Goal: Transaction & Acquisition: Purchase product/service

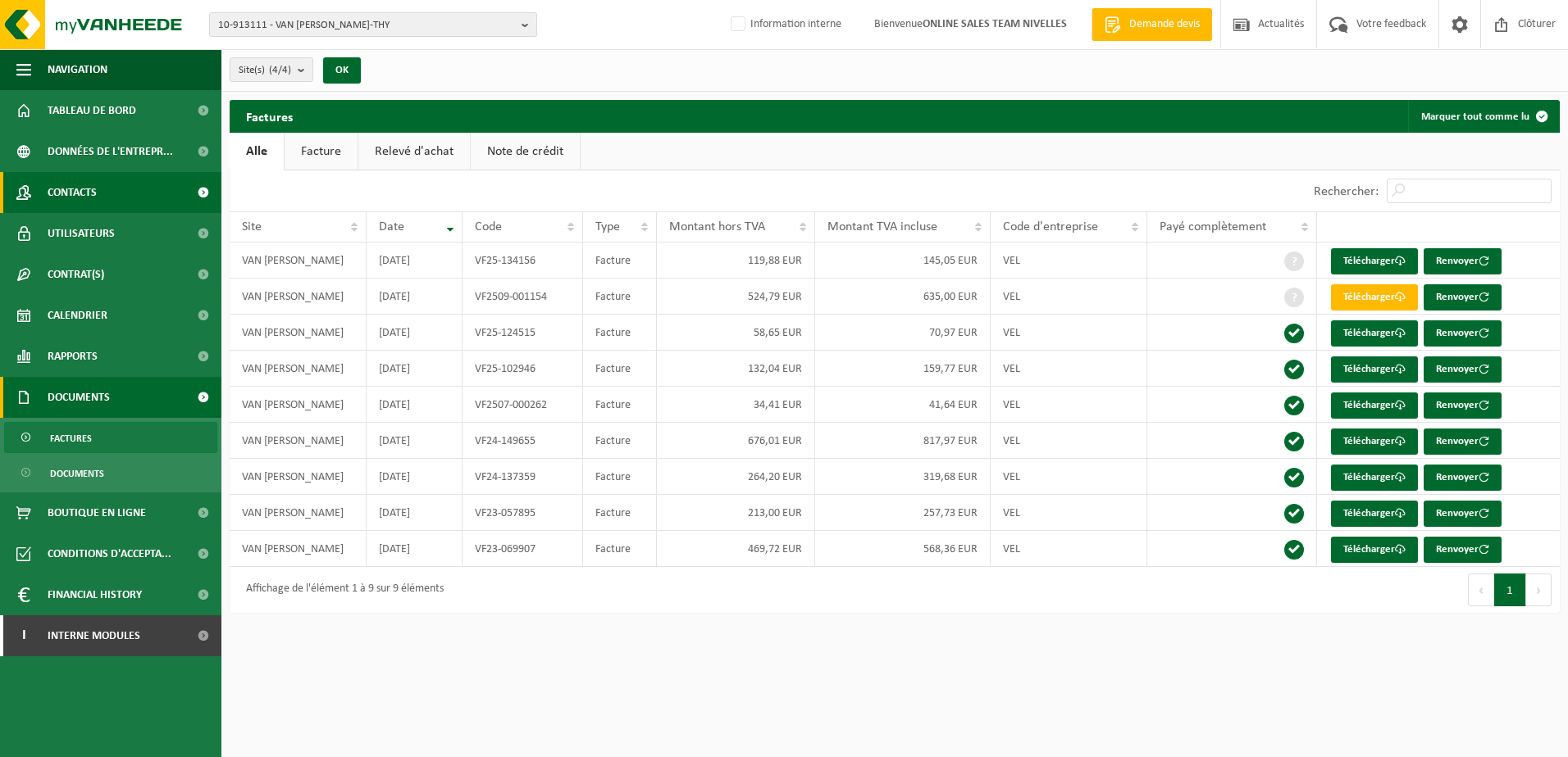
click at [111, 197] on link "Contacts" at bounding box center [111, 192] width 221 height 41
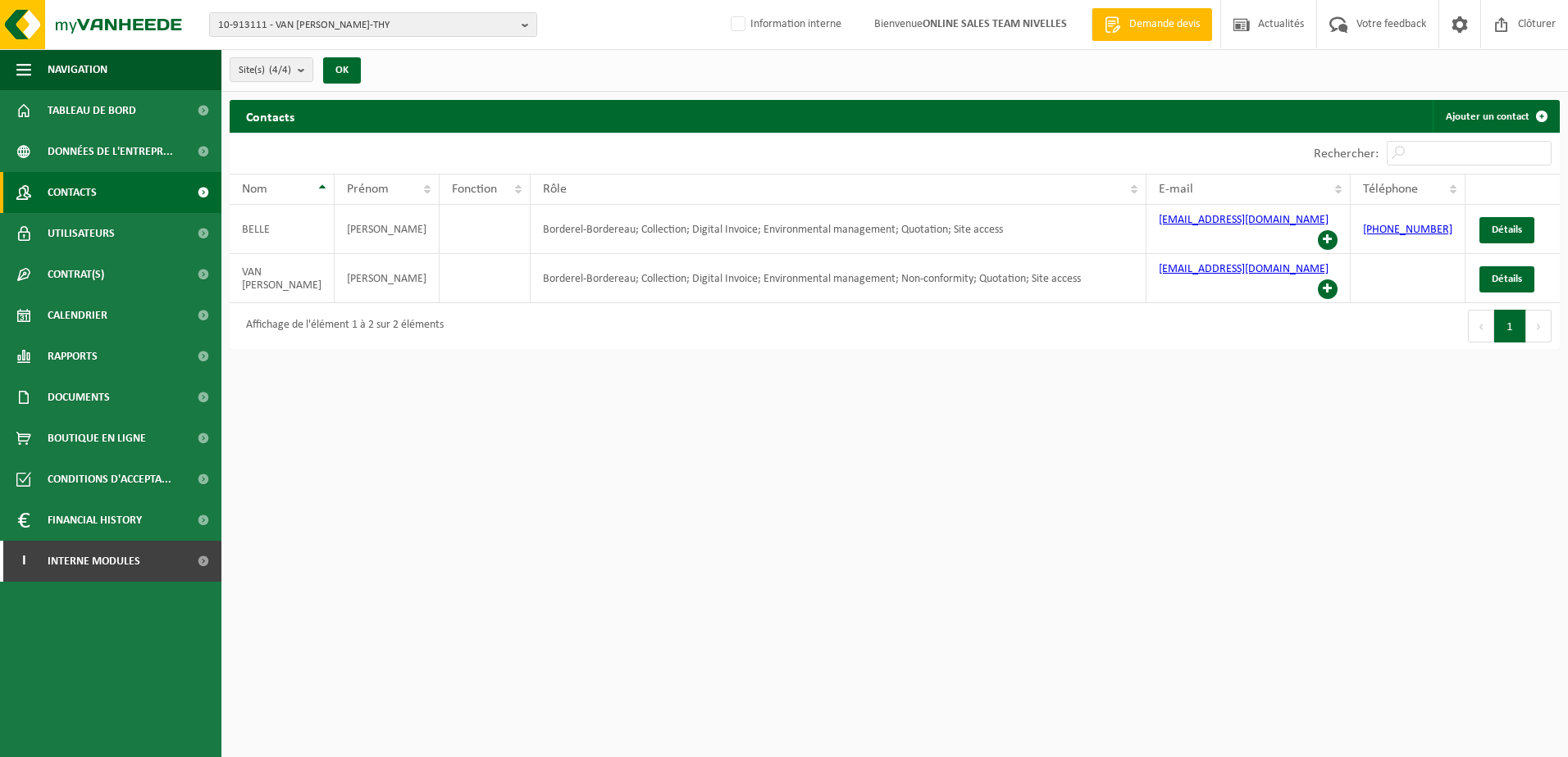
click at [1224, 460] on html "10-913111 - VAN BELLE PASCAL - BAISY-THY 10-913111 - VAN BELLE PASCAL - BAISY-T…" at bounding box center [784, 378] width 1568 height 757
click at [520, 28] on button "10-913111 - VAN BELLE PASCAL - BAISY-THY" at bounding box center [373, 24] width 328 height 24
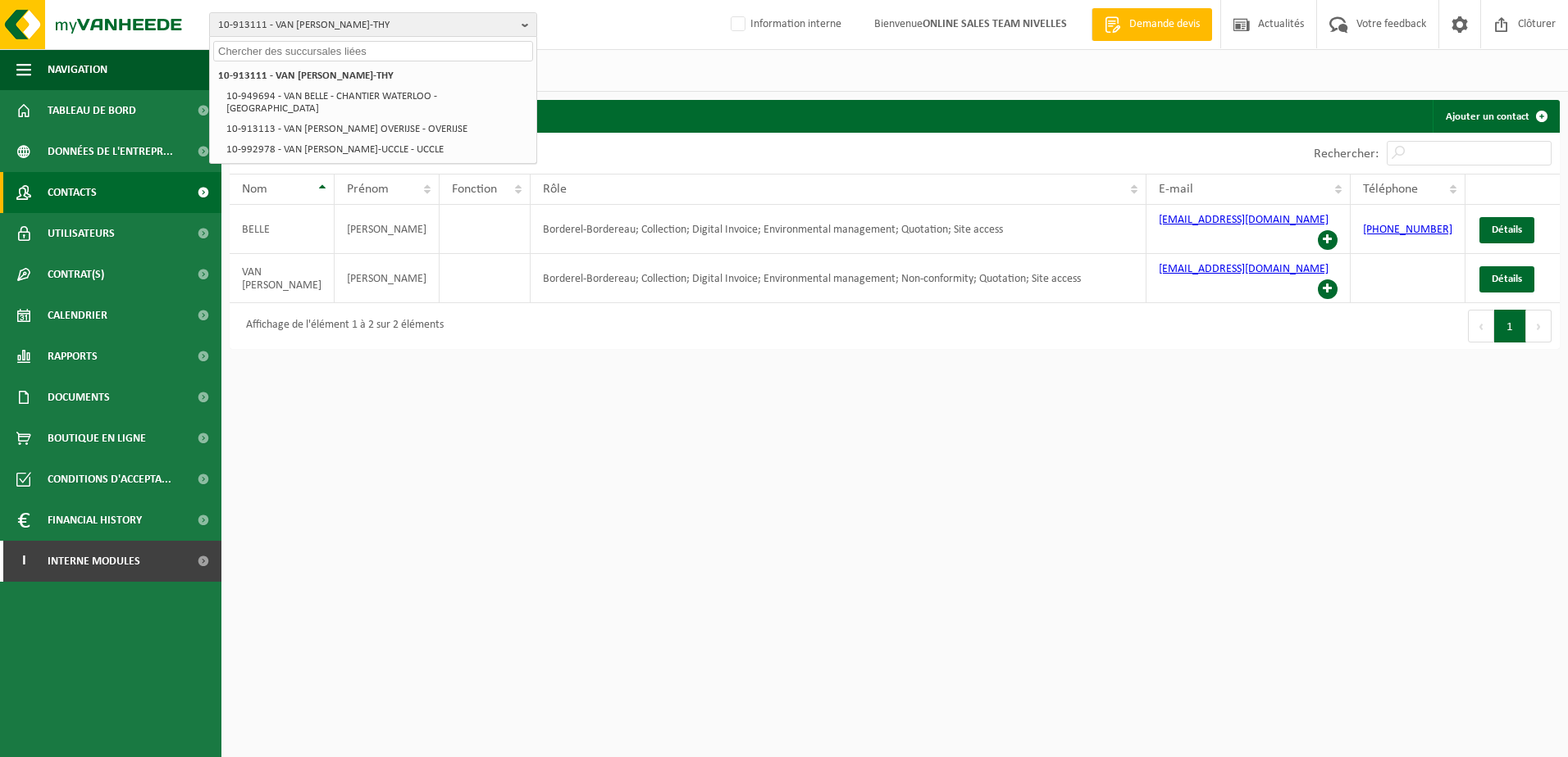
paste input "10-966203"
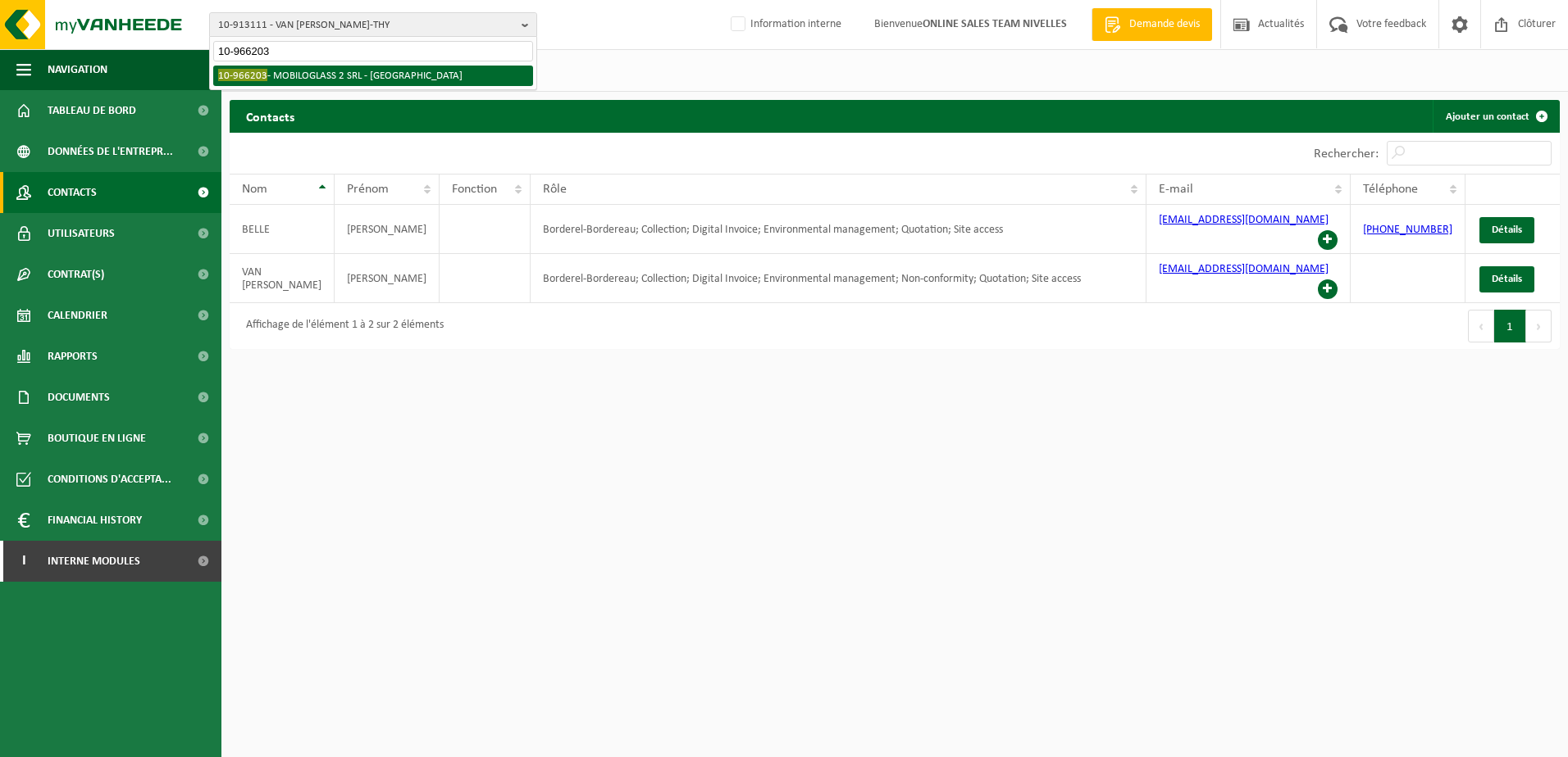
type input "10-966203"
click at [417, 73] on li "10-966203 - MOBILOGLASS 2 SRL - MONT-SAINT-GUIBERT" at bounding box center [373, 76] width 319 height 20
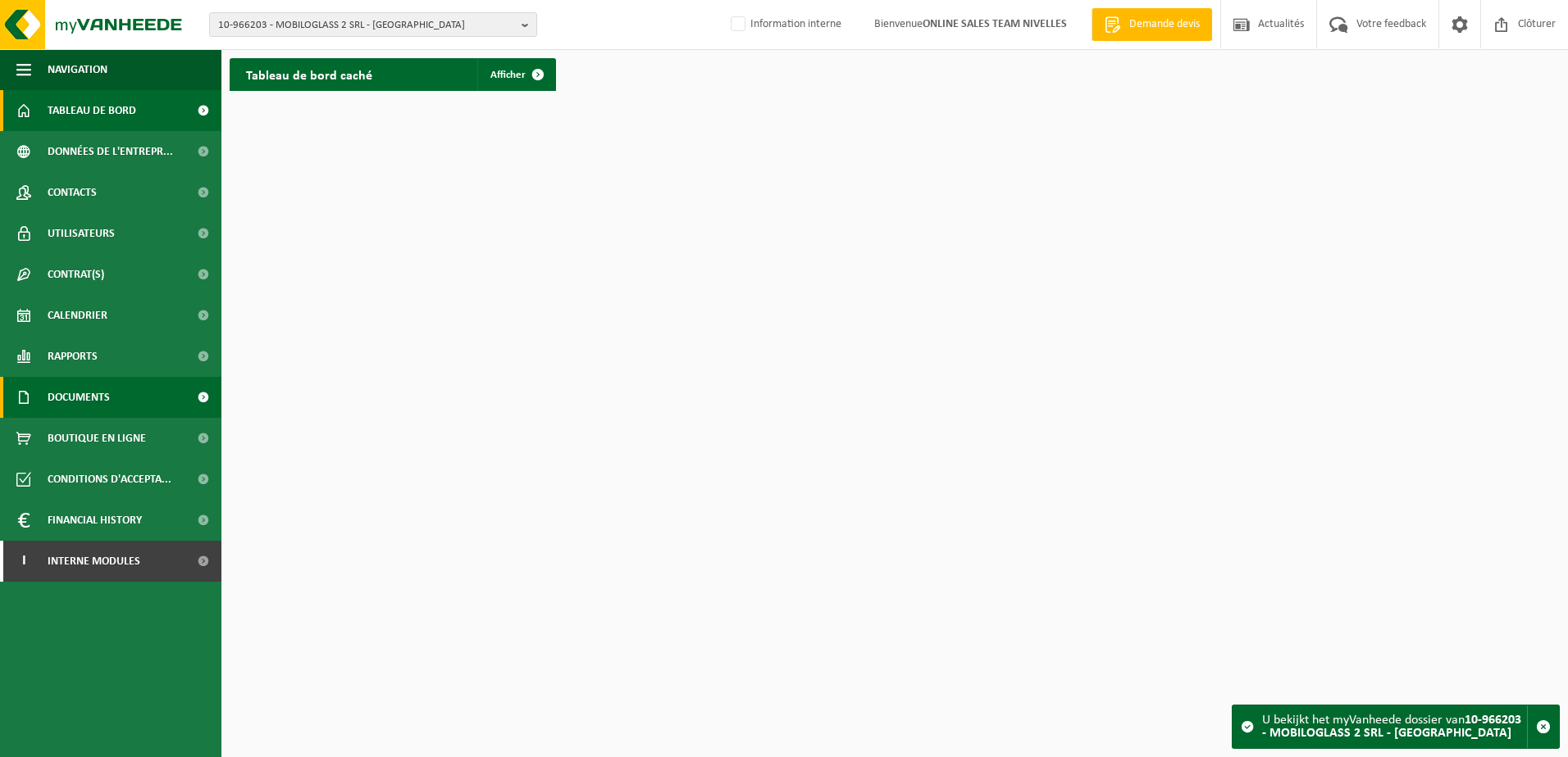
click at [106, 384] on span "Documents" at bounding box center [79, 398] width 62 height 41
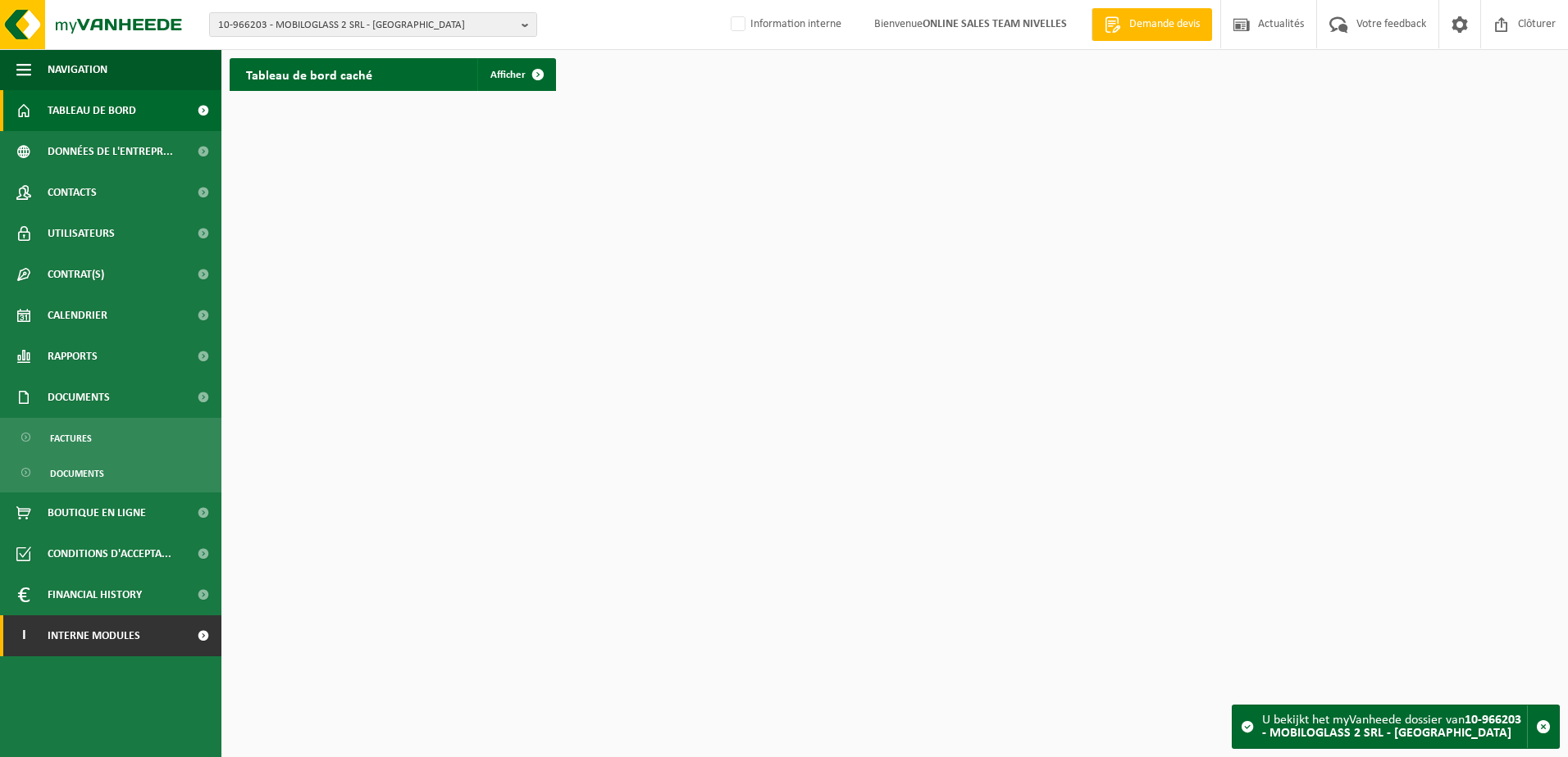
drag, startPoint x: 128, startPoint y: 632, endPoint x: 128, endPoint y: 642, distance: 10.0
click at [128, 632] on span "Interne modules" at bounding box center [93, 636] width 92 height 41
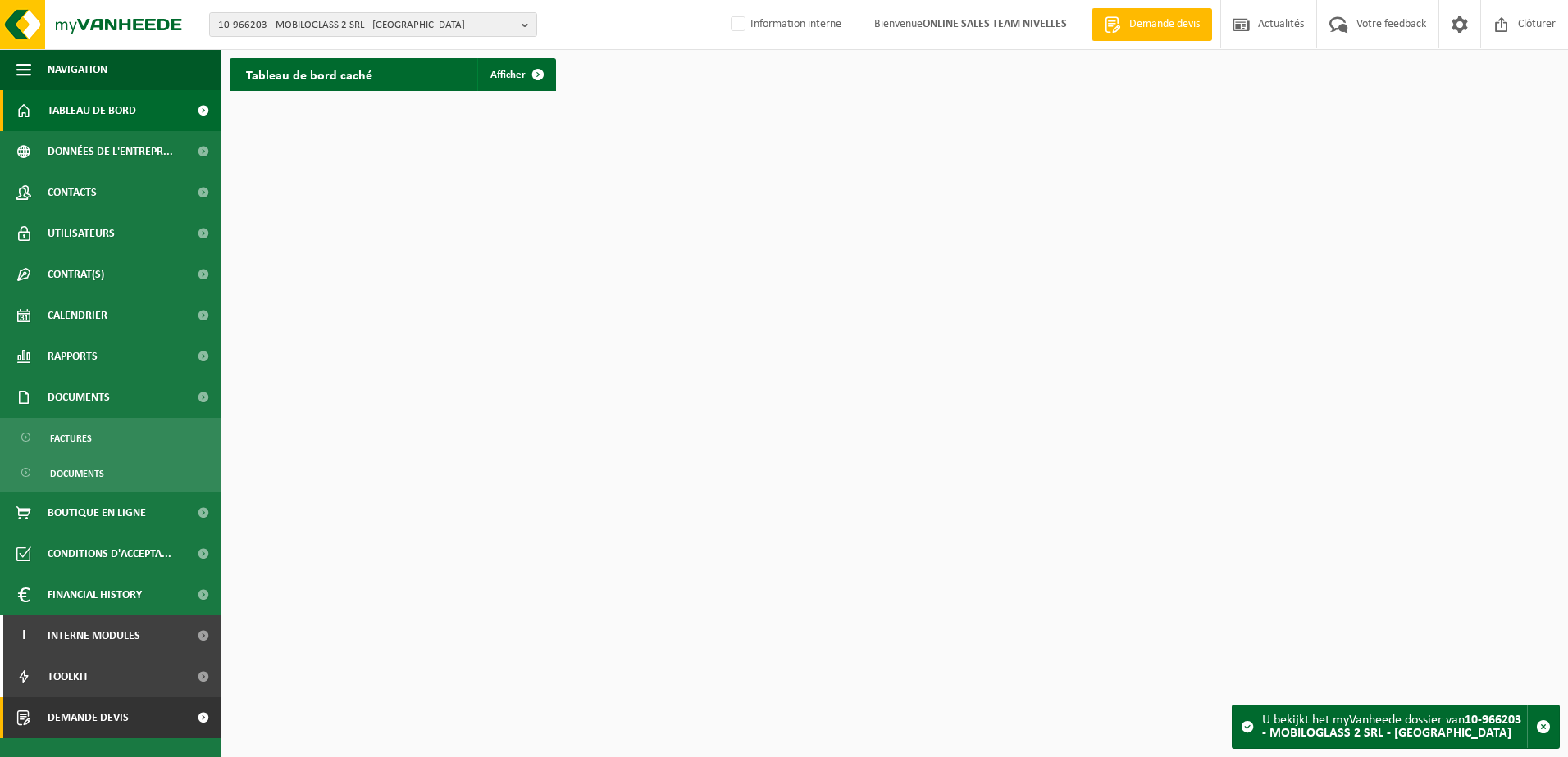
click at [203, 715] on span at bounding box center [203, 718] width 37 height 41
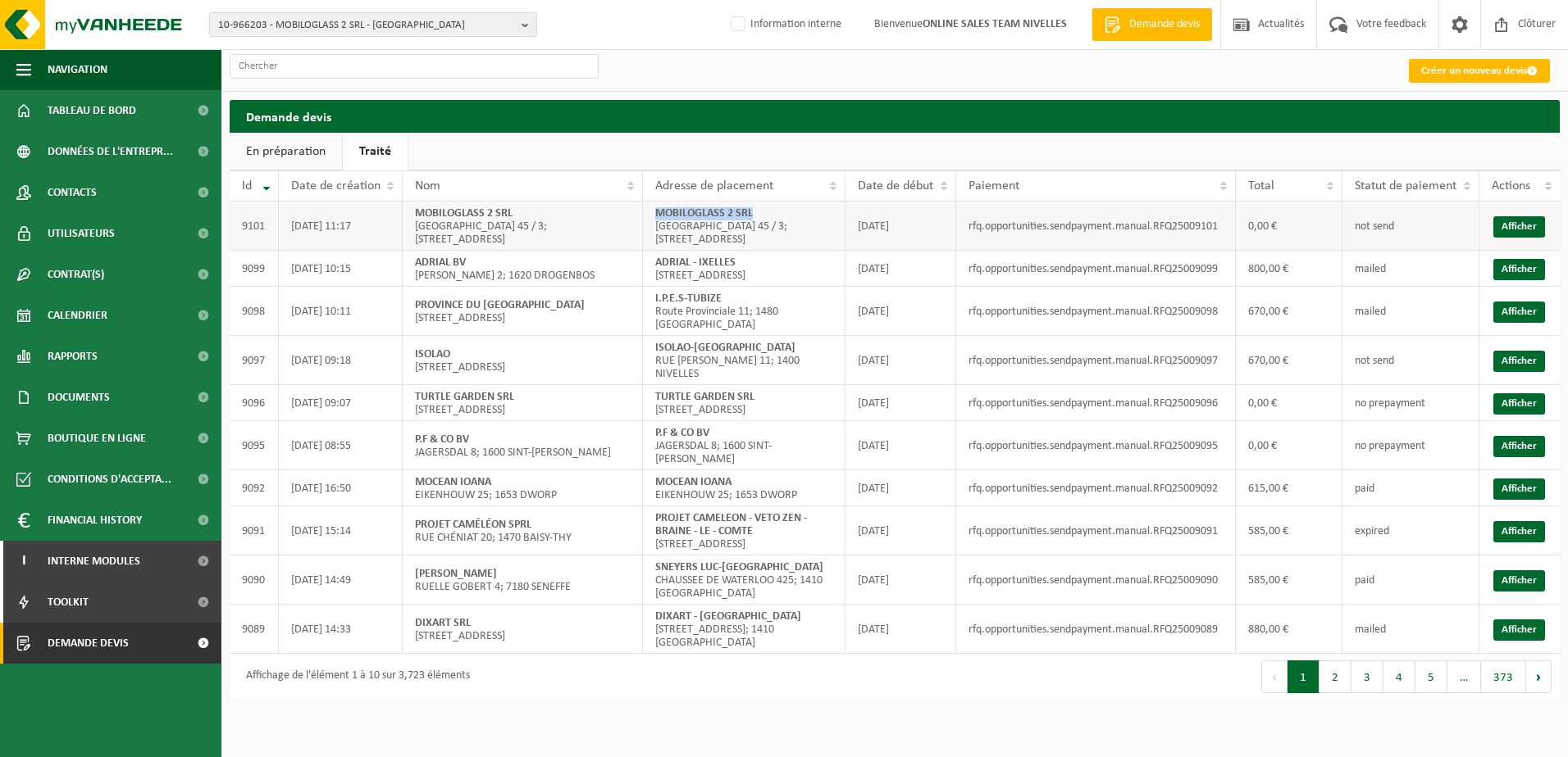
drag, startPoint x: 754, startPoint y: 215, endPoint x: 656, endPoint y: 211, distance: 98.1
click at [656, 211] on td "MOBILOGLASS 2 SRL RUE DES SABLIÈRES 45 / 3; 1435 MONT-SAINT-GUIBERT" at bounding box center [744, 226] width 203 height 49
copy strong "MOBILOGLASS 2 SRL"
click at [1340, 689] on button "2" at bounding box center [1335, 677] width 32 height 33
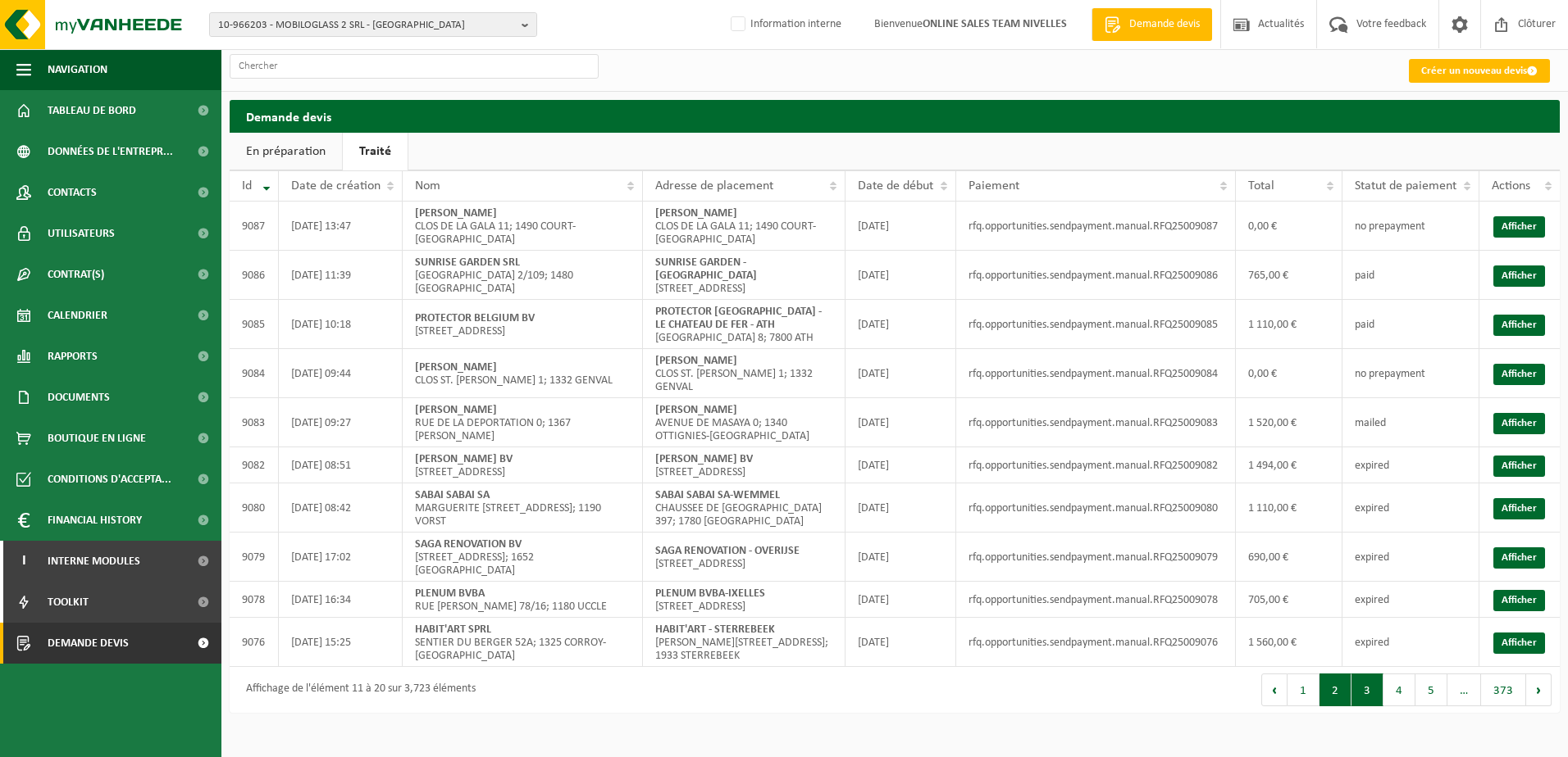
click at [1365, 707] on button "3" at bounding box center [1367, 690] width 32 height 33
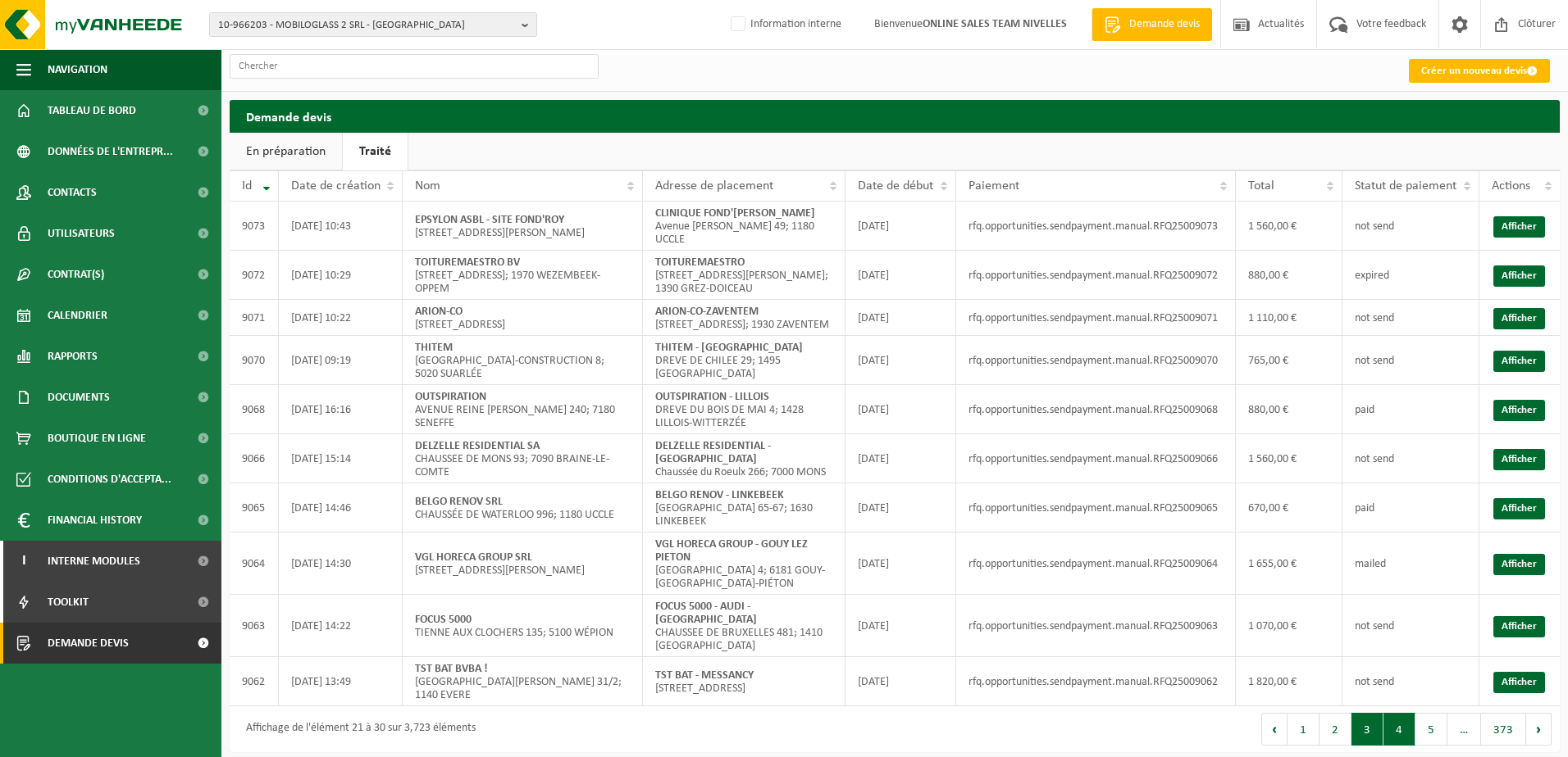
click at [1400, 717] on button "4" at bounding box center [1399, 730] width 32 height 33
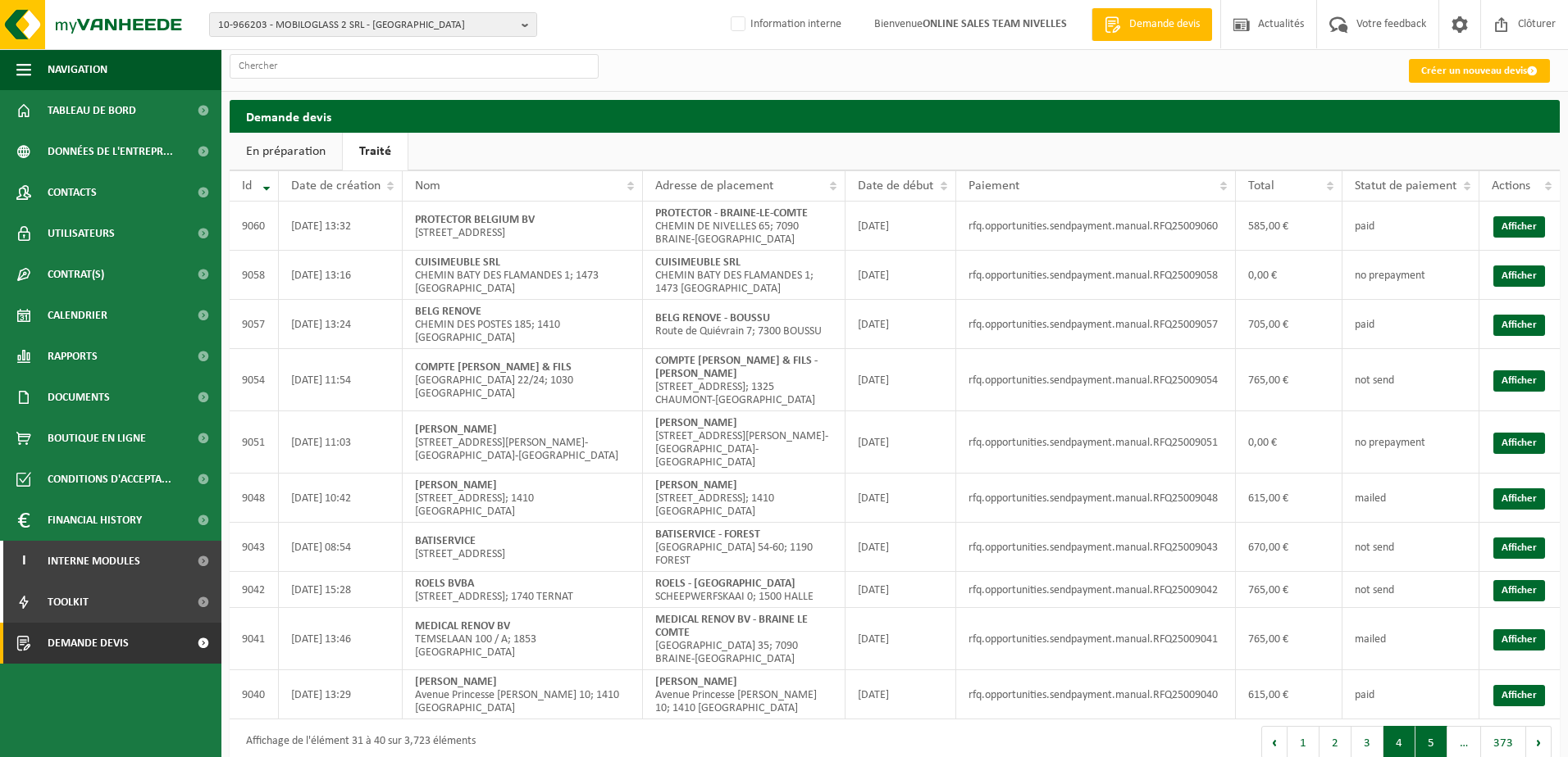
click at [1423, 726] on button "5" at bounding box center [1431, 742] width 32 height 33
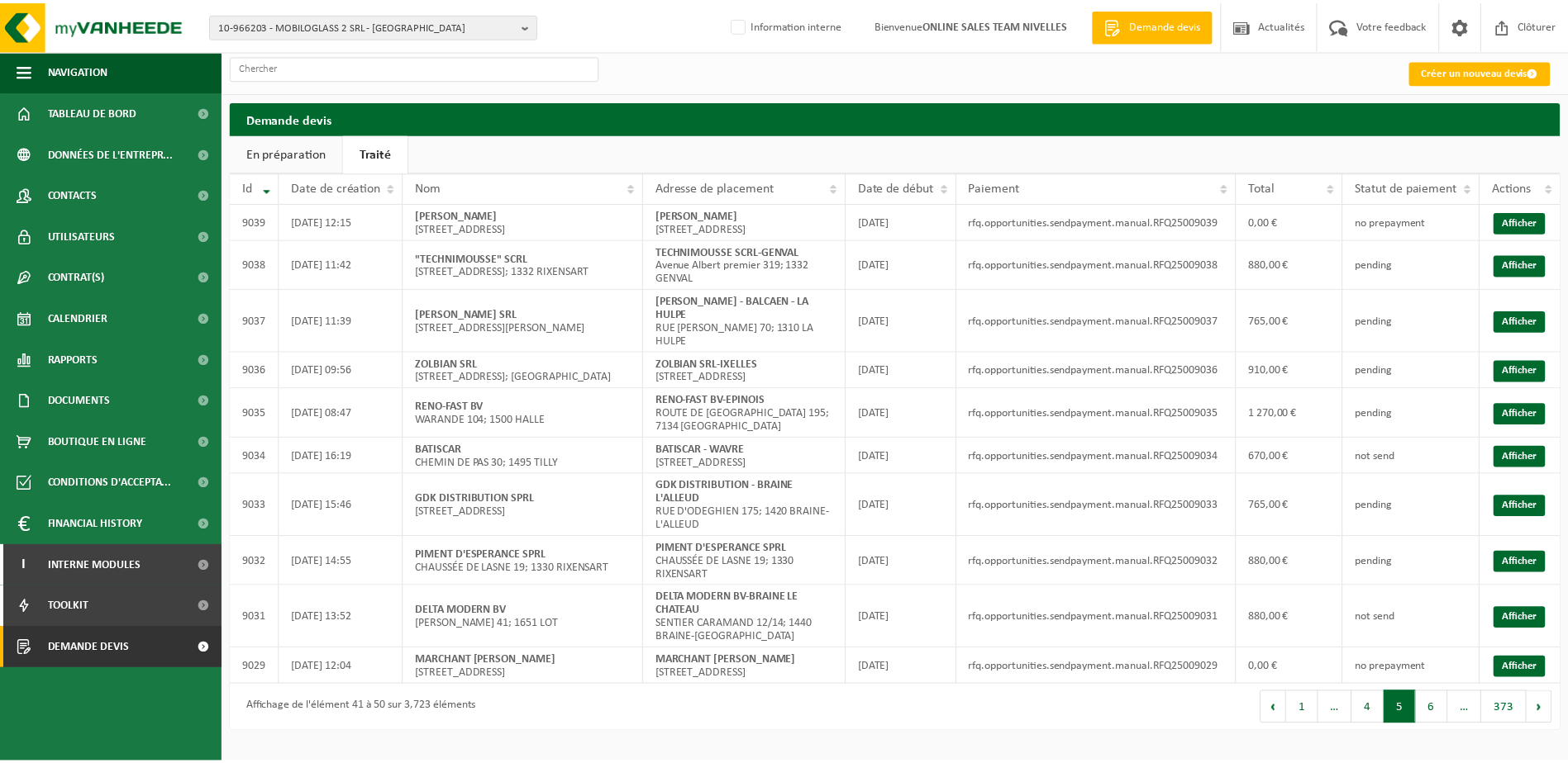
scroll to position [15, 0]
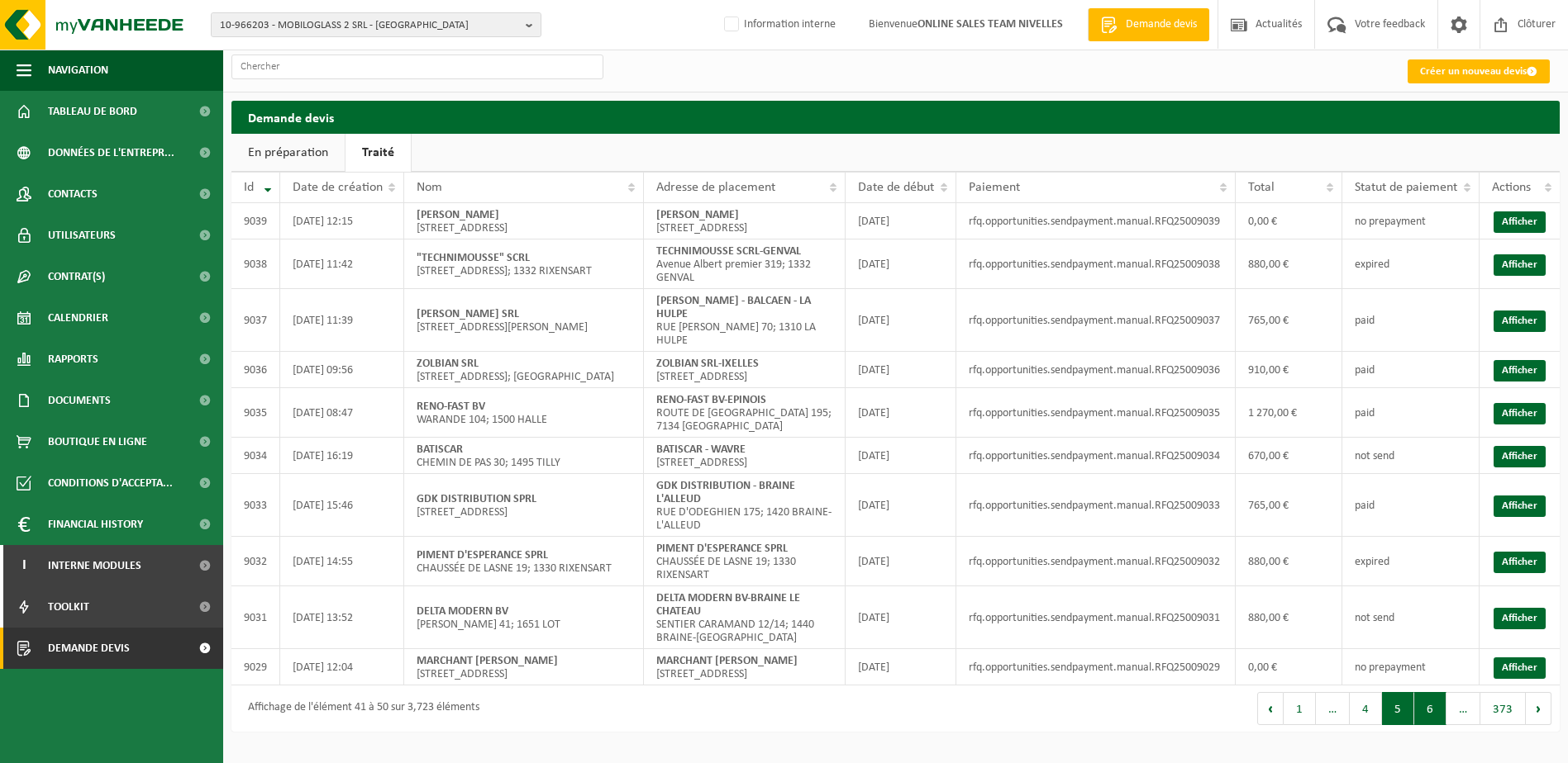
click at [1437, 726] on button "6" at bounding box center [1430, 709] width 32 height 33
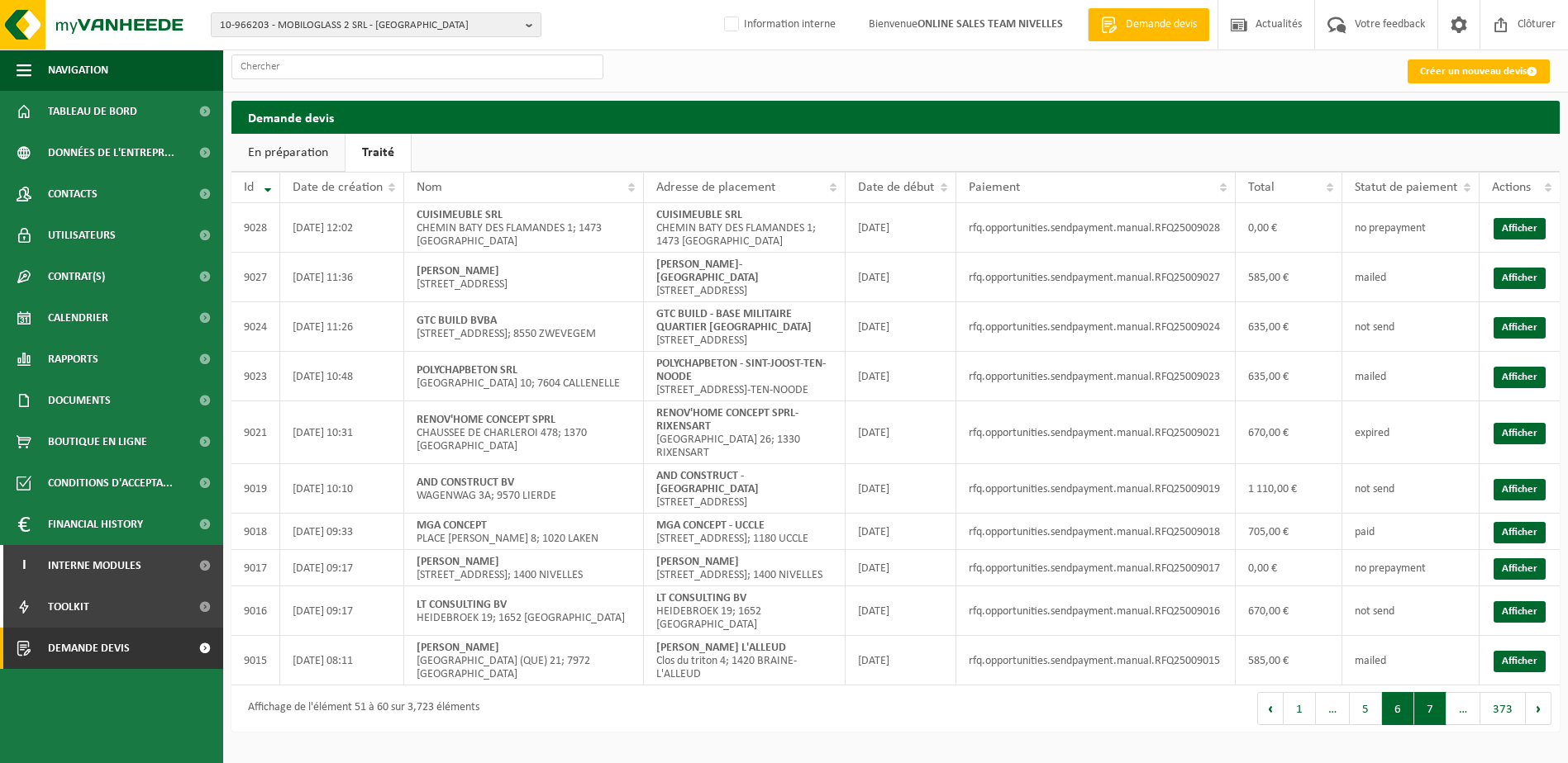
click at [1427, 726] on button "7" at bounding box center [1430, 709] width 32 height 33
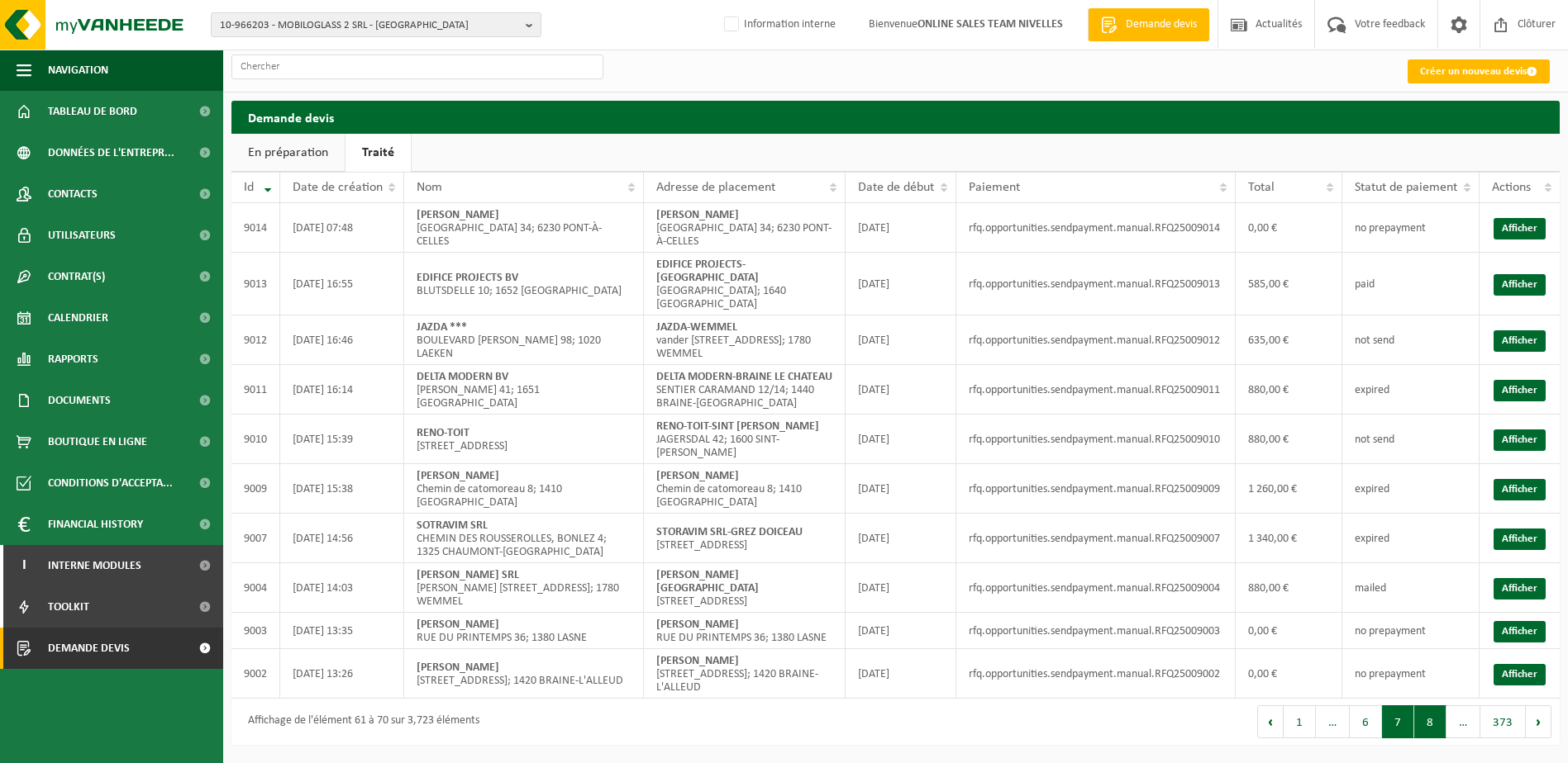
click at [1435, 732] on button "8" at bounding box center [1430, 722] width 32 height 33
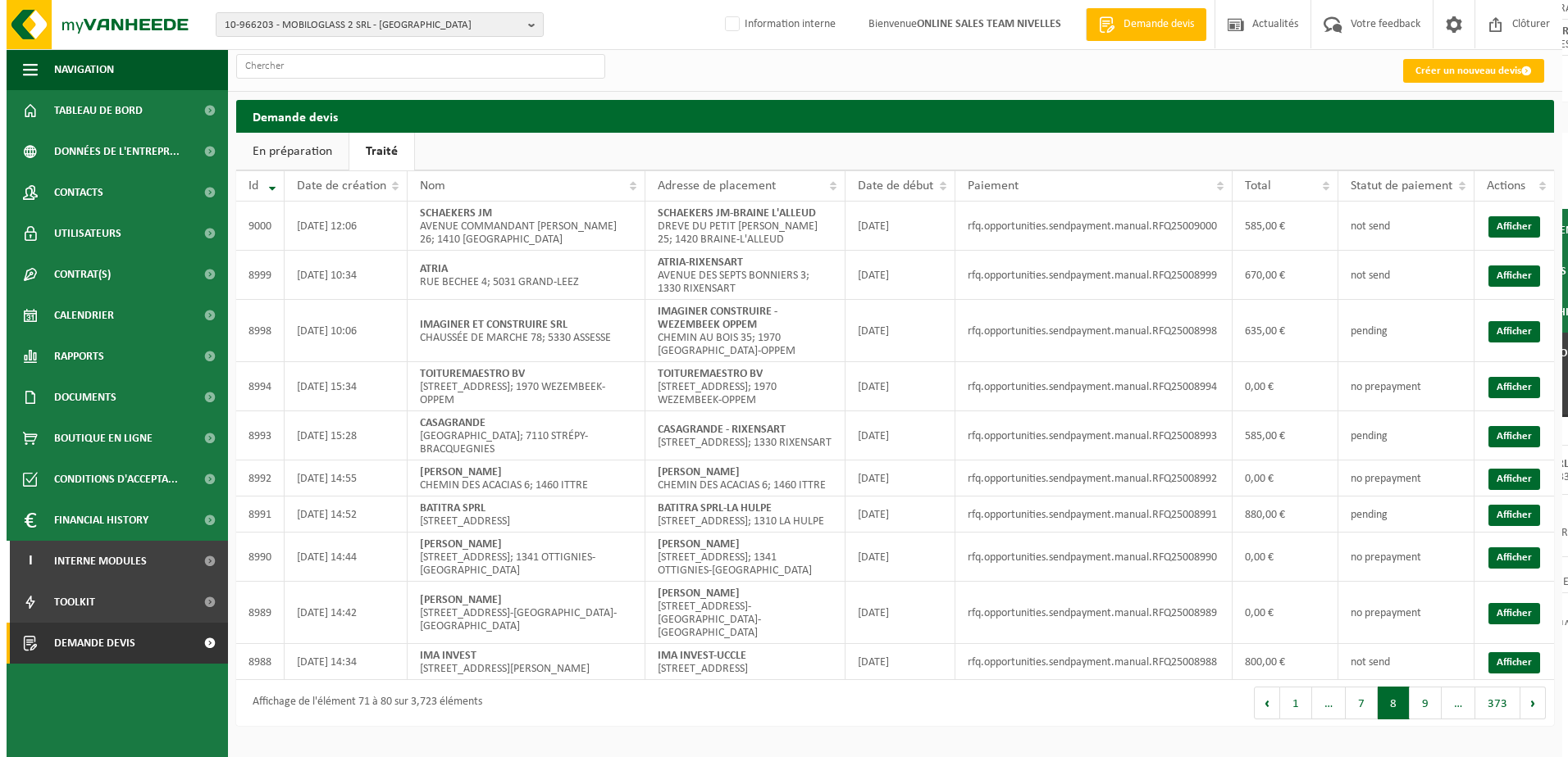
scroll to position [0, 0]
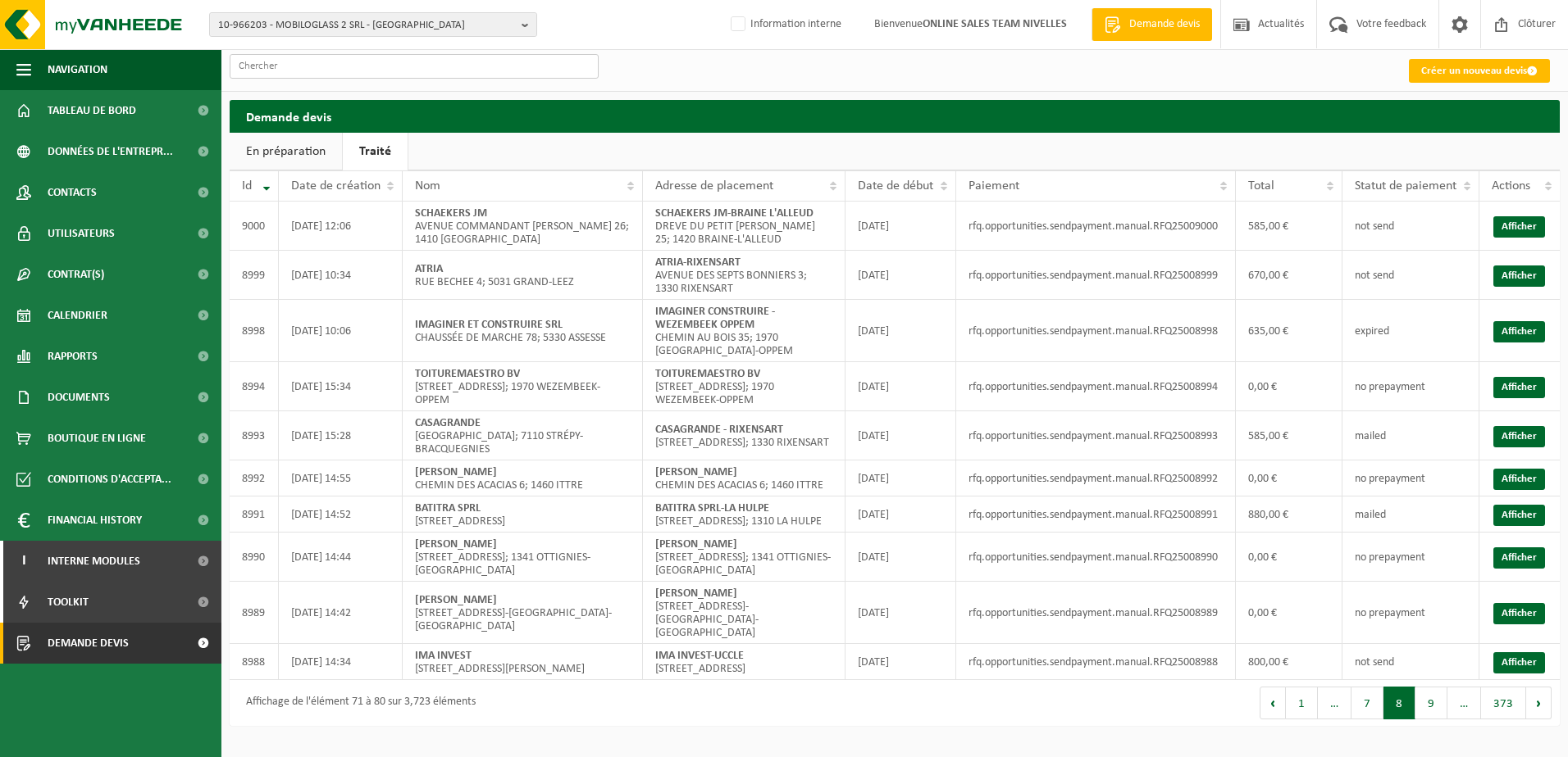
click at [430, 63] on input "text" at bounding box center [415, 66] width 369 height 24
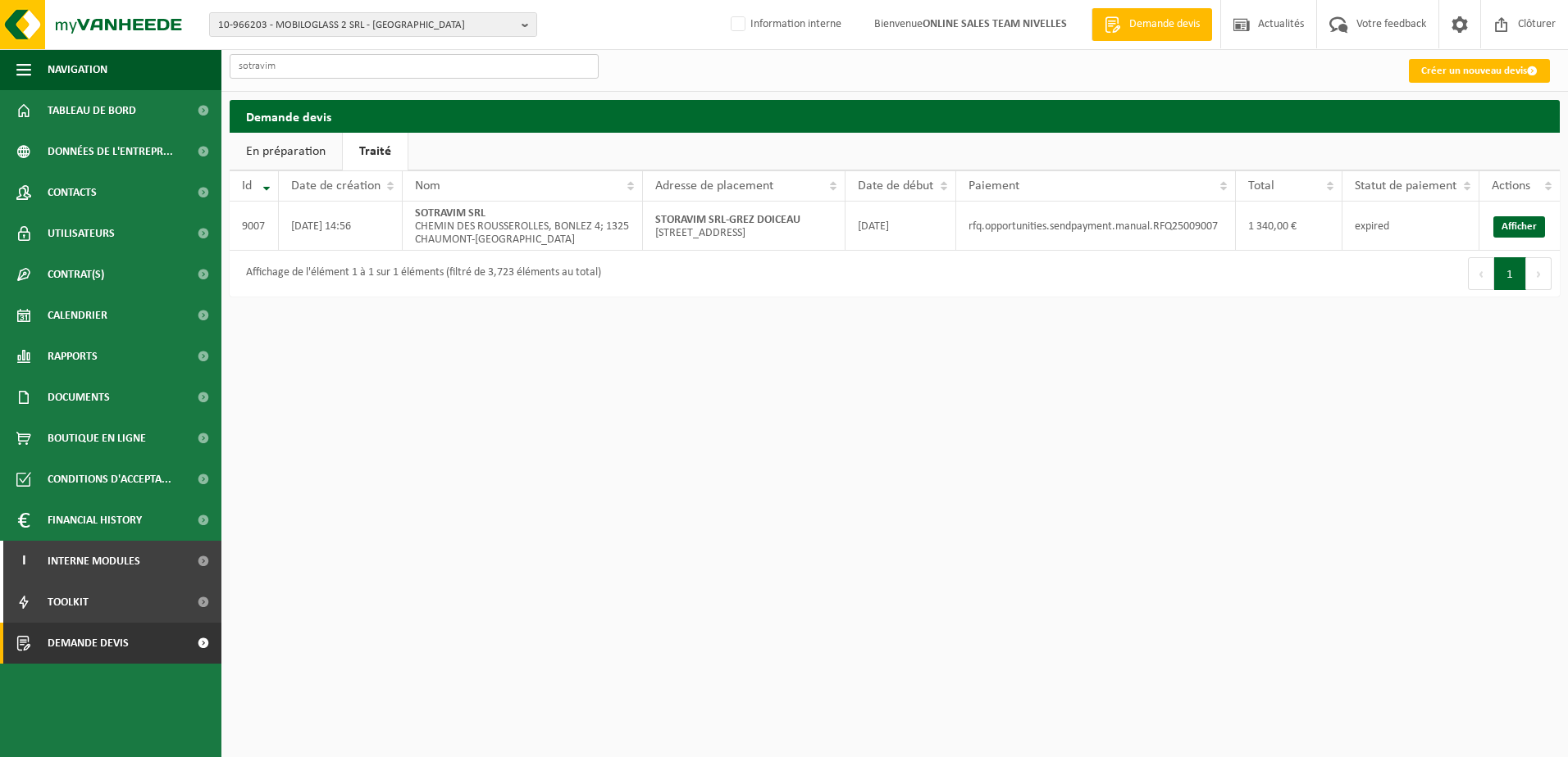
type input "sotravim"
click at [1377, 337] on html "10-966203 - MOBILOGLASS 2 SRL - MONT-SAINT-GUIBERT 10-966203 - MOBILOGLASS 2 SR…" at bounding box center [784, 378] width 1568 height 757
click at [1506, 221] on link "Afficher" at bounding box center [1518, 227] width 51 height 21
click at [1469, 69] on link "Créer un nouveau devis" at bounding box center [1479, 71] width 141 height 23
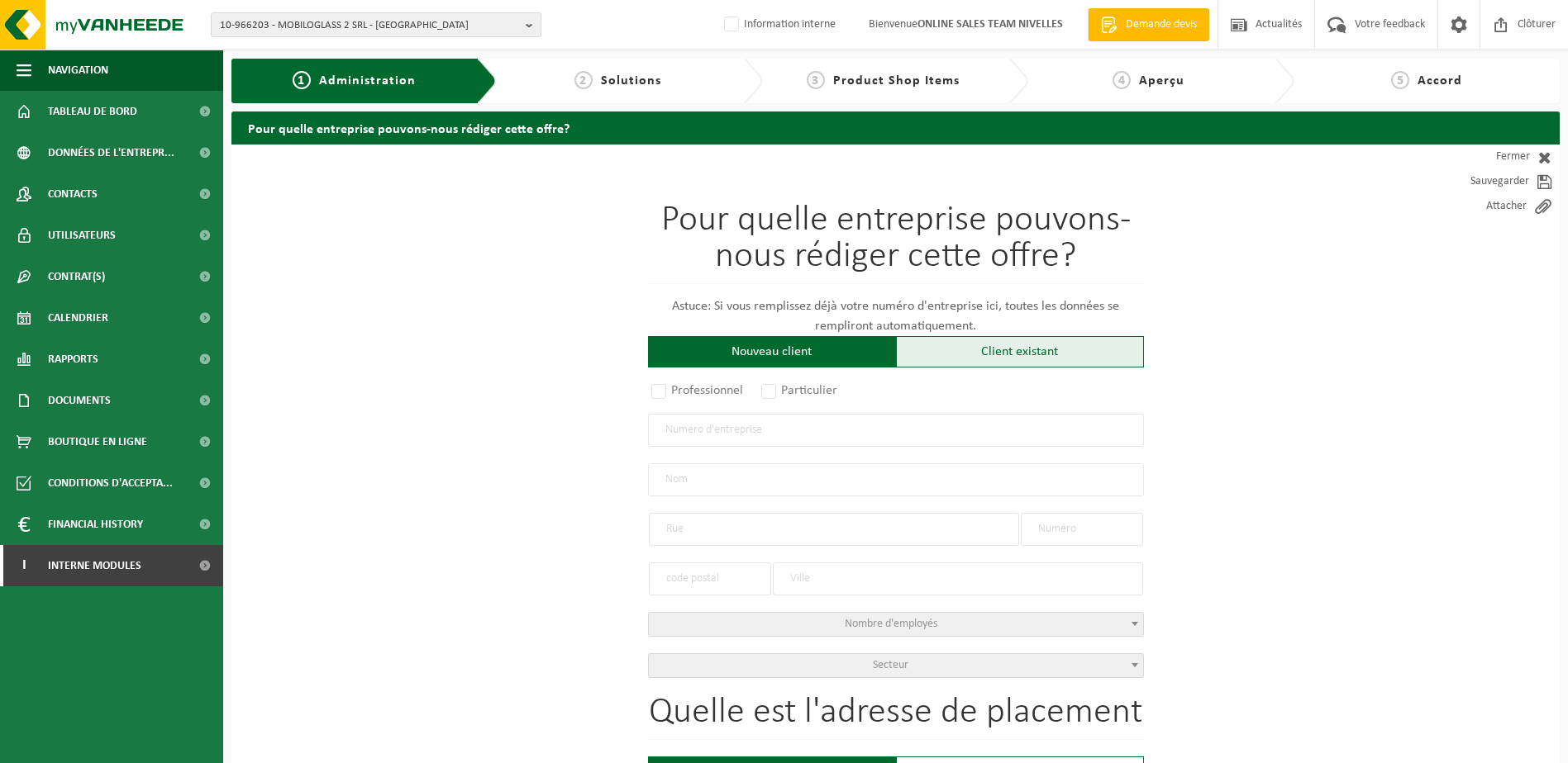
click at [1030, 349] on div "Client existant" at bounding box center [1020, 352] width 248 height 31
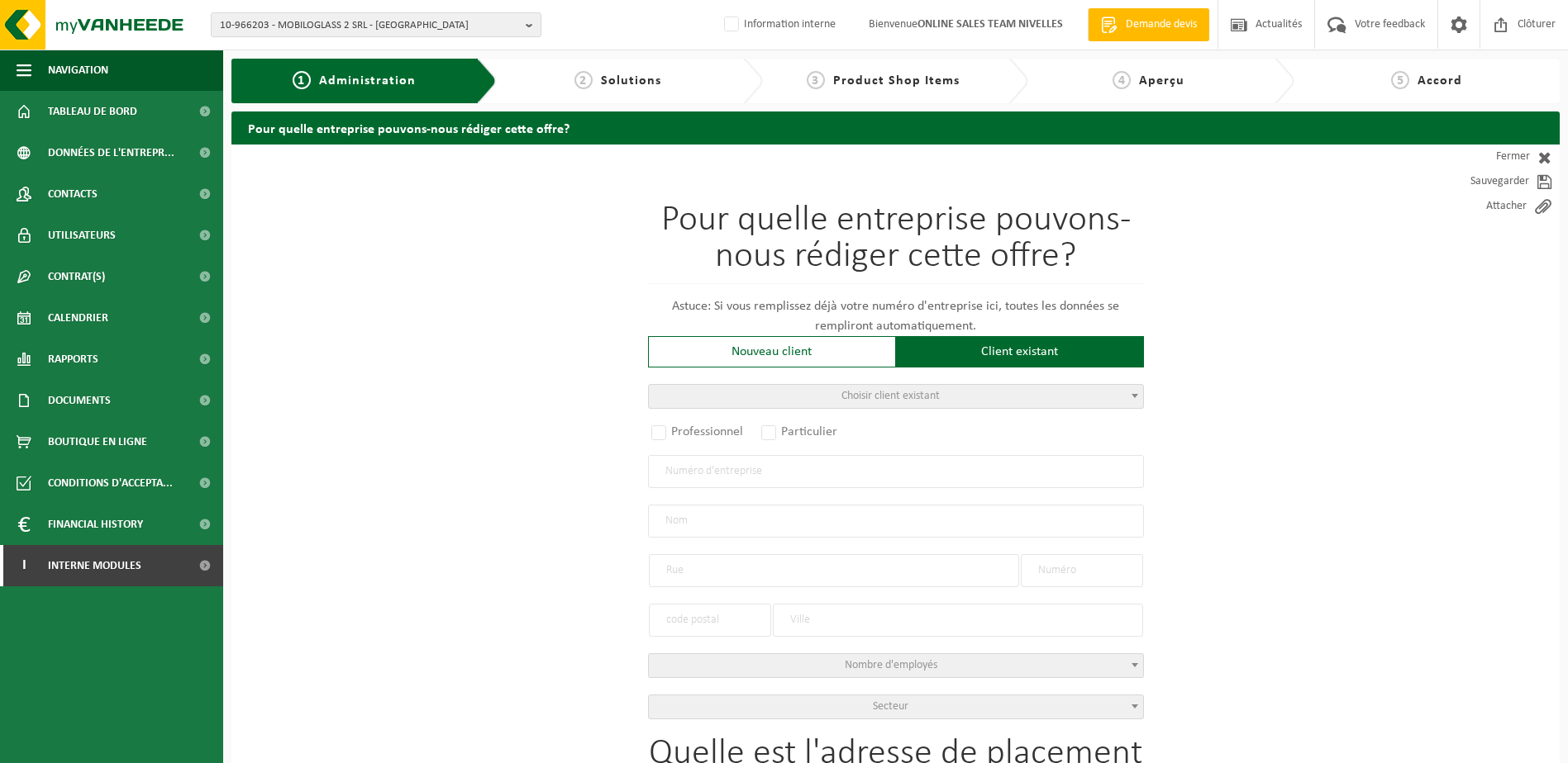
click at [1018, 392] on span "Choisir client existant" at bounding box center [896, 397] width 494 height 23
type input "s"
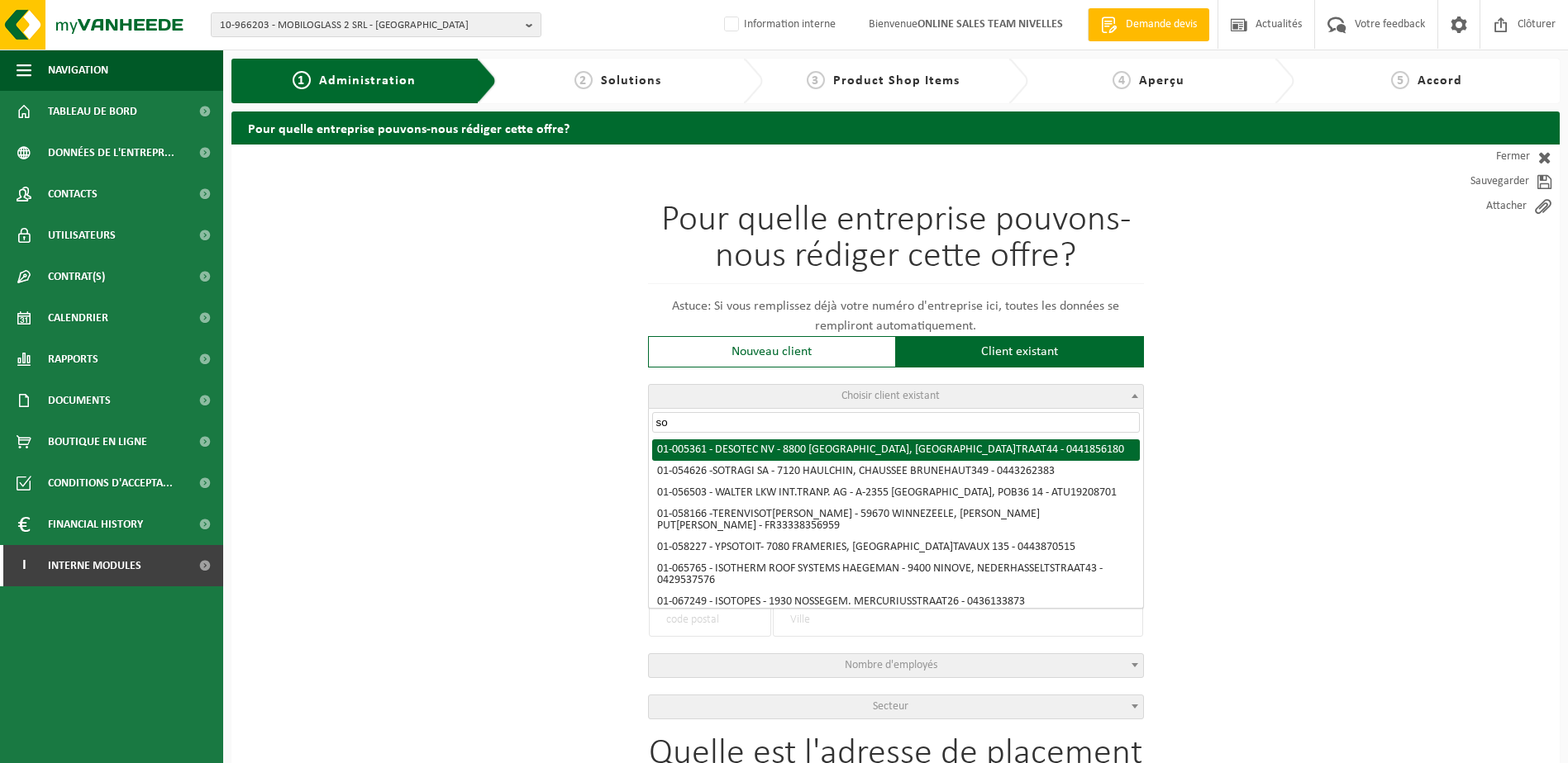
type input "s"
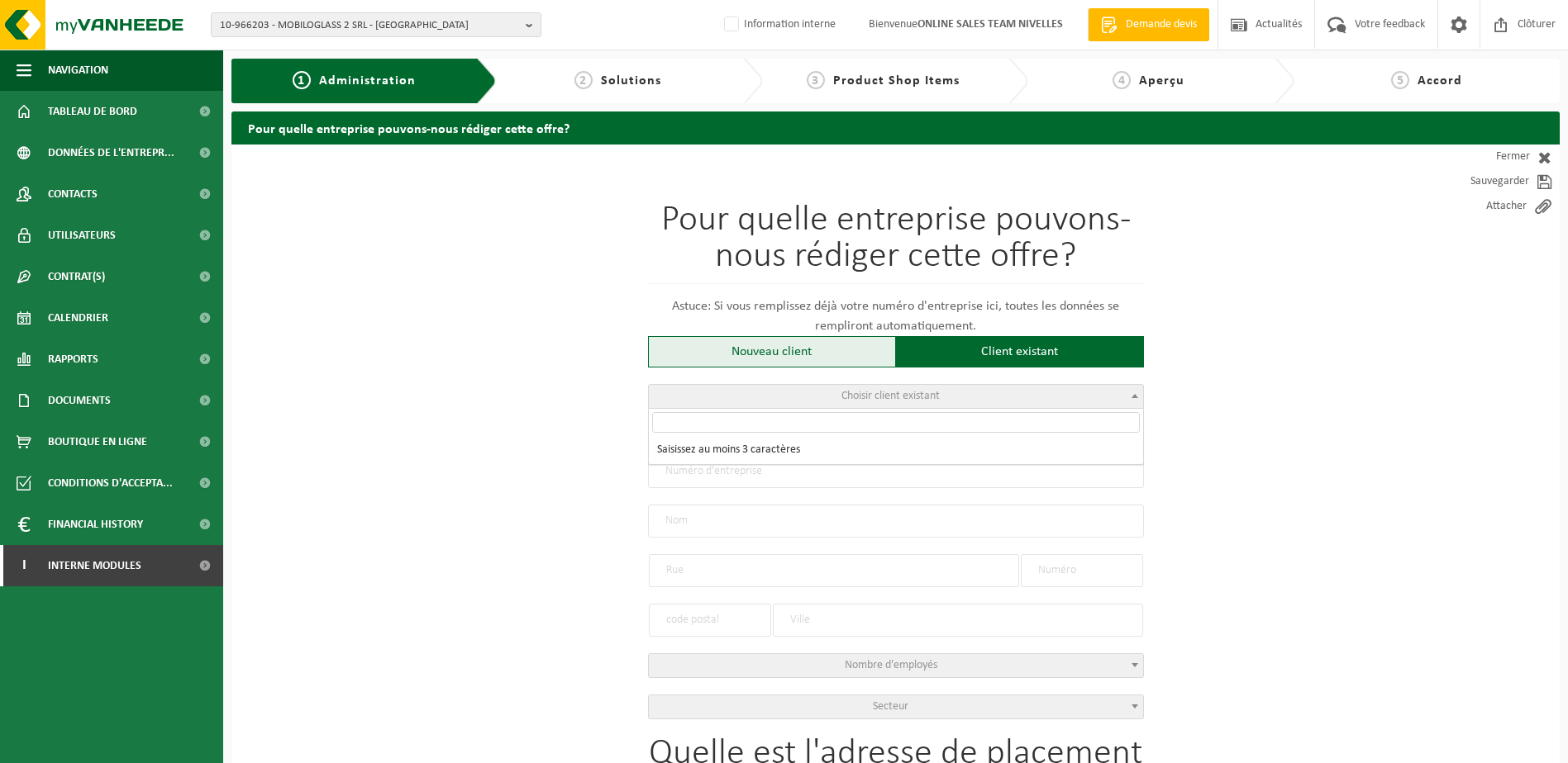
click at [766, 345] on div "Nouveau client" at bounding box center [771, 352] width 248 height 31
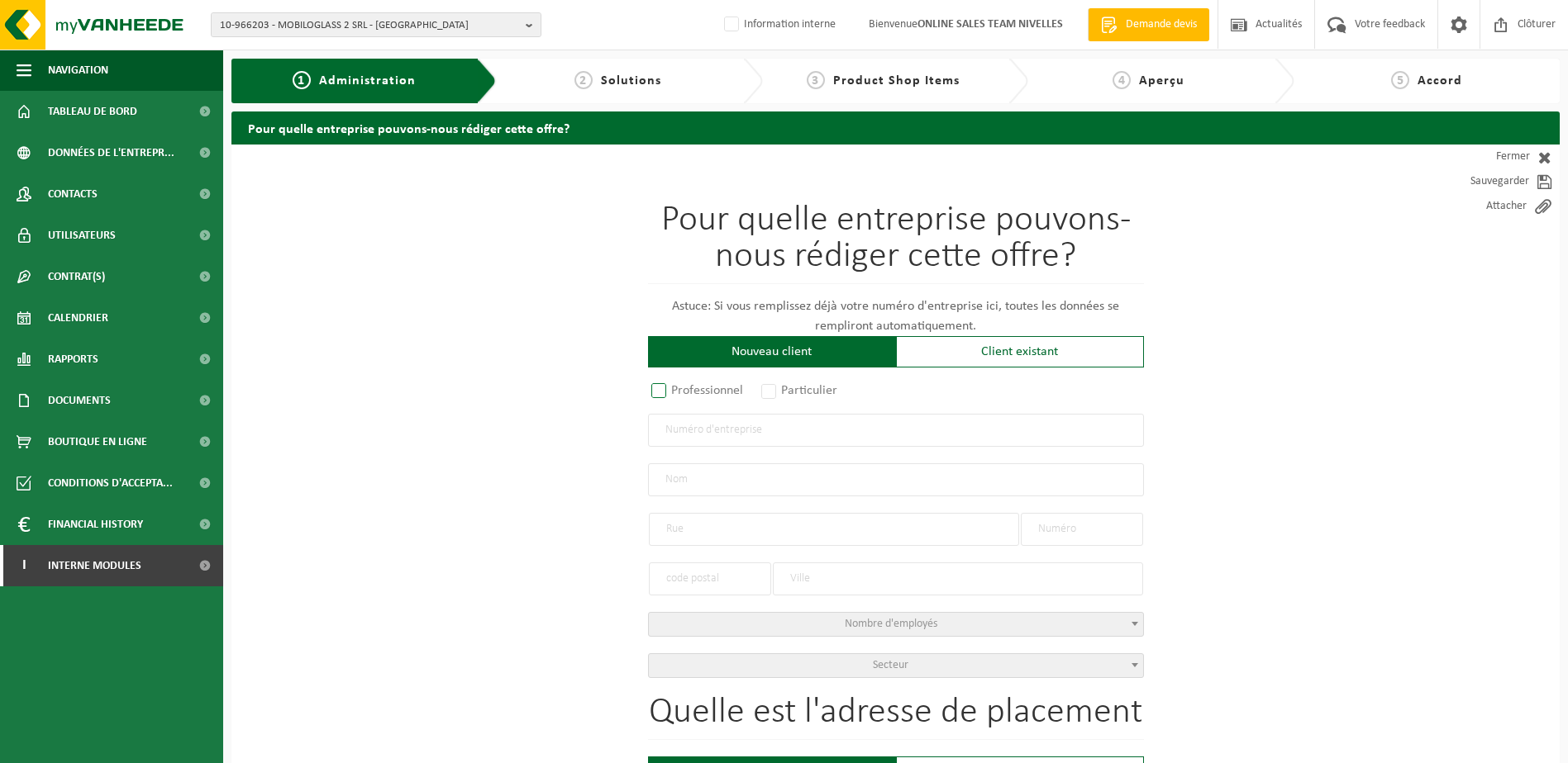
click at [656, 393] on label "Professionnel" at bounding box center [698, 391] width 100 height 23
click at [675, 393] on input "Professionnel" at bounding box center [680, 391] width 11 height 11
radio input "true"
click at [706, 441] on input "text" at bounding box center [896, 430] width 496 height 33
type input "0458502469"
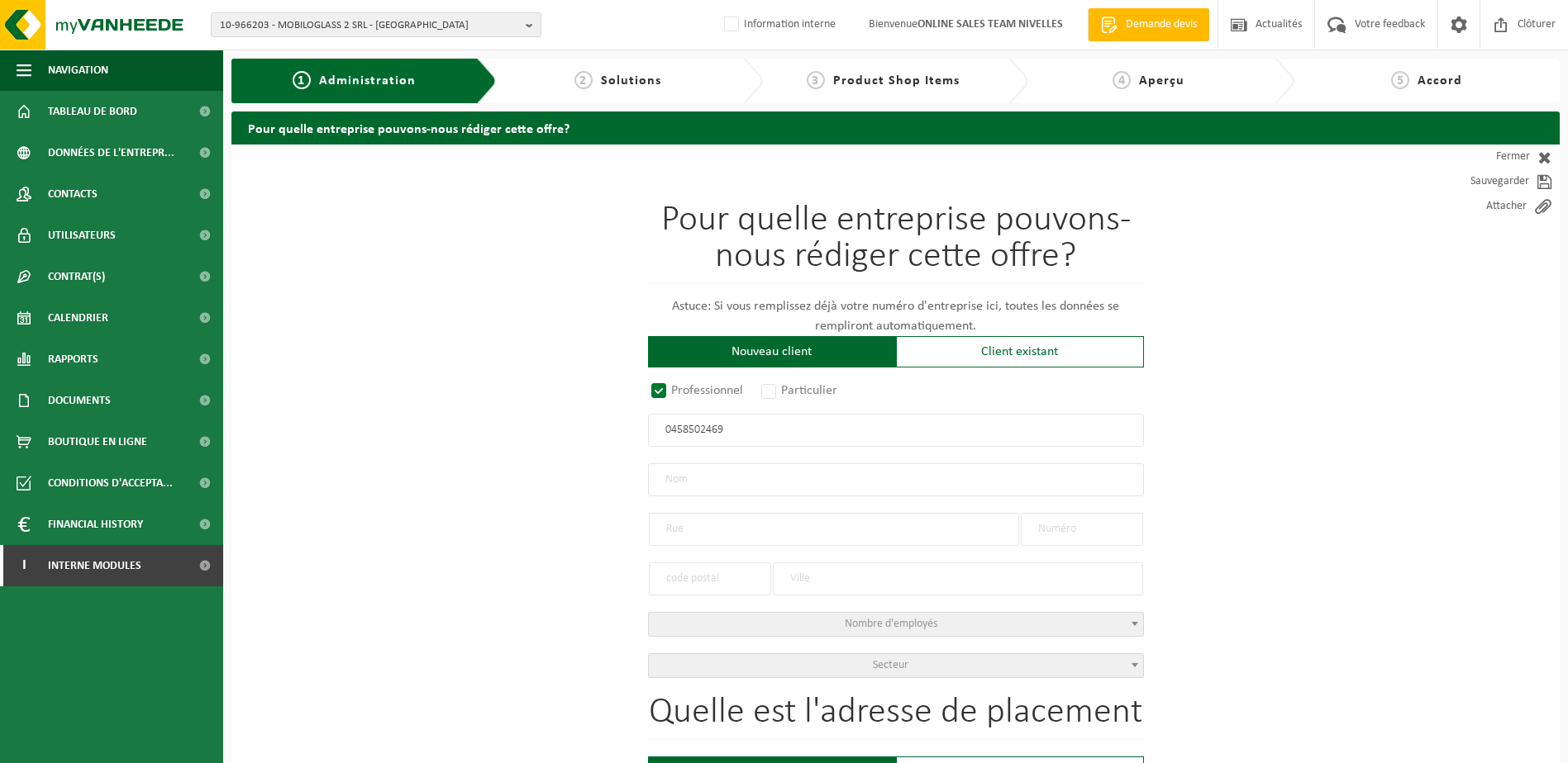
radio input "true"
type input "0458502469"
type input "SOTRAVIM SRL"
type input "CHEMIN DES ROUSSEROLLES, BONLEZ"
type input "4"
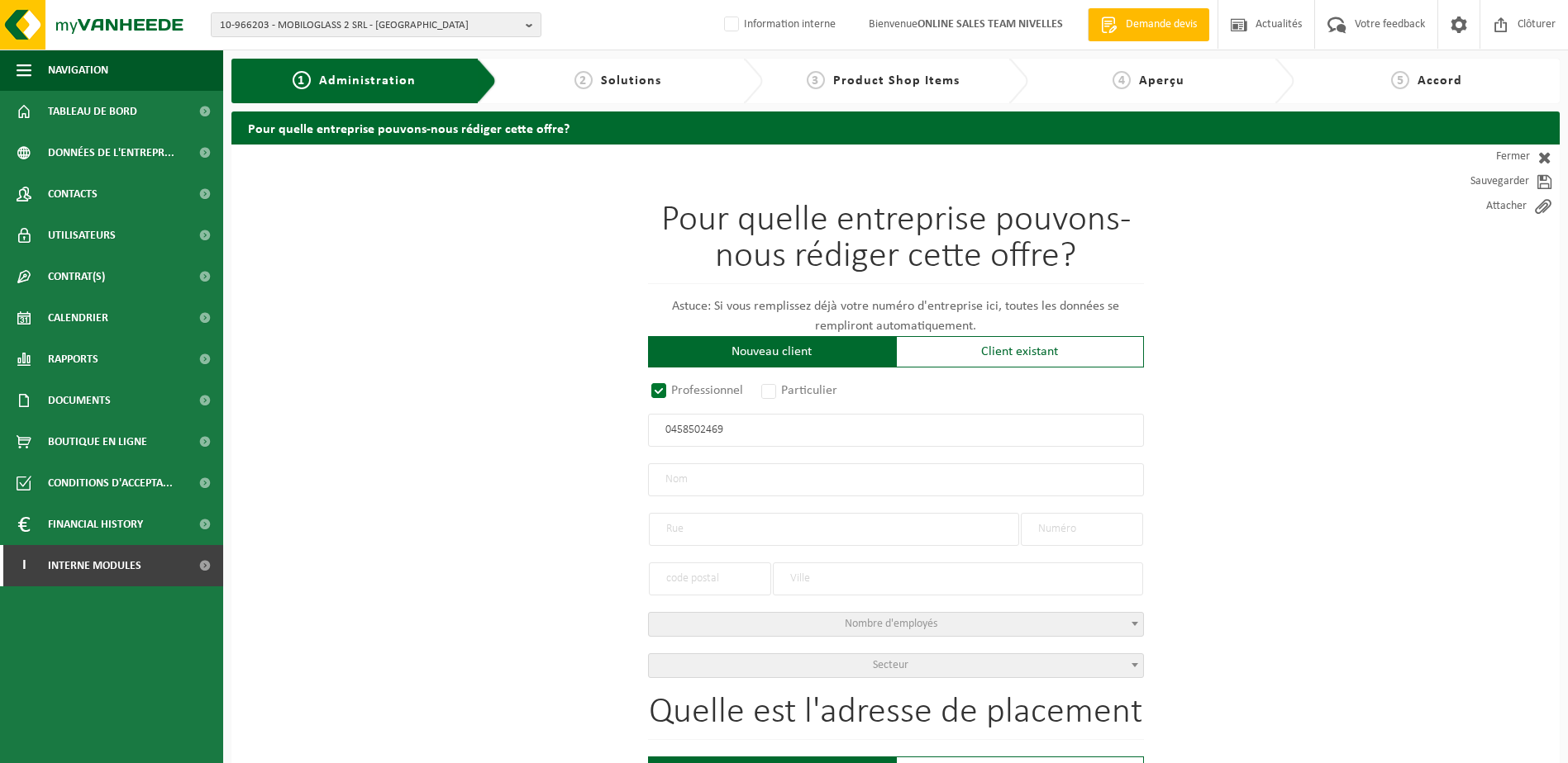
type input "1325"
type input "CHAUMONT-GISTOUX"
select select "D"
select select "NACE_4100"
type input "SOTRAVIM SRL"
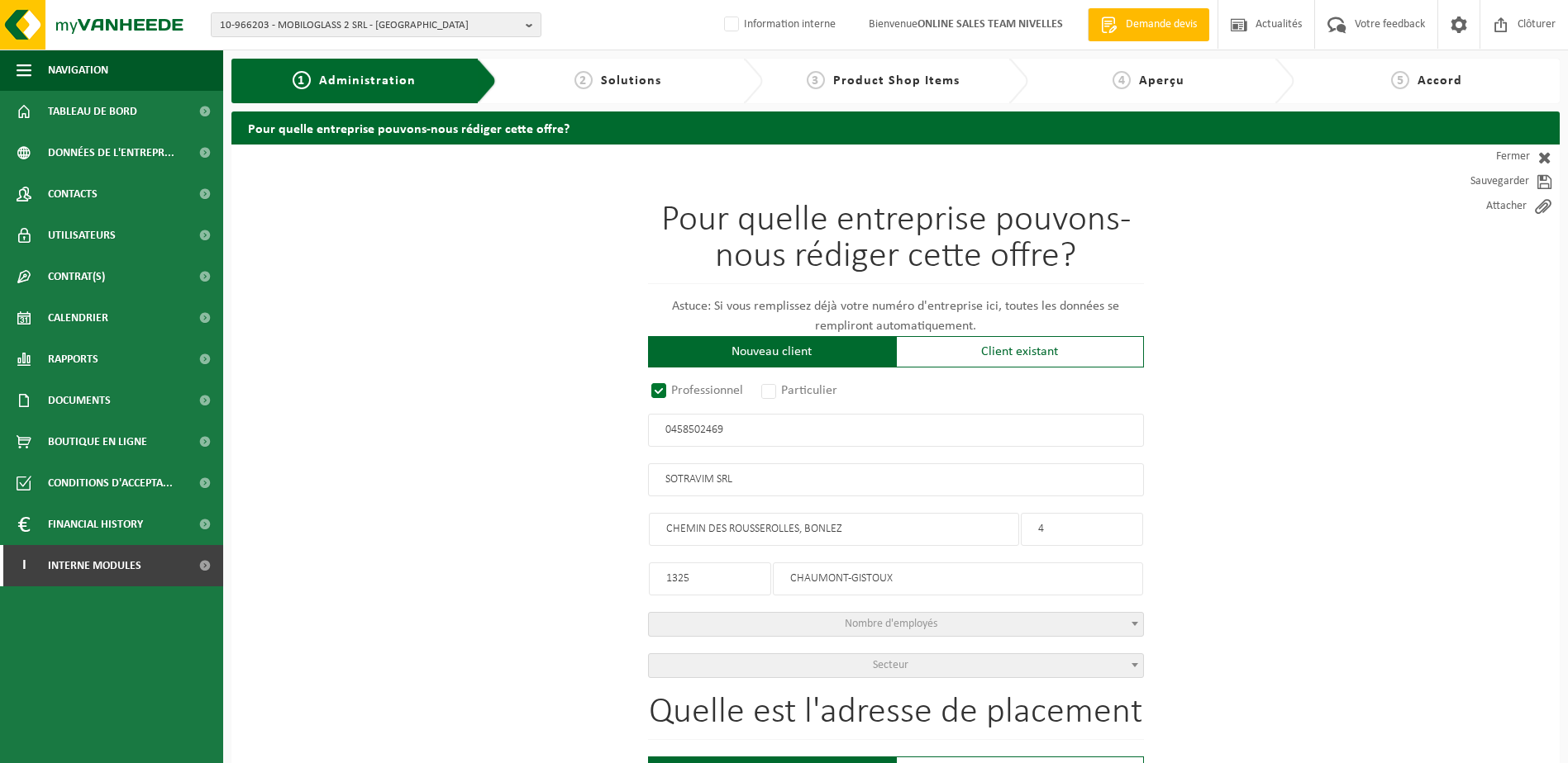
type input "CHEMIN DES ROUSSEROLLES, BONLEZ"
type input "4"
type input "1325"
type input "CHAUMONT-GISTOUX"
type input "2131200856"
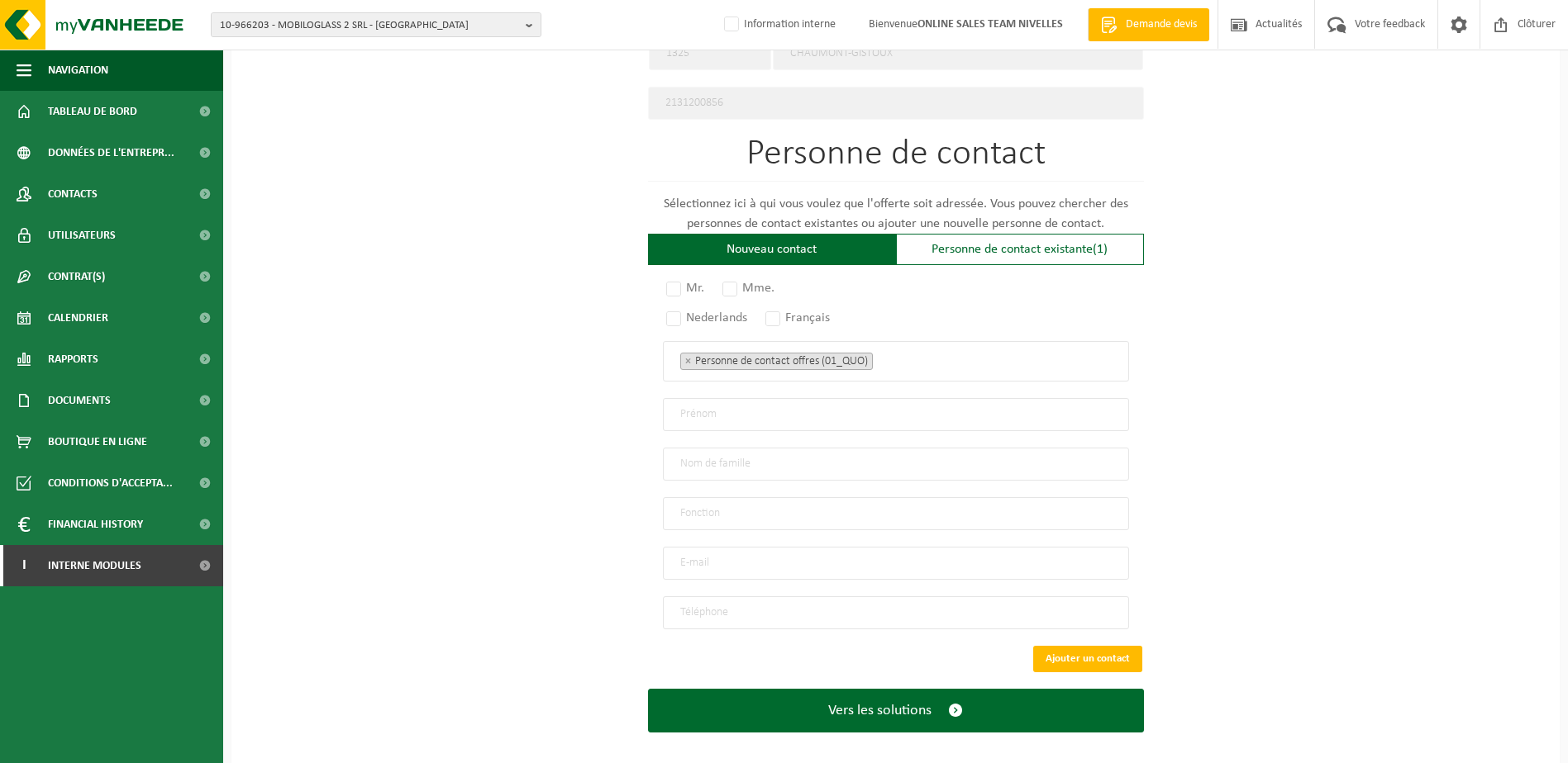
scroll to position [886, 0]
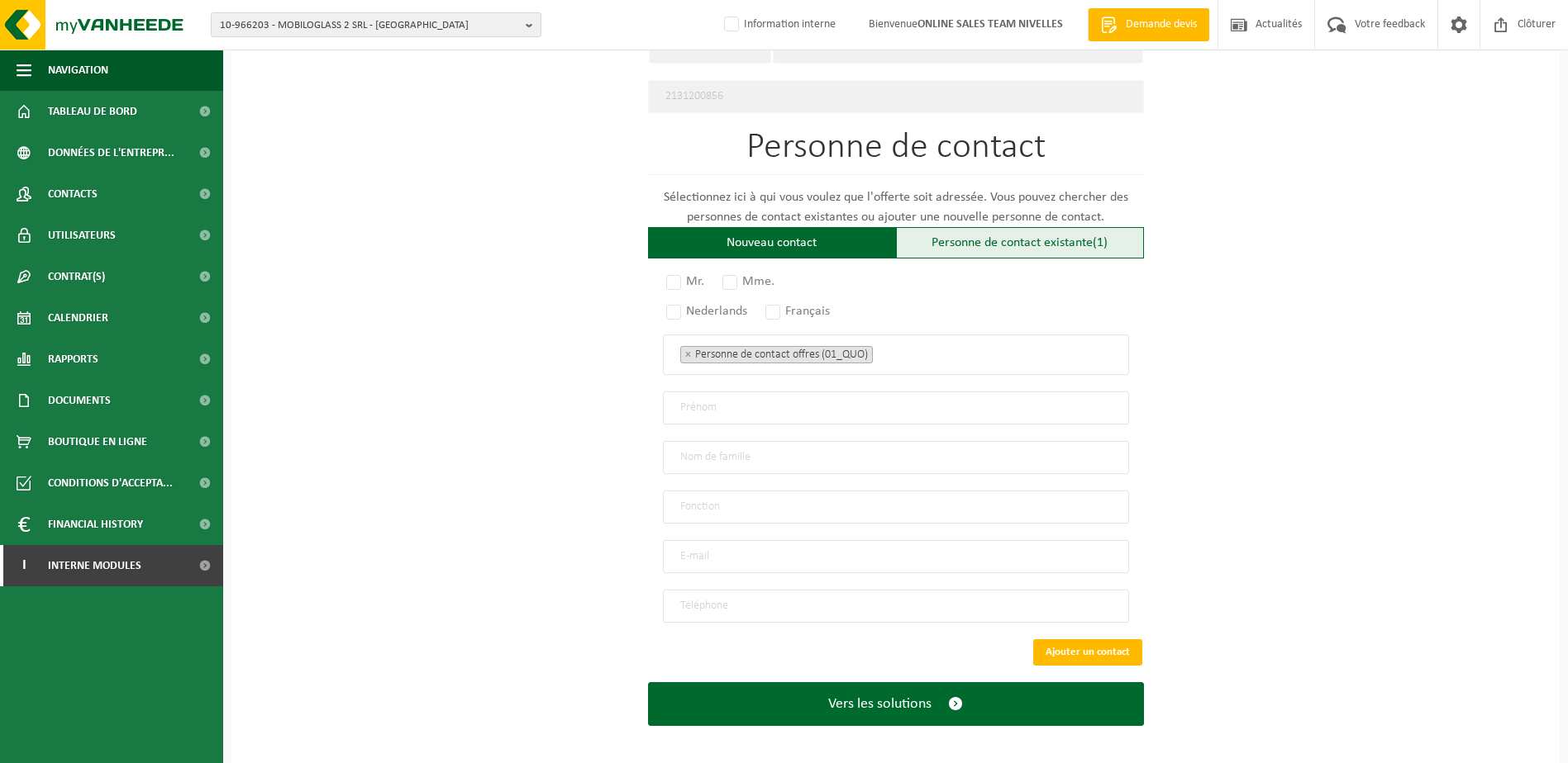
type input "0458502469"
click at [1085, 243] on div "Personne de contact existante (1)" at bounding box center [1020, 243] width 248 height 31
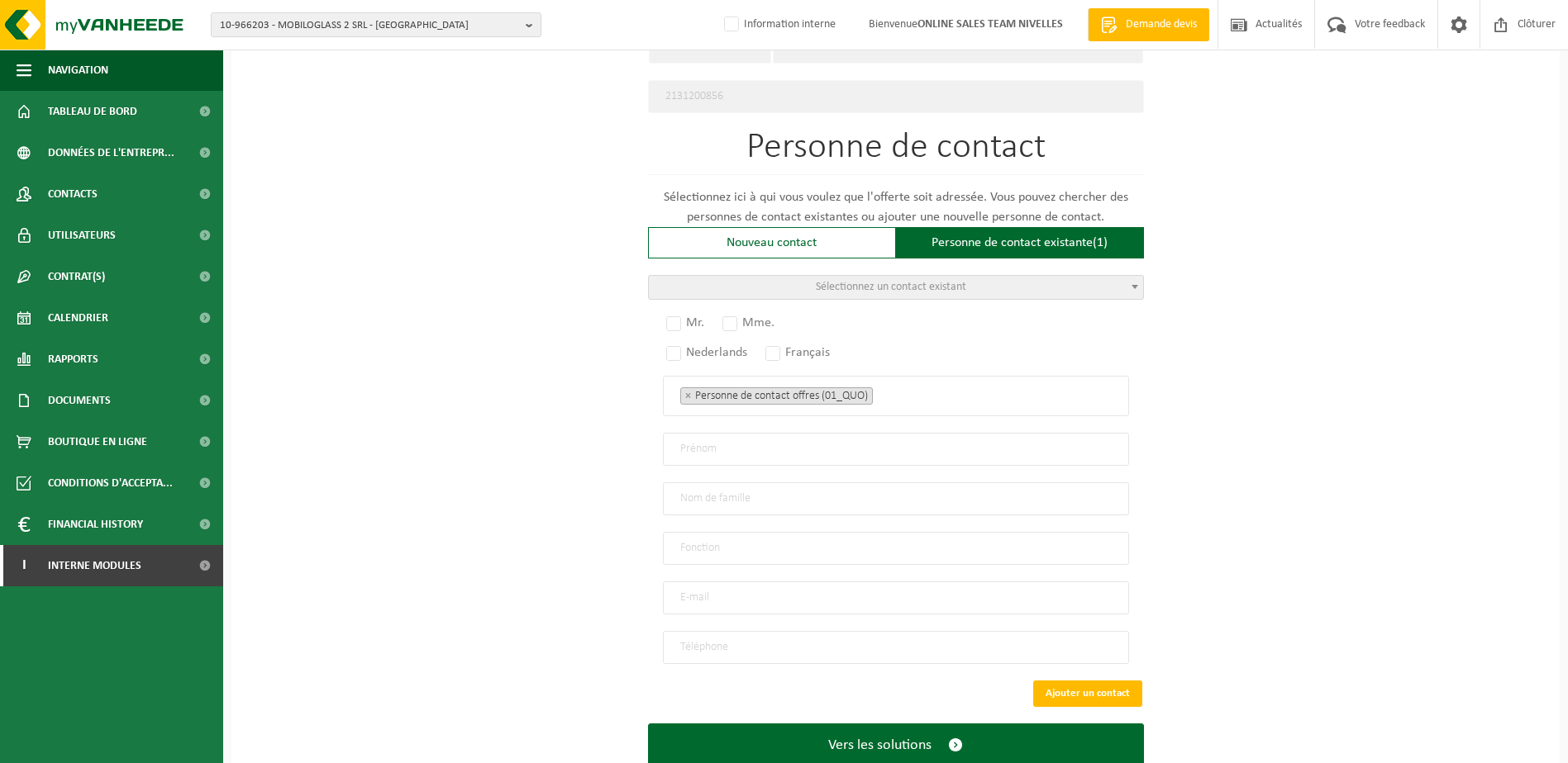
click at [1079, 279] on span "Sélectionnez un contact existant" at bounding box center [896, 288] width 494 height 23
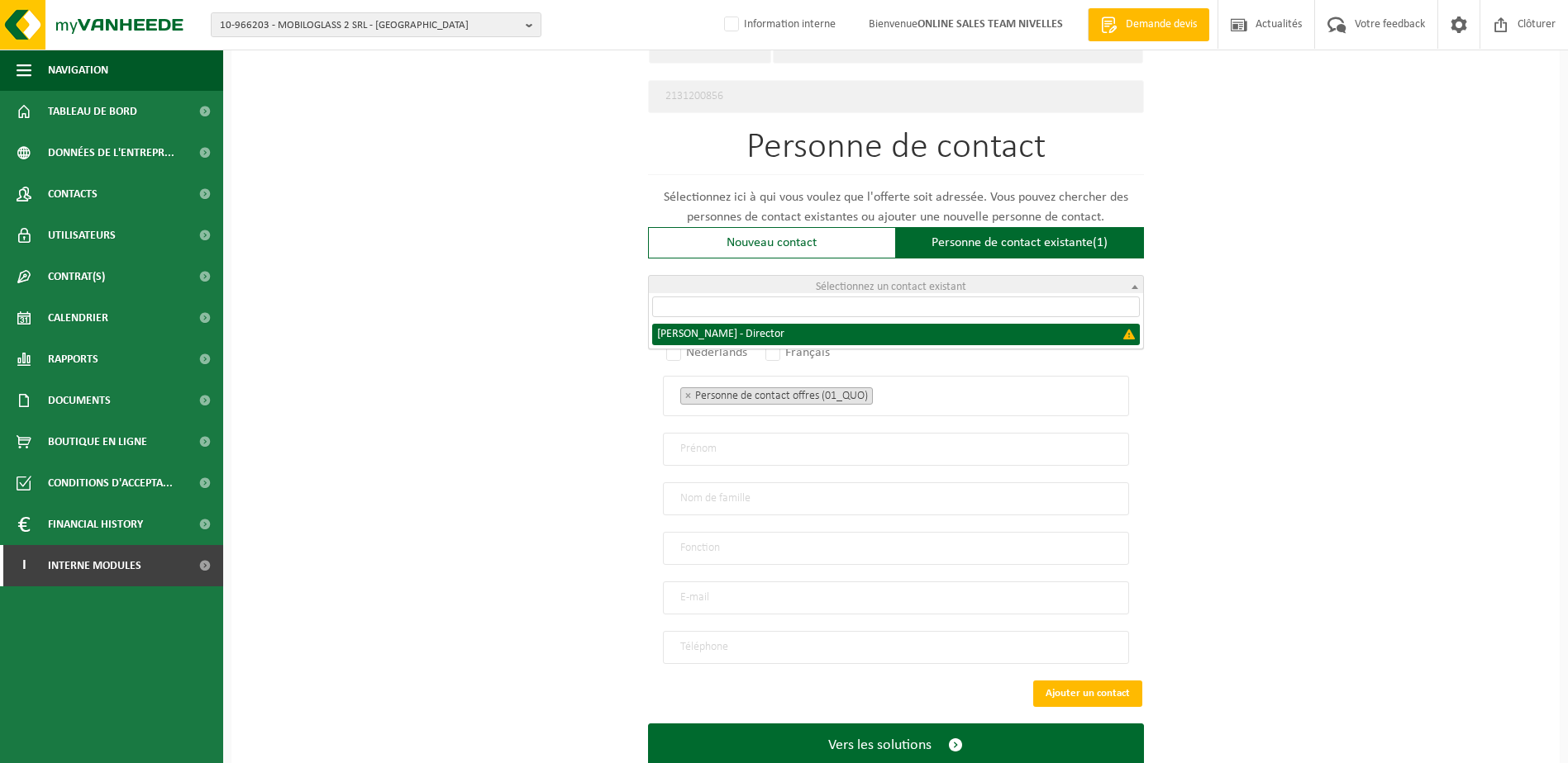
select select "{"code":"","firstname":"JEAN-MARIE PHILIPPE","surname":"DEMAIN","gender":"Unkno…"
type input "JEAN-MARIE PHILIPPE"
type input "DEMAIN"
type input "Director"
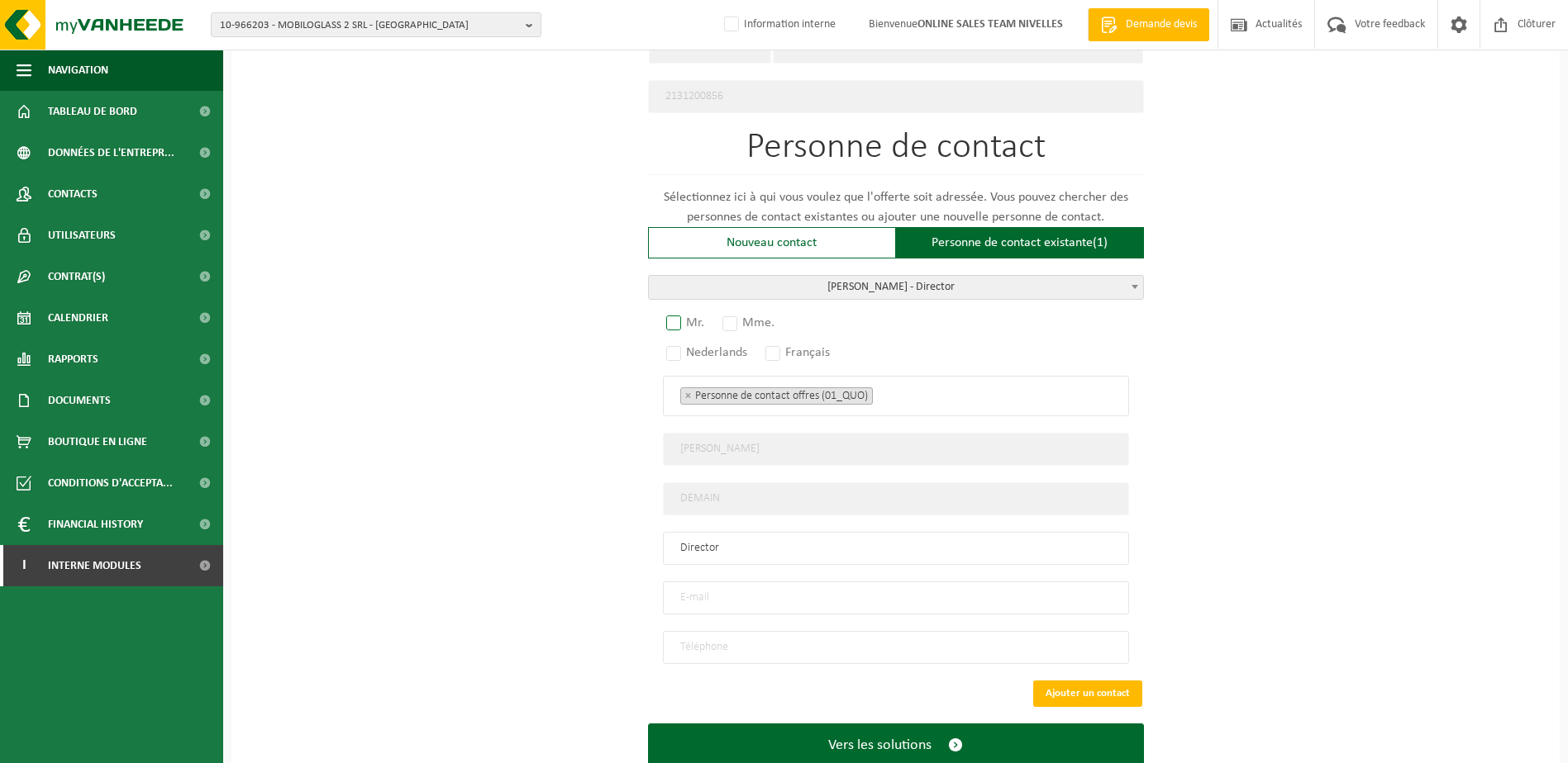
click at [676, 322] on label "Mr." at bounding box center [685, 323] width 46 height 23
radio input "true"
click at [781, 347] on label "Français" at bounding box center [799, 353] width 72 height 23
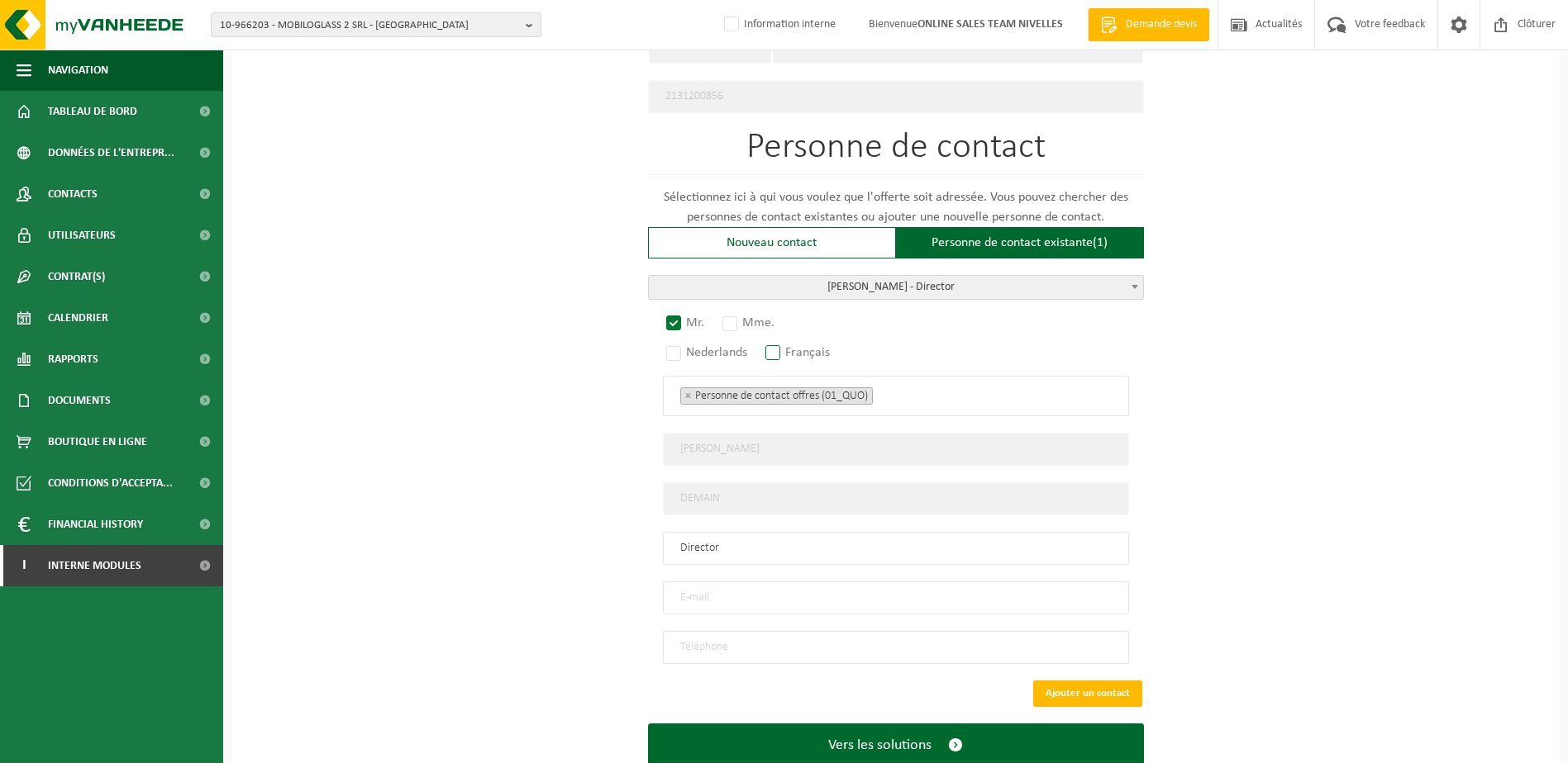
radio input "true"
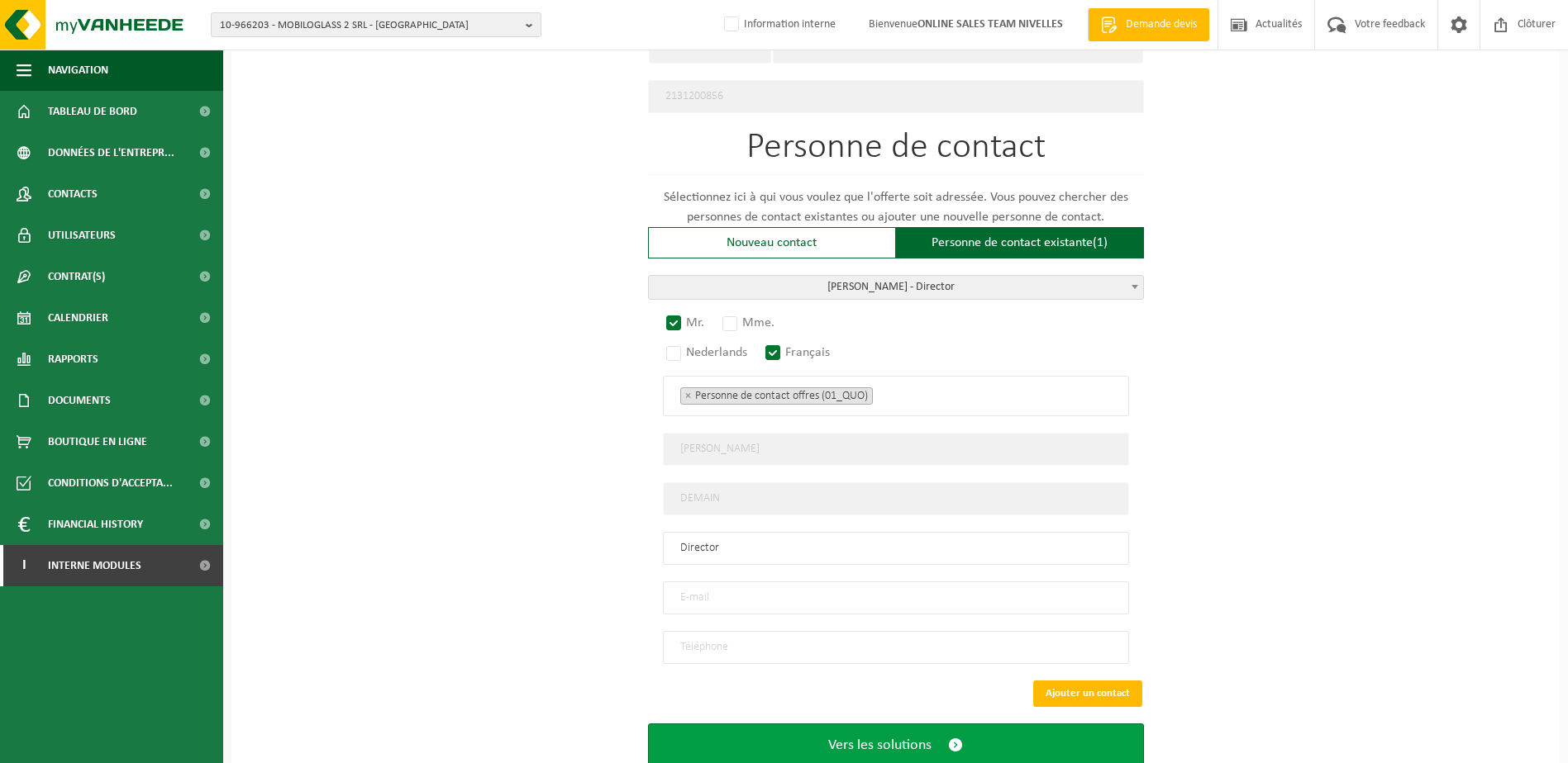
click at [949, 742] on button "Vers les solutions" at bounding box center [896, 745] width 496 height 44
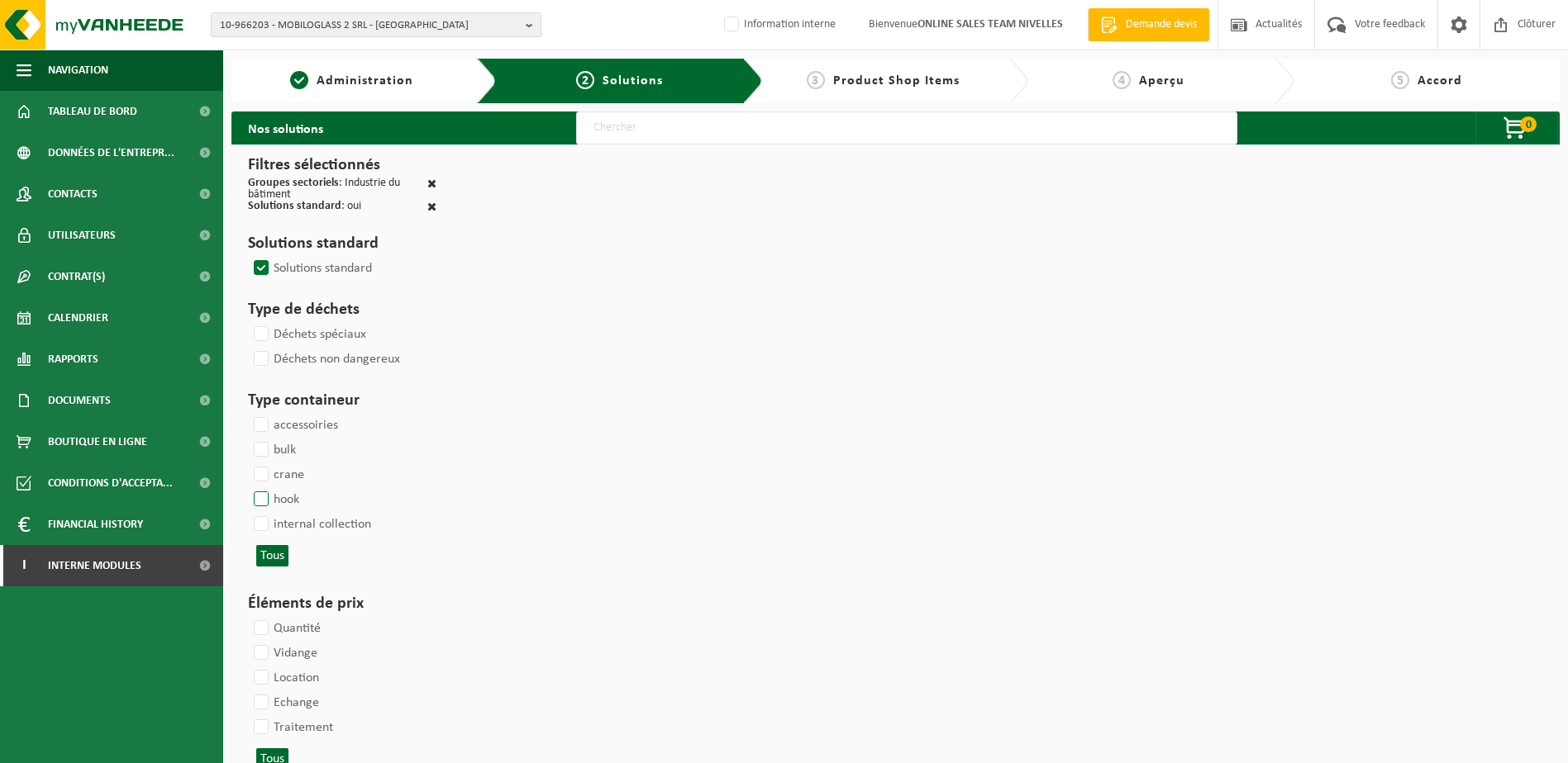
click at [261, 501] on label "hook" at bounding box center [275, 499] width 49 height 24
click at [248, 487] on input "hook" at bounding box center [248, 487] width 1 height 1
checkbox input "true"
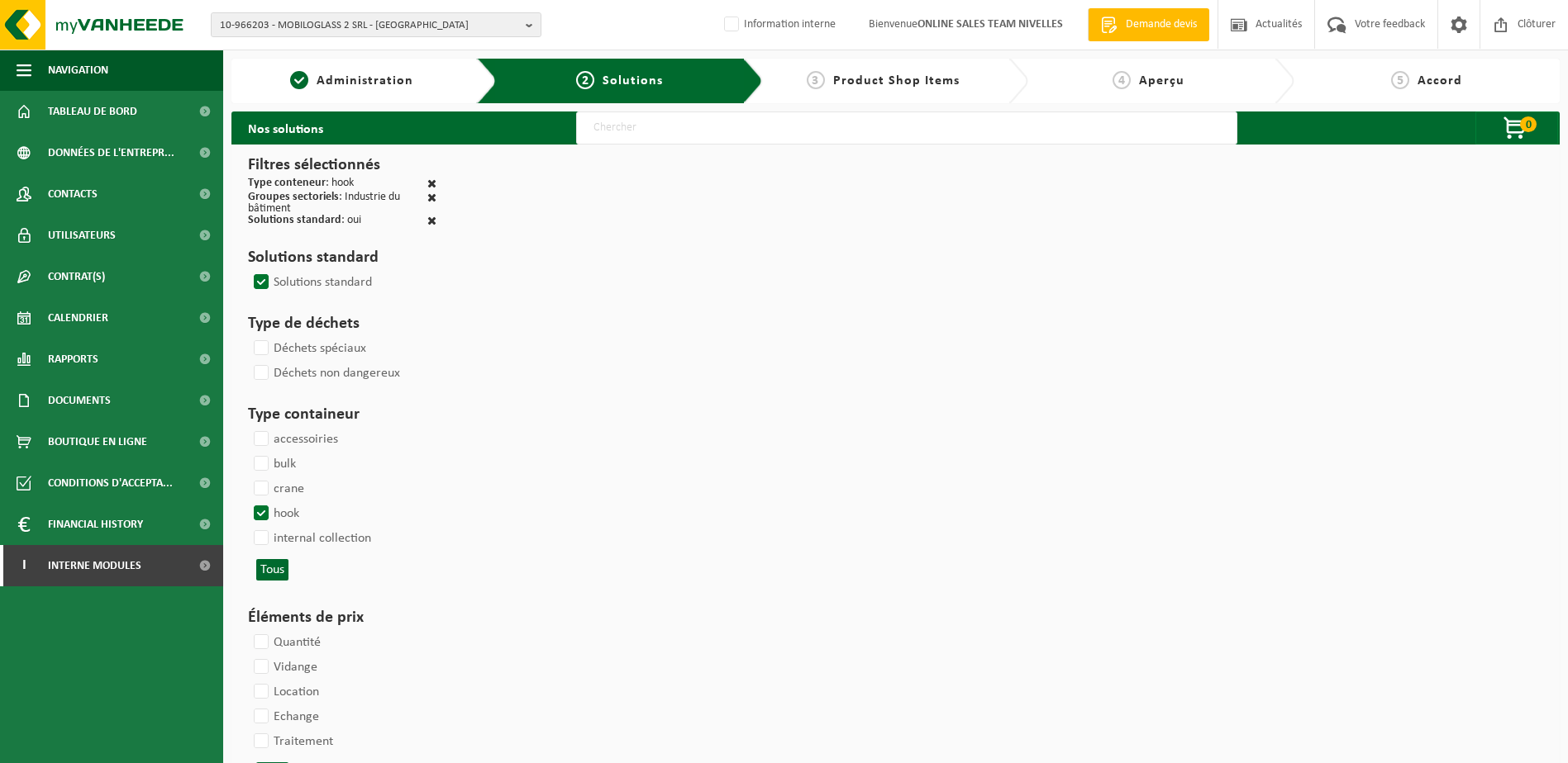
select select
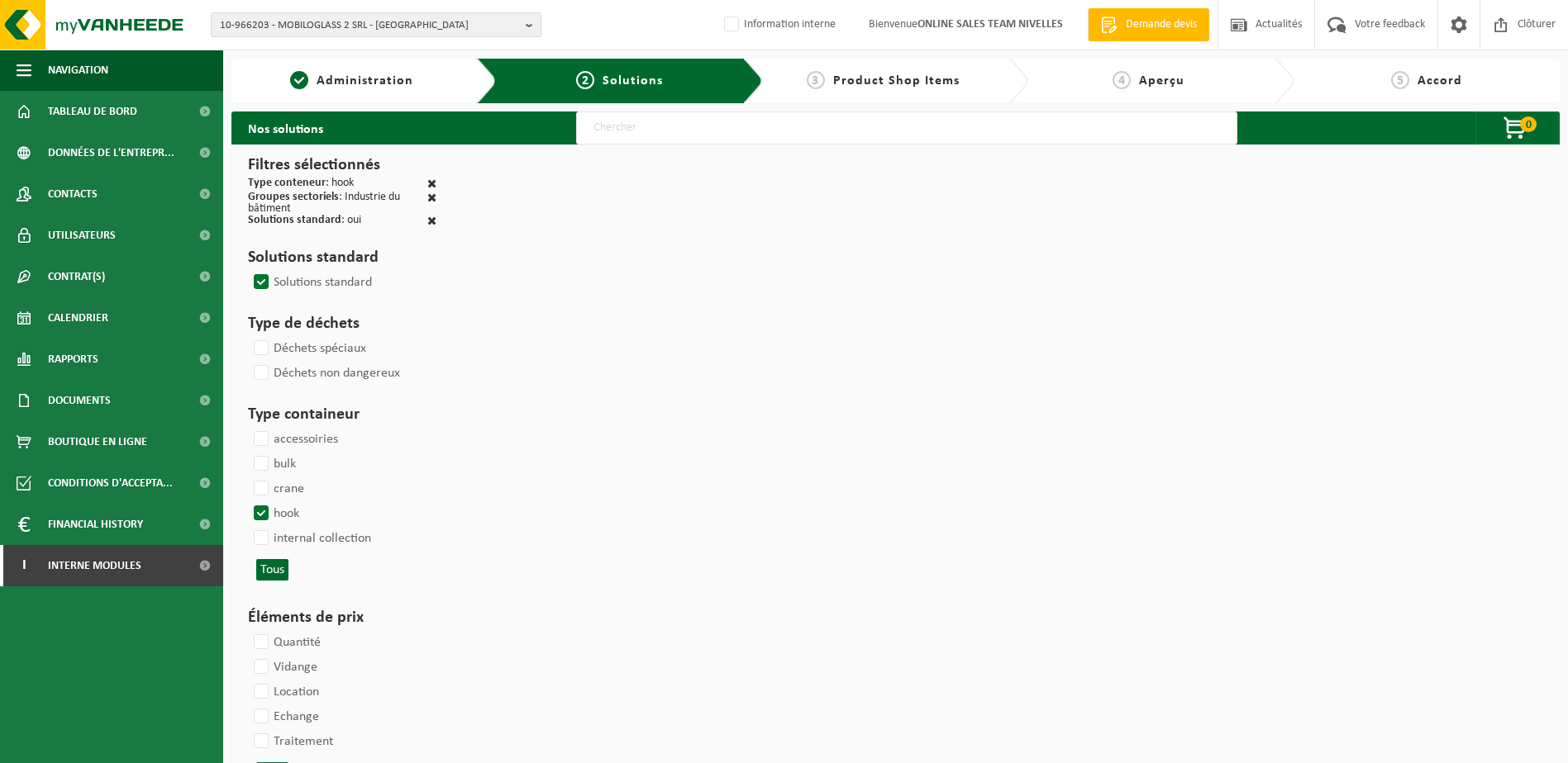
select select
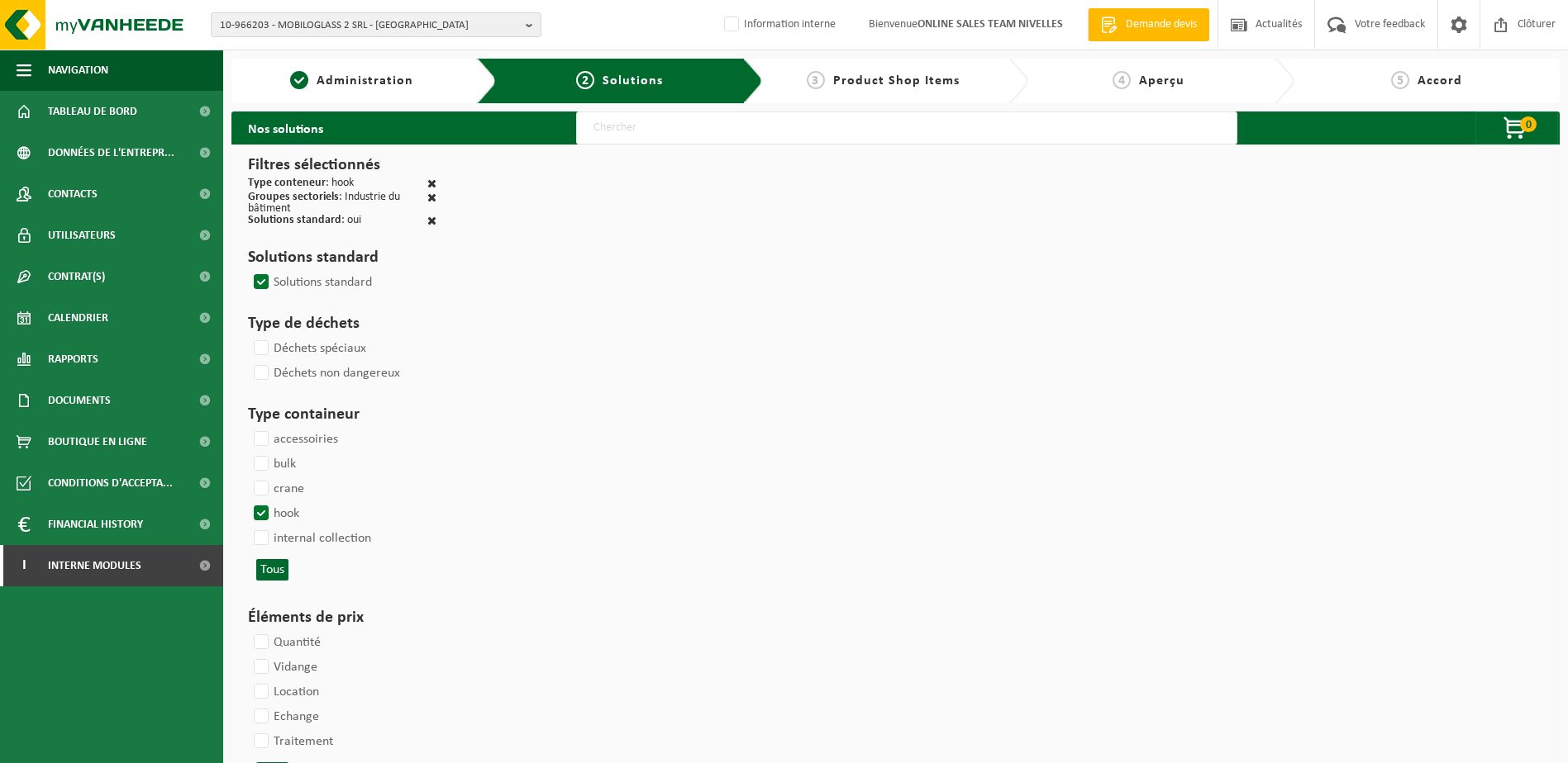
select select
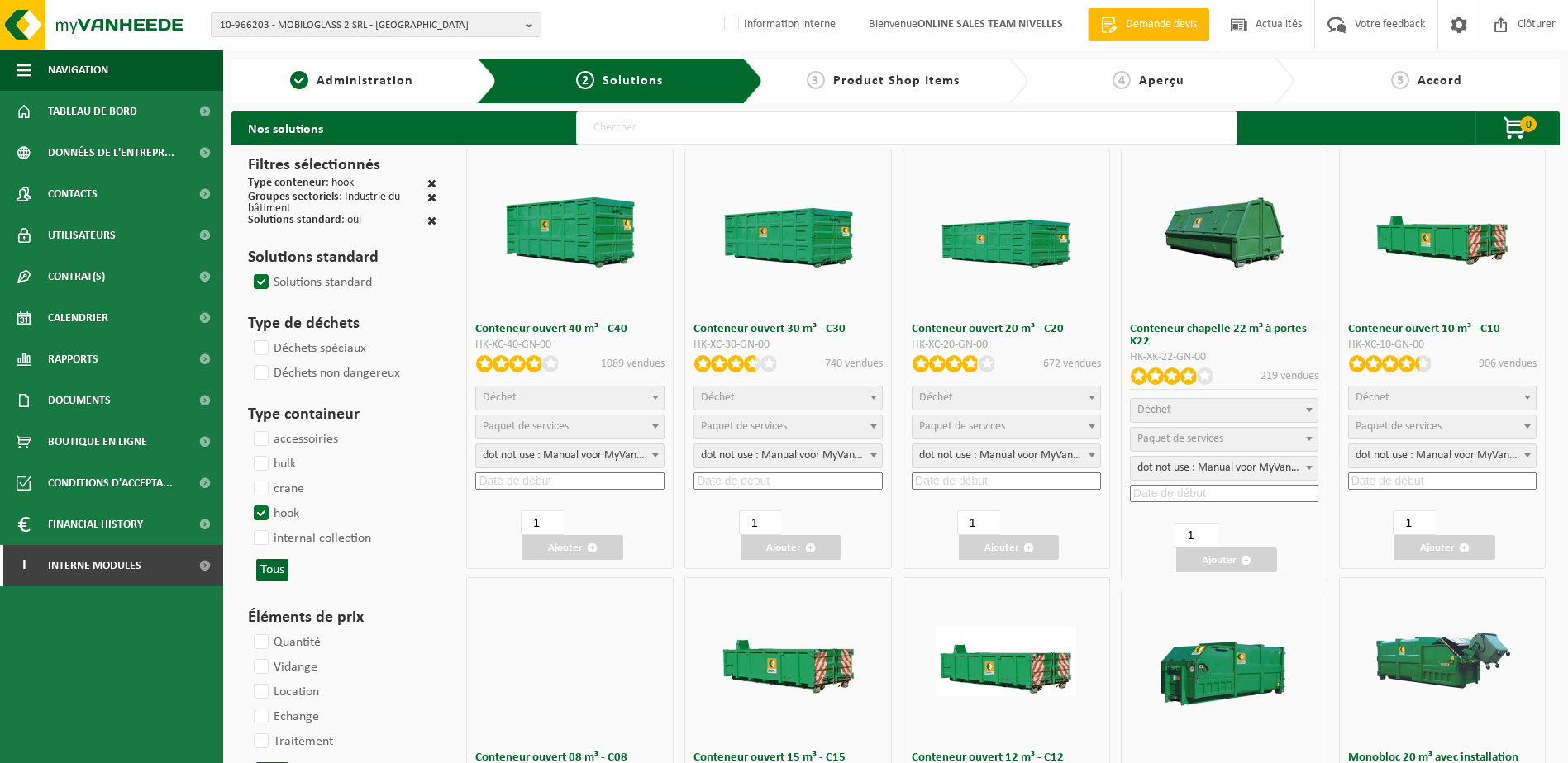
select select
select select "197"
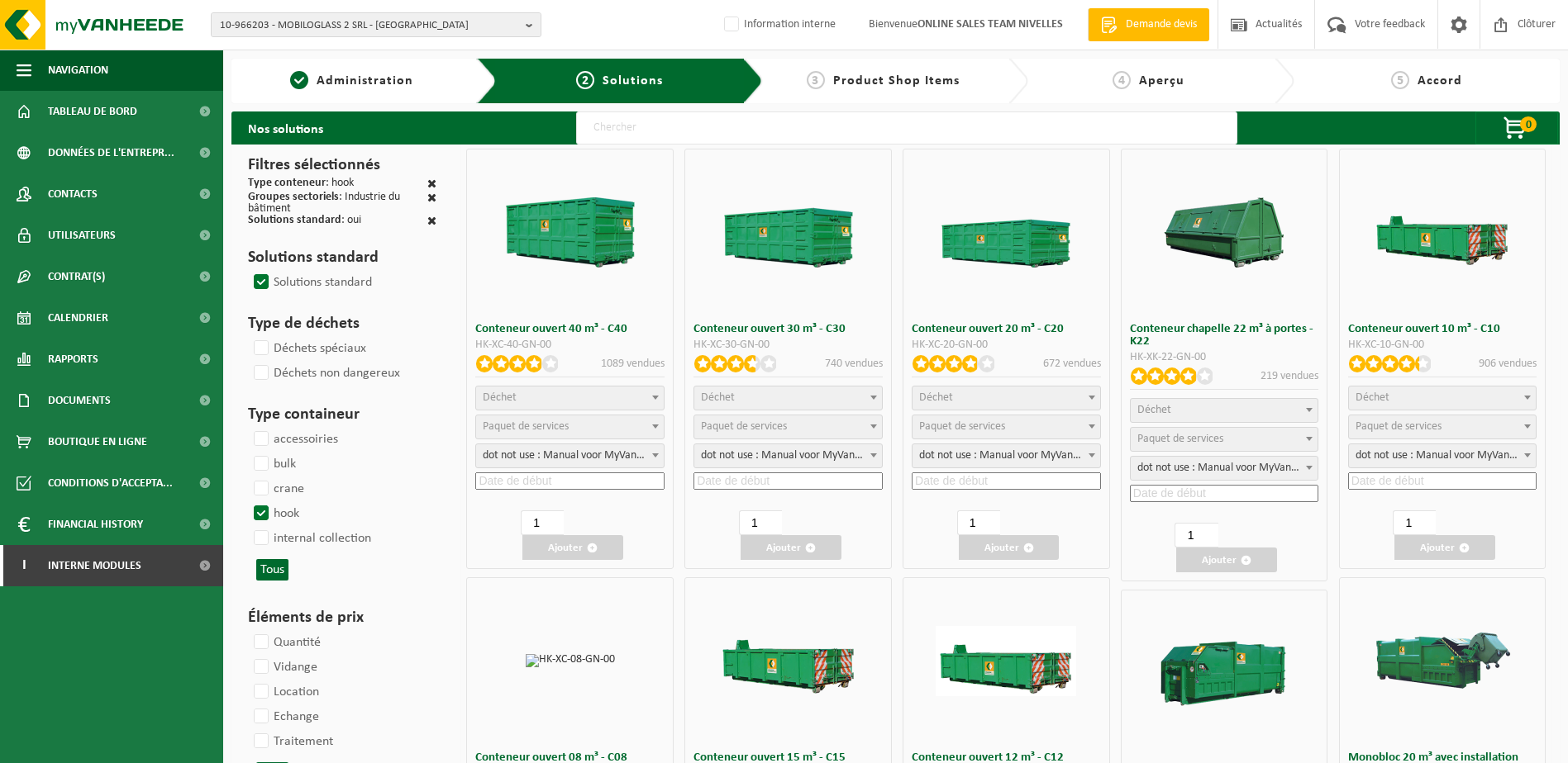
select select "25"
select select "197"
select select
select select "8"
select select
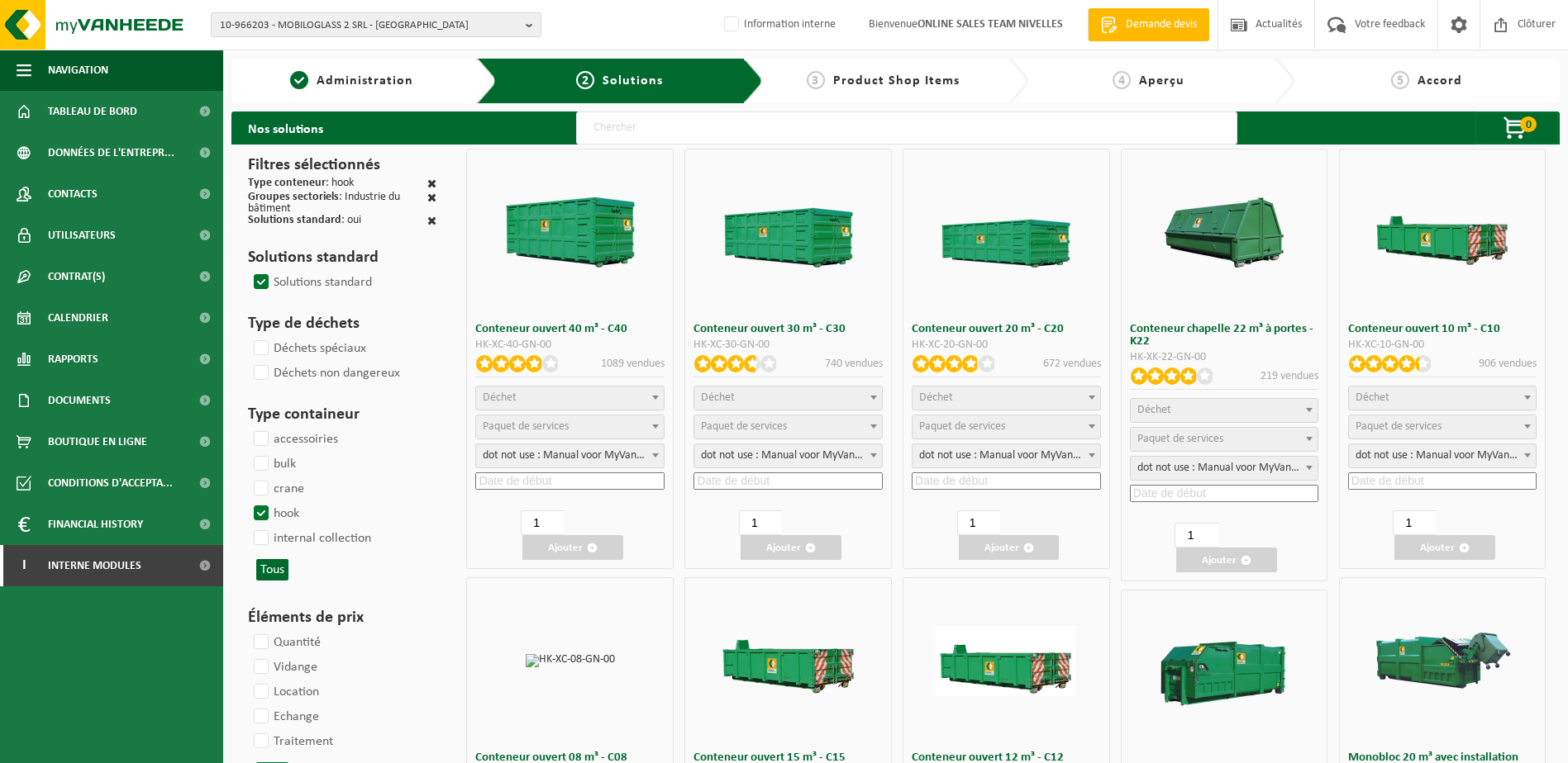
select select "7"
select select
select select "7"
select select
select select "25"
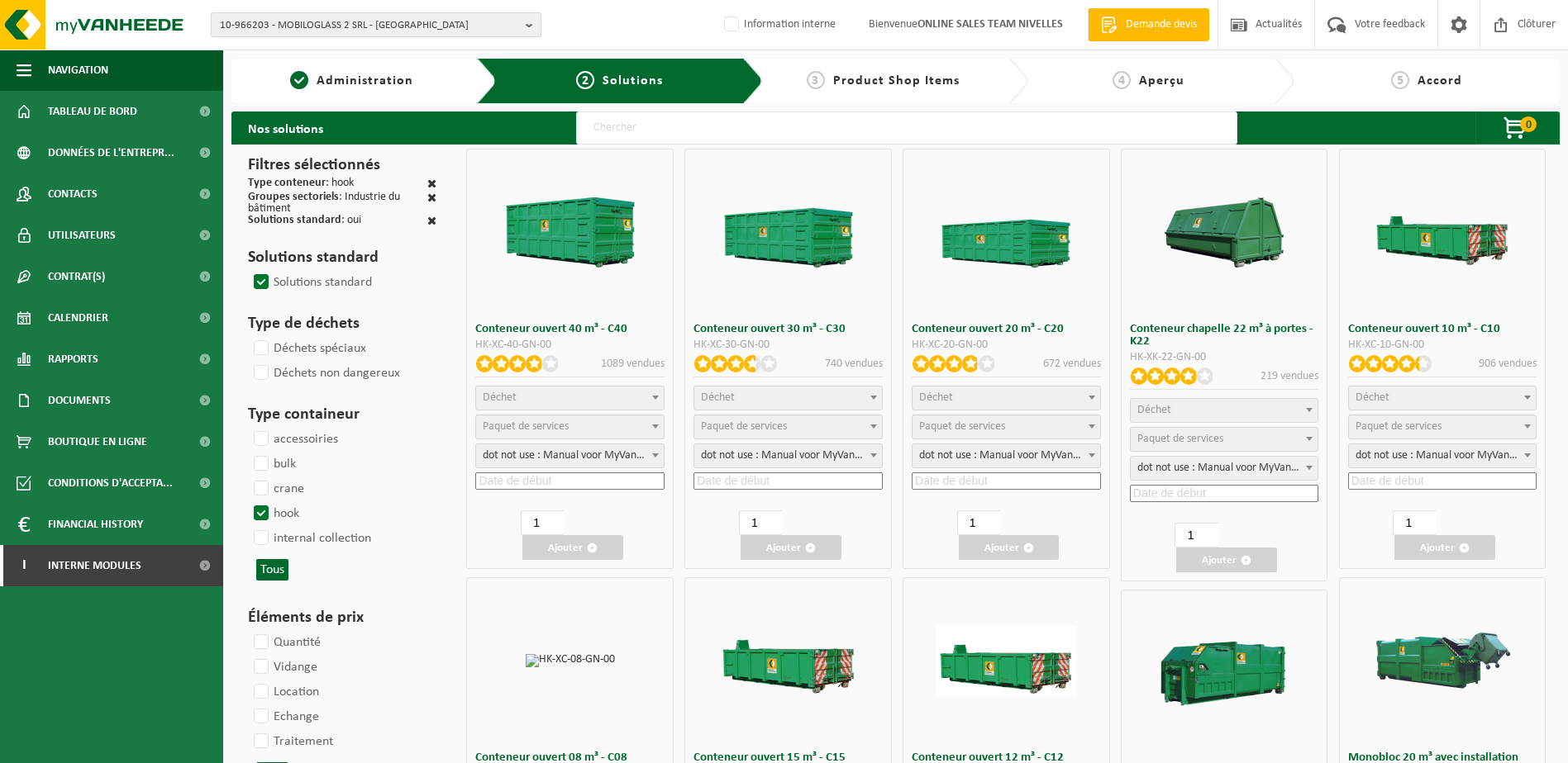
select select "25"
click at [1525, 399] on b at bounding box center [1528, 398] width 7 height 4
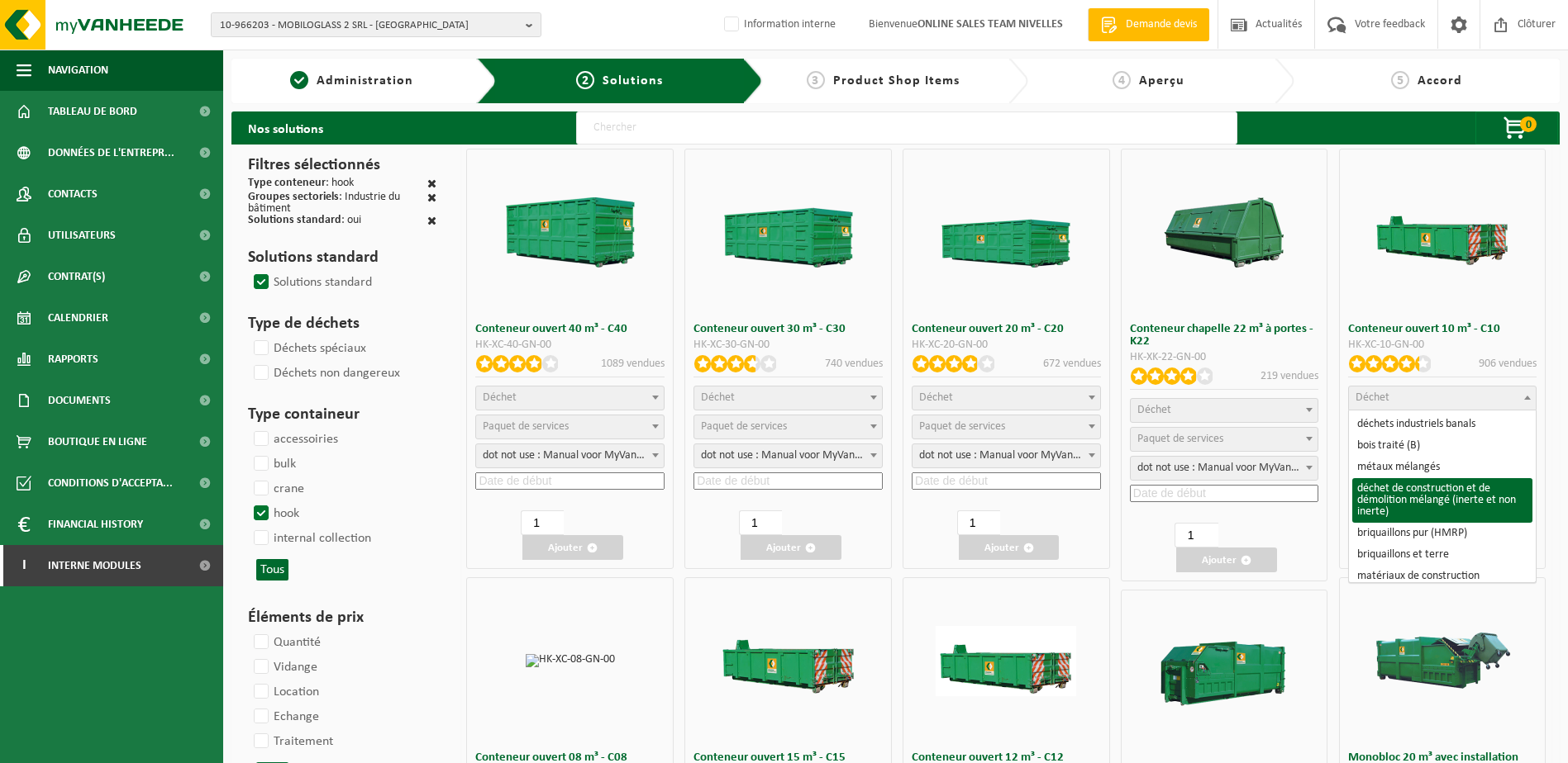
select select "31"
select select
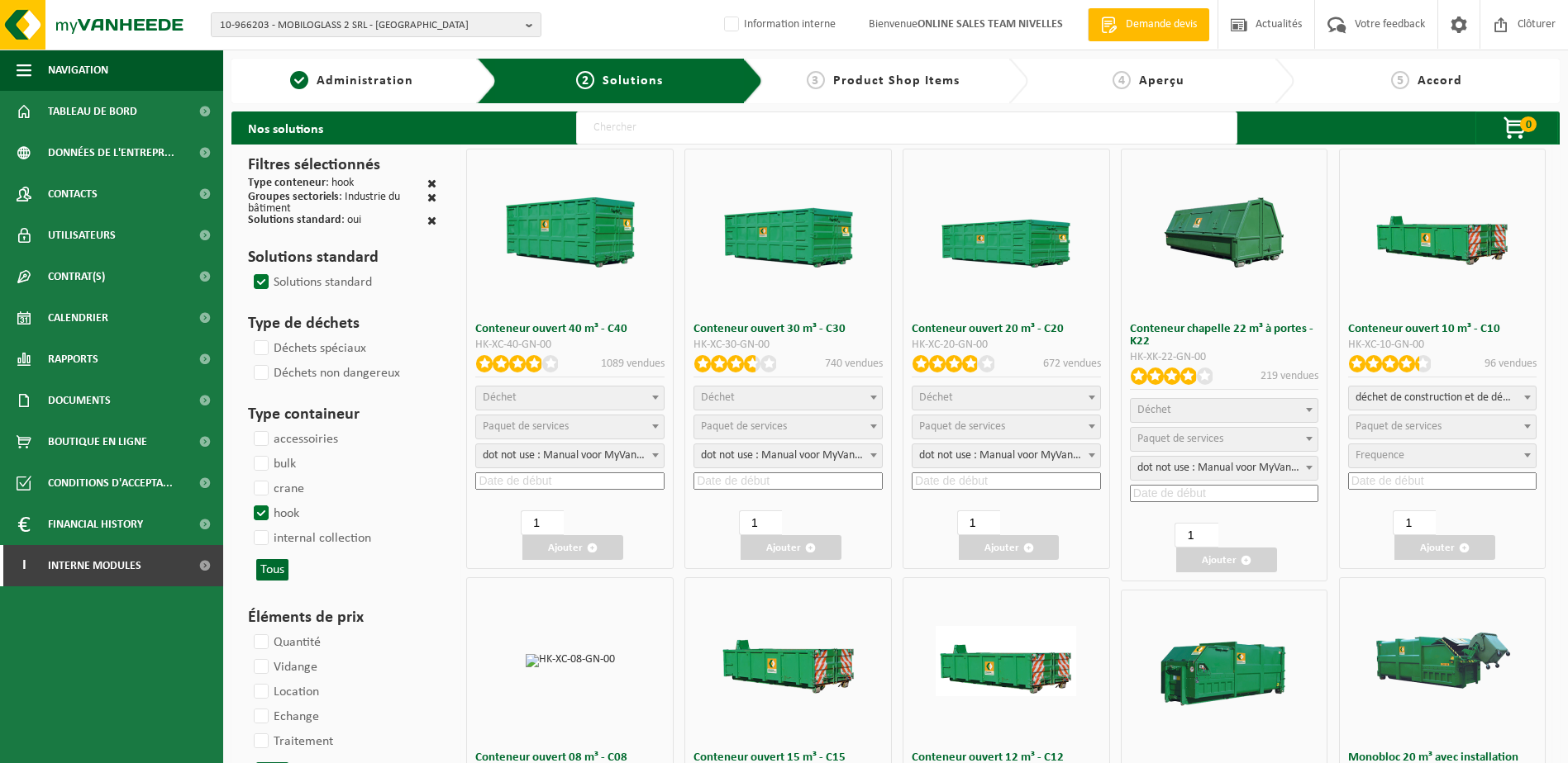
click at [1499, 475] on input at bounding box center [1443, 481] width 189 height 18
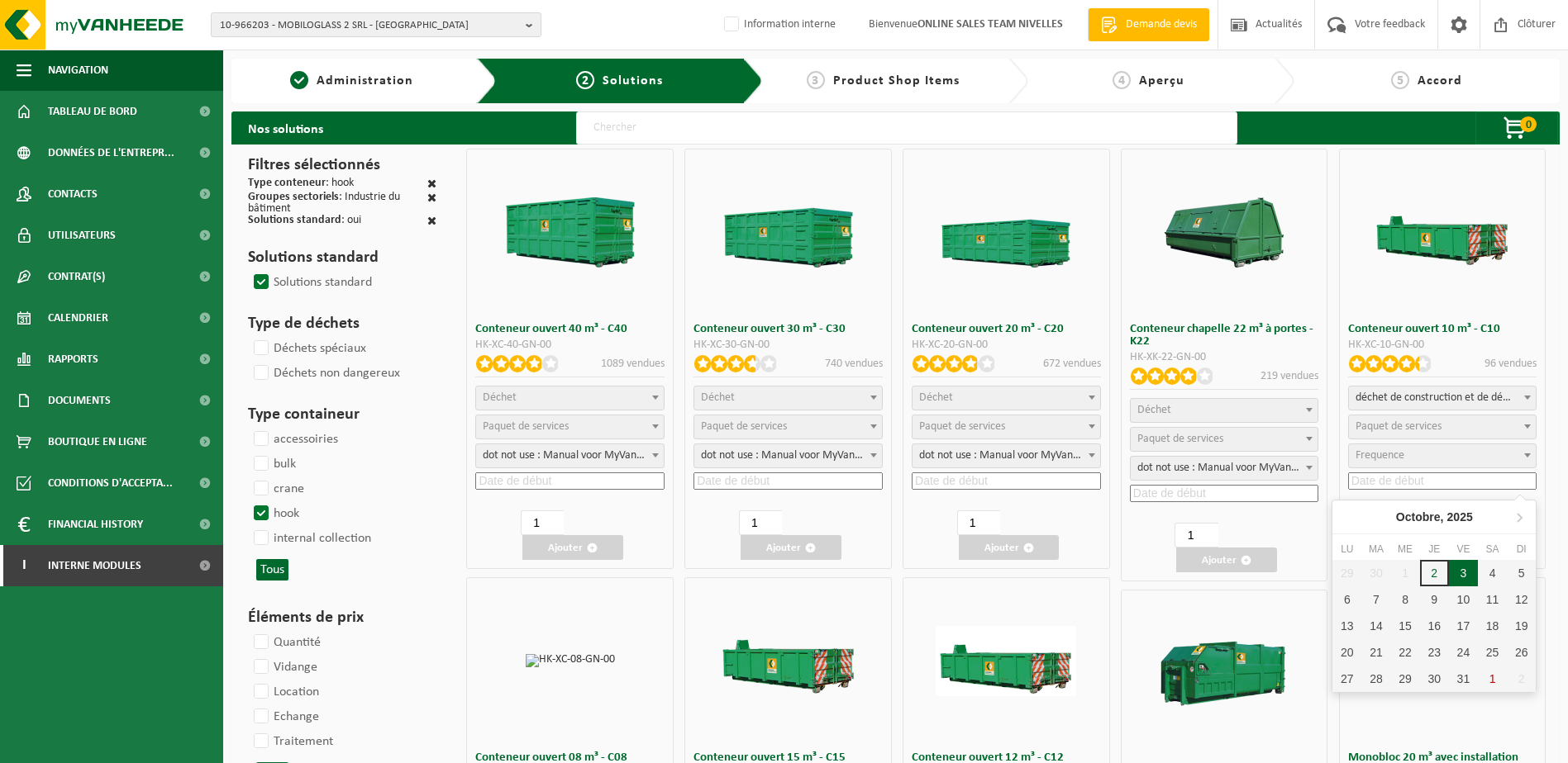
click at [1460, 569] on div "3" at bounding box center [1464, 573] width 29 height 26
type input "2025-10-03"
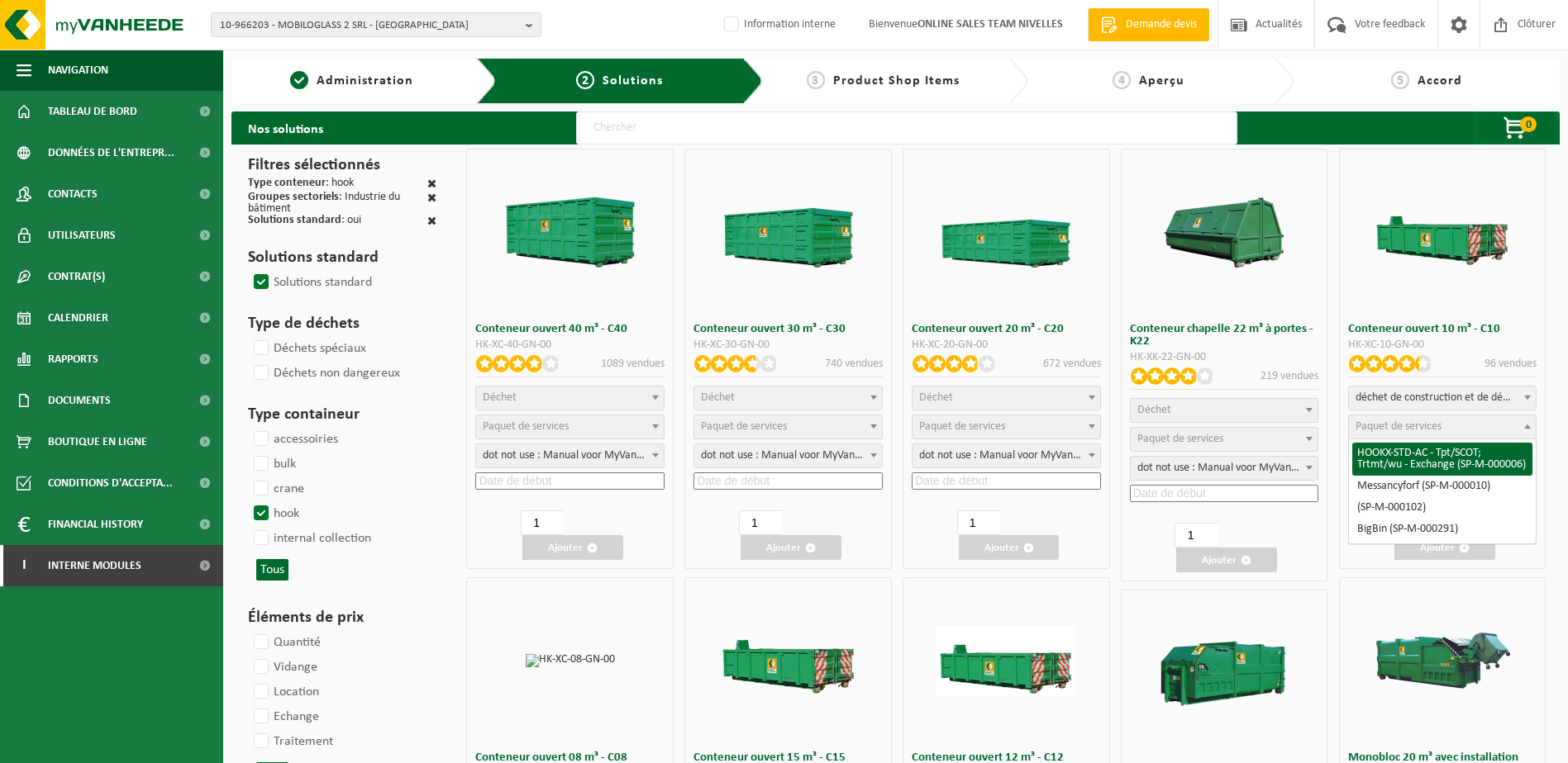
click at [1393, 432] on span "Paquet de services" at bounding box center [1399, 426] width 86 height 13
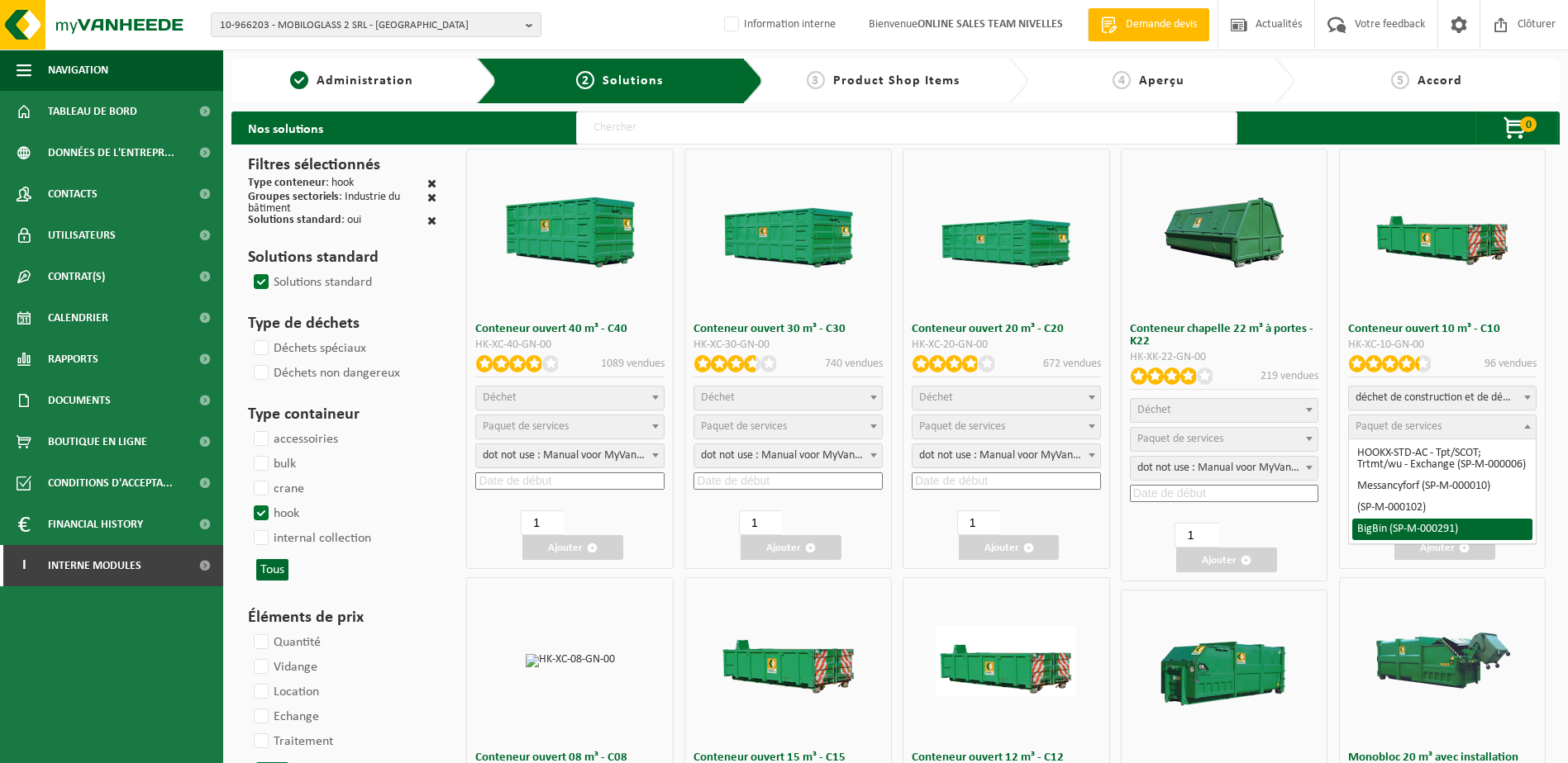
select select "197"
select select "25"
click at [1431, 549] on button "Ajouter" at bounding box center [1445, 547] width 101 height 24
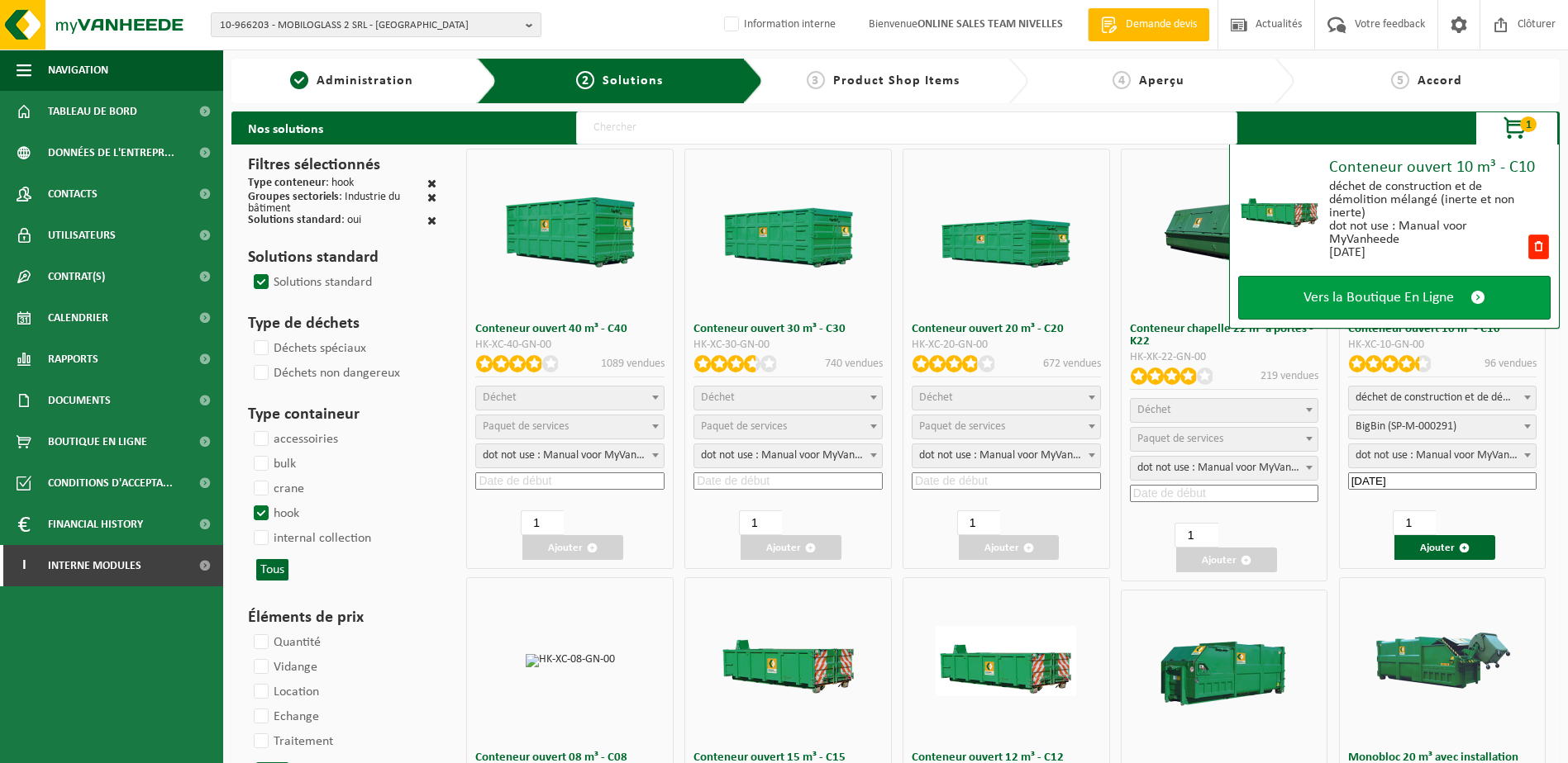
click at [1413, 292] on span "Vers la Boutique En Ligne" at bounding box center [1379, 298] width 151 height 18
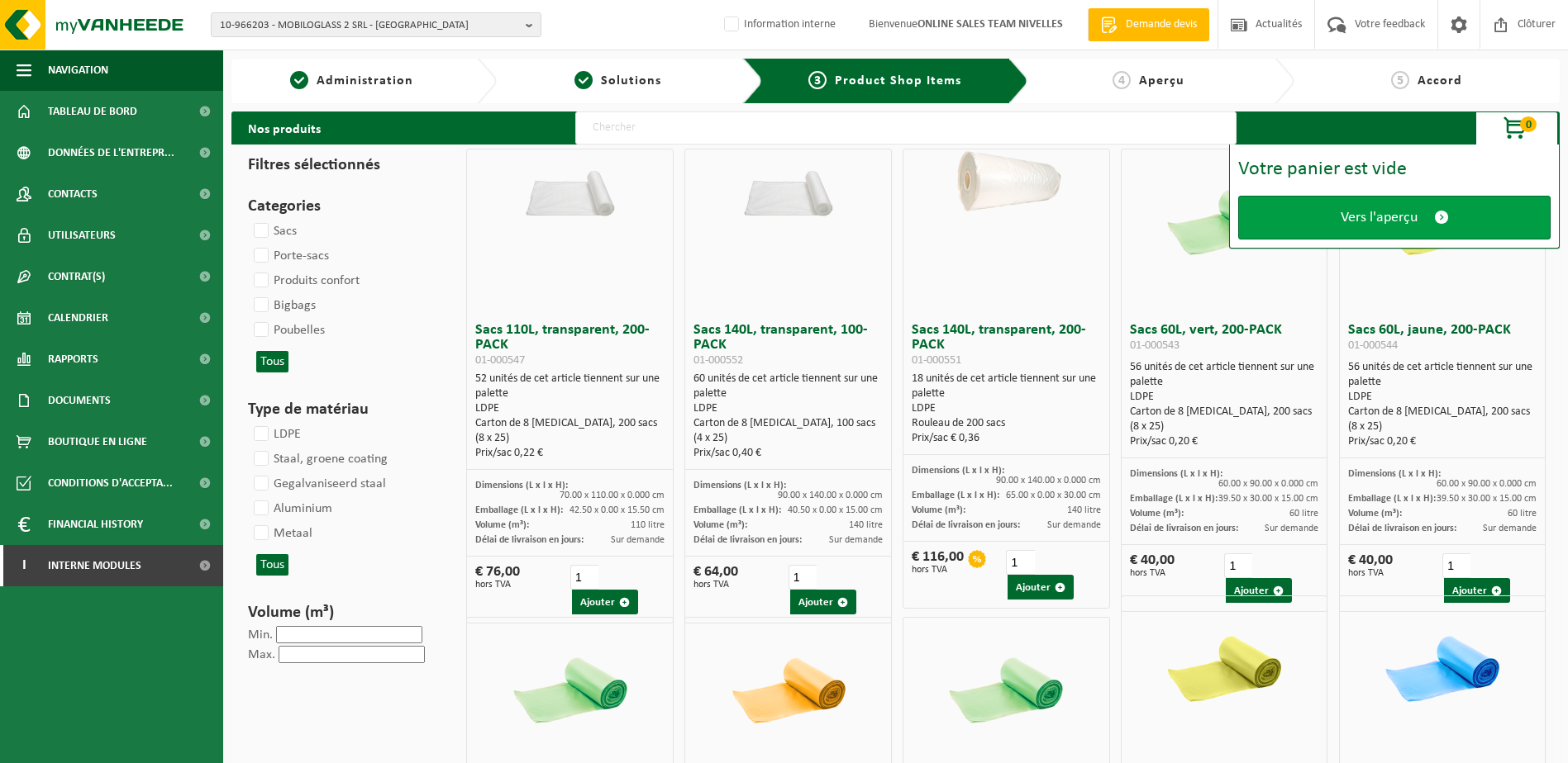
click at [1387, 220] on span "Vers l'aperçu" at bounding box center [1379, 218] width 77 height 18
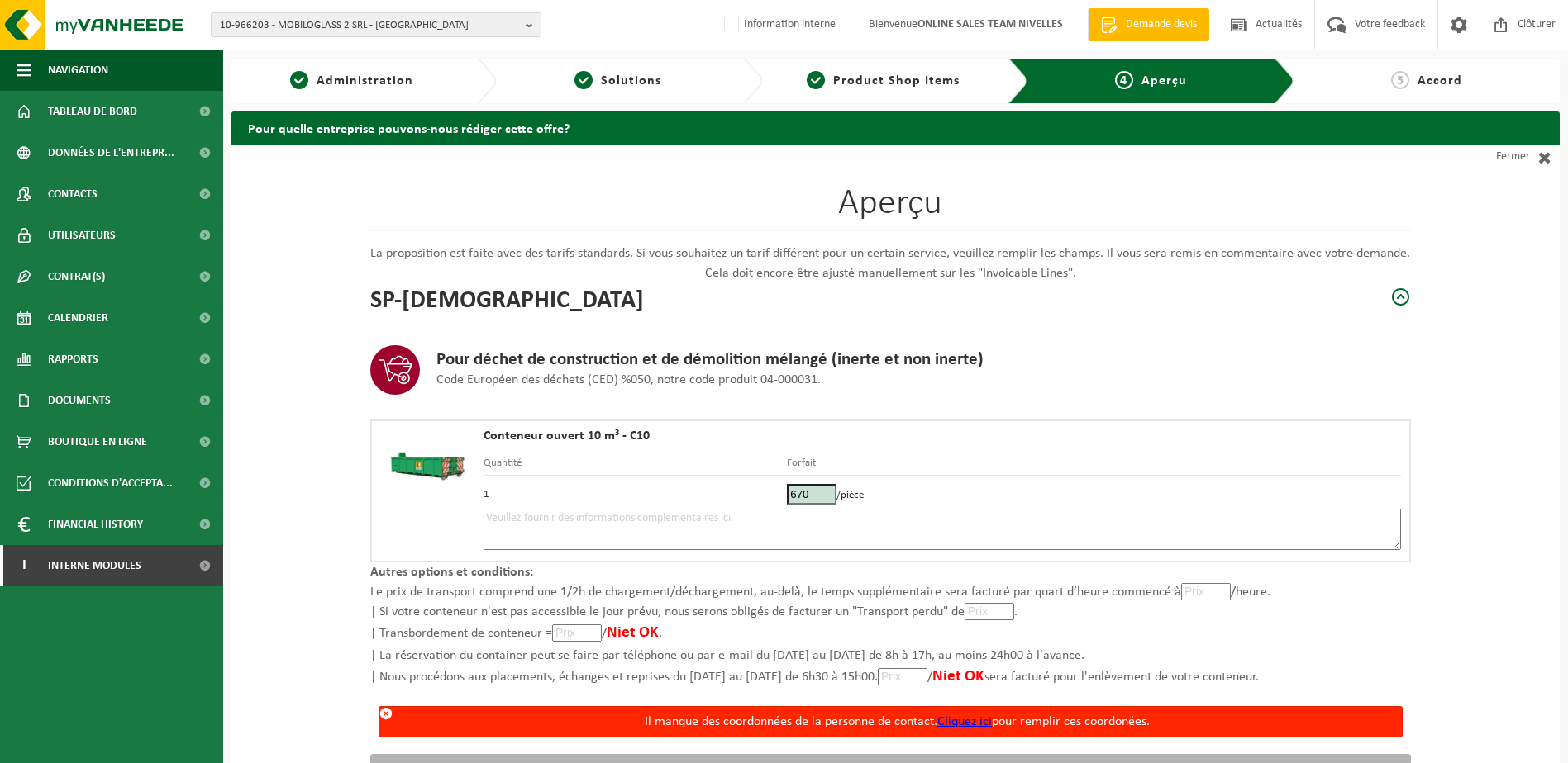
scroll to position [83, 0]
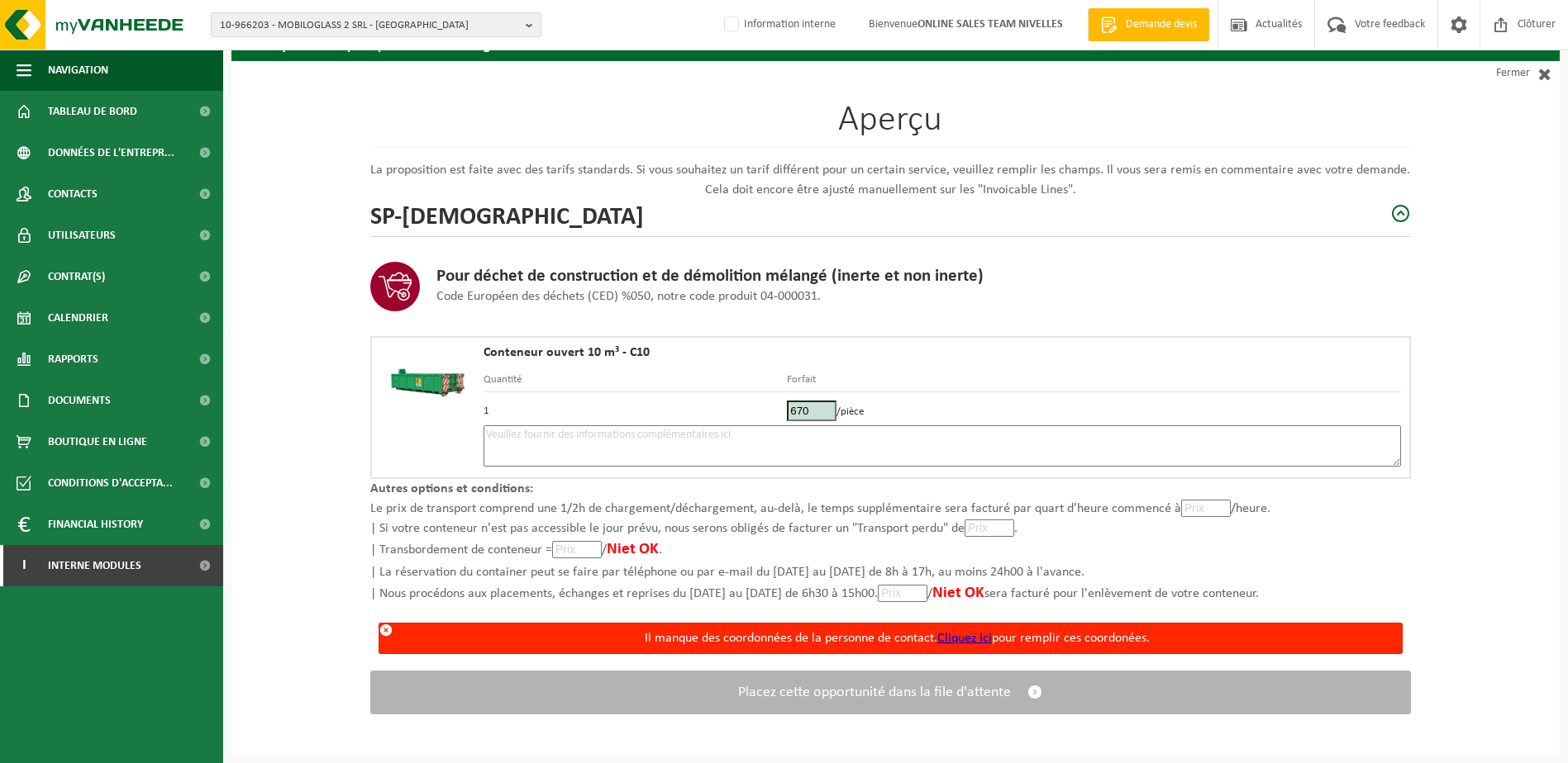
click at [970, 638] on link "Cliquez ici" at bounding box center [965, 639] width 55 height 14
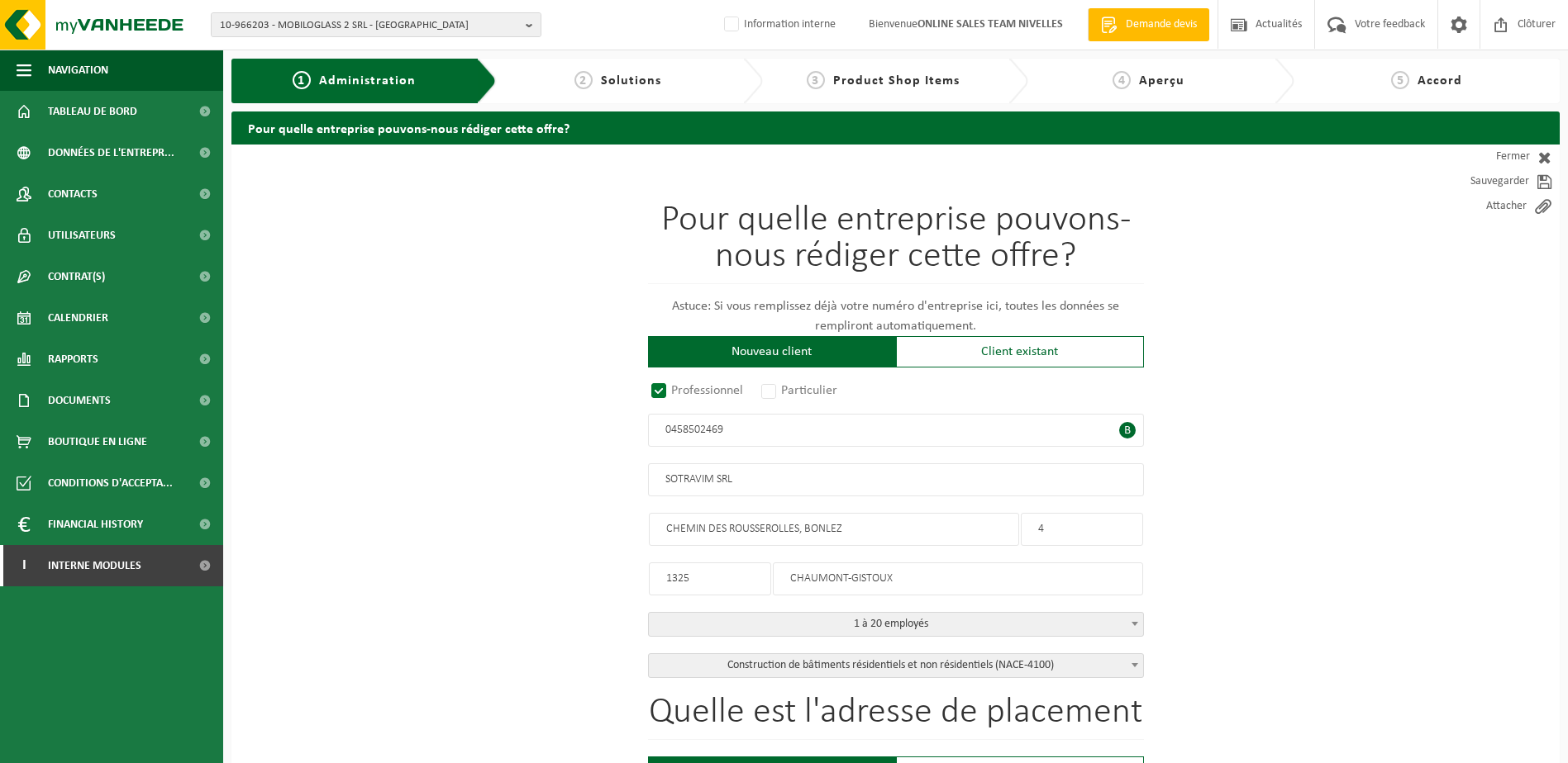
radio input "true"
type input "0458502469"
type input "SOTRAVIM SRL"
type input "CHEMIN DES ROUSSEROLLES, BONLEZ"
type input "4"
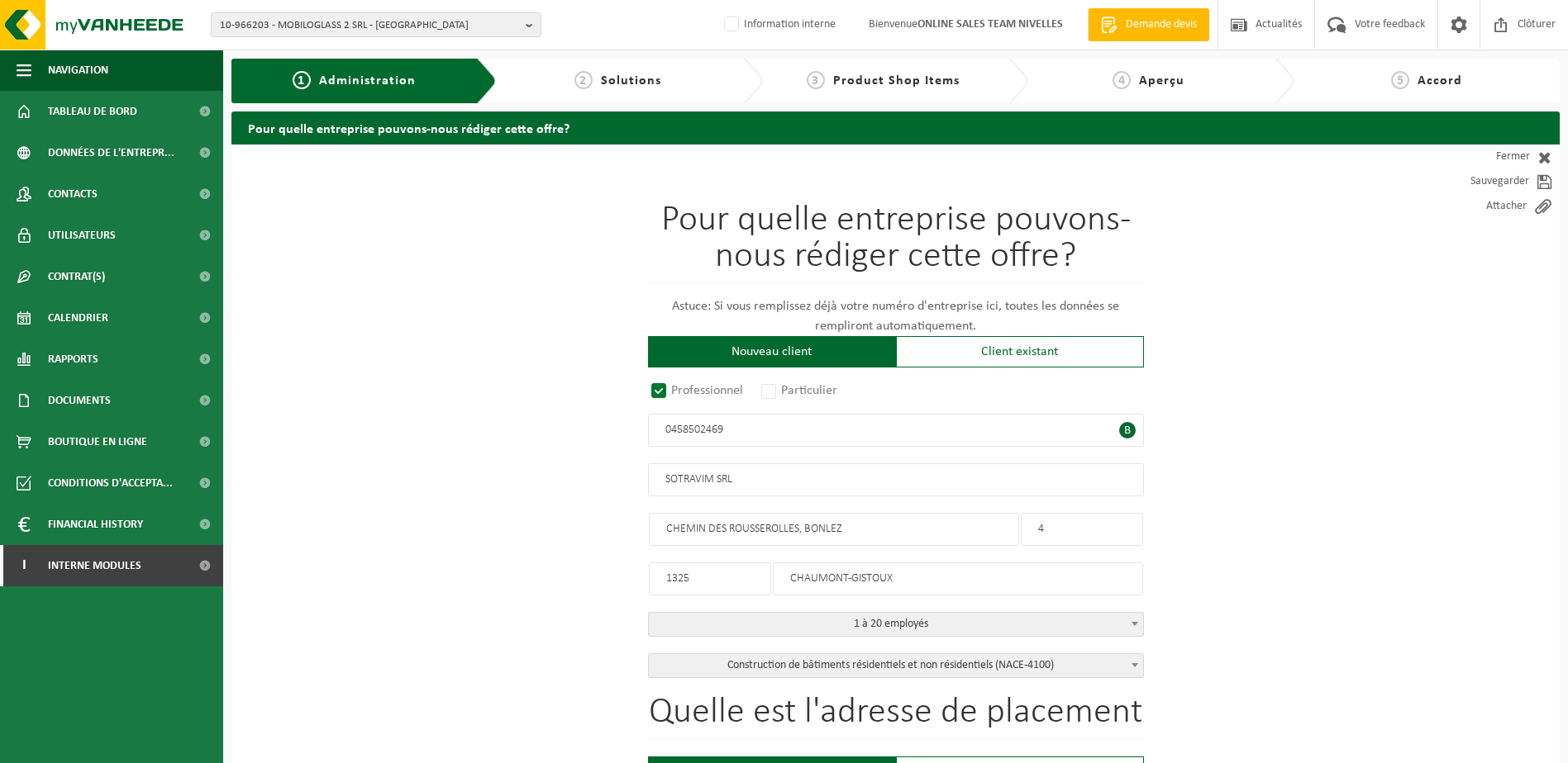
type input "1325"
type input "CHAUMONT-GISTOUX"
select select "D"
select select "NACE_4100"
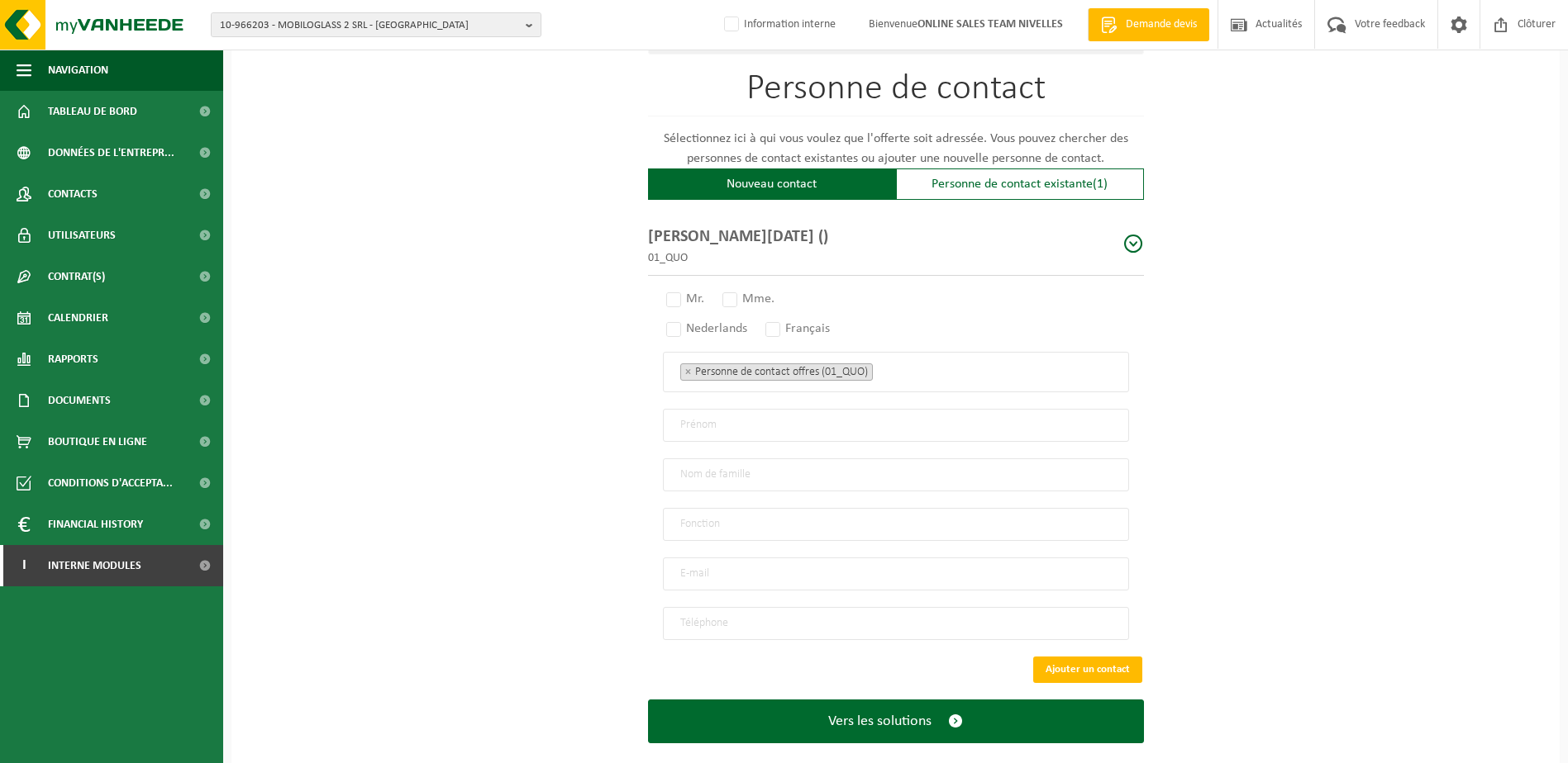
scroll to position [963, 0]
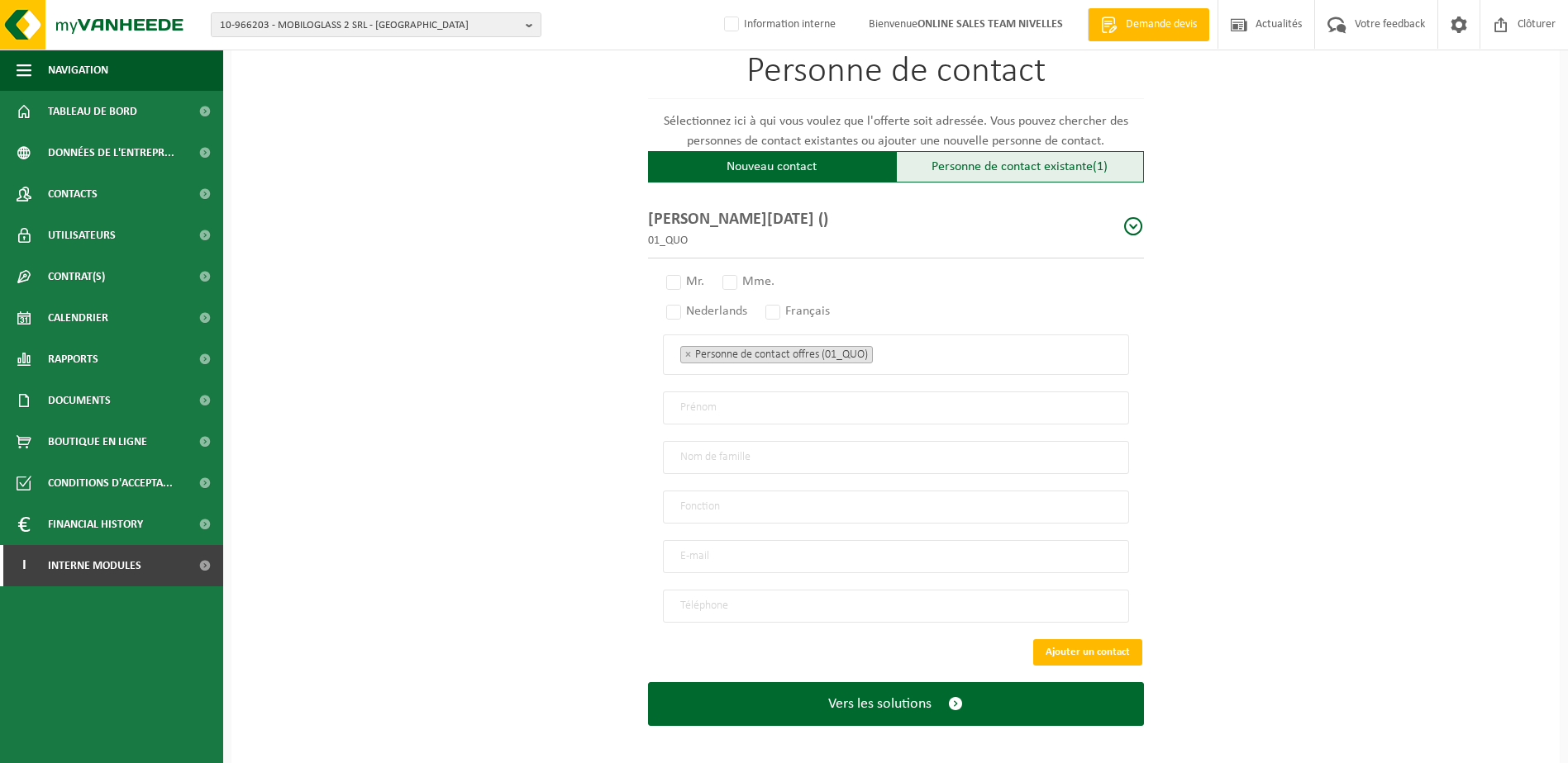
click at [1007, 153] on div "Personne de contact existante (1)" at bounding box center [1020, 167] width 248 height 31
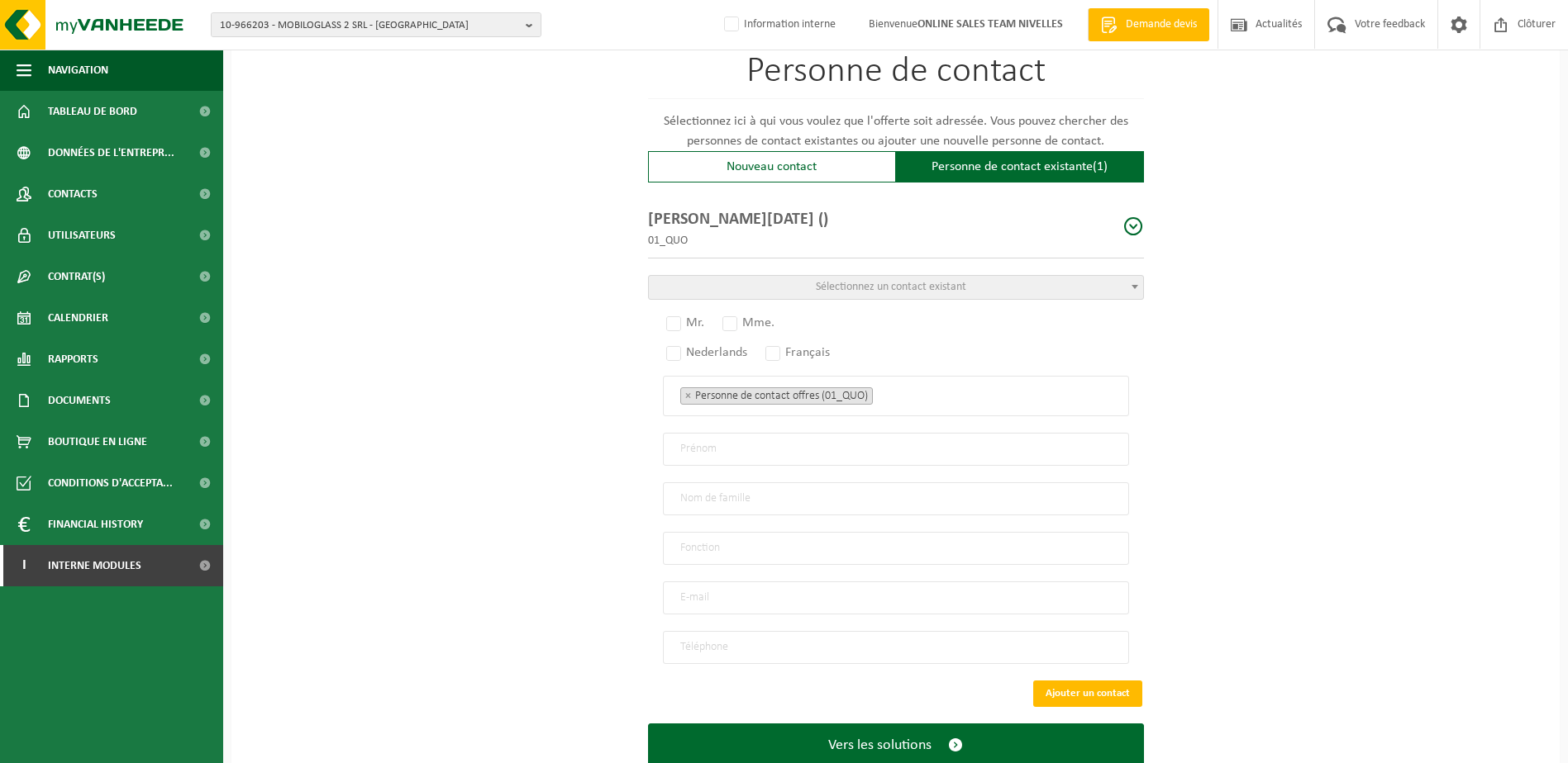
click at [1012, 284] on span "Sélectionnez un contact existant" at bounding box center [896, 288] width 494 height 23
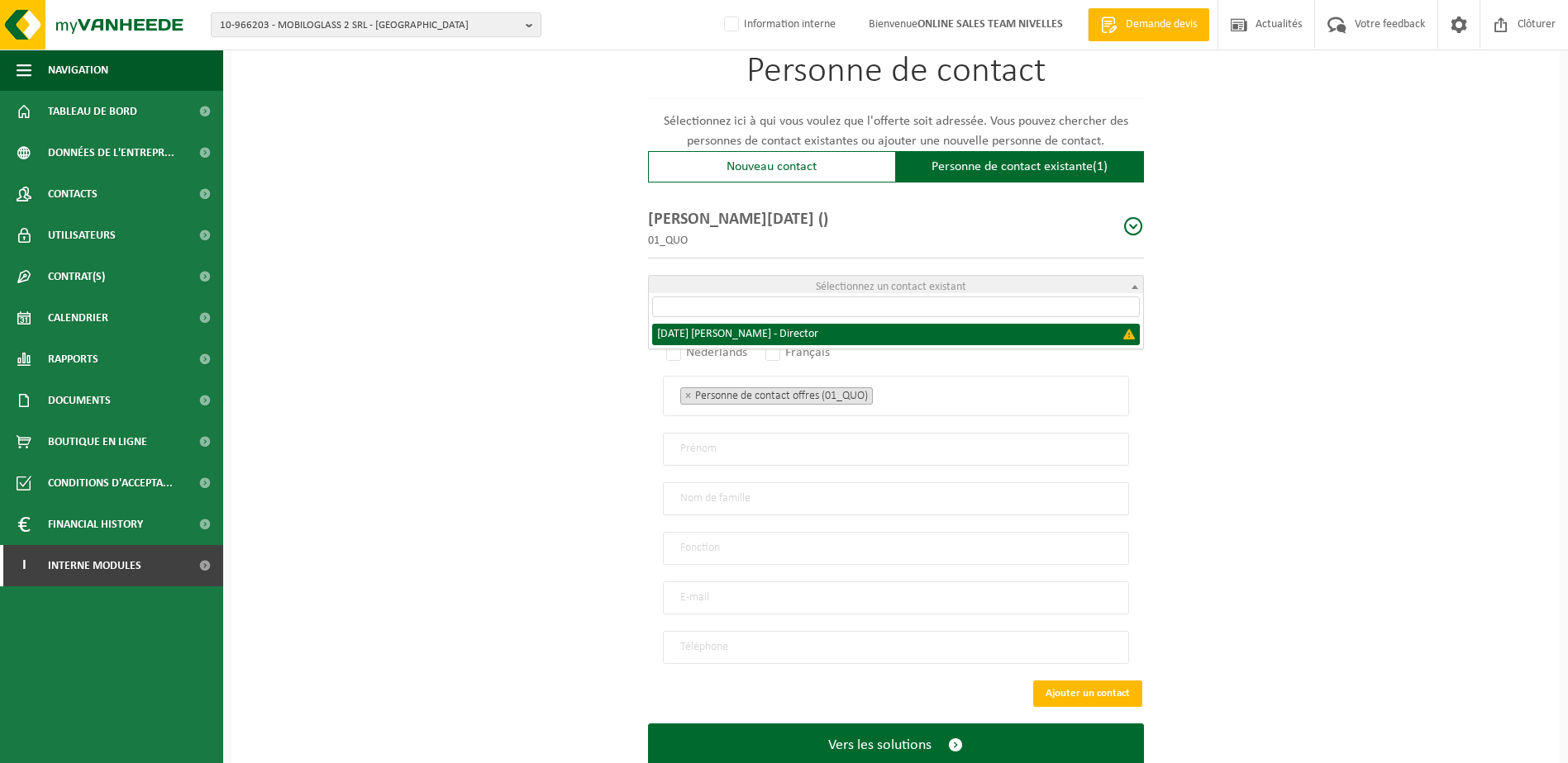
select select "{"code":"","firstname":"JEAN-MARIE PHILIPPE","surname":"DEMAIN","gender":"Unkno…"
type input "JEAN-MARIE PHILIPPE"
type input "DEMAIN"
type input "Director"
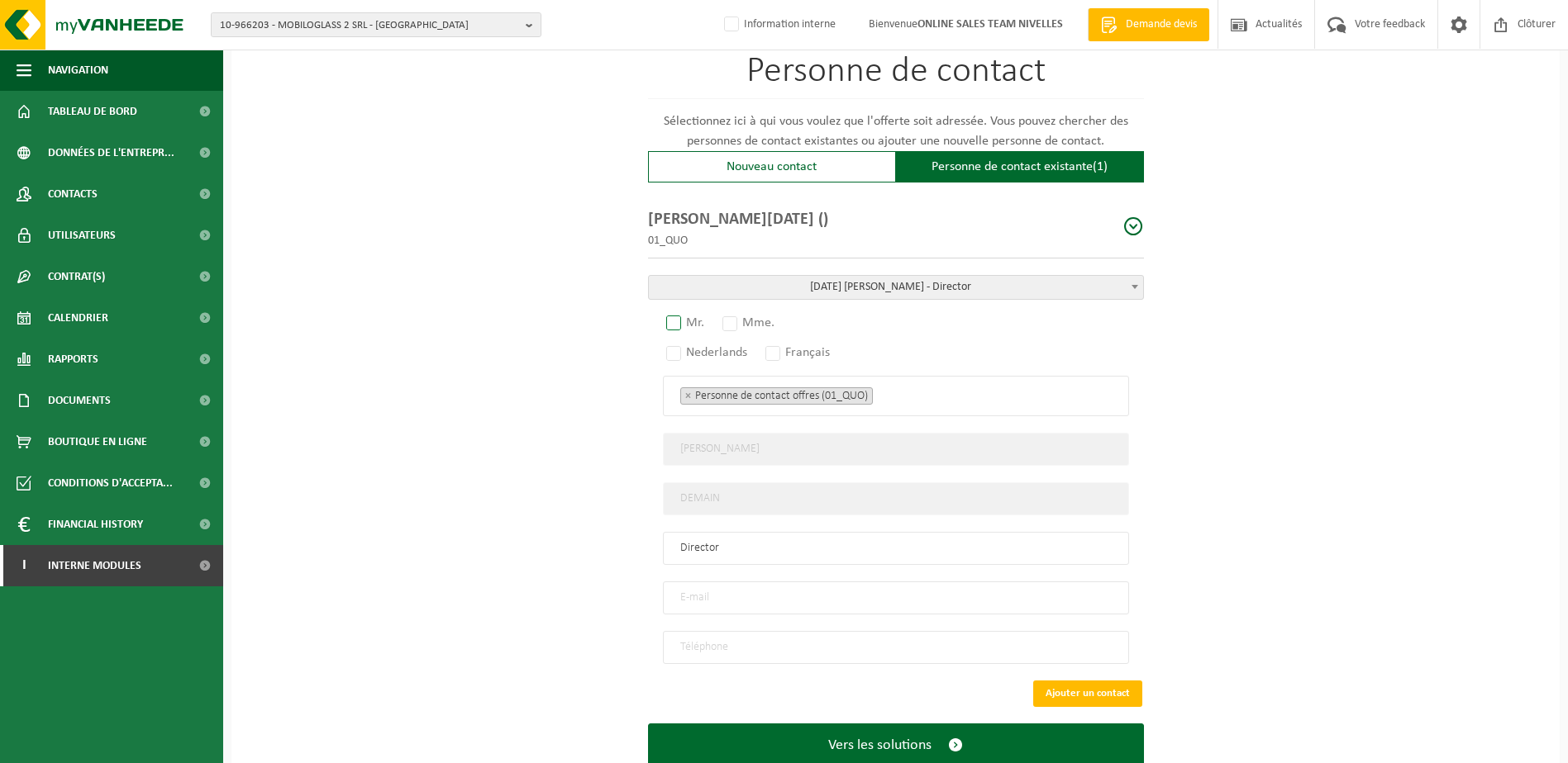
drag, startPoint x: 671, startPoint y: 315, endPoint x: 695, endPoint y: 323, distance: 25.3
click at [673, 315] on label "Mr." at bounding box center [685, 323] width 46 height 23
radio input "true"
click at [785, 345] on label "Français" at bounding box center [799, 353] width 72 height 23
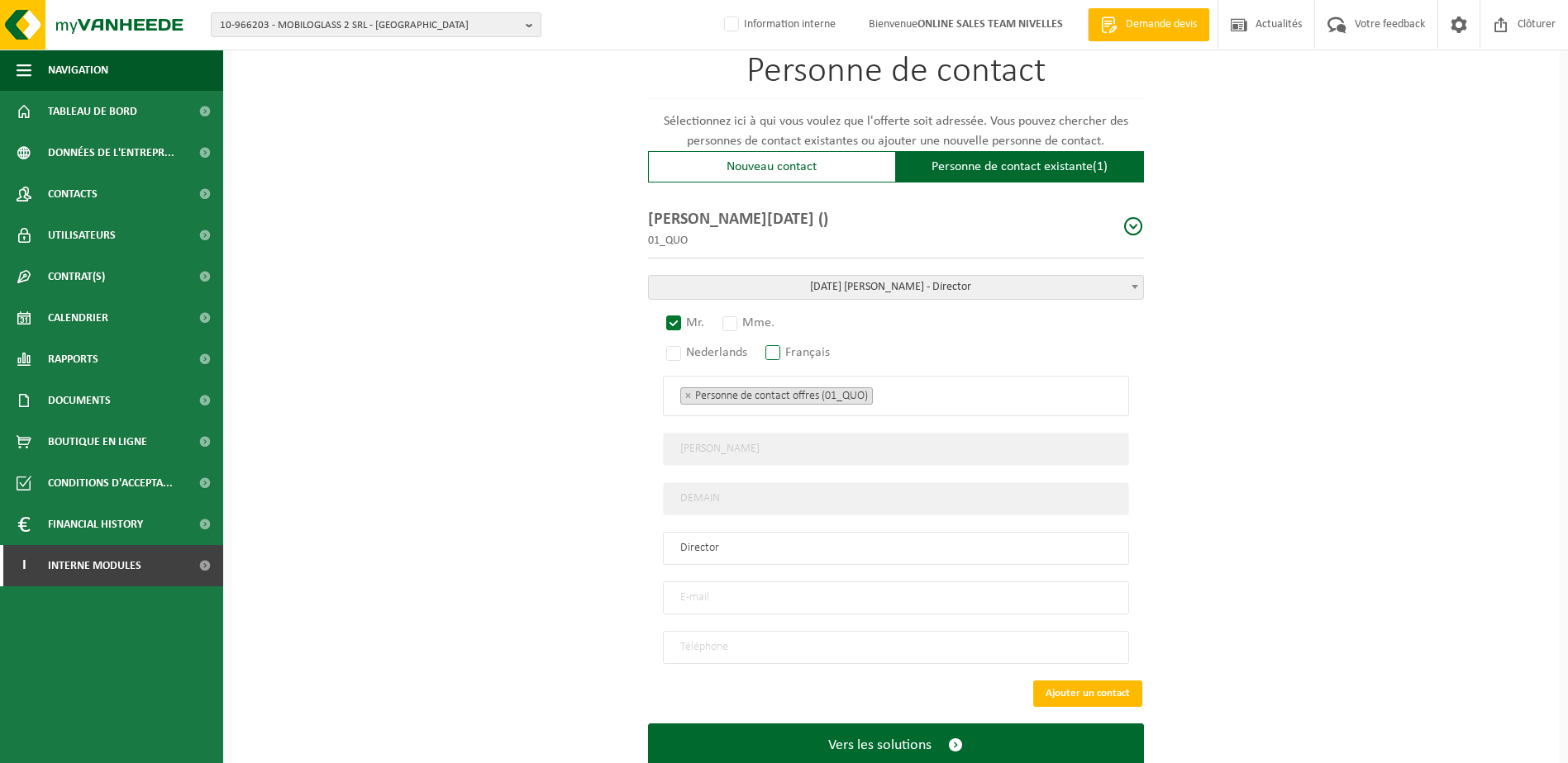
radio input "true"
click at [762, 590] on input "email" at bounding box center [896, 599] width 466 height 33
type input "info@sotravim.com"
click at [1012, 388] on ul "× Personne de contact offres (01_QUO)" at bounding box center [896, 396] width 432 height 22
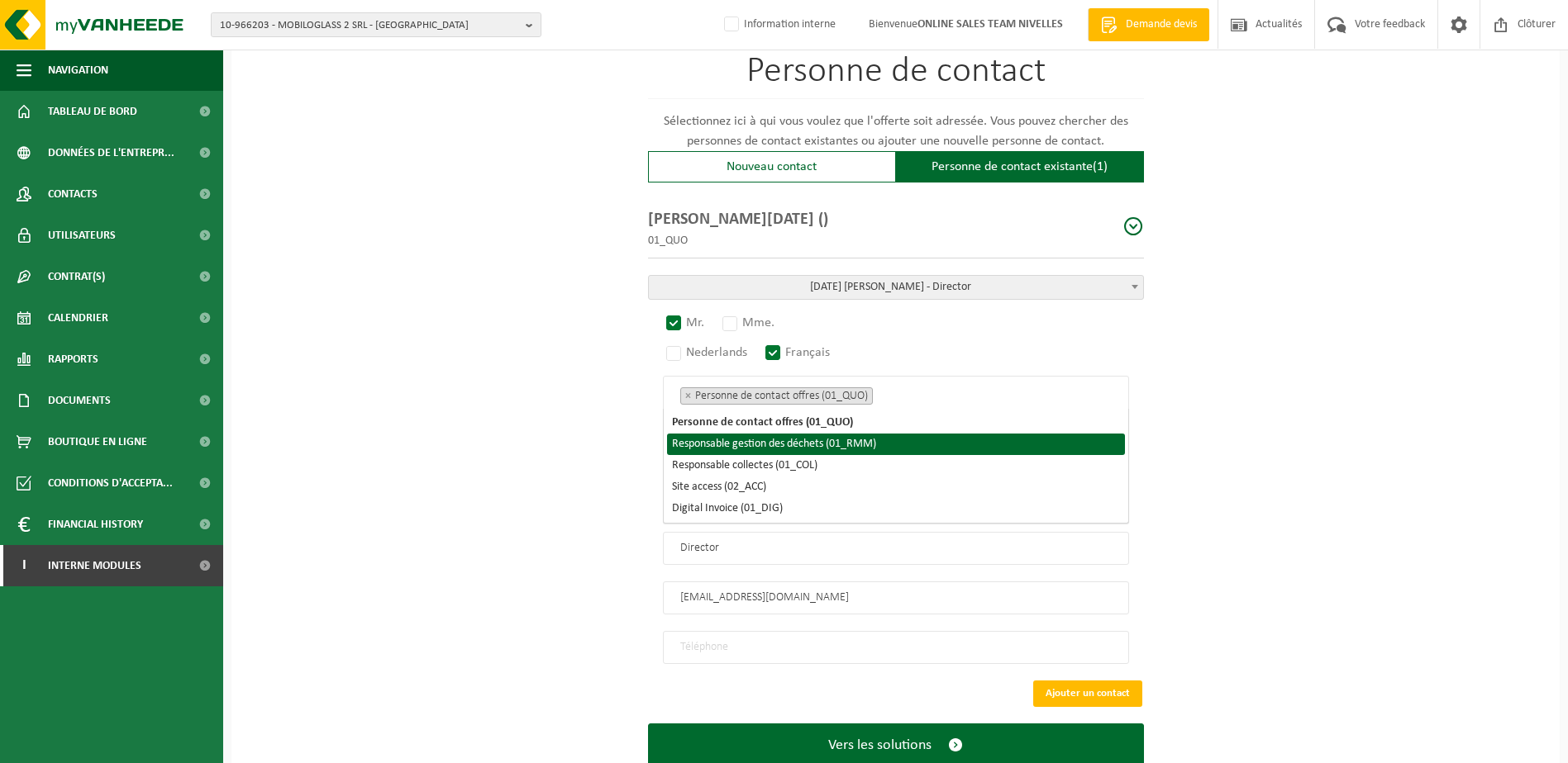
click at [932, 442] on li "Responsable gestion des déchets (01_RMM)" at bounding box center [897, 444] width 458 height 22
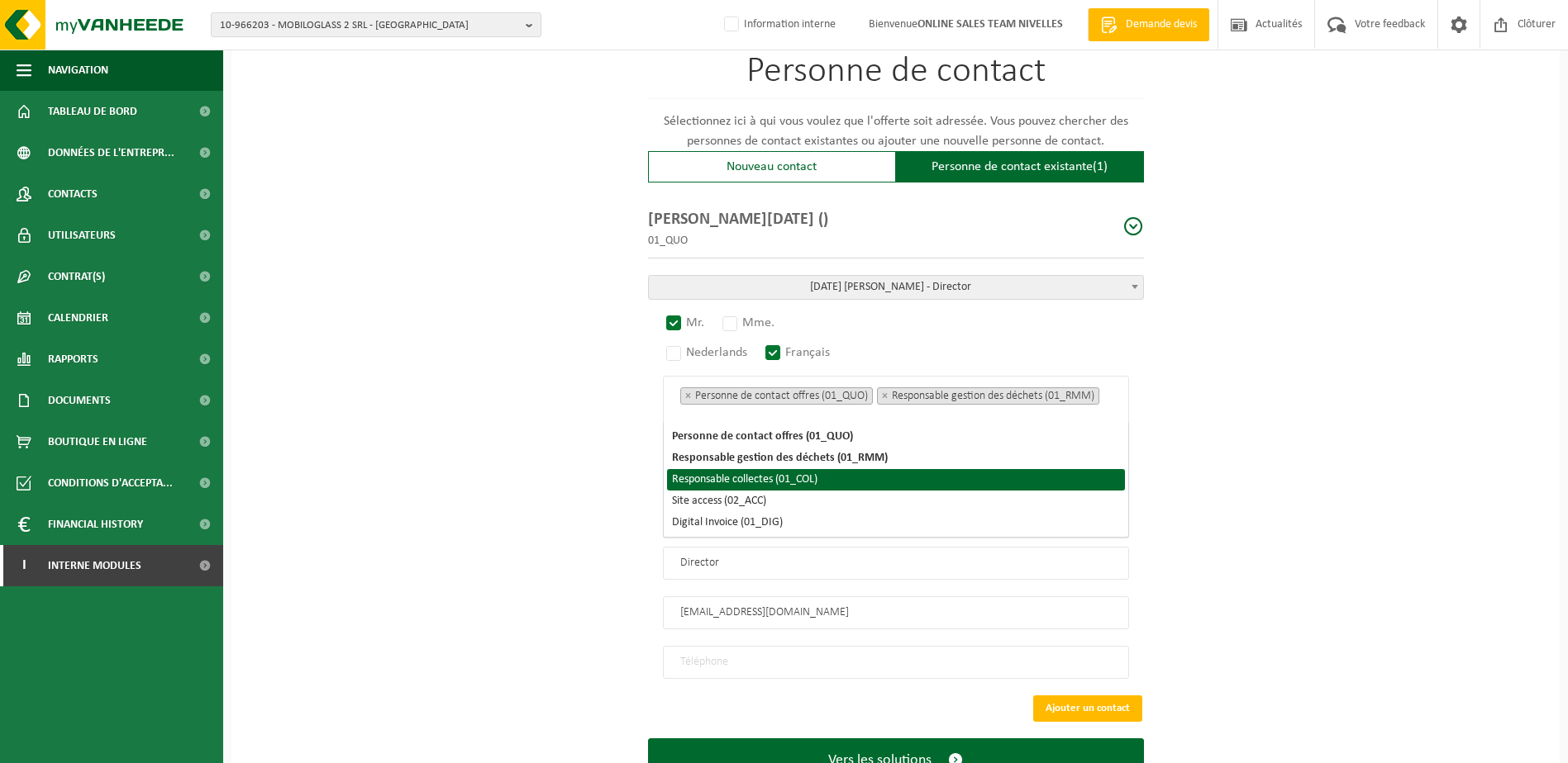
drag, startPoint x: 897, startPoint y: 474, endPoint x: 885, endPoint y: 502, distance: 30.5
click at [897, 476] on li "Responsable collectes (01_COL)" at bounding box center [897, 480] width 458 height 22
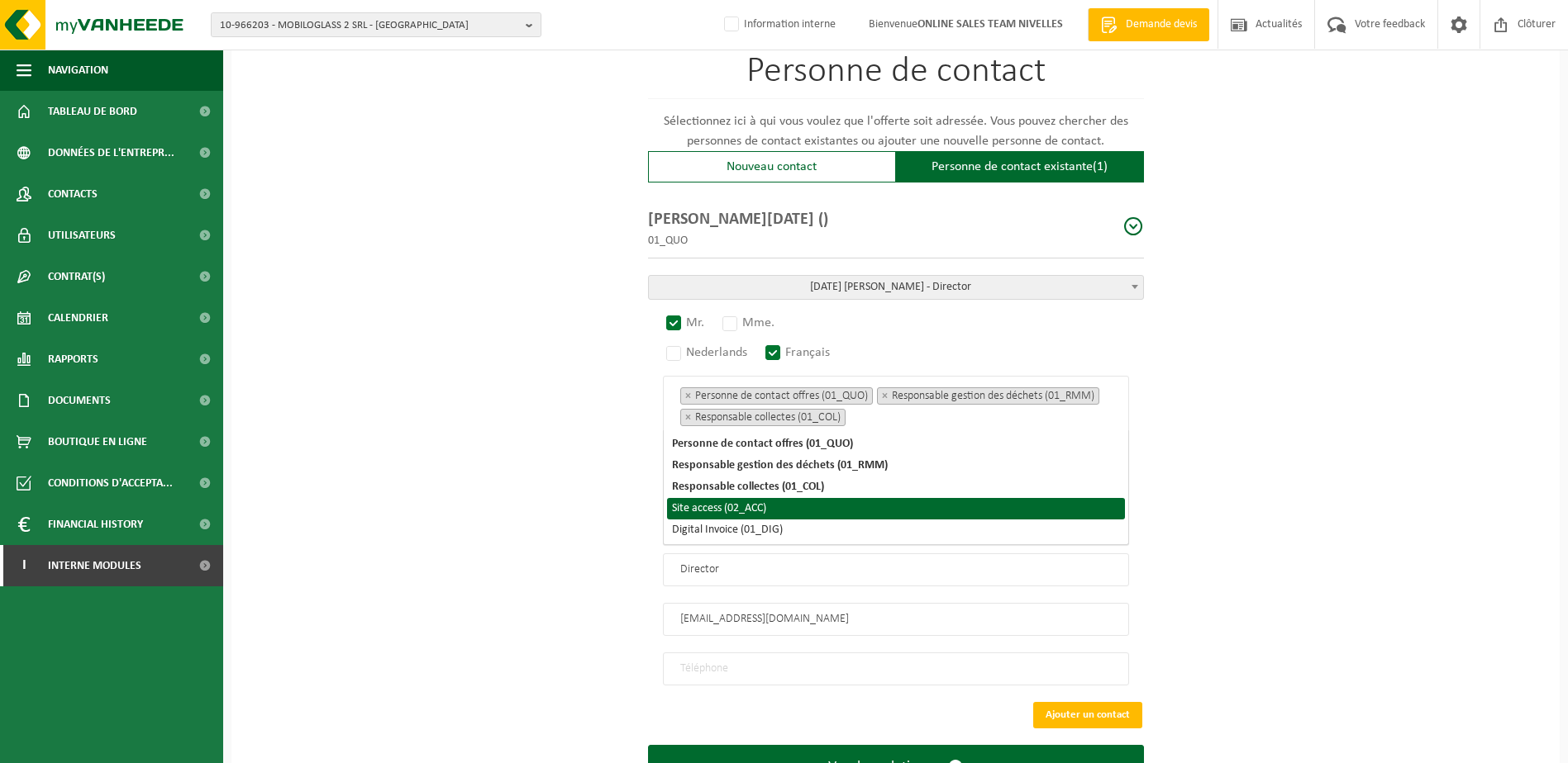
click at [881, 511] on li "Site access (02_ACC)" at bounding box center [897, 509] width 458 height 22
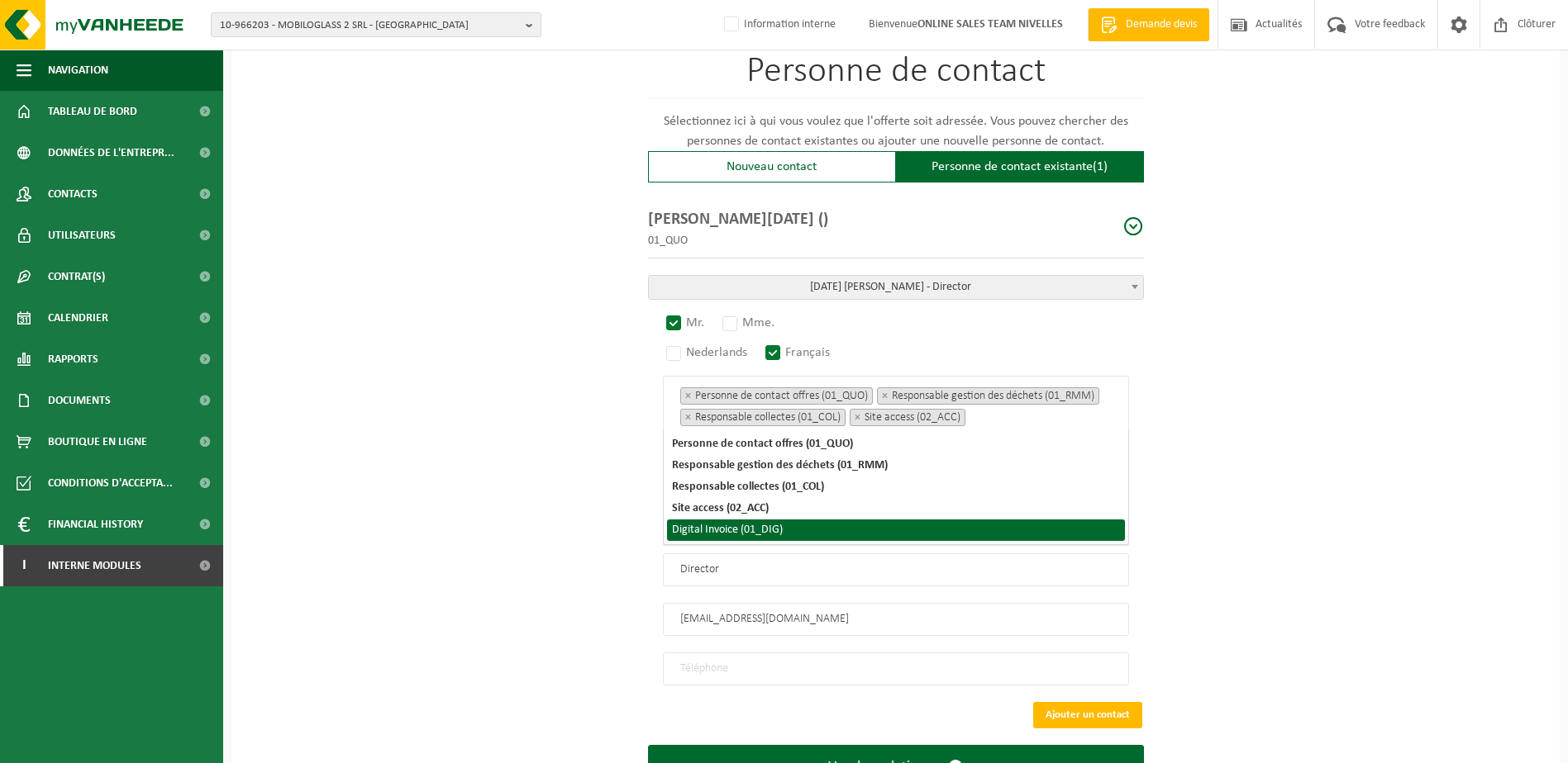
click at [878, 535] on li "Digital Invoice (01_DIG)" at bounding box center [897, 530] width 458 height 22
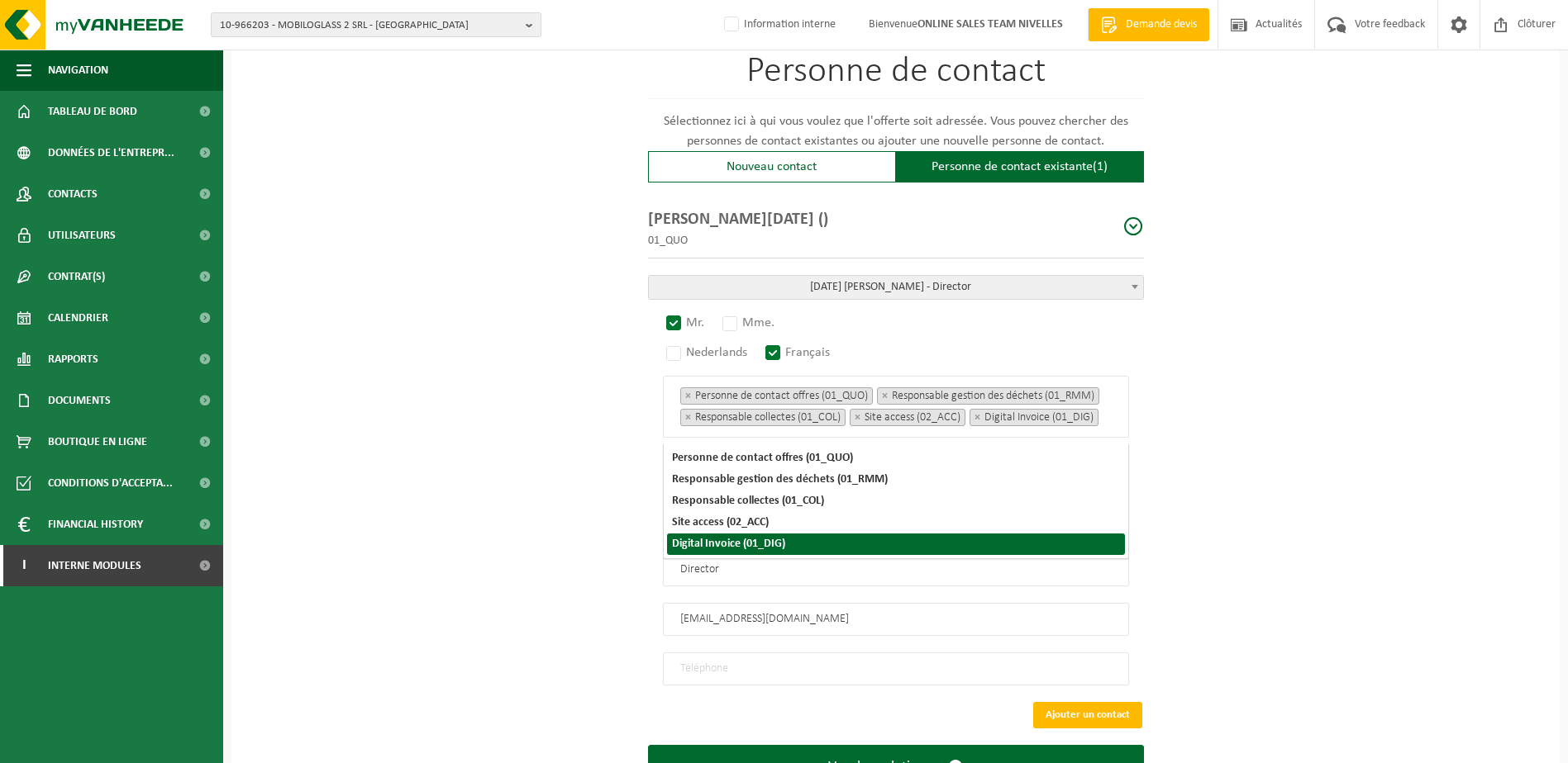
click at [826, 675] on input "tel" at bounding box center [896, 669] width 466 height 33
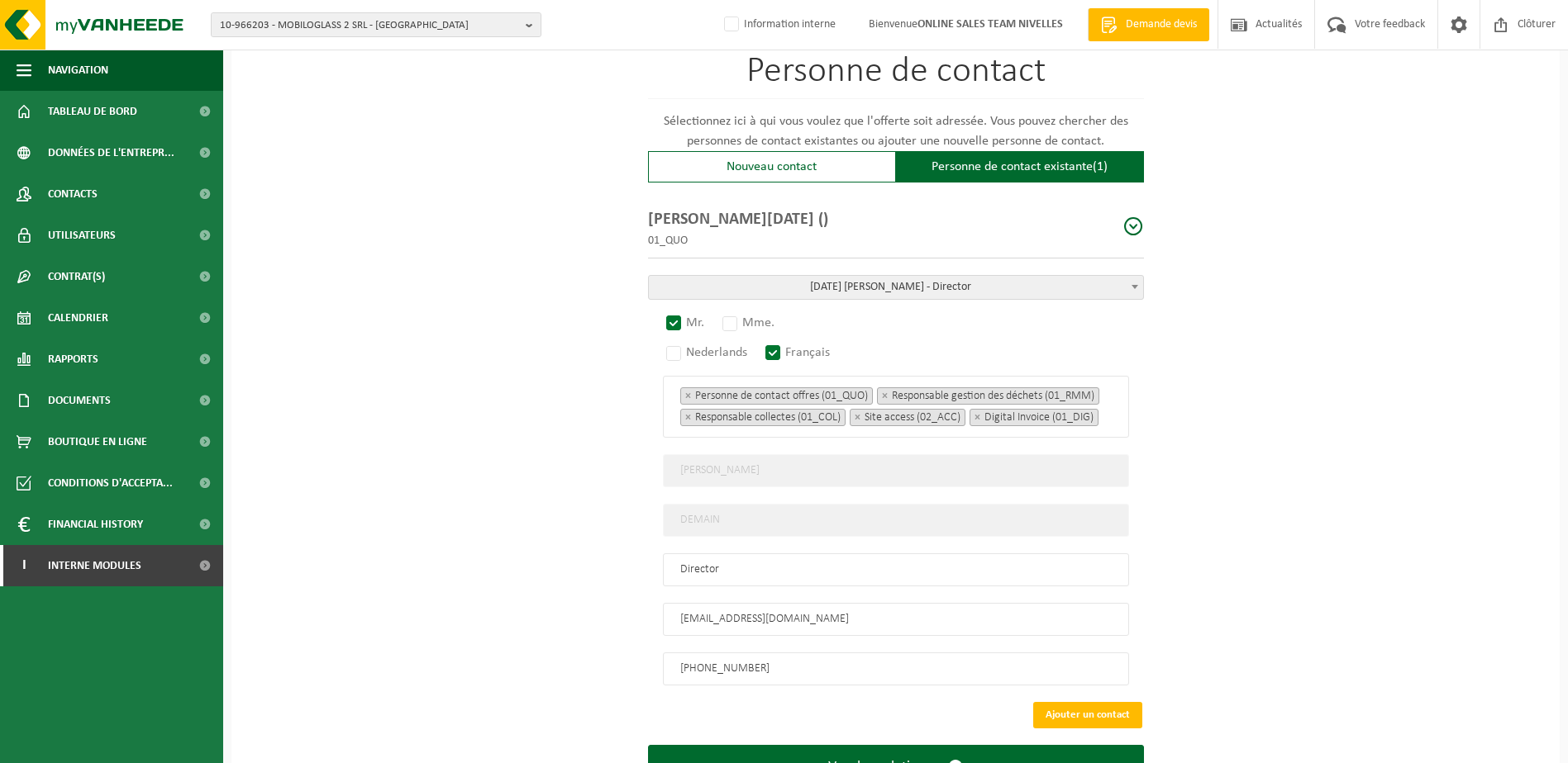
type input "+32 475 56 35 25"
click at [1474, 632] on div "Pour quelle entreprise pouvons-nous rédiger cette offre? Astuce: Si vous rempli…" at bounding box center [896, 6] width 1328 height 1648
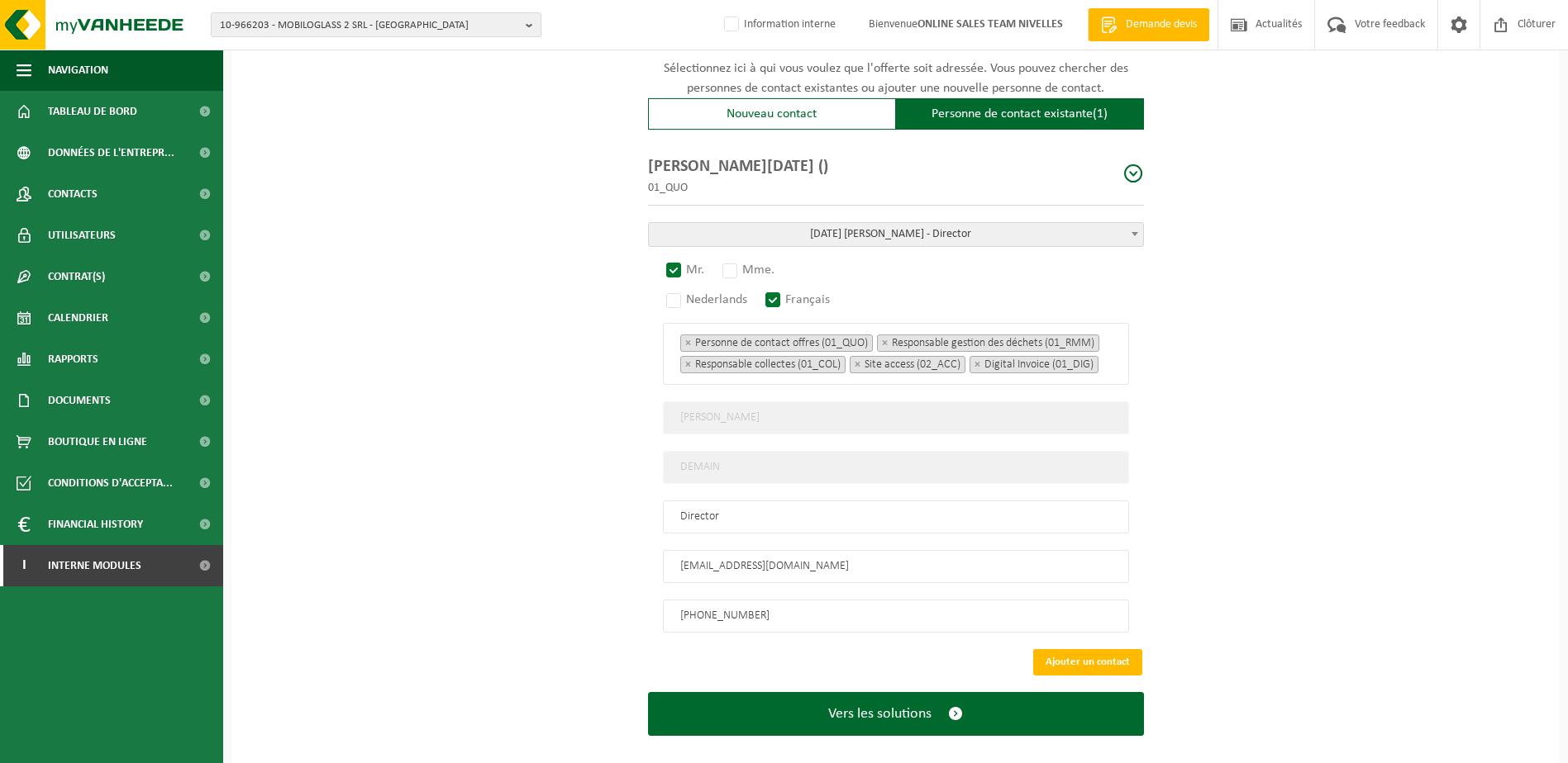
scroll to position [1040, 0]
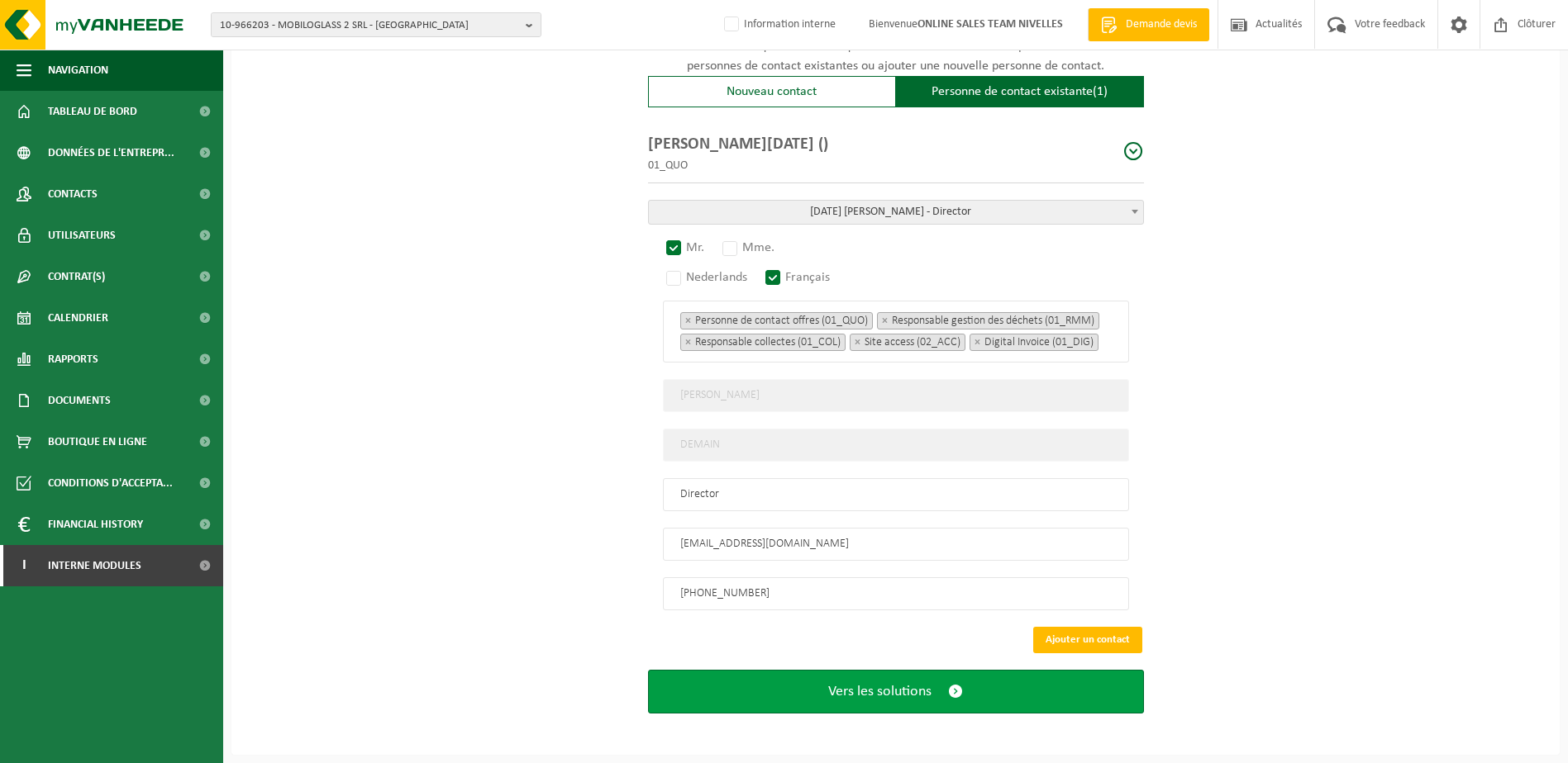
click at [845, 692] on span "Vers les solutions" at bounding box center [880, 693] width 104 height 18
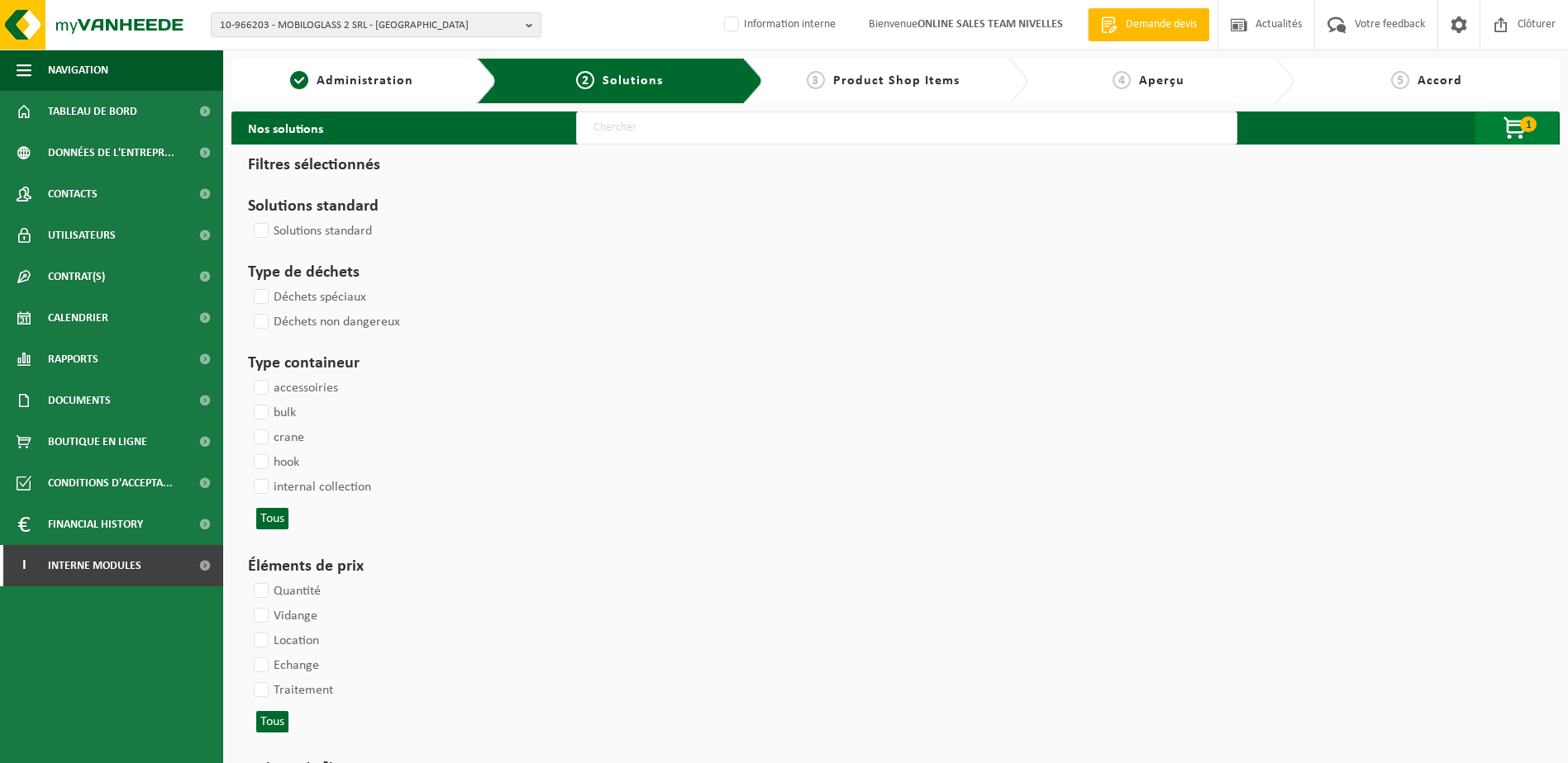
click at [1533, 129] on span "1" at bounding box center [1528, 124] width 17 height 16
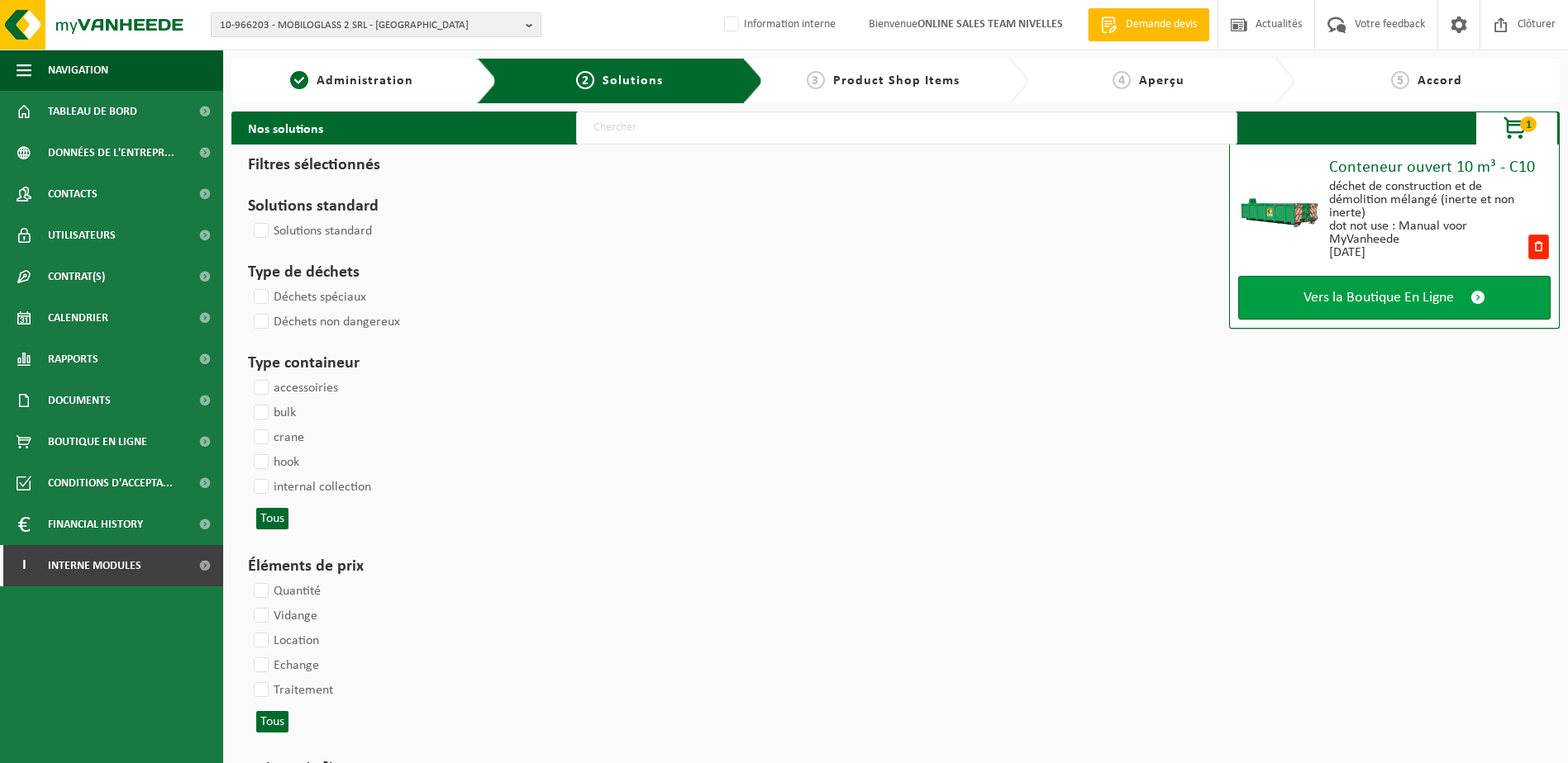
click at [1445, 295] on span "Vers la Boutique En Ligne" at bounding box center [1379, 298] width 151 height 18
select select
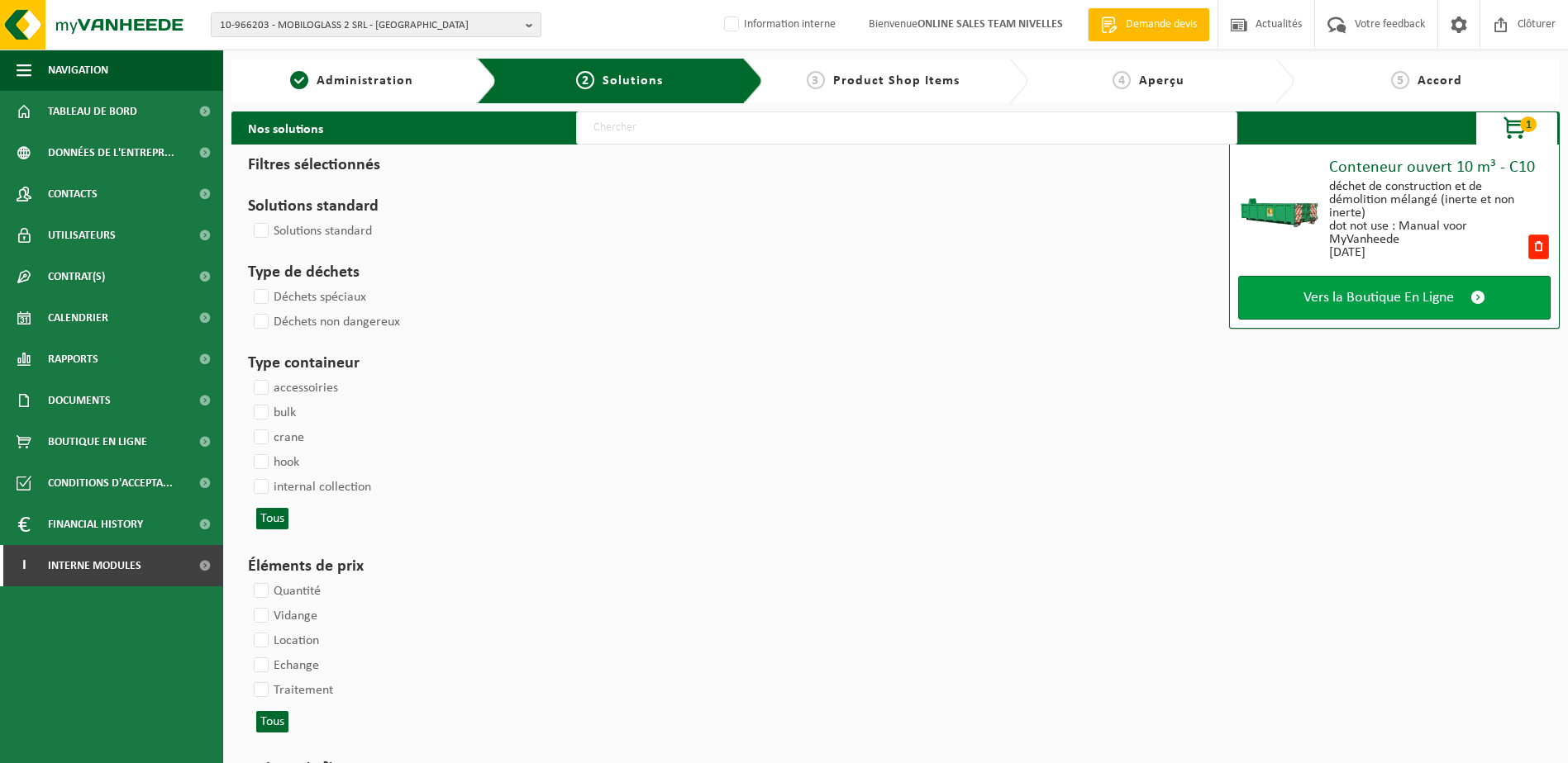
select select
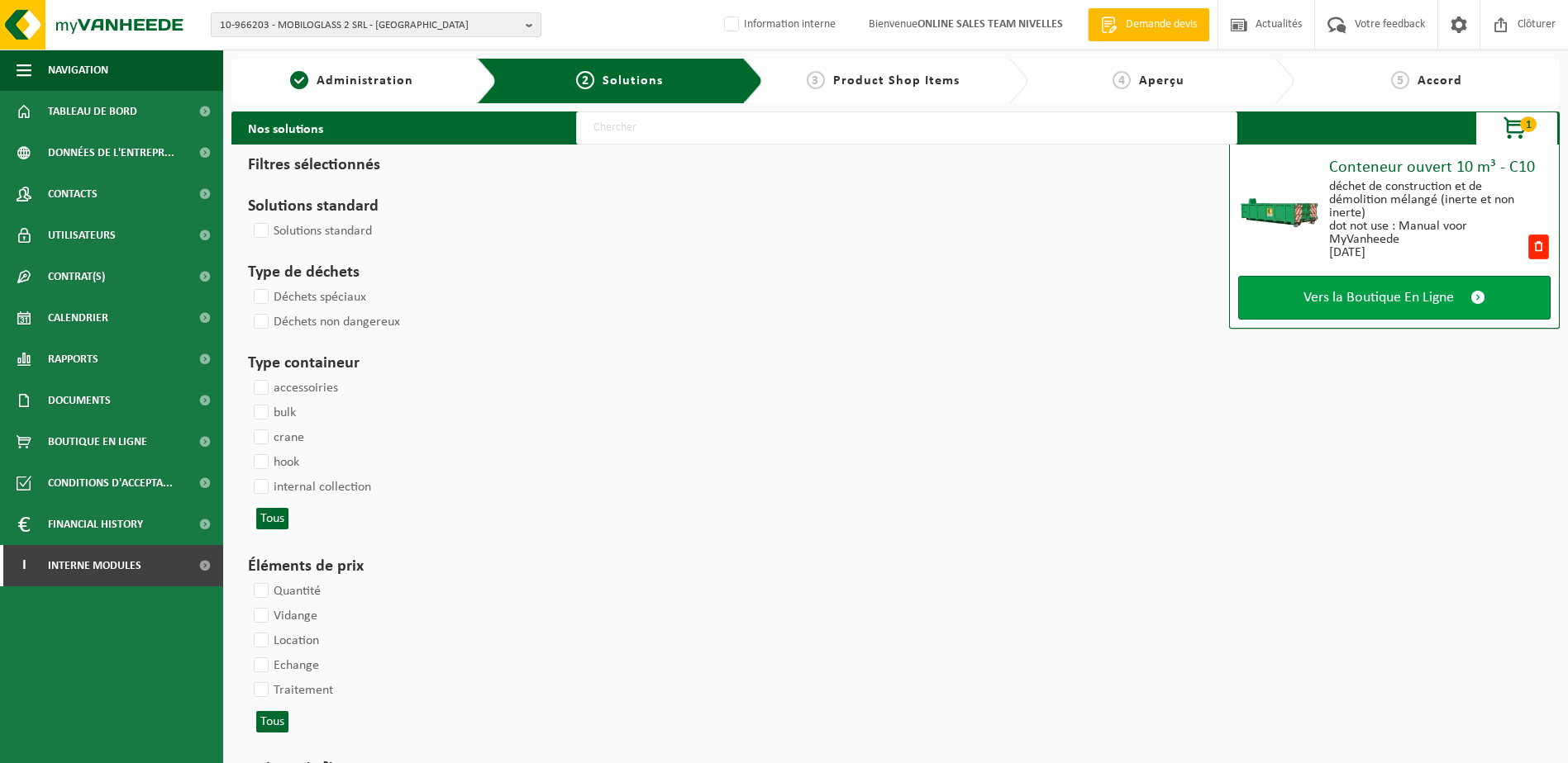
select select
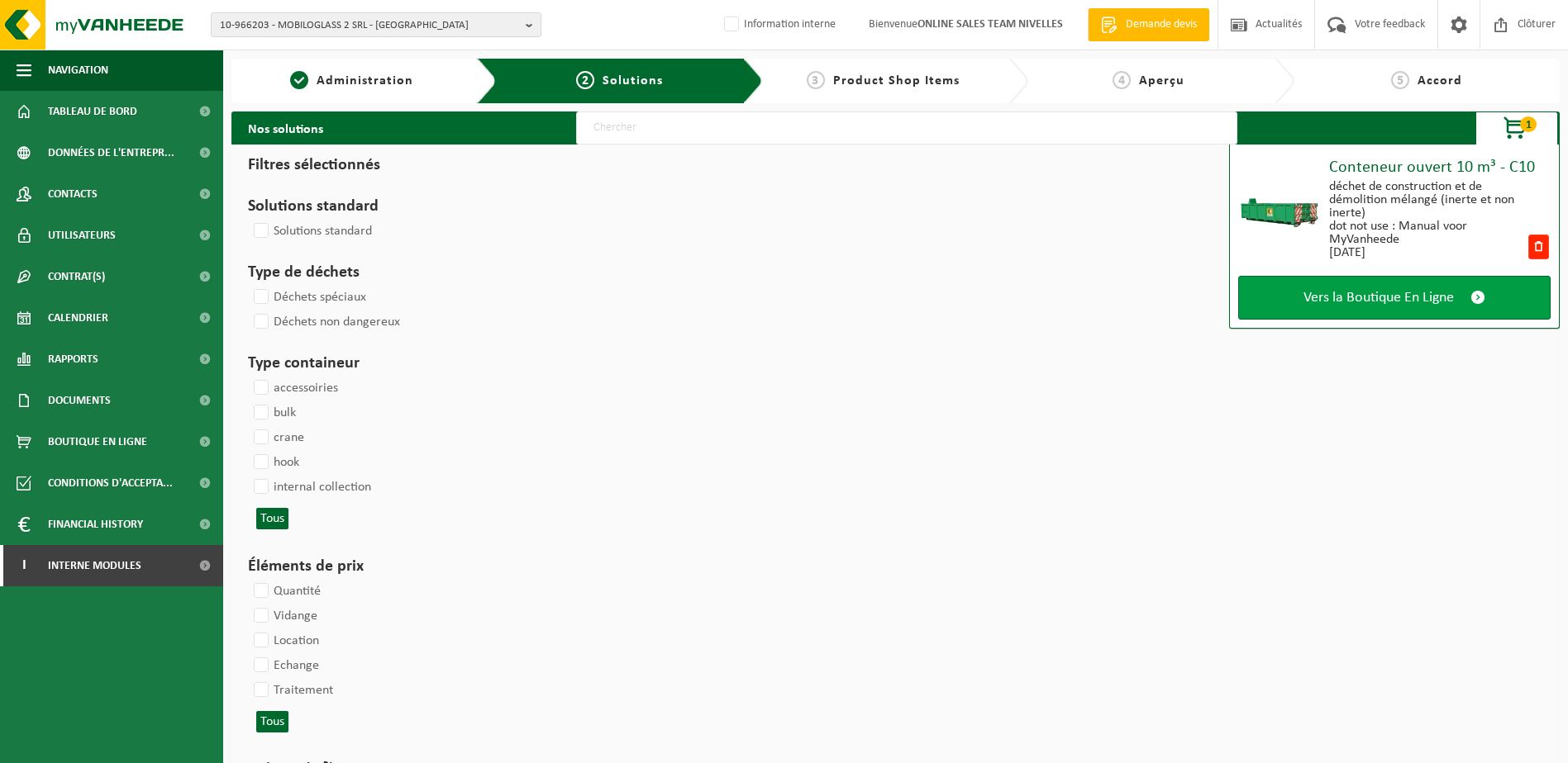
select select
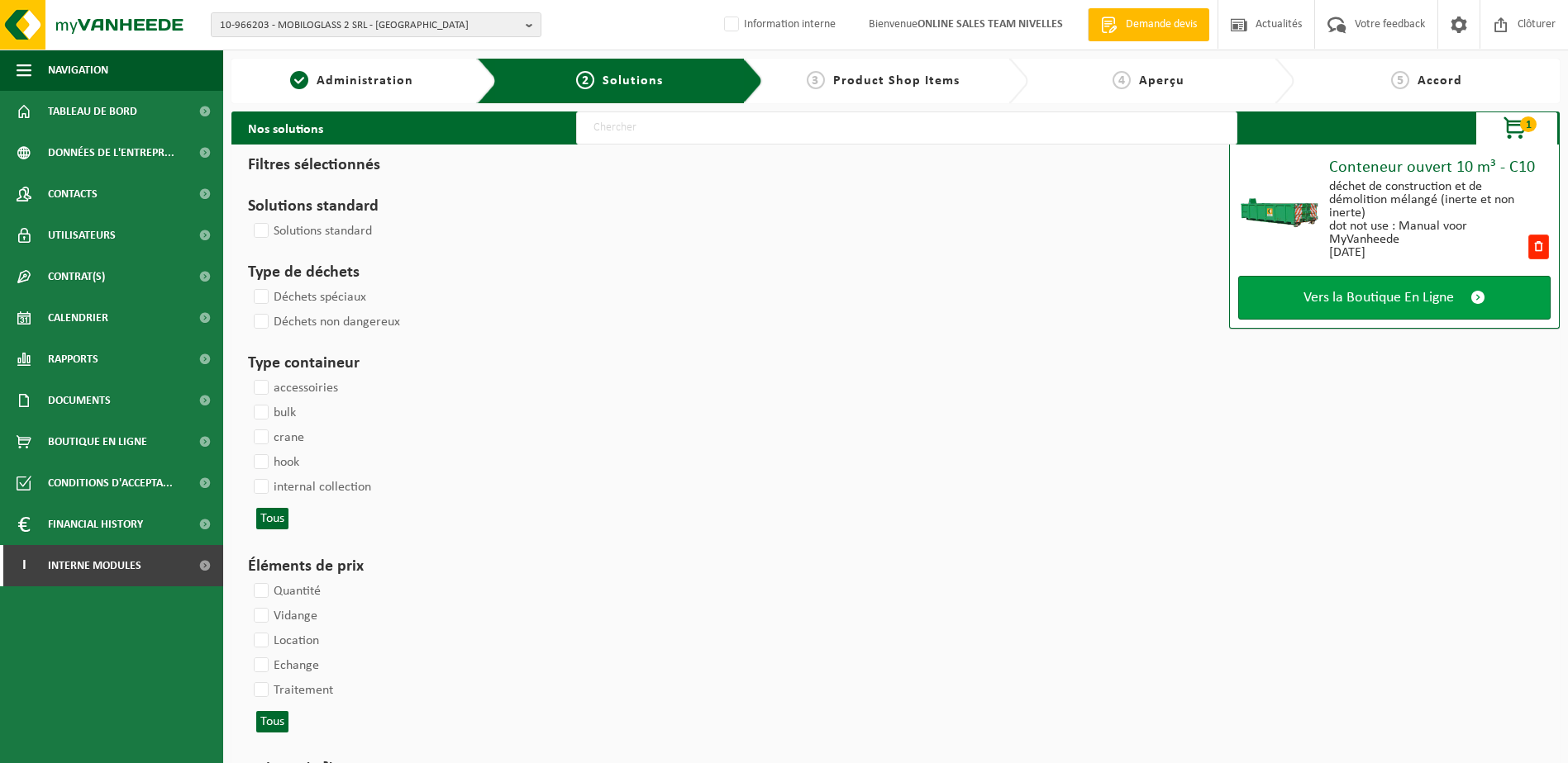
select select
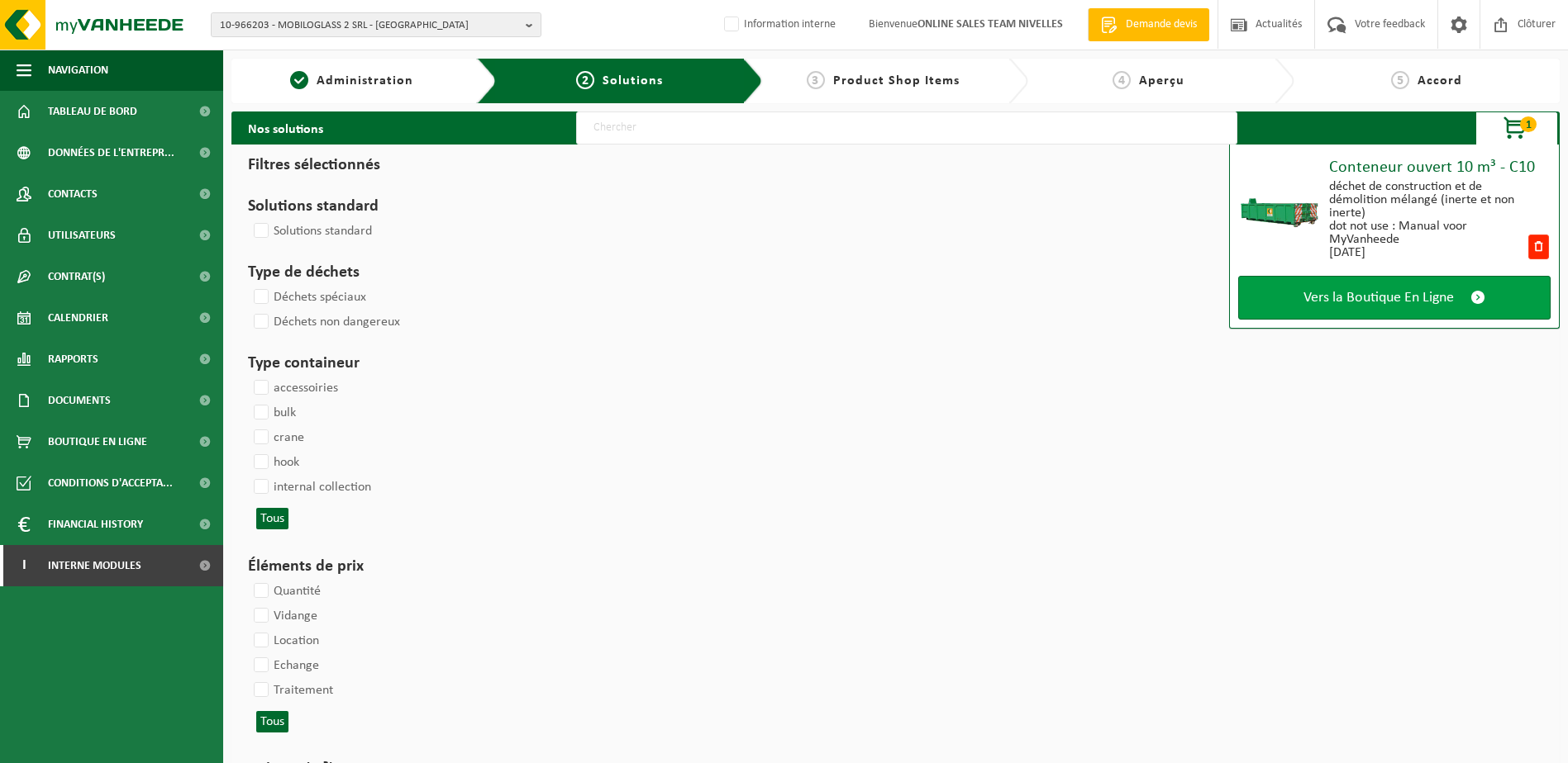
select select
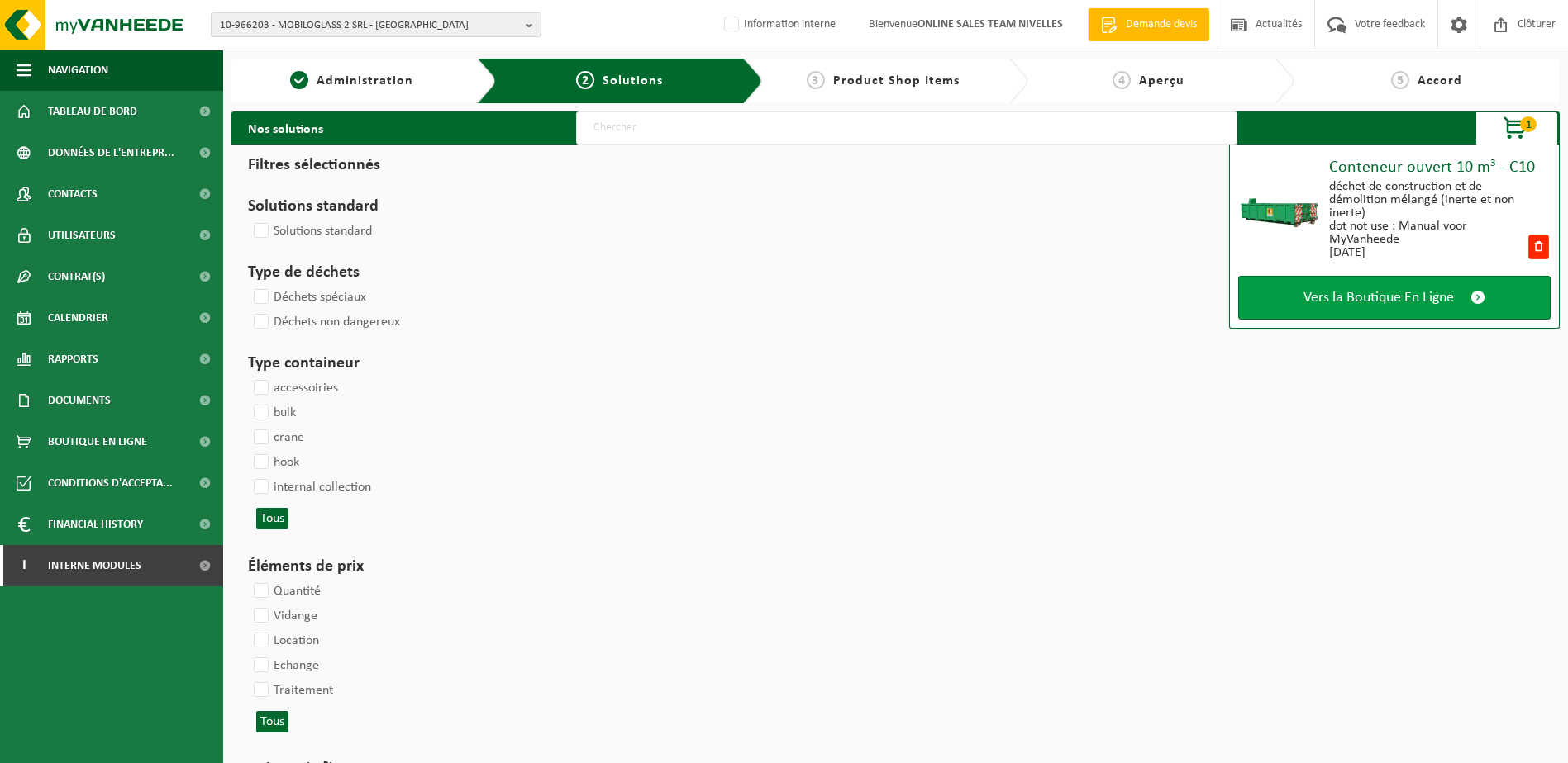
select select
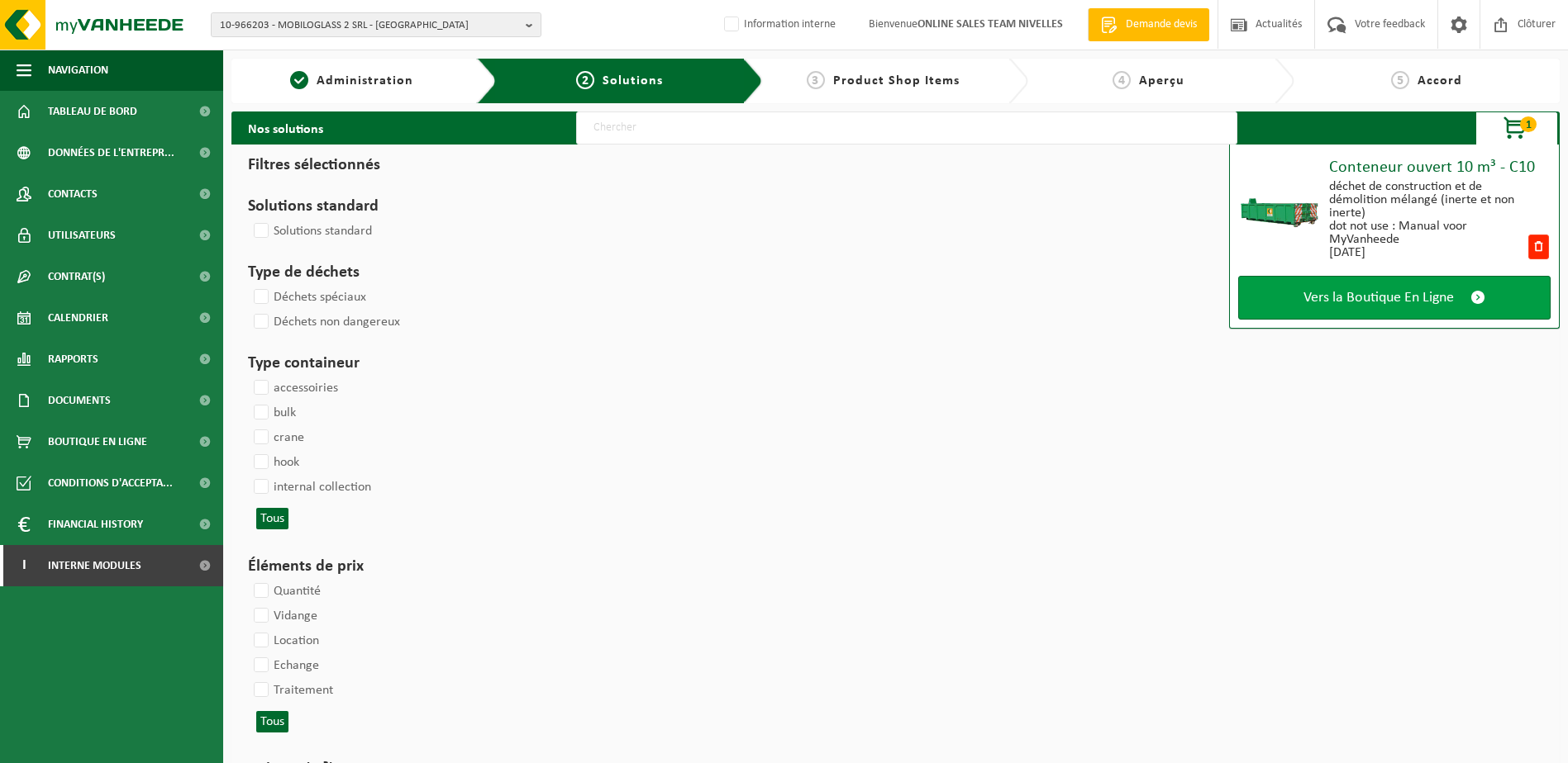
select select
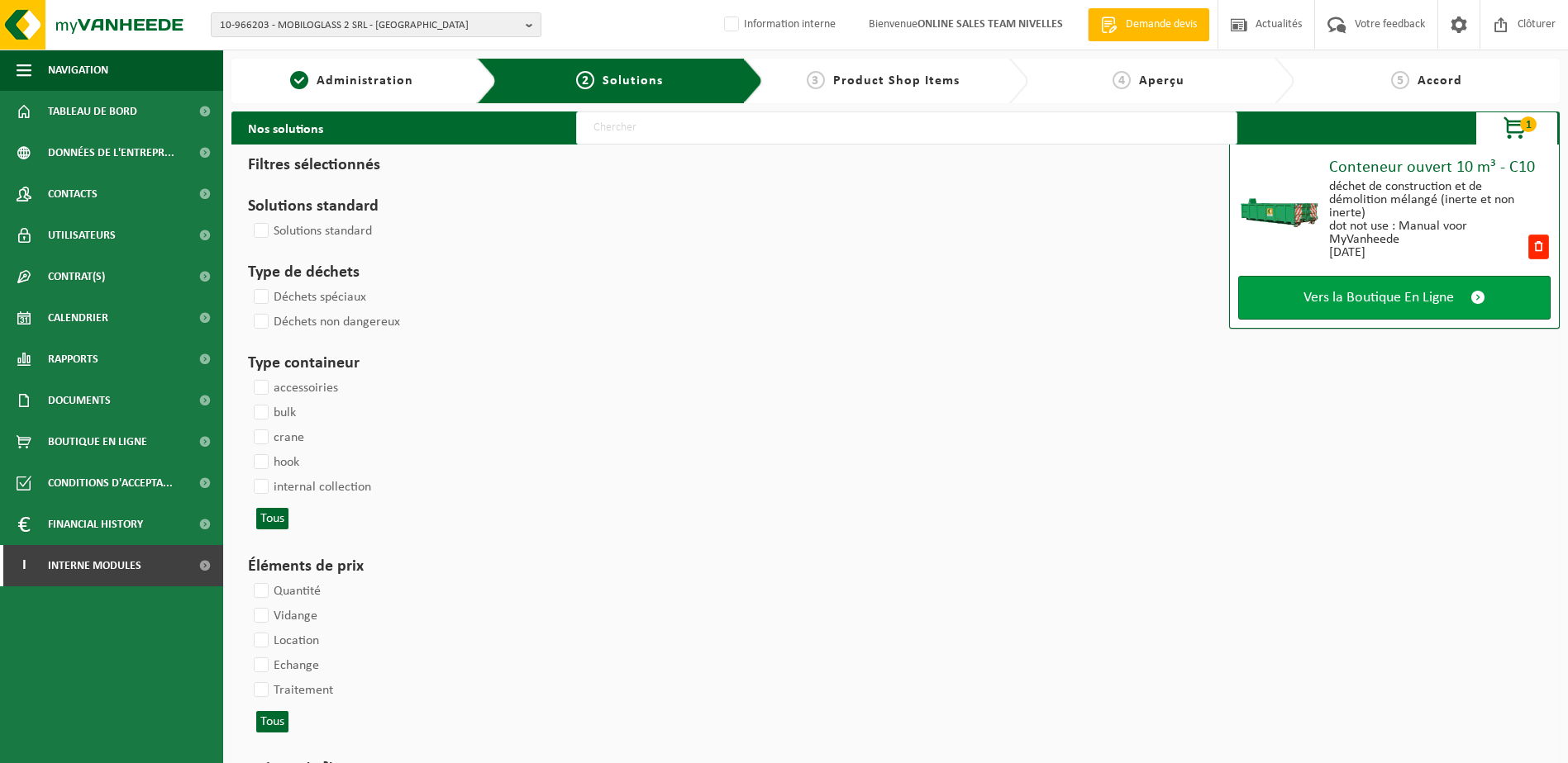
select select
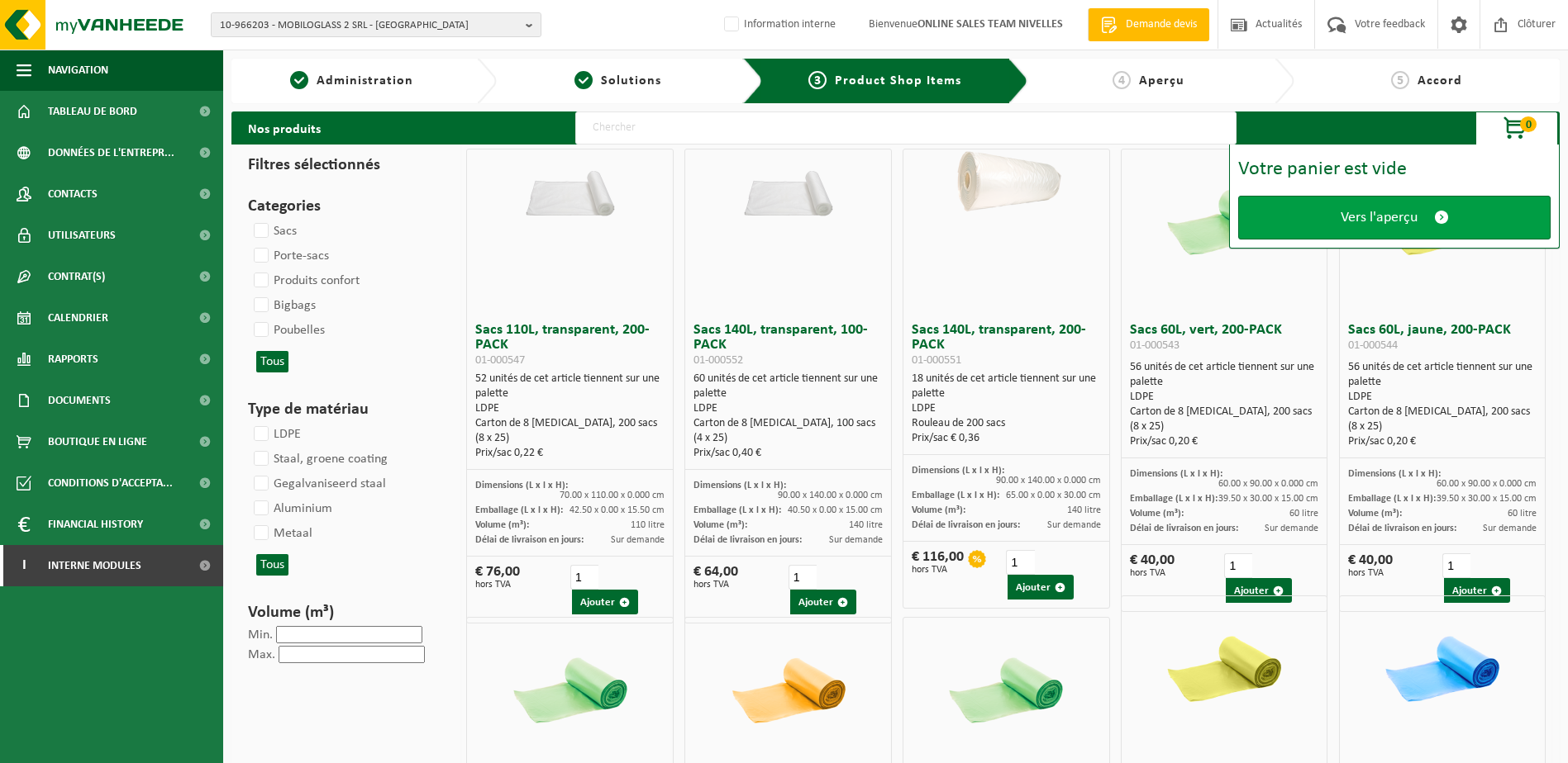
click at [1355, 219] on span "Vers l'aperçu" at bounding box center [1379, 218] width 77 height 18
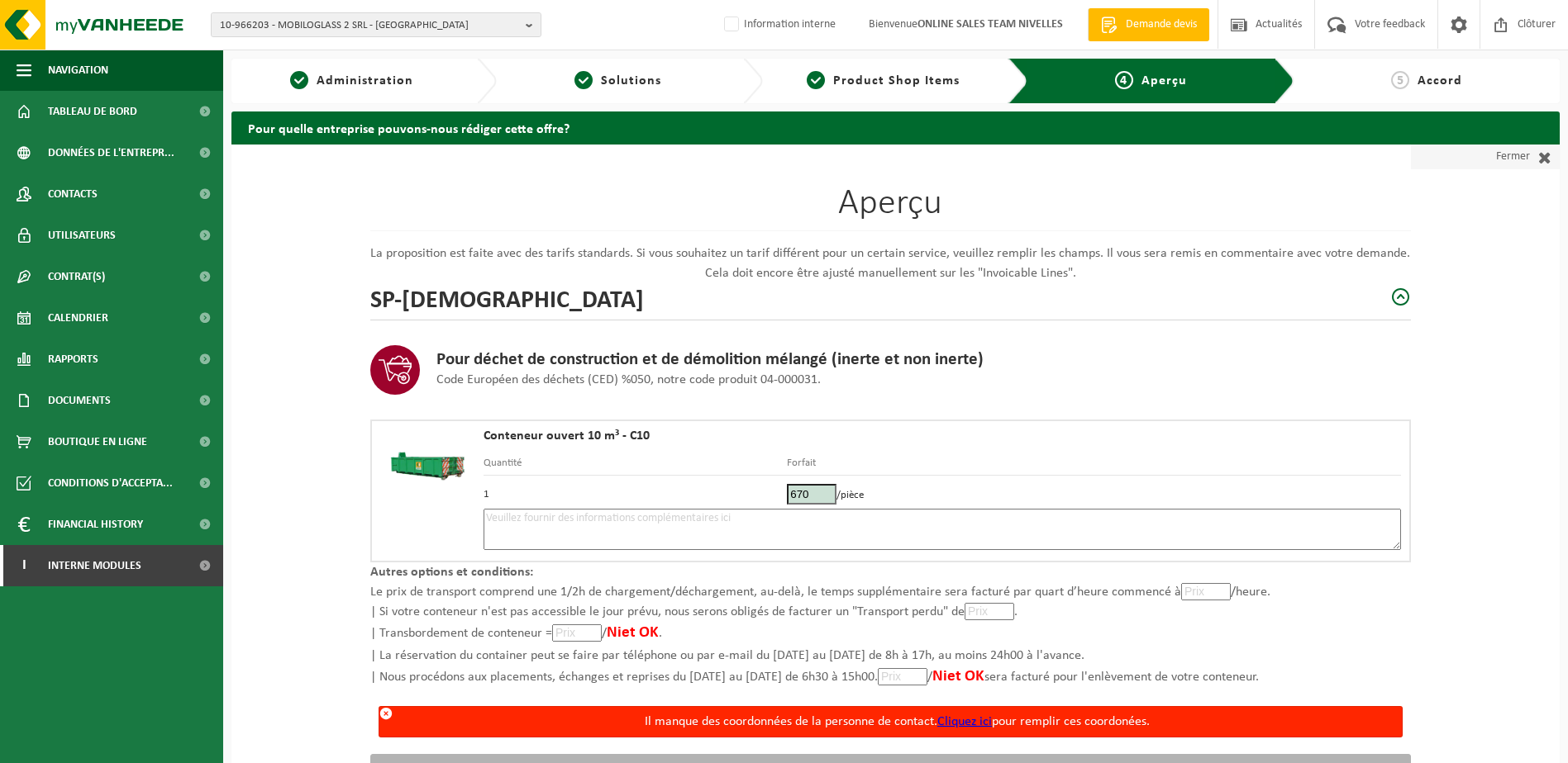
click at [1544, 160] on span at bounding box center [1541, 157] width 22 height 17
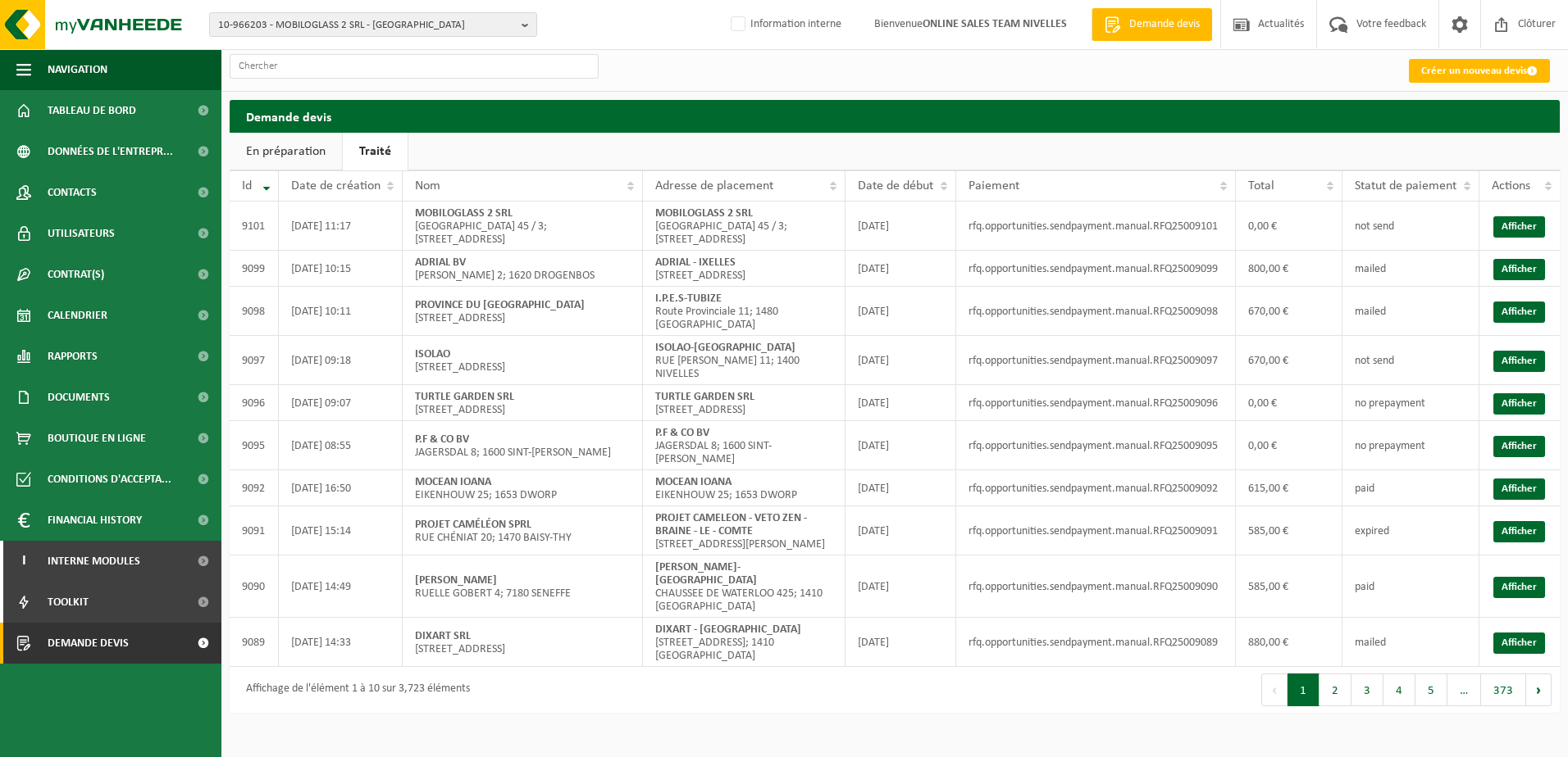
click at [294, 155] on link "En préparation" at bounding box center [286, 151] width 113 height 38
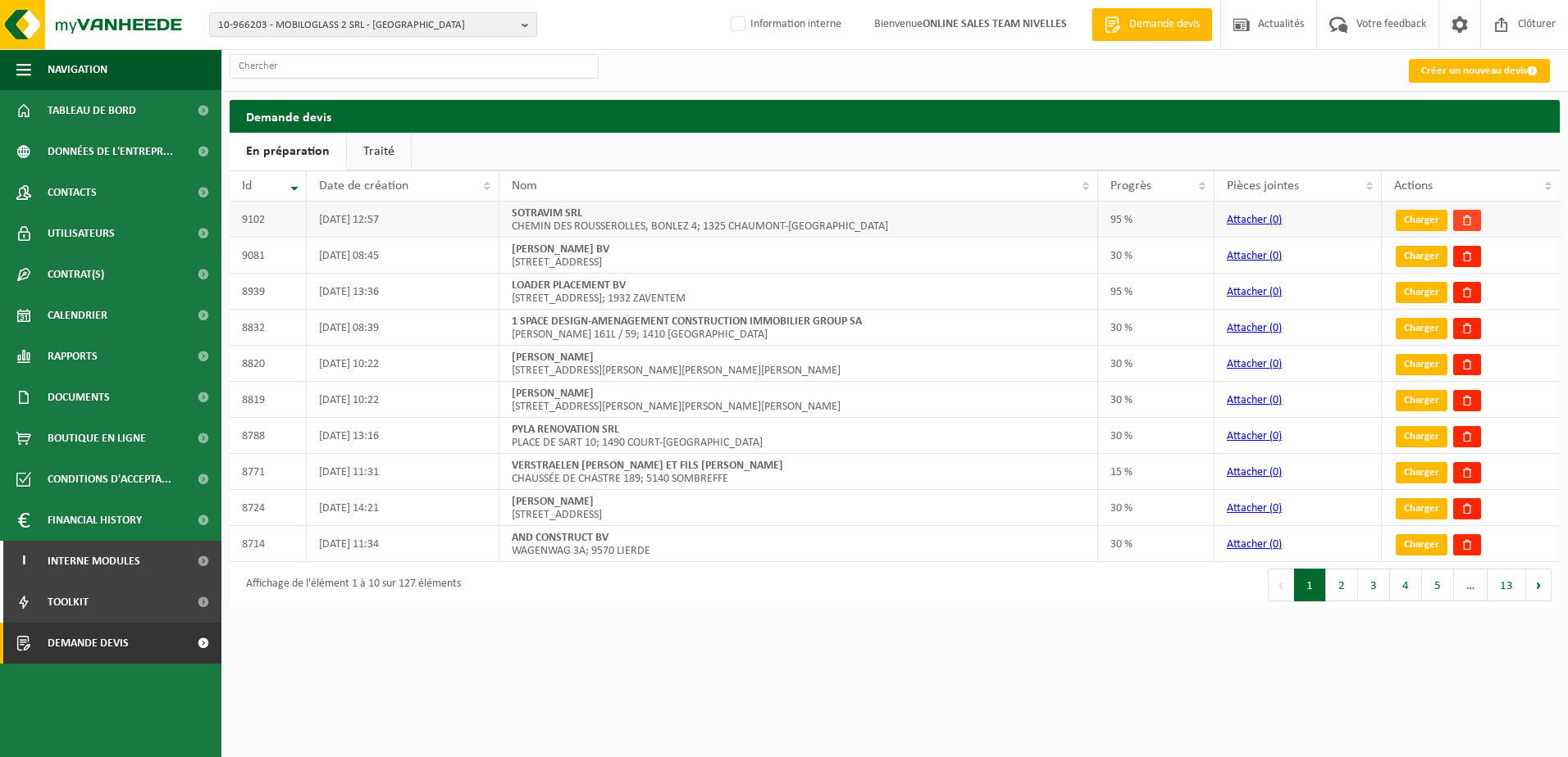
click at [1462, 223] on span at bounding box center [1467, 220] width 12 height 12
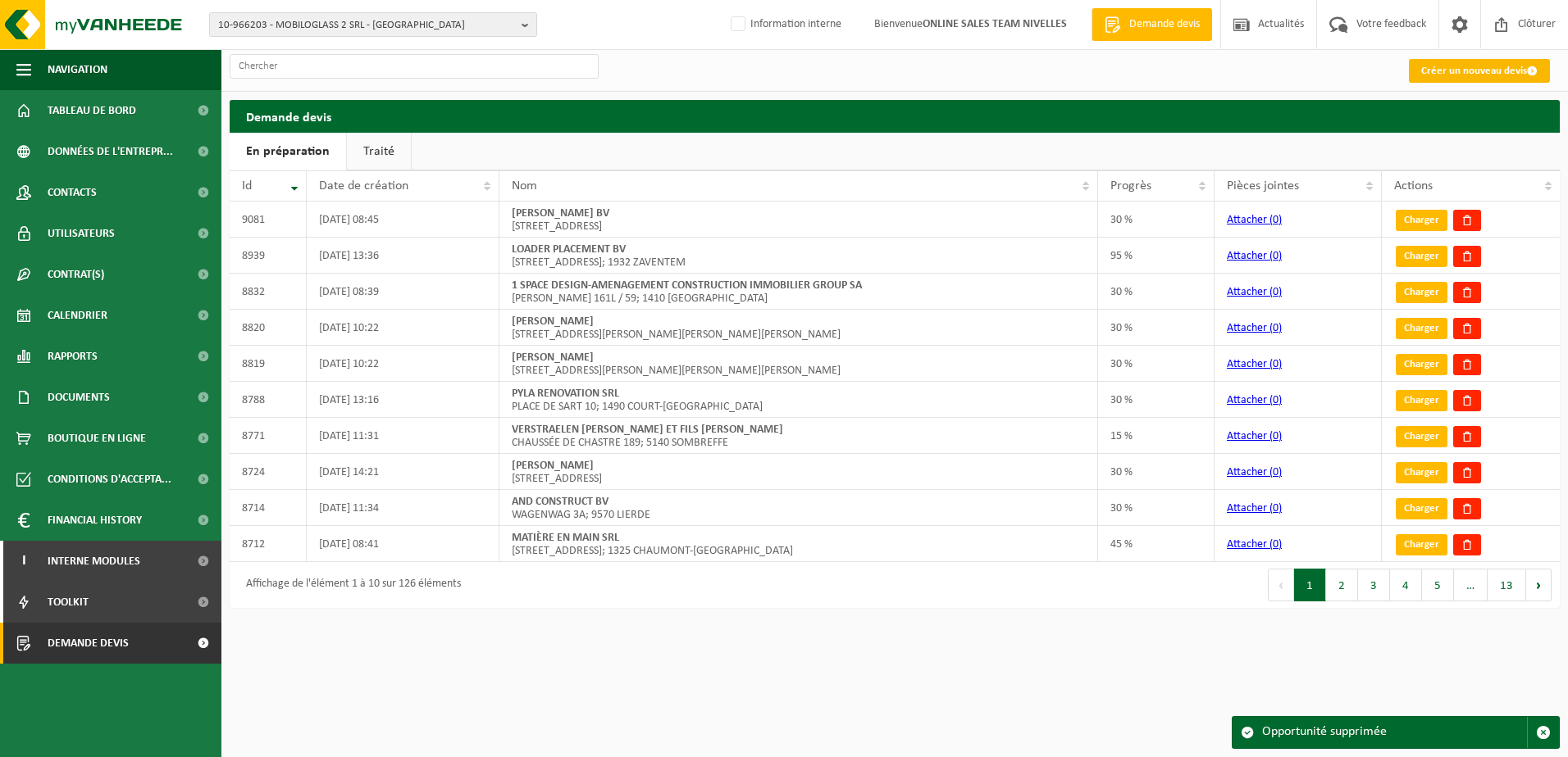
click at [1450, 70] on link "Créer un nouveau devis" at bounding box center [1479, 71] width 141 height 23
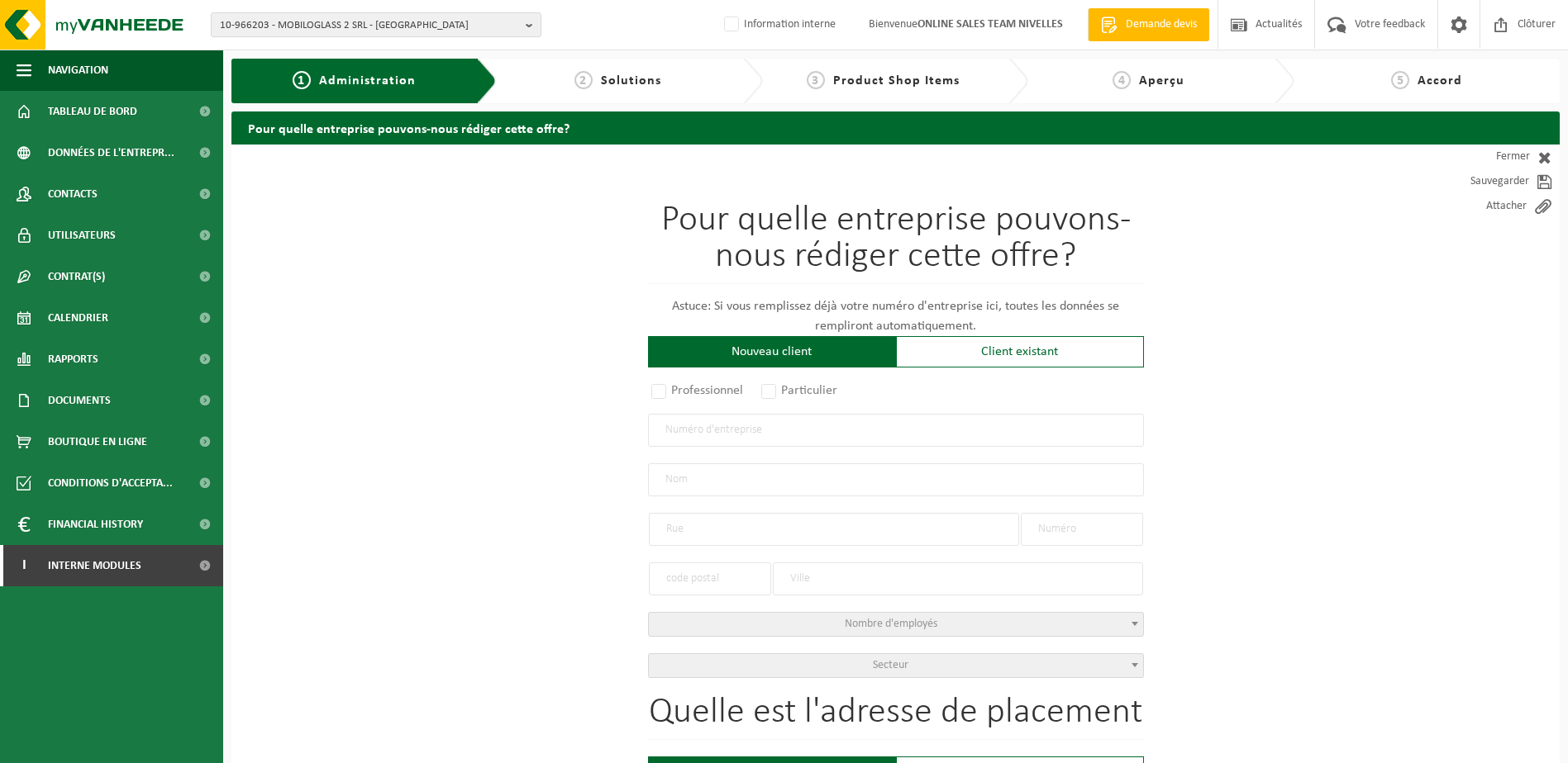
drag, startPoint x: 659, startPoint y: 382, endPoint x: 688, endPoint y: 433, distance: 58.7
click at [659, 385] on label "Professionnel" at bounding box center [698, 391] width 100 height 23
click at [675, 386] on input "Professionnel" at bounding box center [680, 391] width 11 height 11
radio input "true"
click at [689, 434] on input "text" at bounding box center [896, 430] width 496 height 33
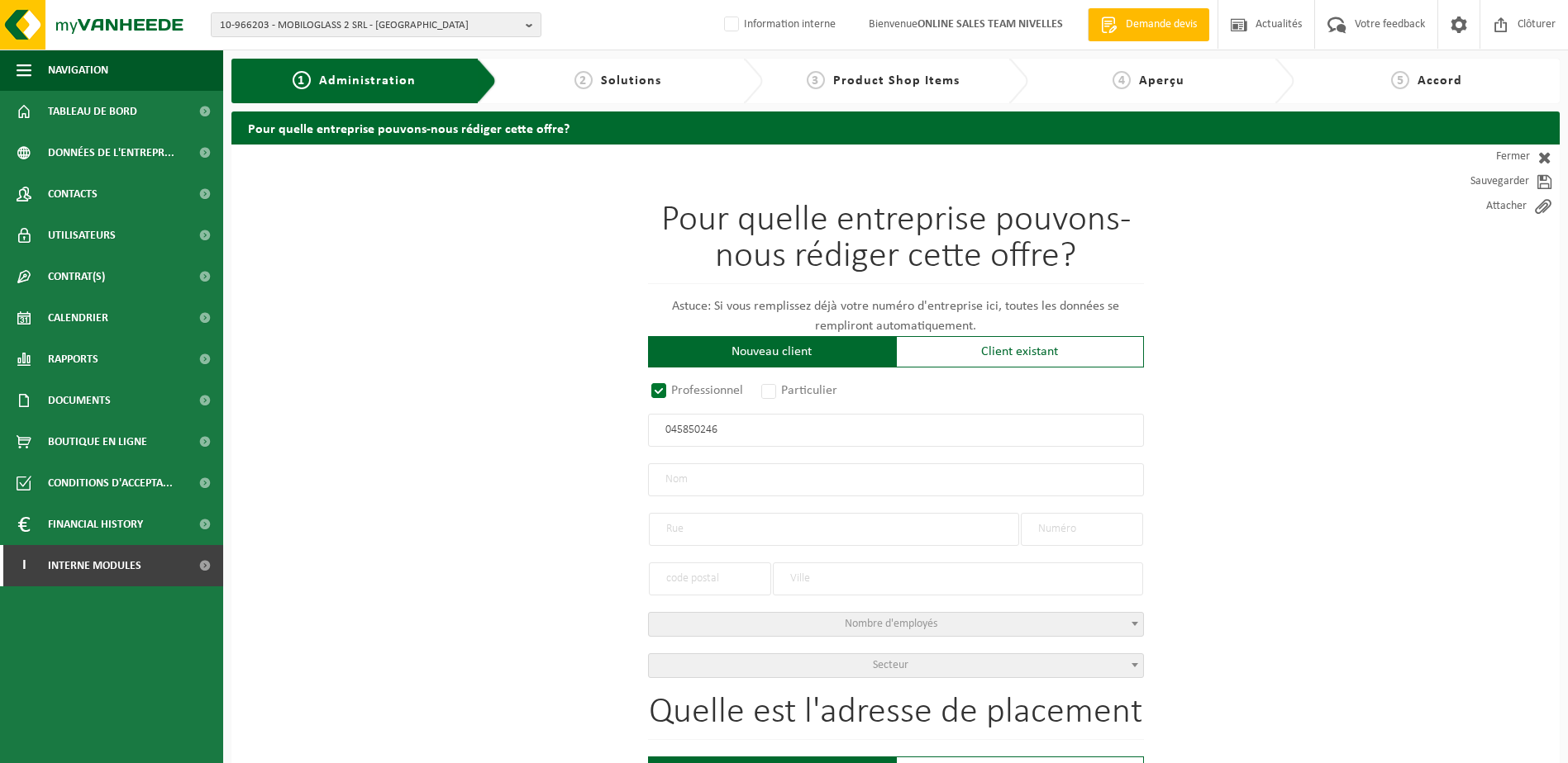
type input "0458502469"
radio input "true"
type input "0458502469"
type input "SOTRAVIM SRL"
type input "CHEMIN DES ROUSSEROLLES, BONLEZ"
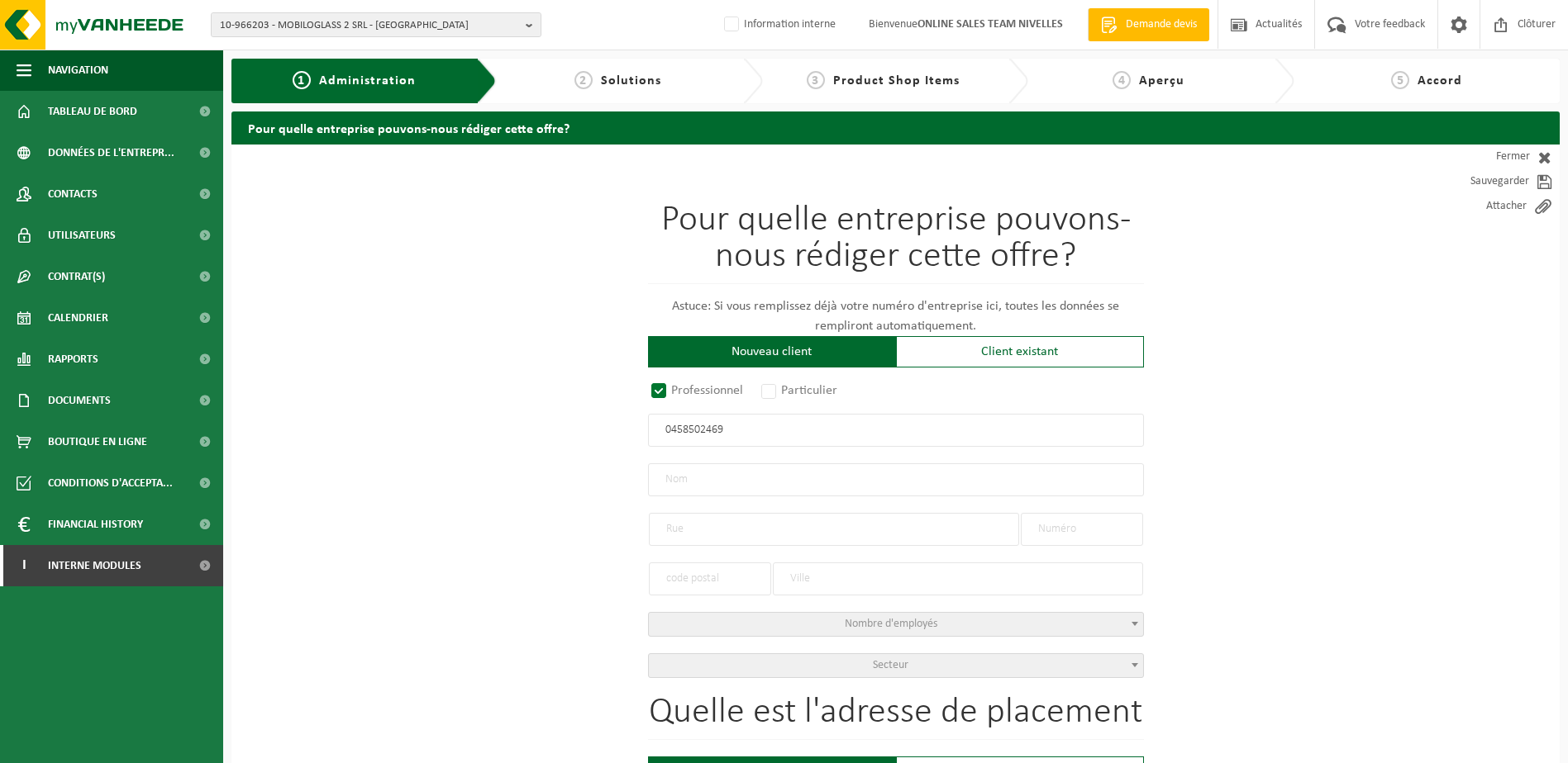
type input "4"
type input "1325"
type input "CHAUMONT-GISTOUX"
select select "D"
select select "NACE_4100"
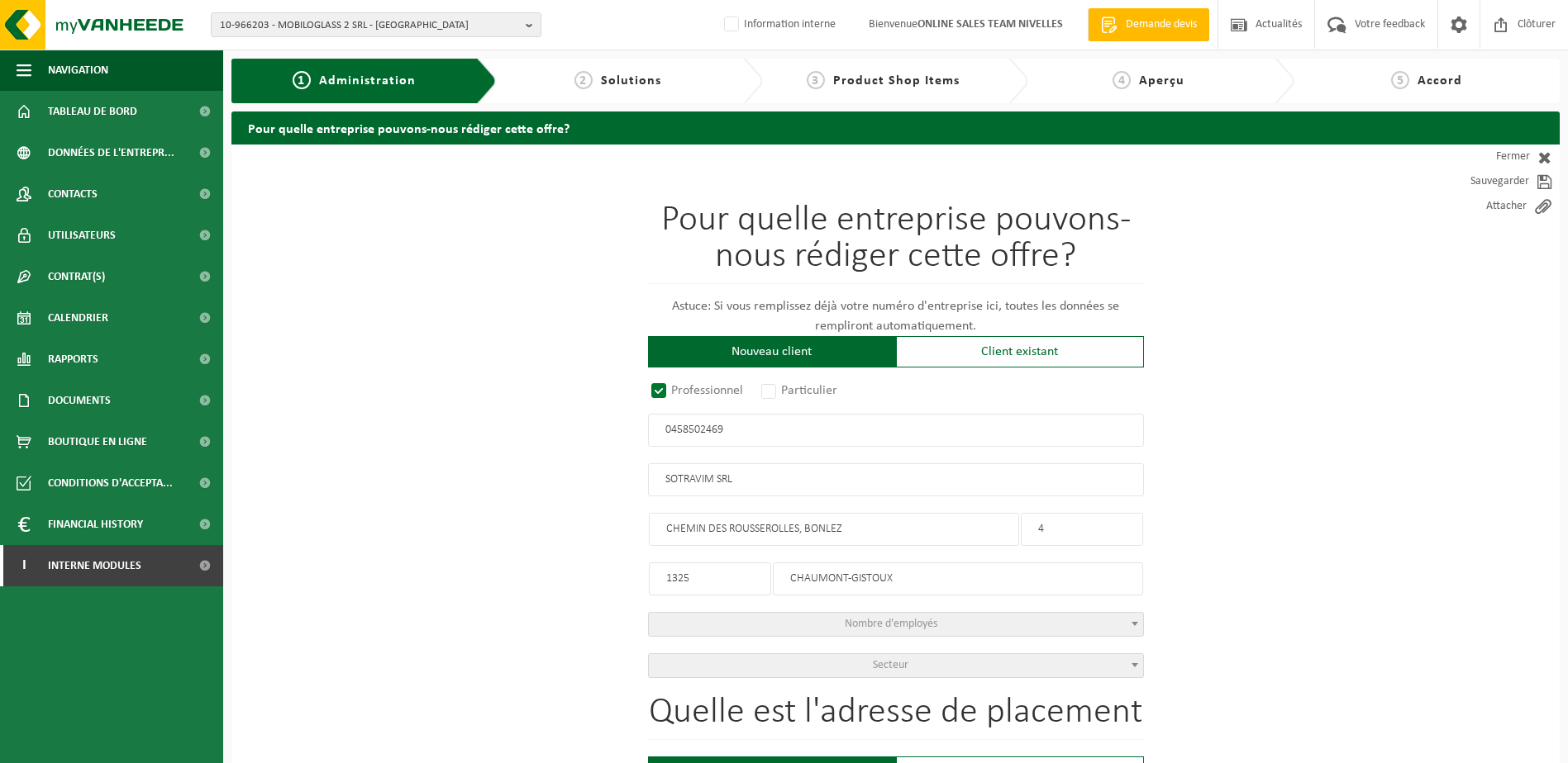
type input "SOTRAVIM SRL"
type input "CHEMIN DES ROUSSEROLLES, BONLEZ"
type input "4"
type input "1325"
type input "CHAUMONT-GISTOUX"
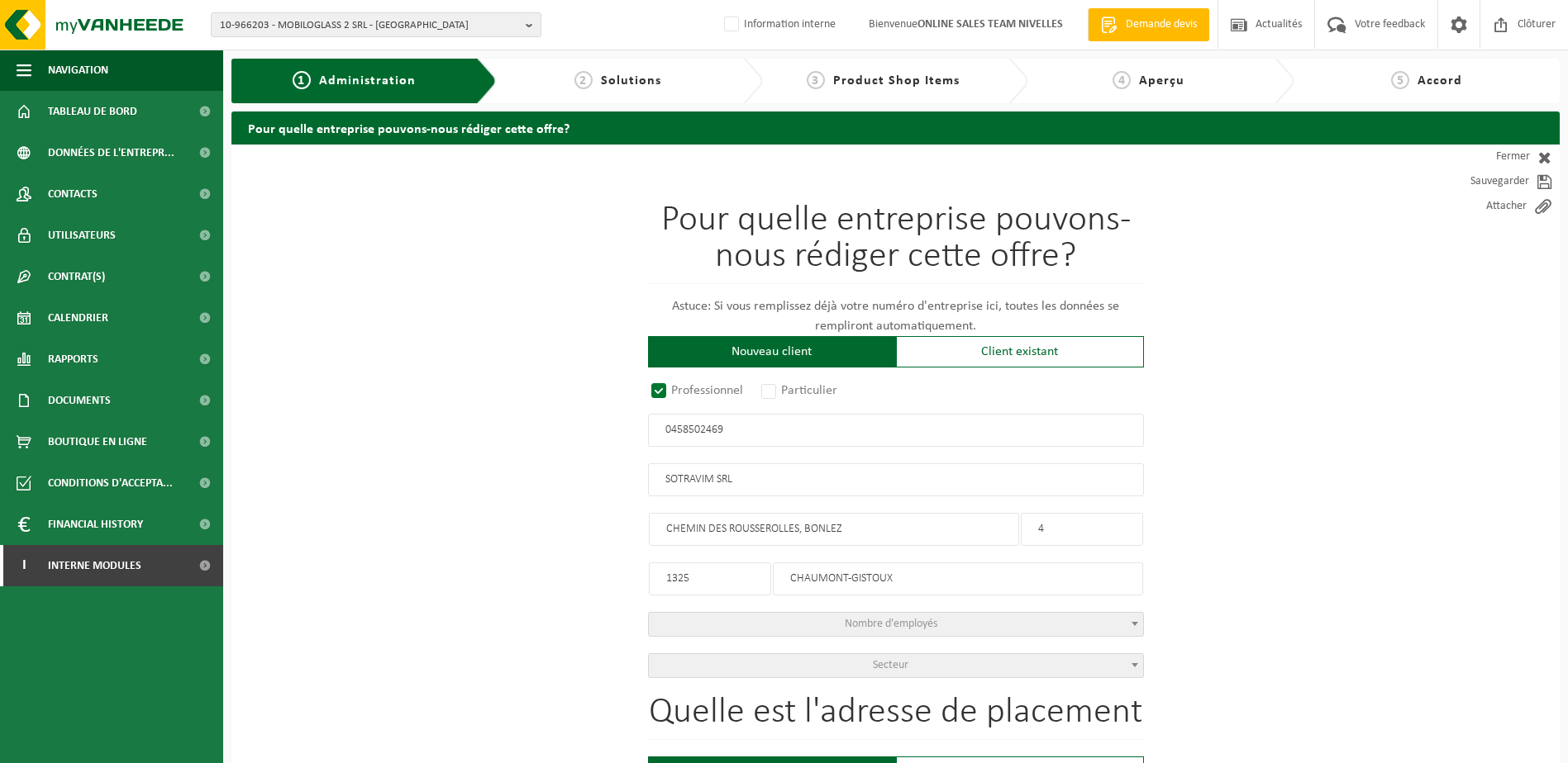
type input "2131200856"
type input "0458502469"
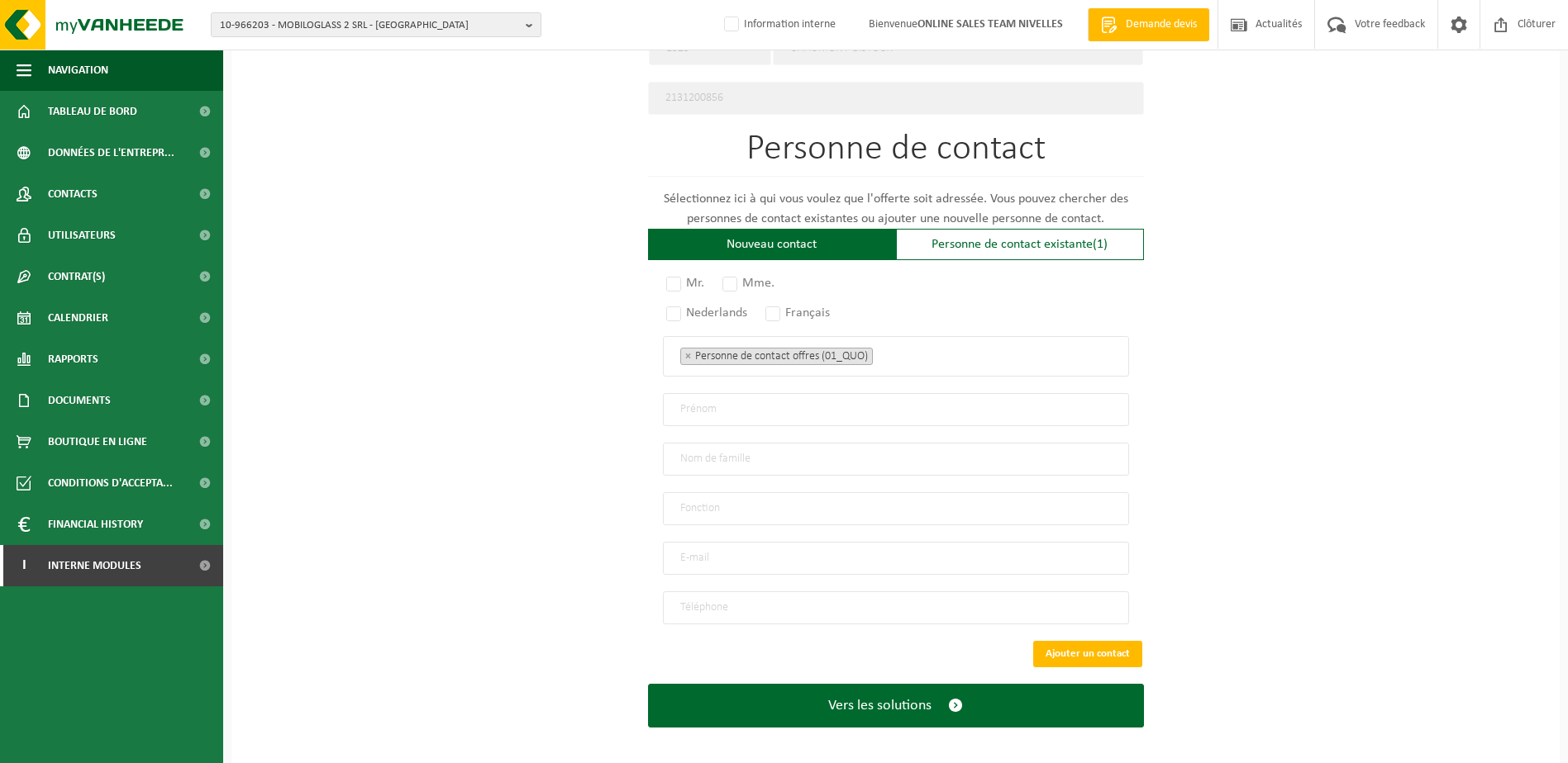
scroll to position [886, 0]
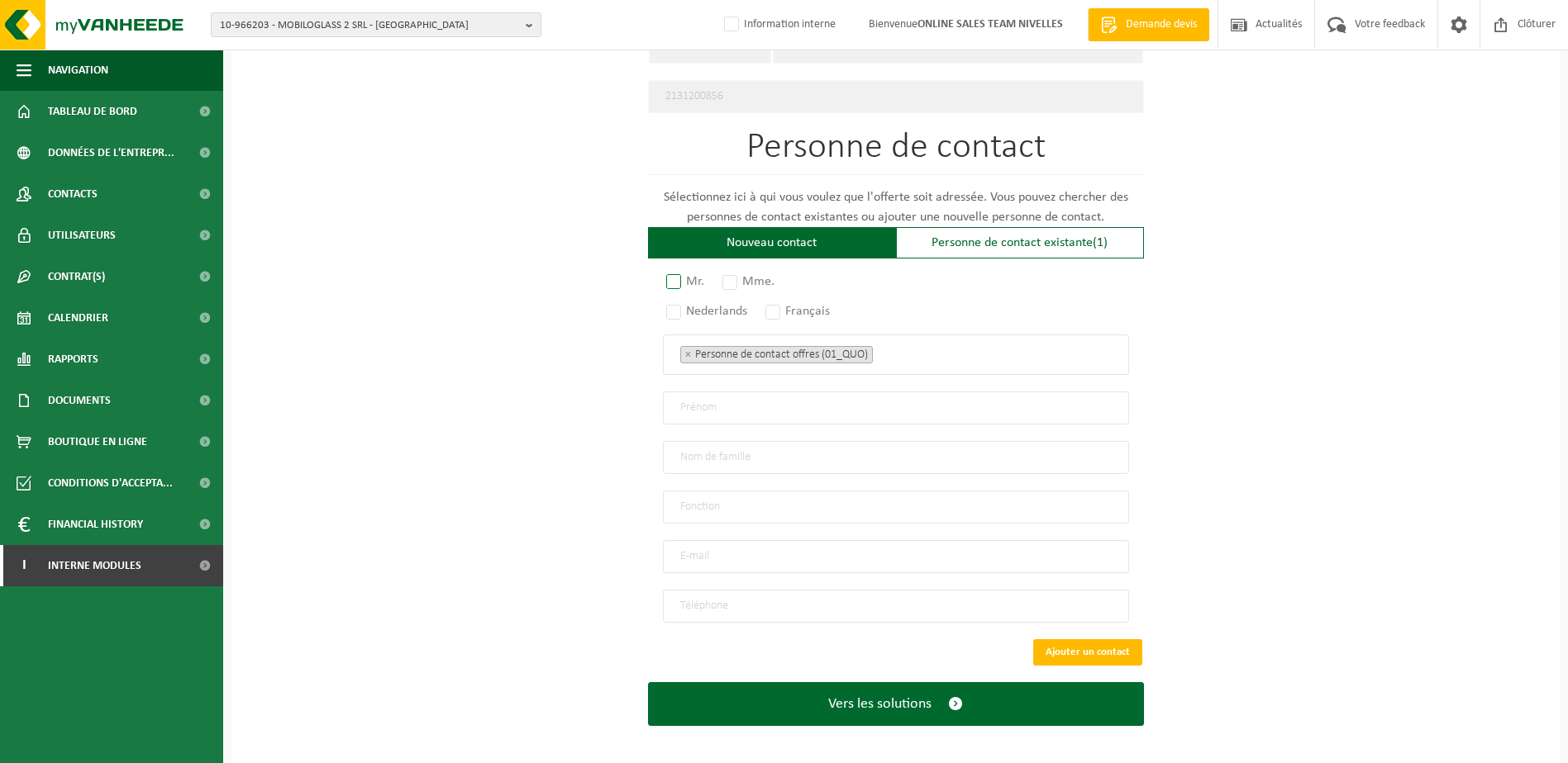
click at [673, 277] on label "Mr." at bounding box center [685, 282] width 46 height 23
radio input "true"
click at [765, 305] on div "Nederlands Français" at bounding box center [896, 312] width 466 height 14
click at [780, 308] on label "Français" at bounding box center [799, 312] width 72 height 23
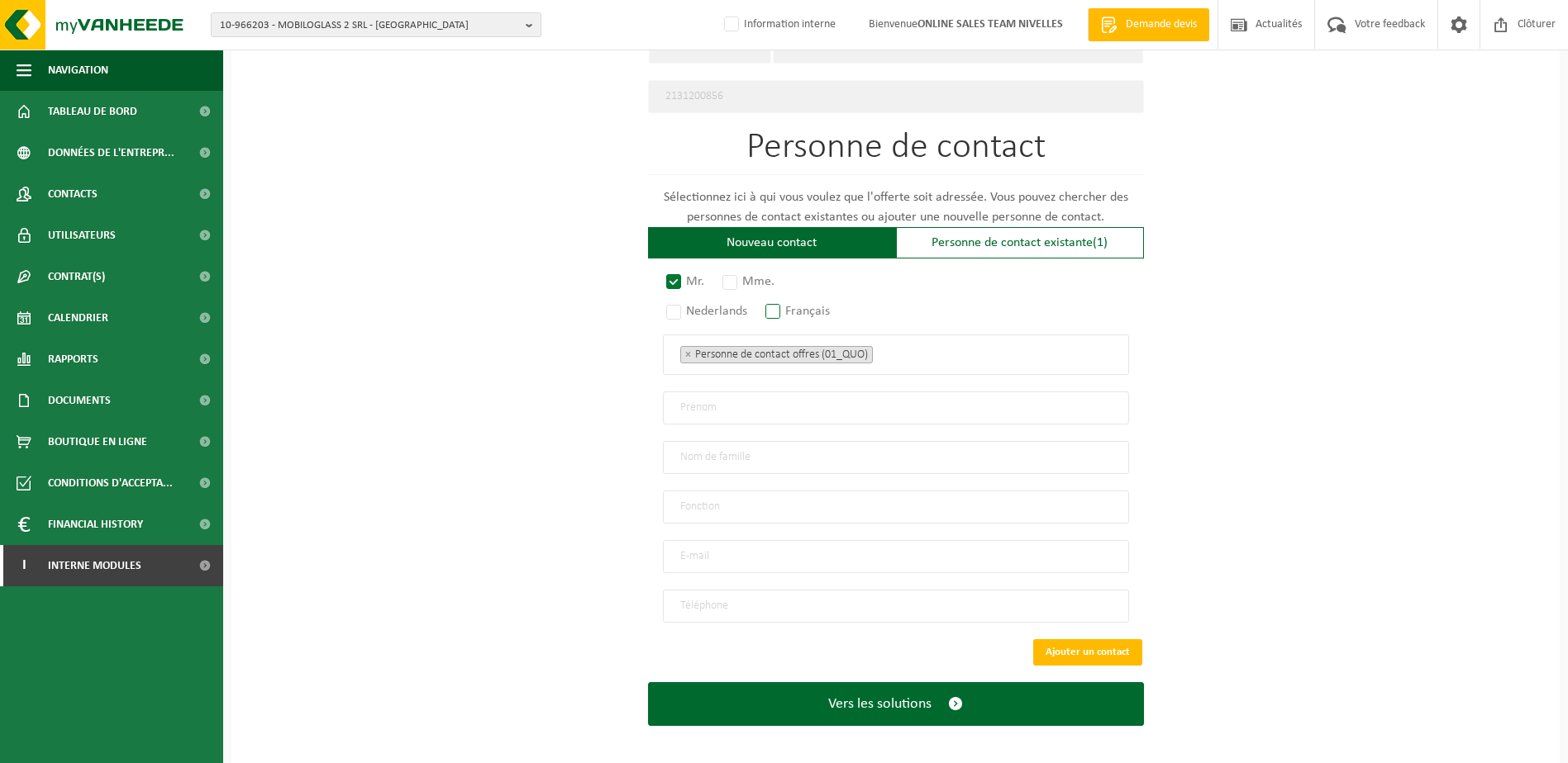
radio input "true"
click at [962, 359] on span "× Personne de contact offres (01_QUO)" at bounding box center [896, 354] width 466 height 40
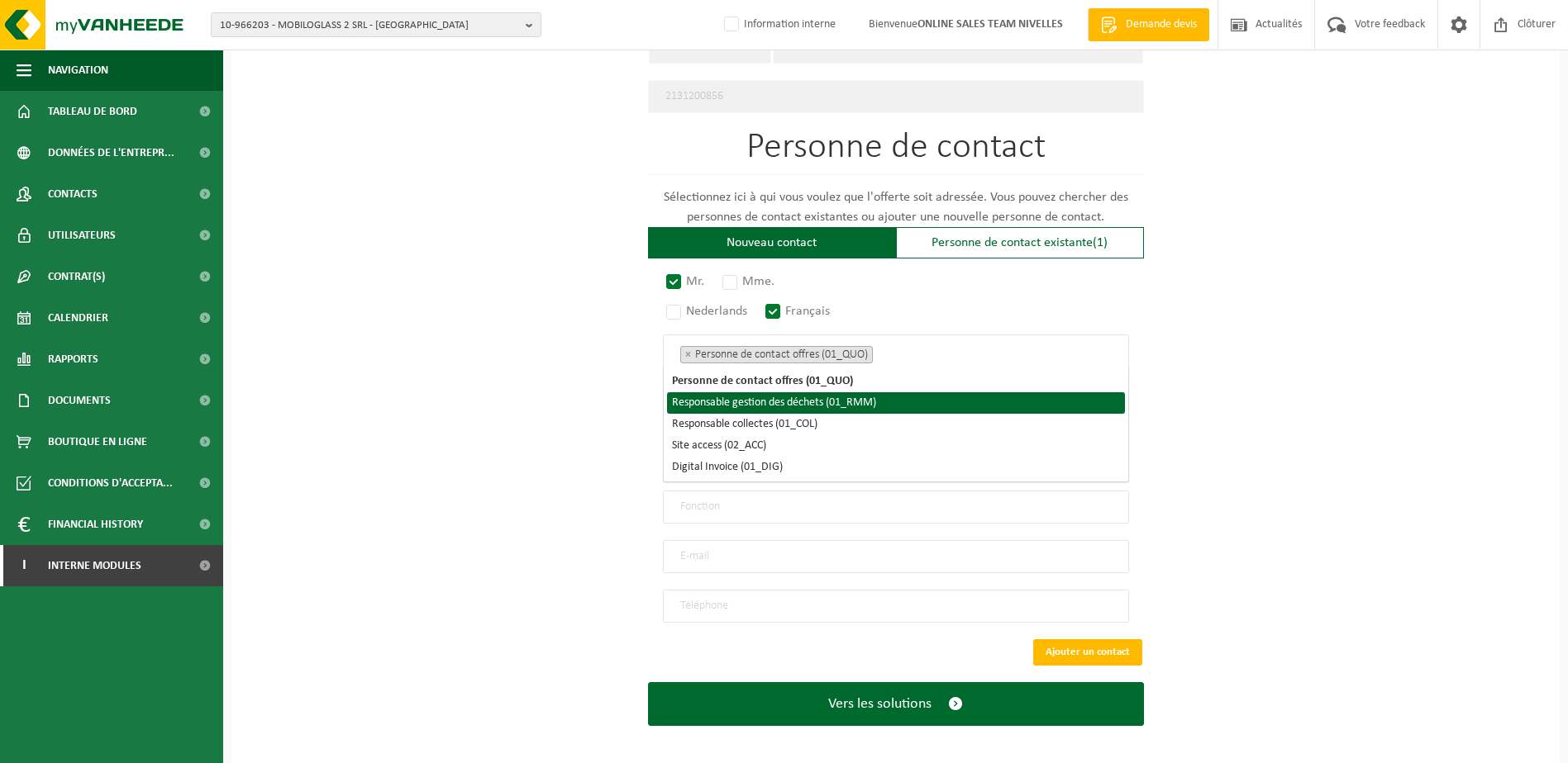
click at [961, 403] on li "Responsable gestion des déchets (01_RMM)" at bounding box center [897, 403] width 458 height 22
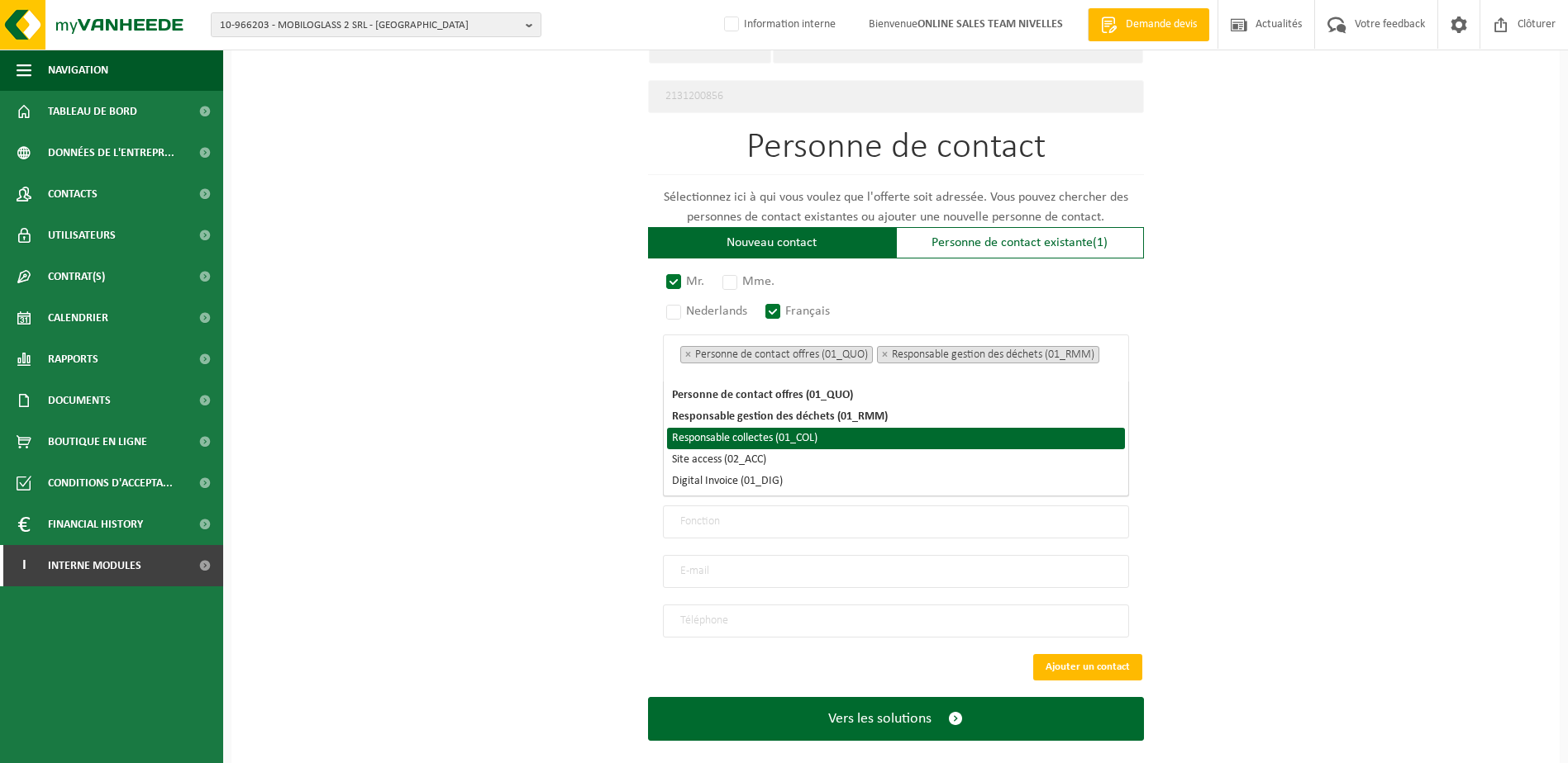
click at [962, 439] on li "Responsable collectes (01_COL)" at bounding box center [897, 439] width 458 height 22
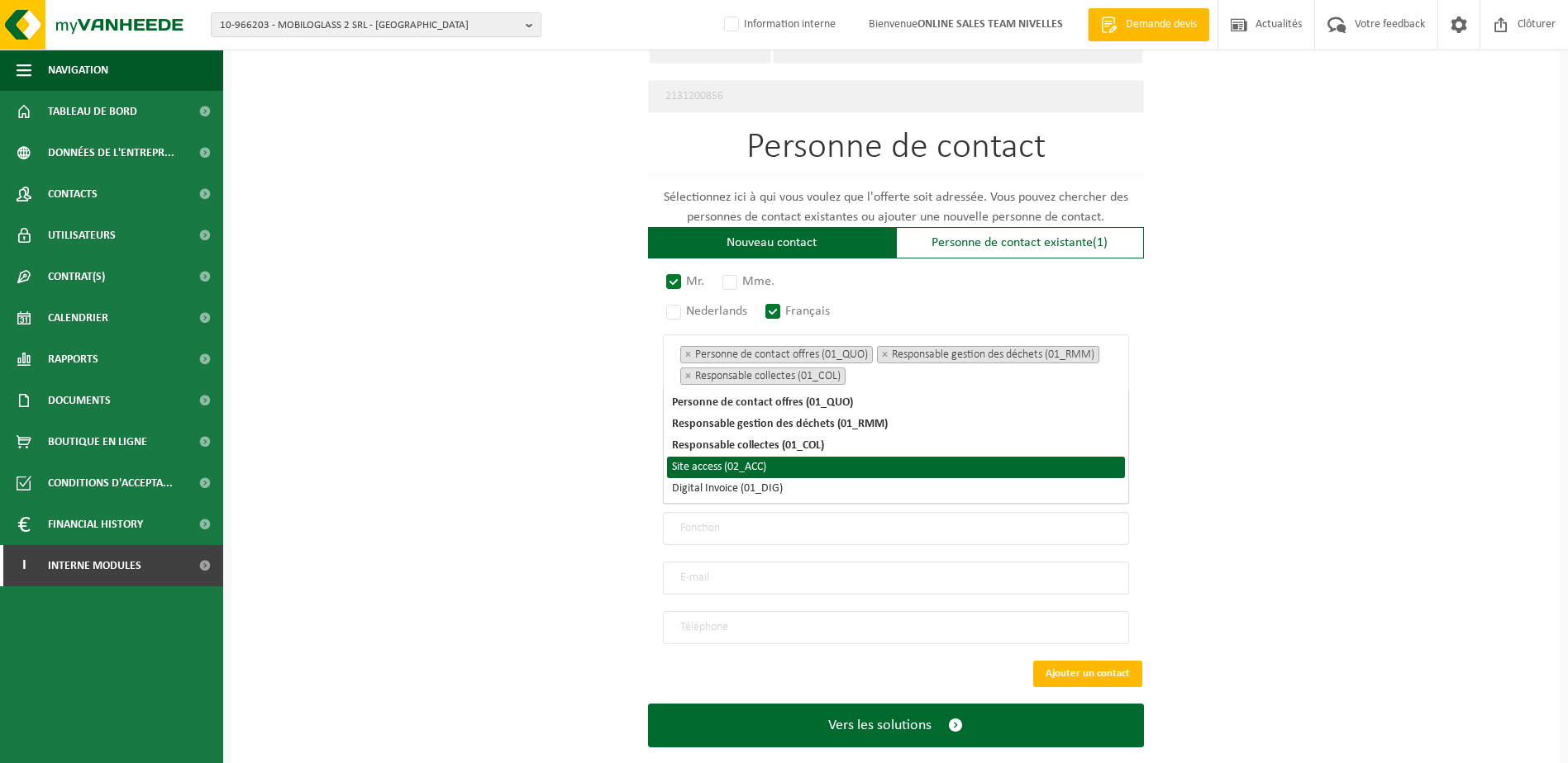
click at [968, 467] on li "Site access (02_ACC)" at bounding box center [897, 468] width 458 height 22
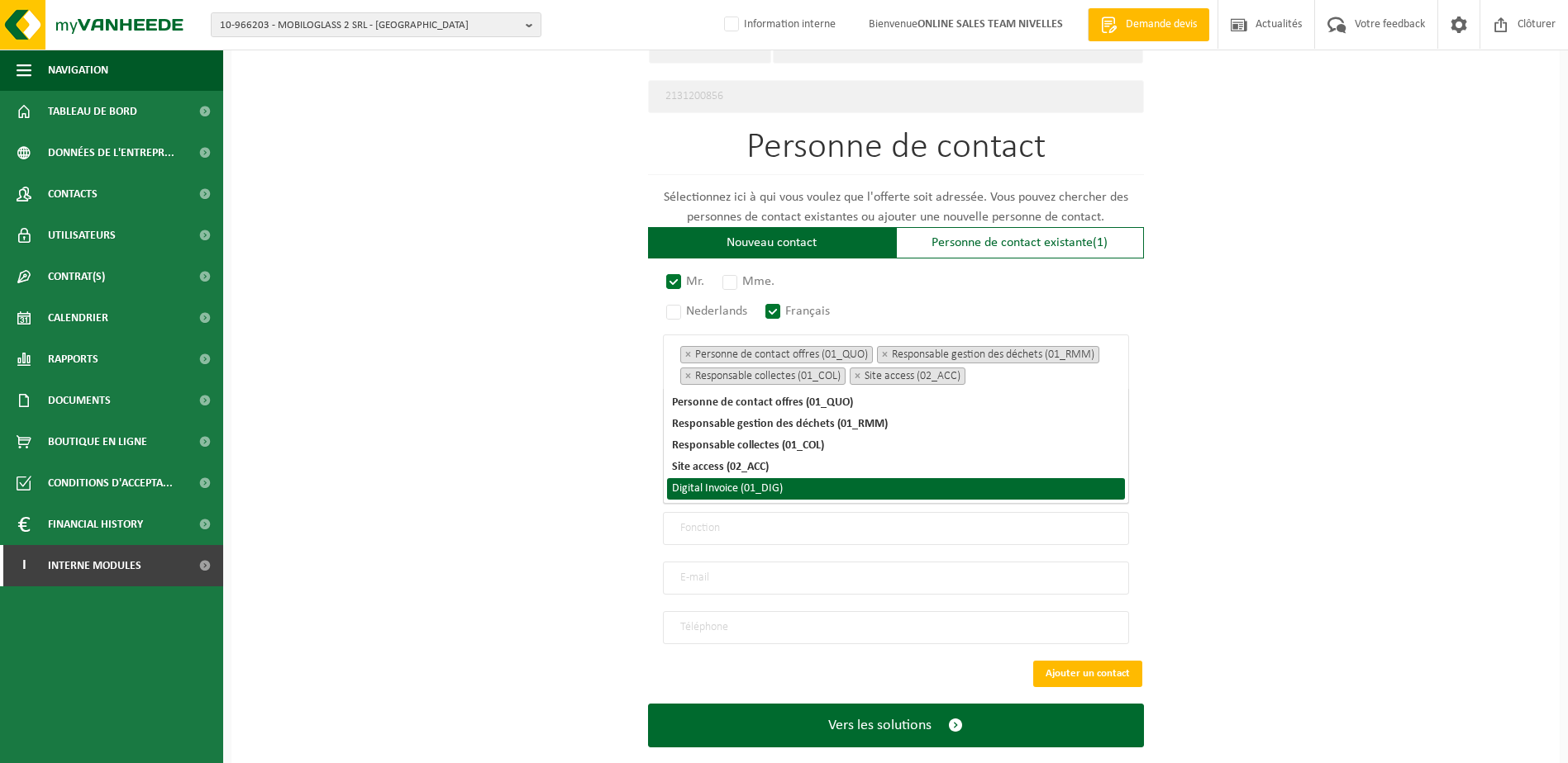
click at [976, 489] on li "Digital Invoice (01_DIG)" at bounding box center [897, 489] width 458 height 22
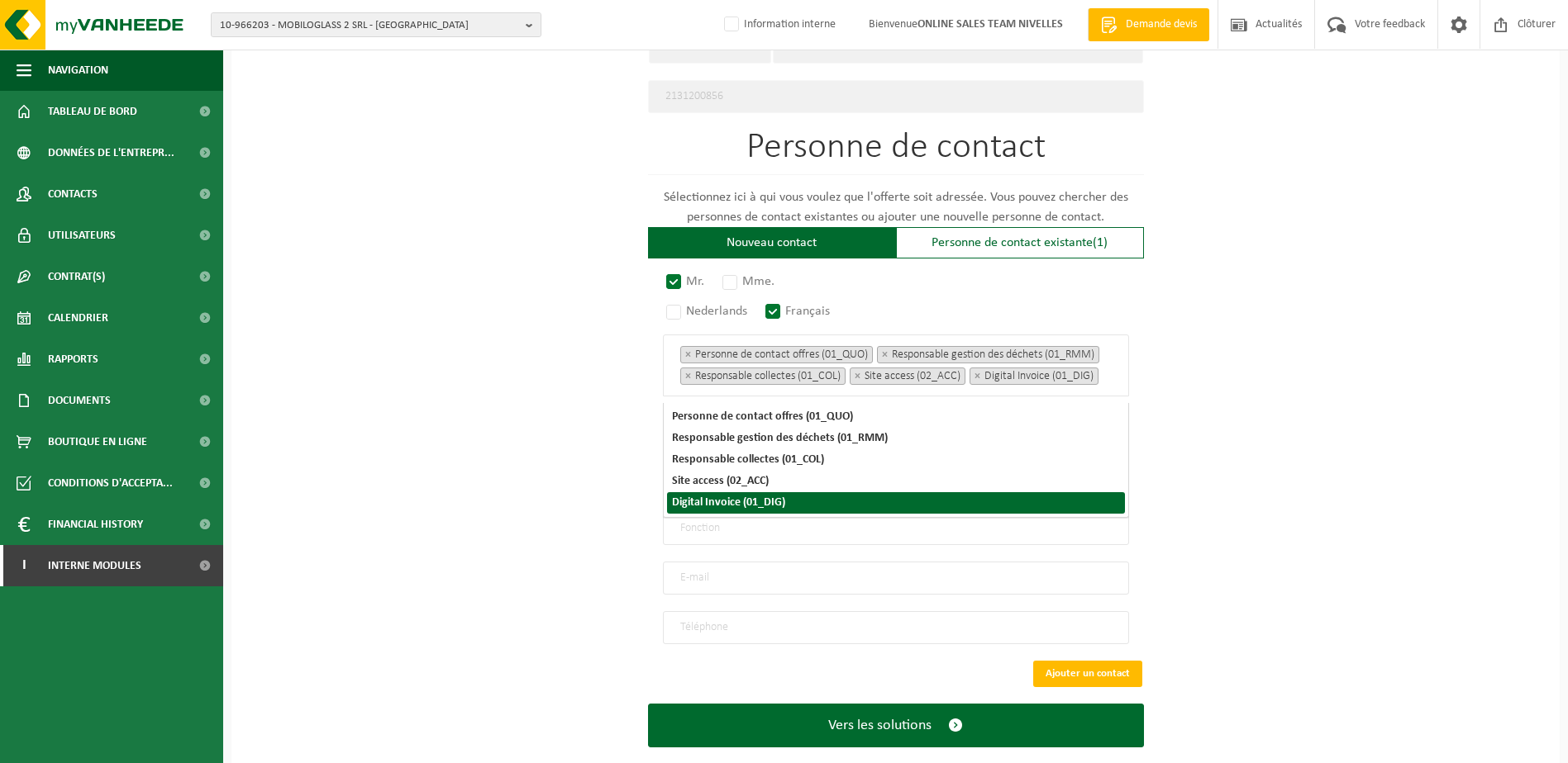
click at [1409, 480] on div "Pour quelle entreprise pouvons-nous rédiger cette offre? Astuce: Si vous rempli…" at bounding box center [896, 22] width 1328 height 1531
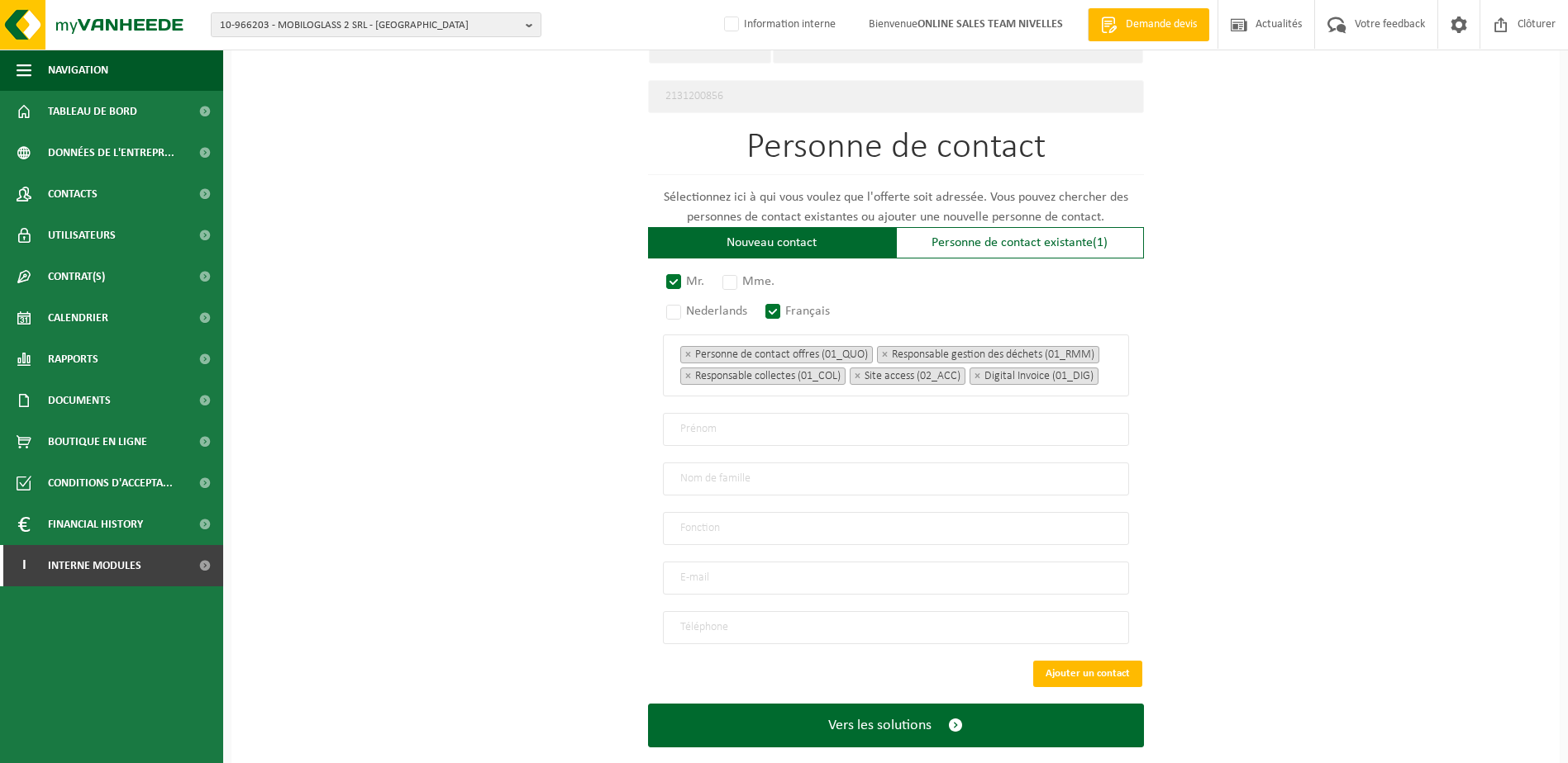
click at [786, 436] on input "text" at bounding box center [896, 429] width 466 height 33
click at [877, 429] on input "text" at bounding box center [896, 429] width 466 height 33
type input "jm"
click at [870, 484] on input "text" at bounding box center [896, 479] width 466 height 33
type input "philippe demain"
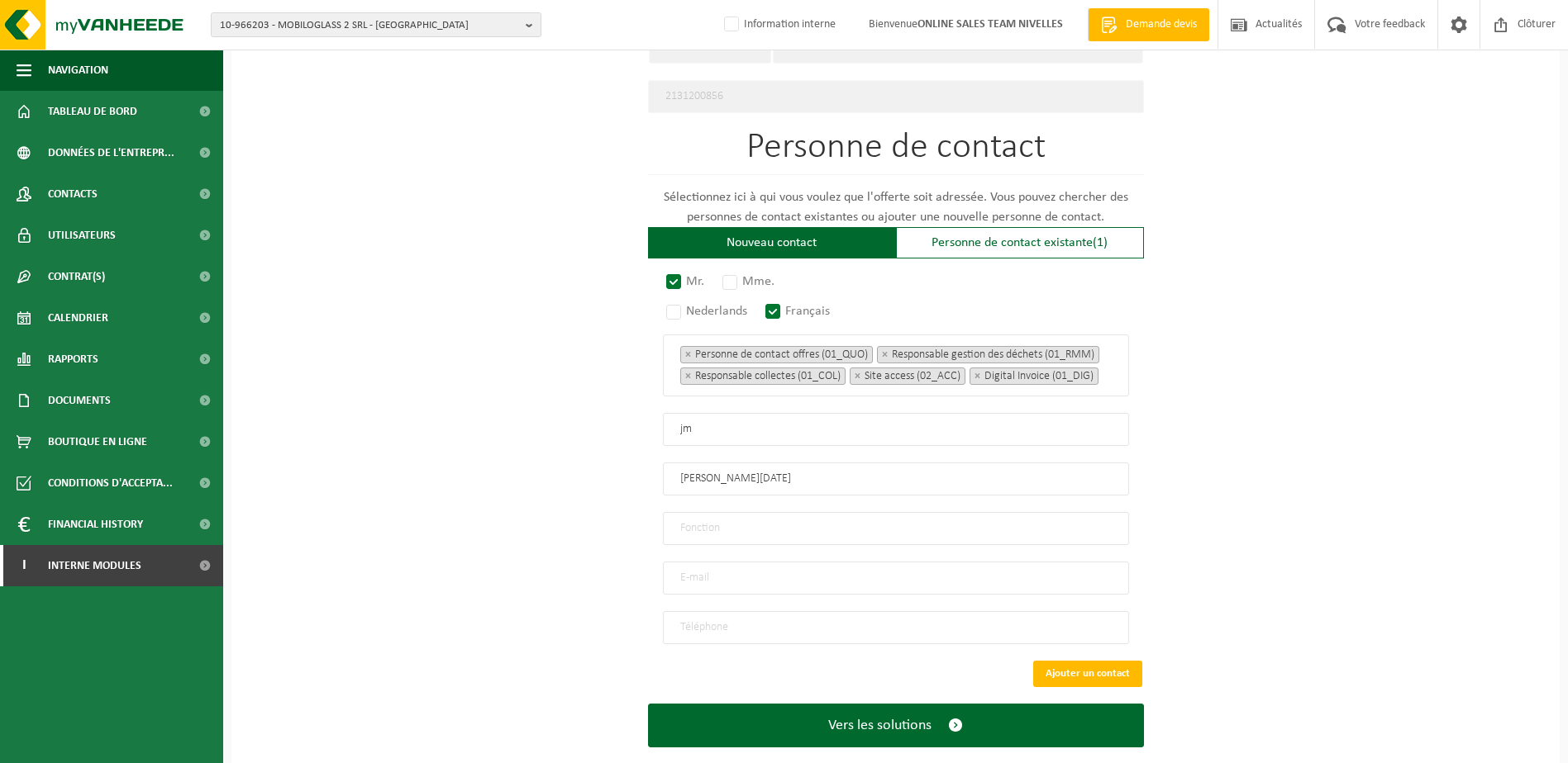
click at [854, 537] on input "text" at bounding box center [896, 529] width 466 height 33
type input "director"
click at [866, 577] on input "email" at bounding box center [896, 578] width 466 height 33
type input "o"
type input "info@sotravim.com"
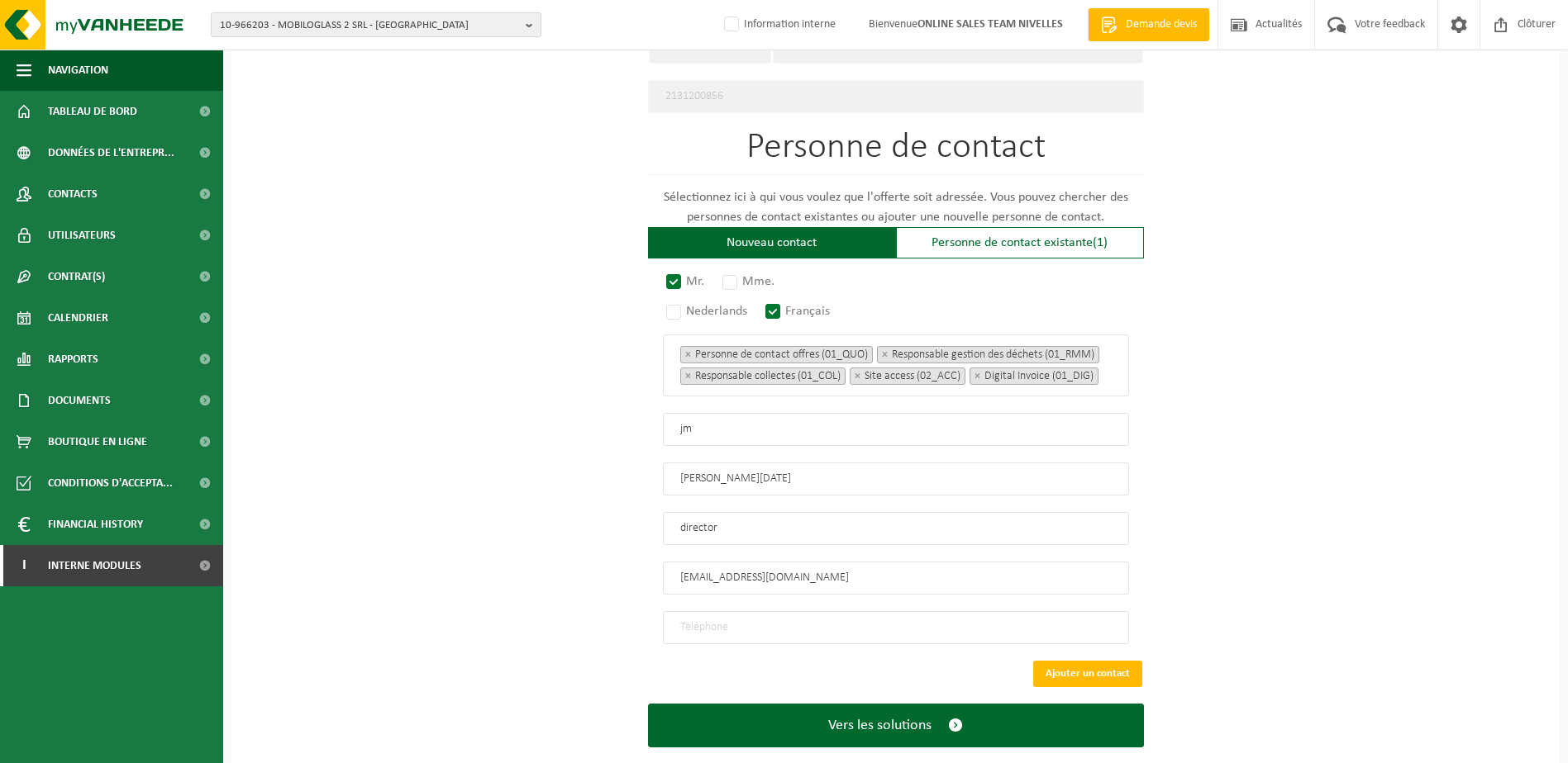
click at [870, 623] on input "tel" at bounding box center [896, 628] width 466 height 33
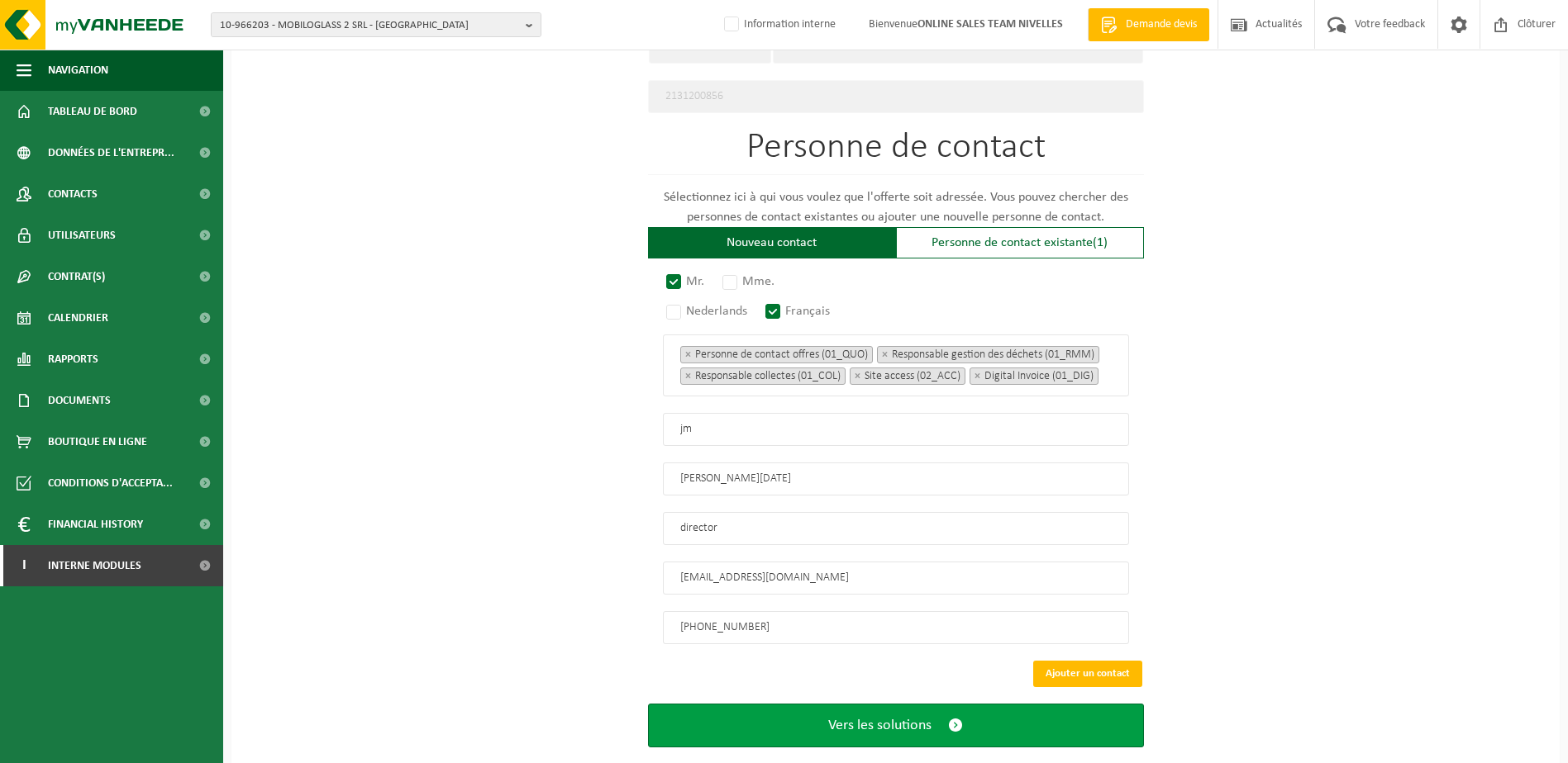
type input "+32 475 56 35 25"
click at [923, 725] on span "Vers les solutions" at bounding box center [880, 726] width 104 height 18
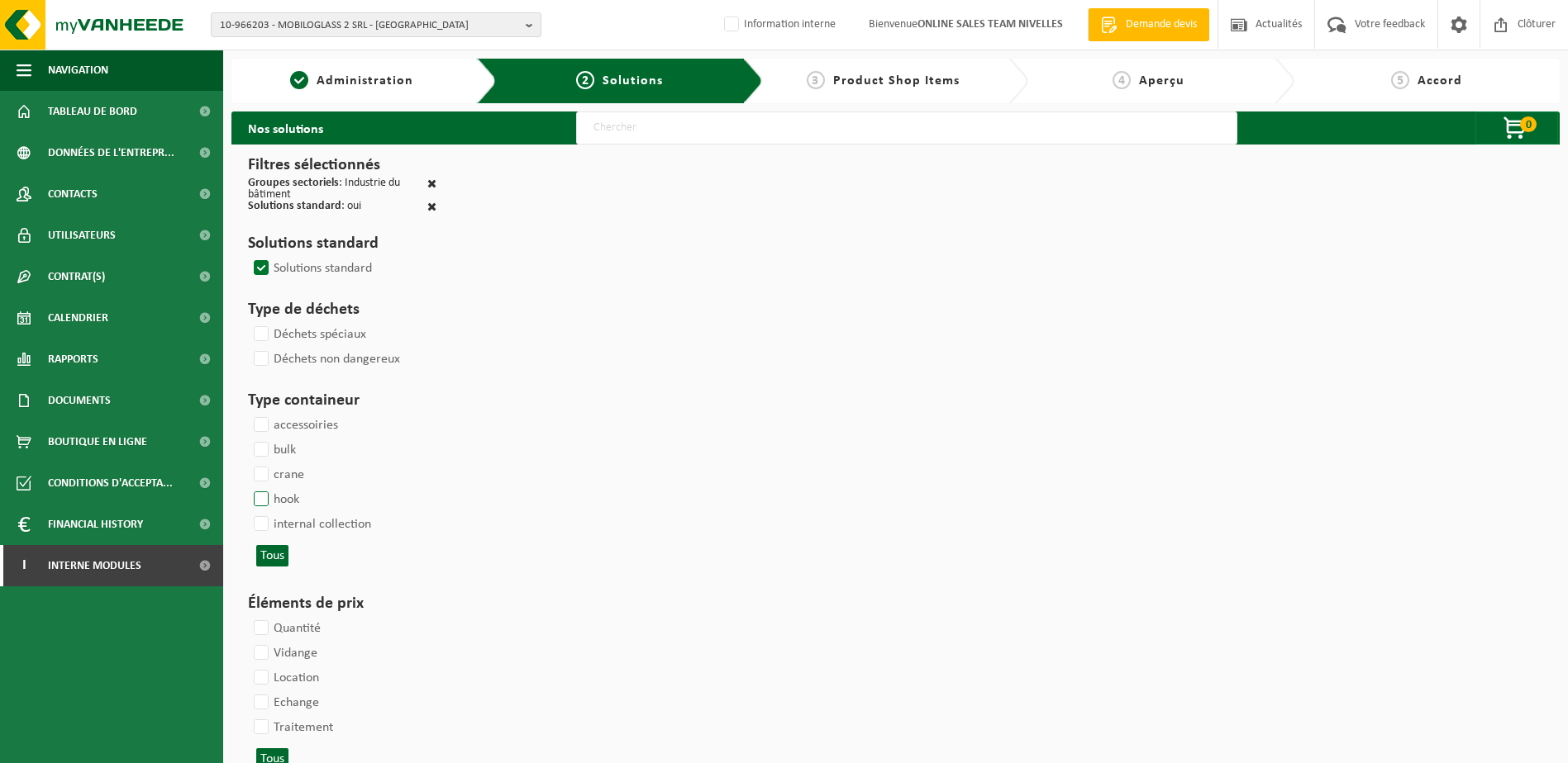
click at [259, 497] on label "hook" at bounding box center [275, 499] width 49 height 24
click at [248, 487] on input "hook" at bounding box center [248, 487] width 1 height 1
checkbox input "true"
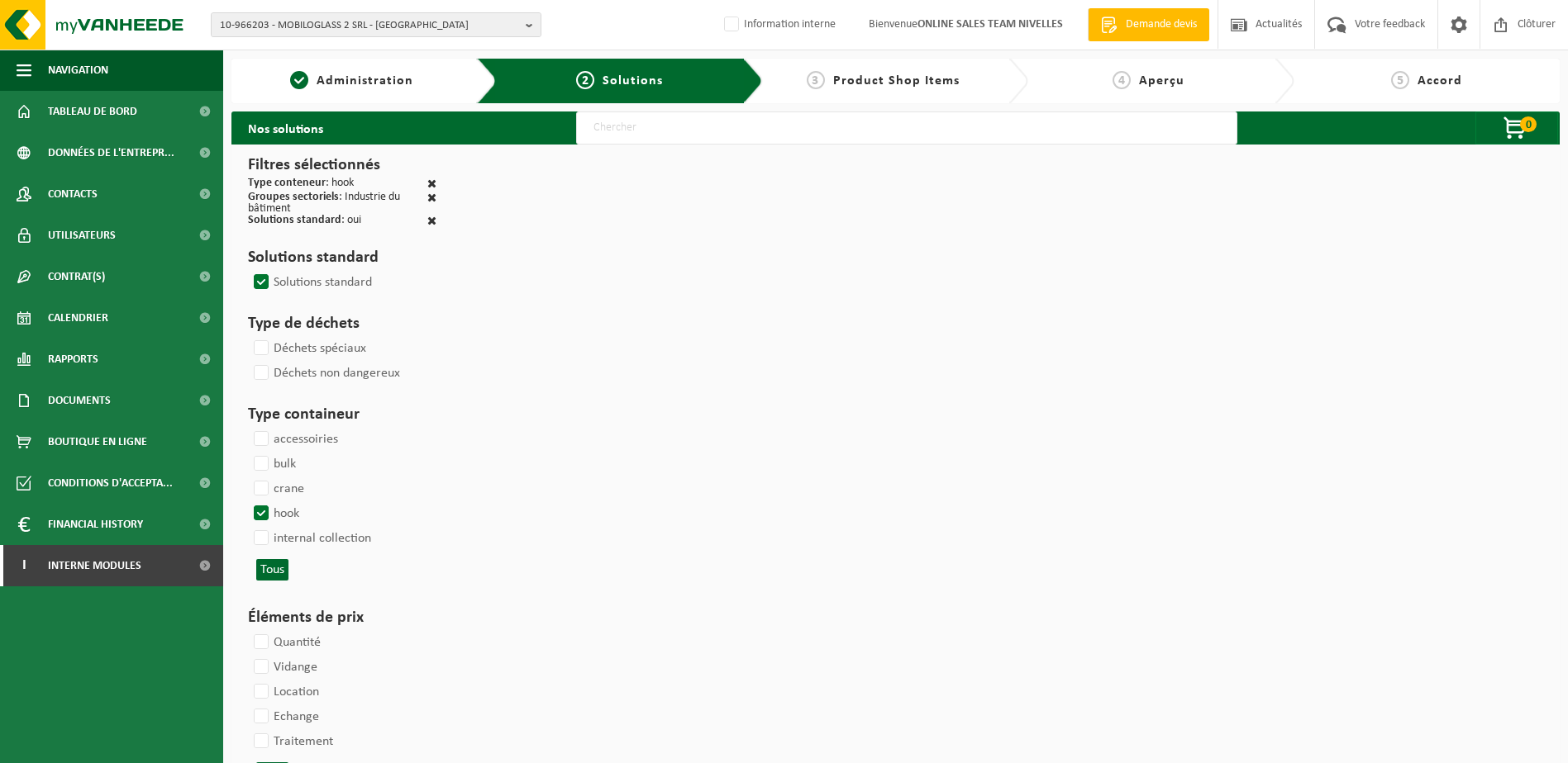
select select
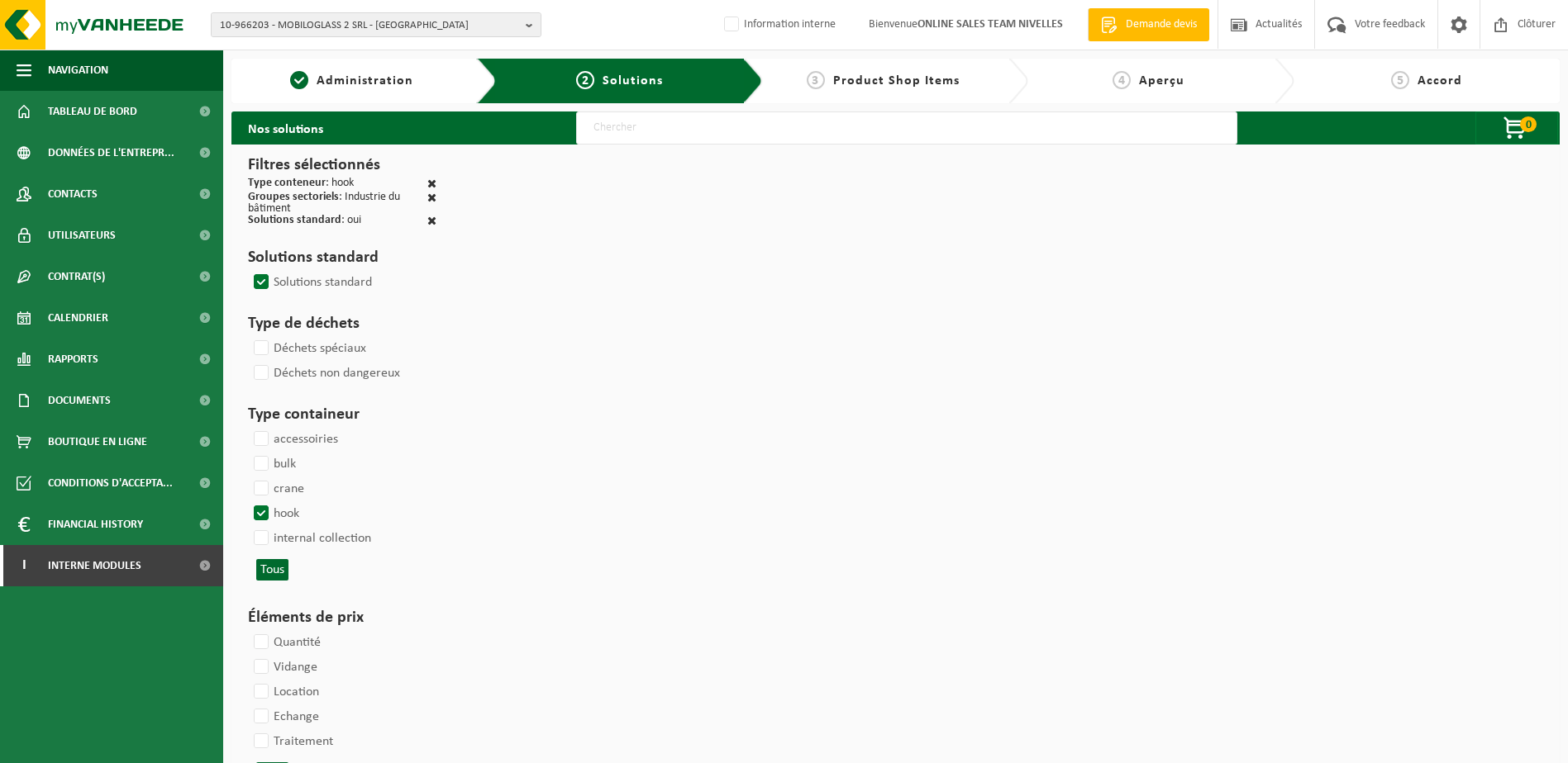
select select
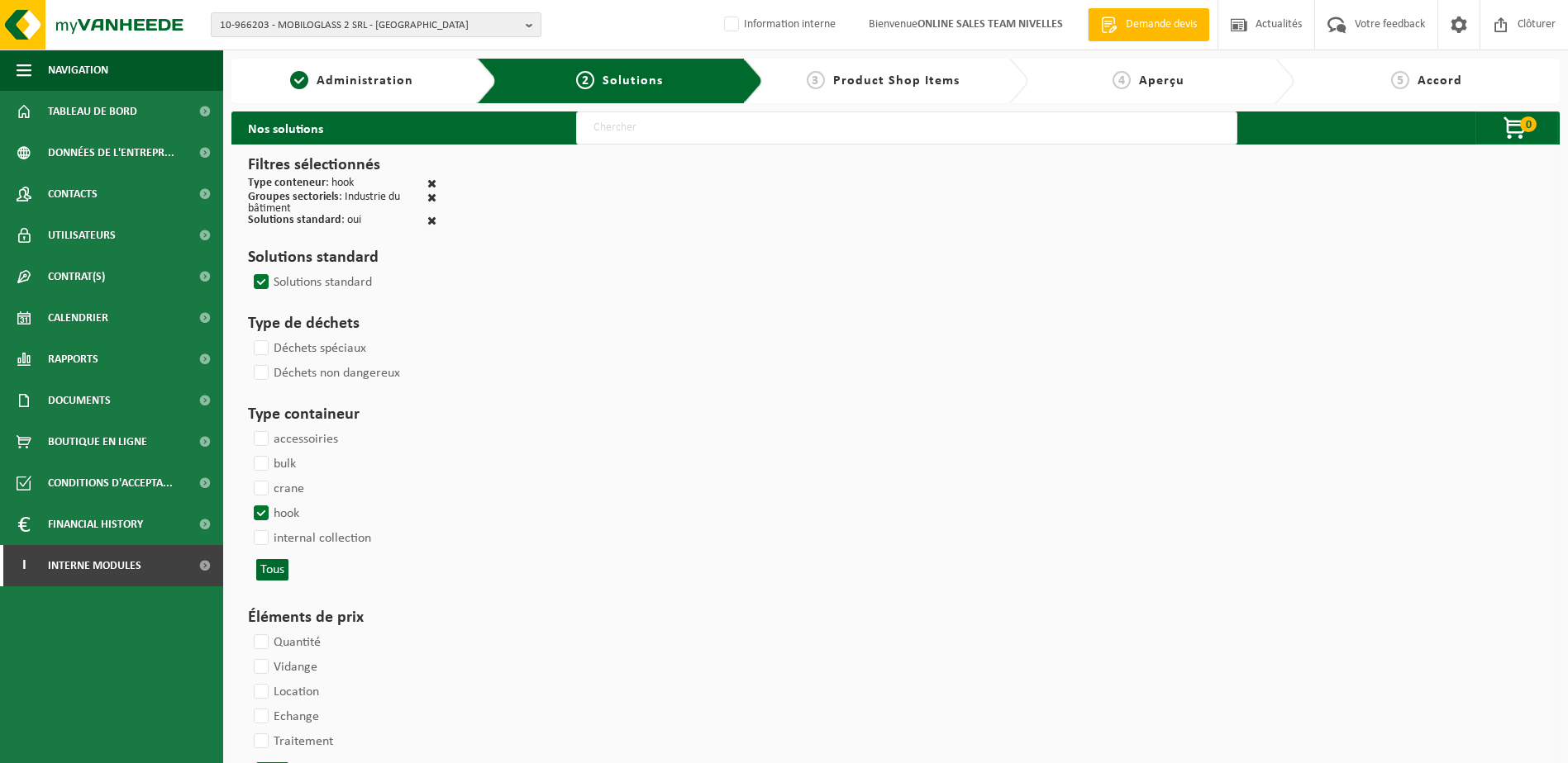
select select
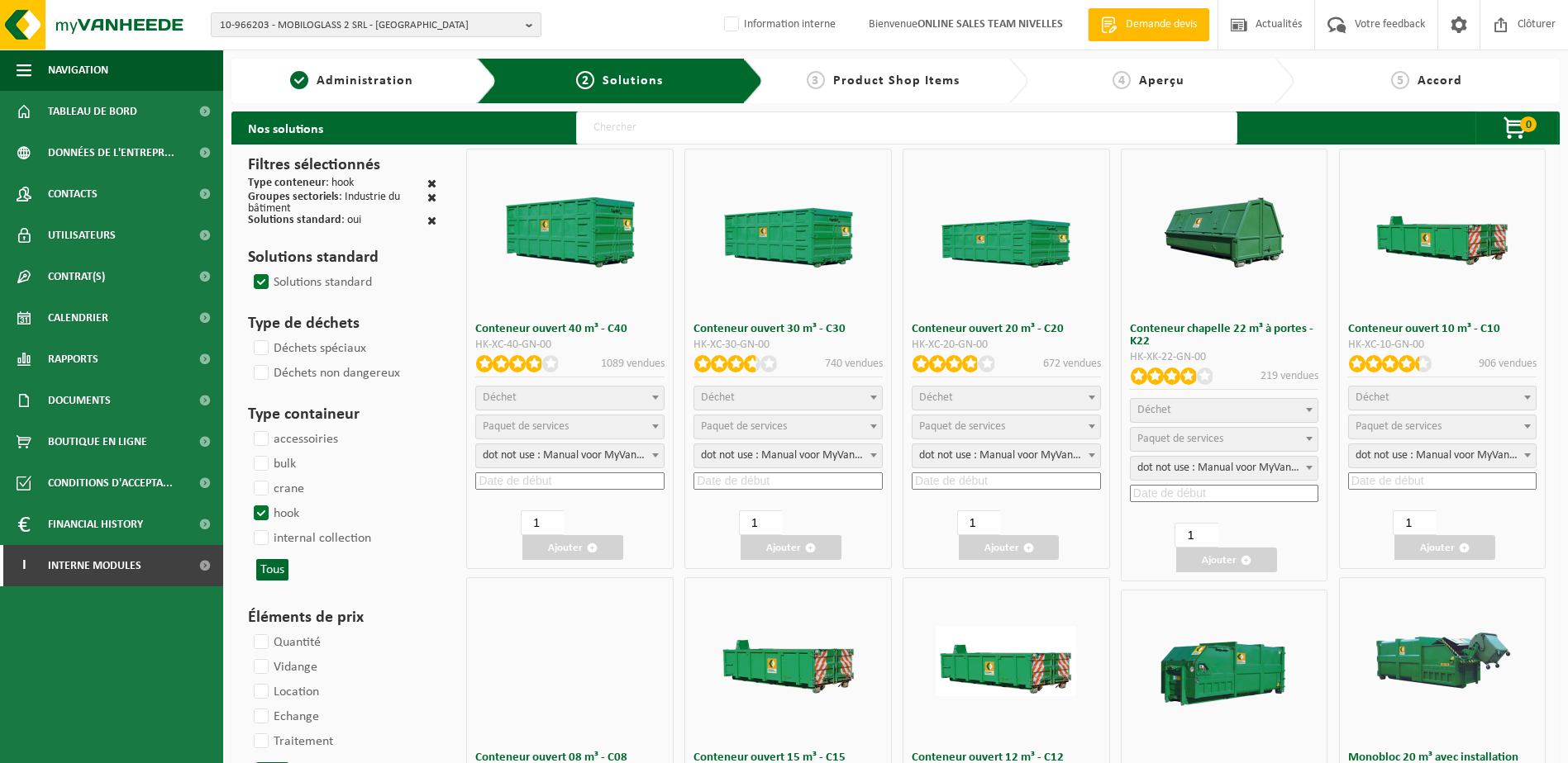
select select
select select "197"
select select
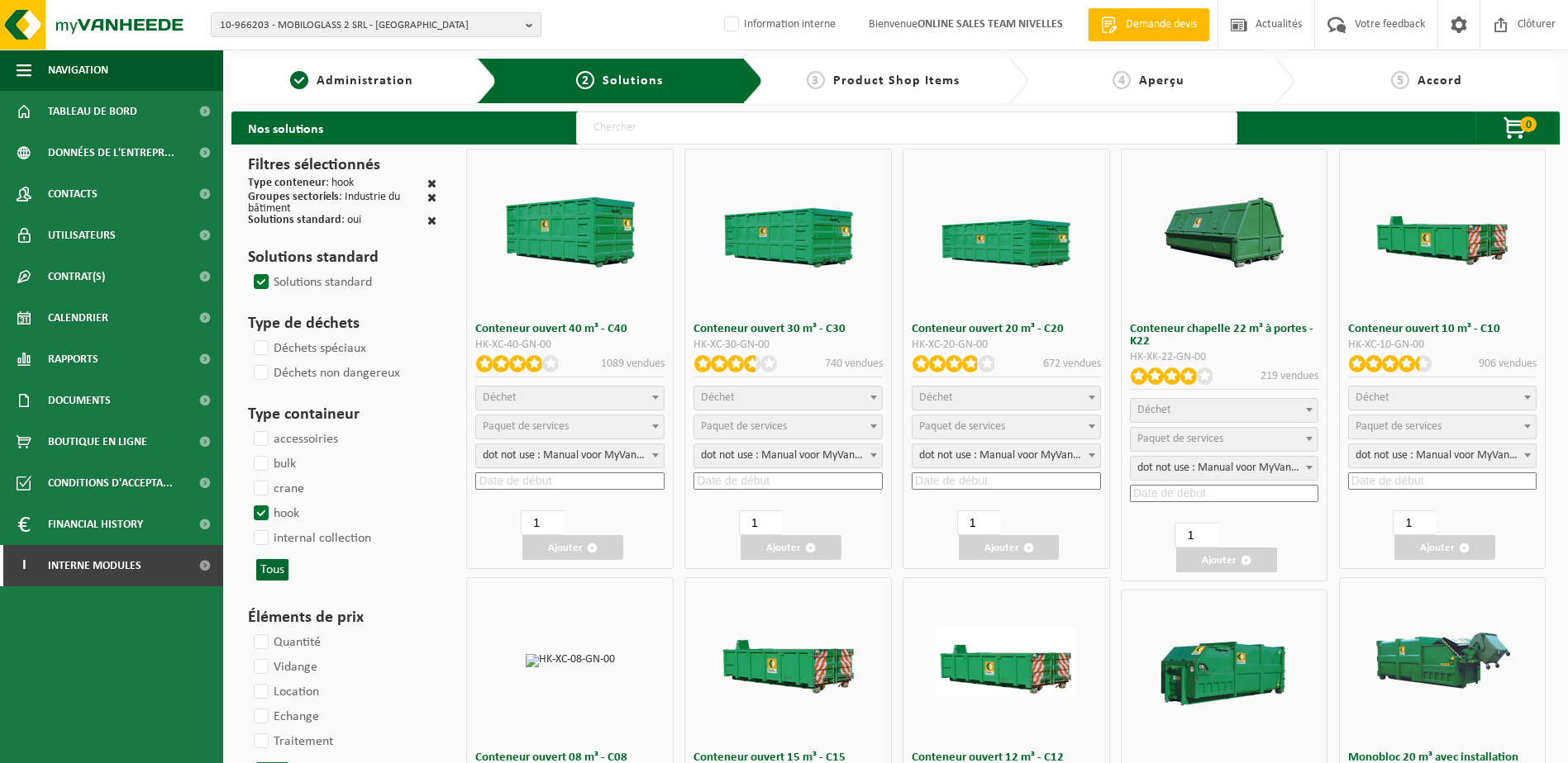
select select "25"
select select "8"
select select "25"
select select "7"
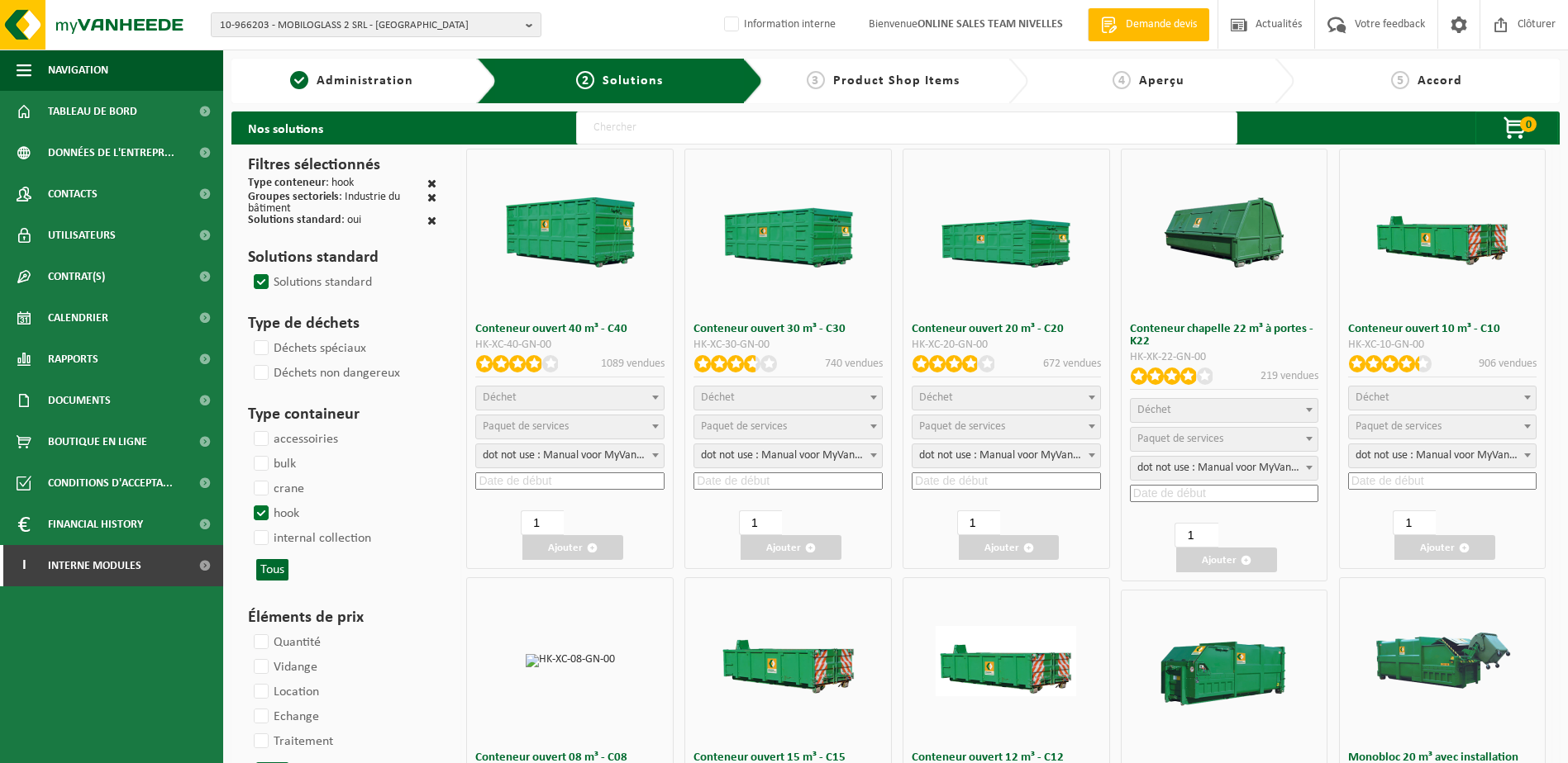
select select "25"
select select "7"
select select "25"
click at [1457, 398] on span "Déchet" at bounding box center [1444, 398] width 188 height 23
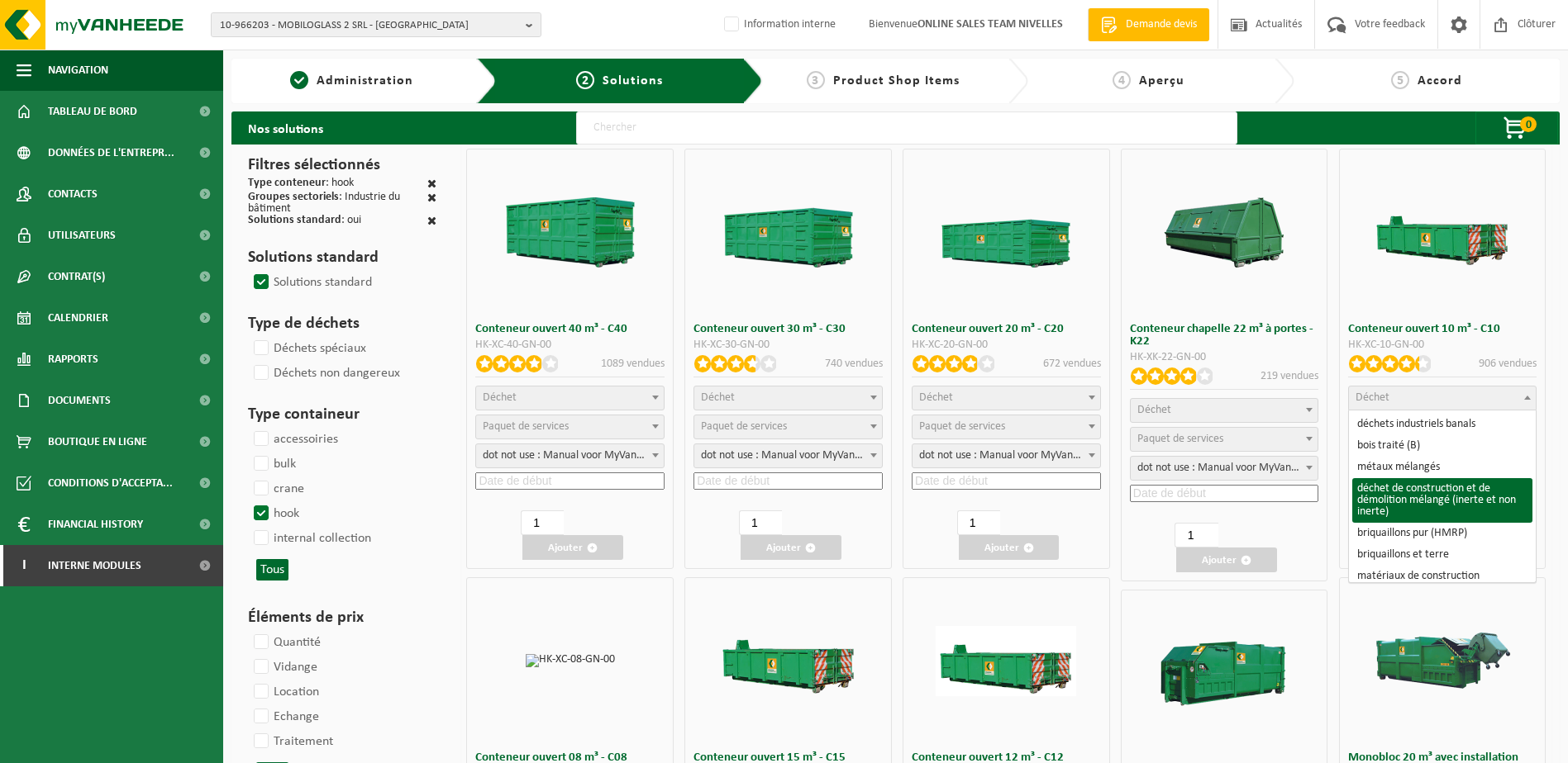
select select "31"
select select
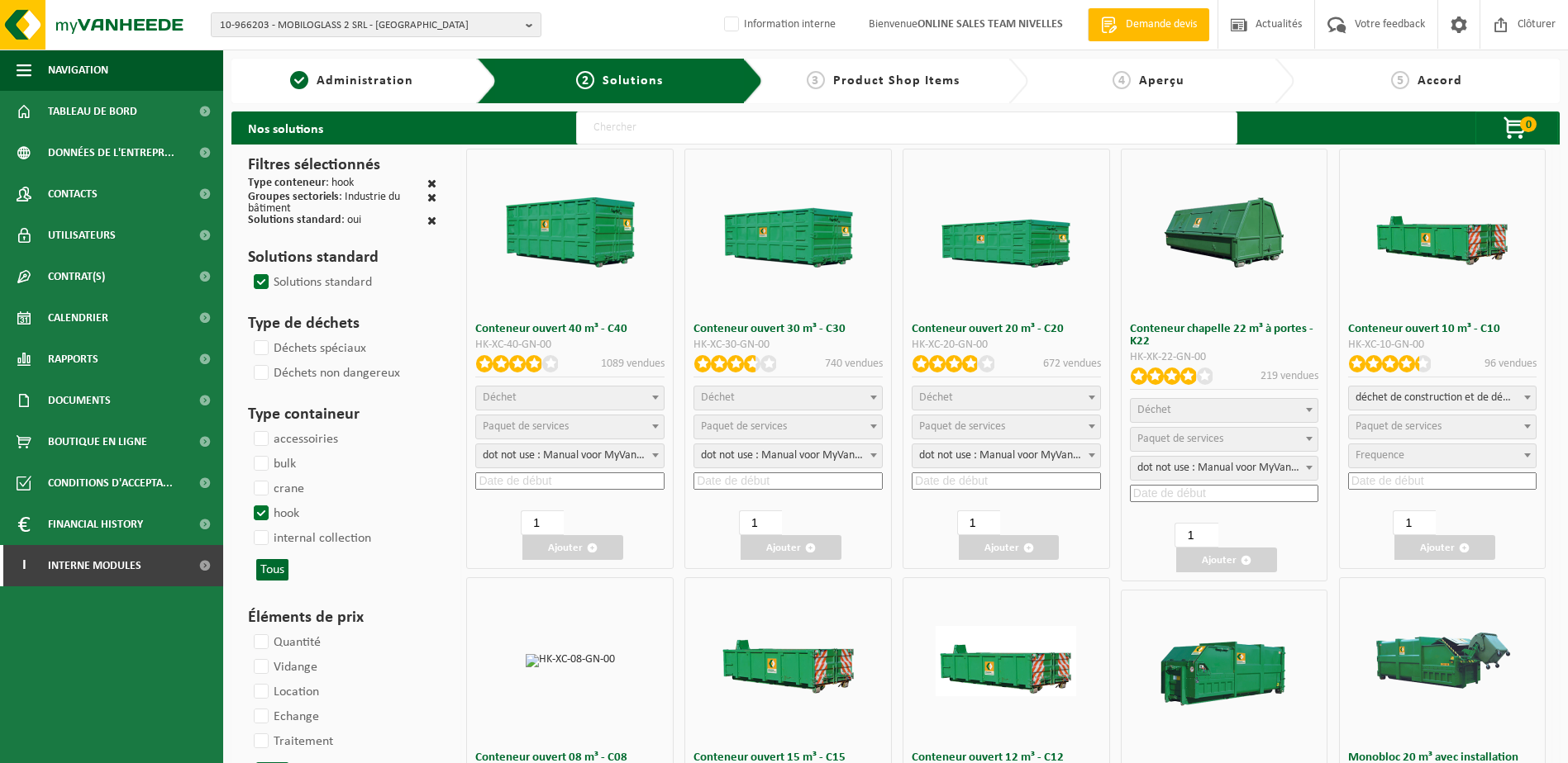
click at [1535, 436] on span at bounding box center [1528, 426] width 17 height 22
select select "197"
select select "25"
click at [1466, 480] on input at bounding box center [1443, 481] width 189 height 18
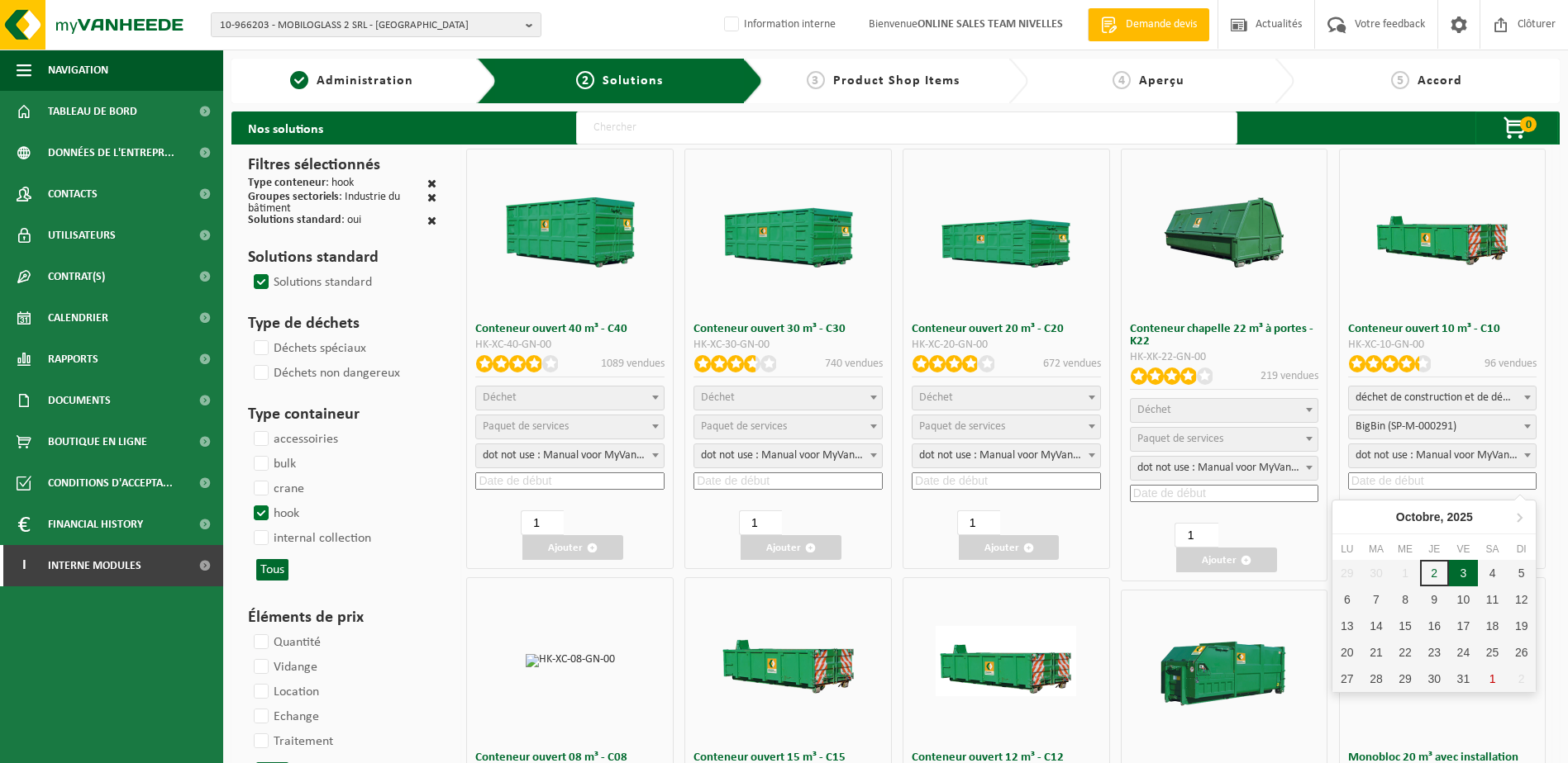
click at [1465, 565] on div "3" at bounding box center [1464, 573] width 29 height 26
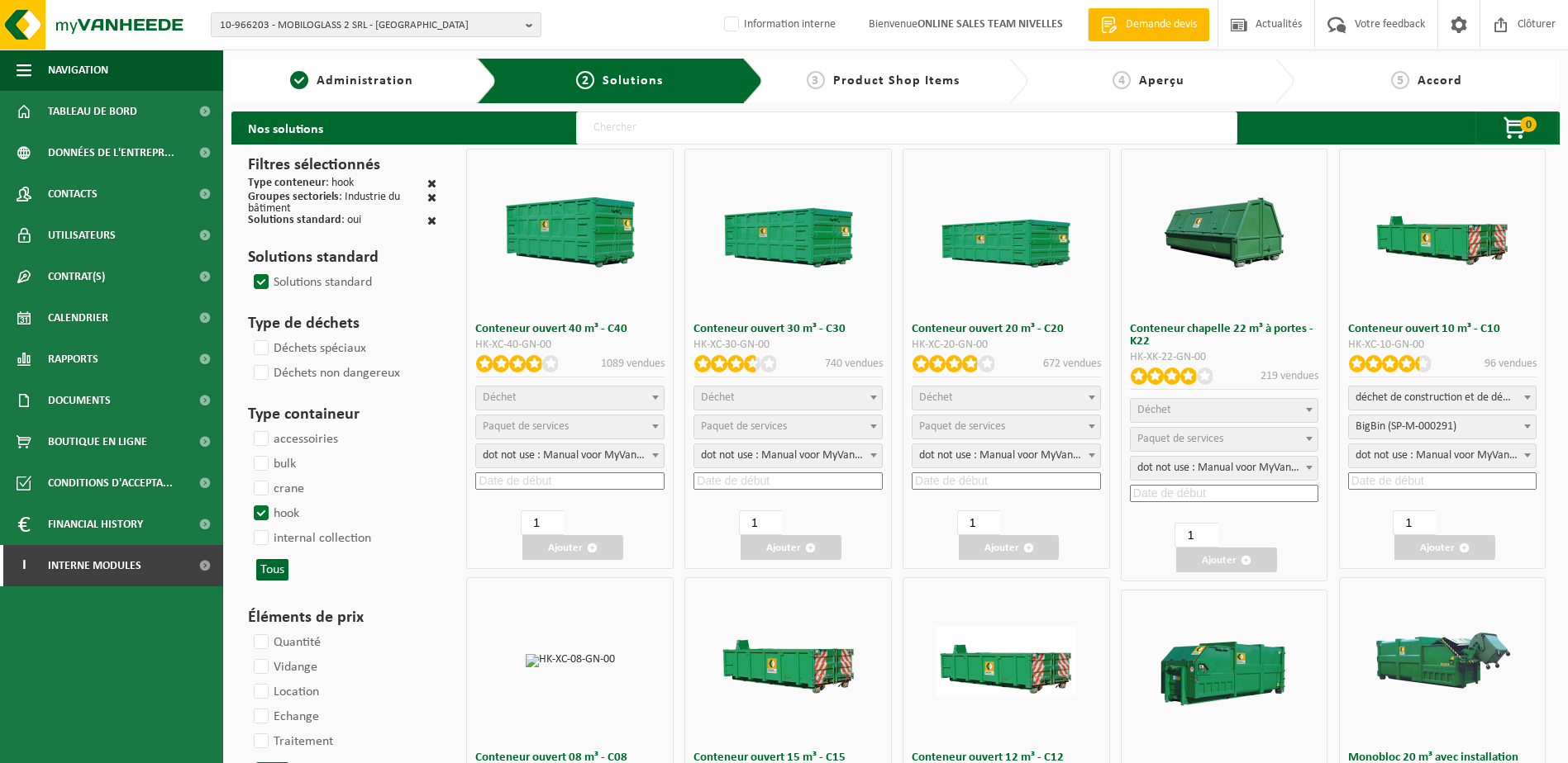
type input "2025-10-03"
click at [1469, 541] on button "Ajouter" at bounding box center [1445, 547] width 101 height 24
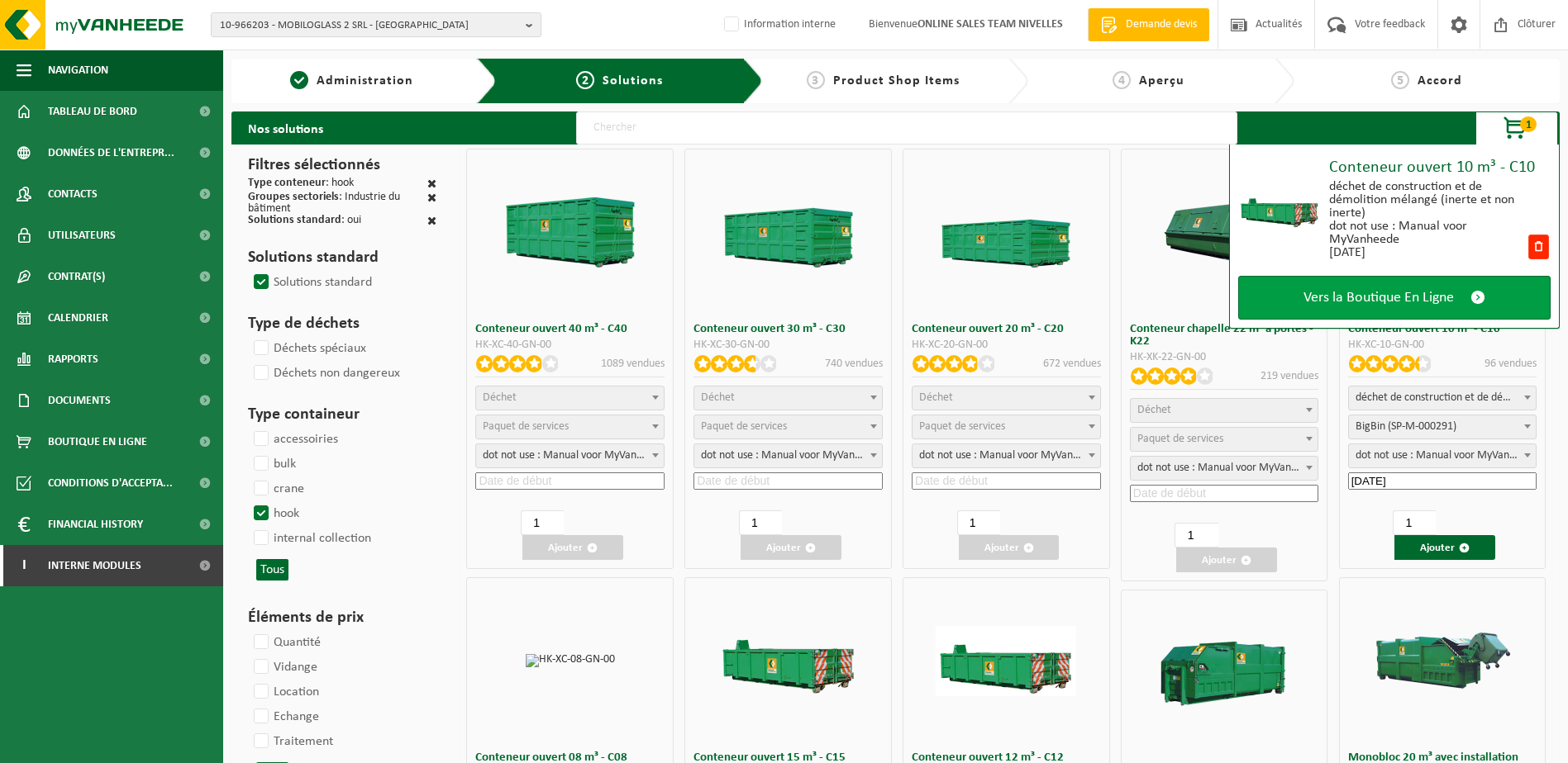
click at [1475, 285] on link "Vers la Boutique En Ligne" at bounding box center [1394, 297] width 312 height 44
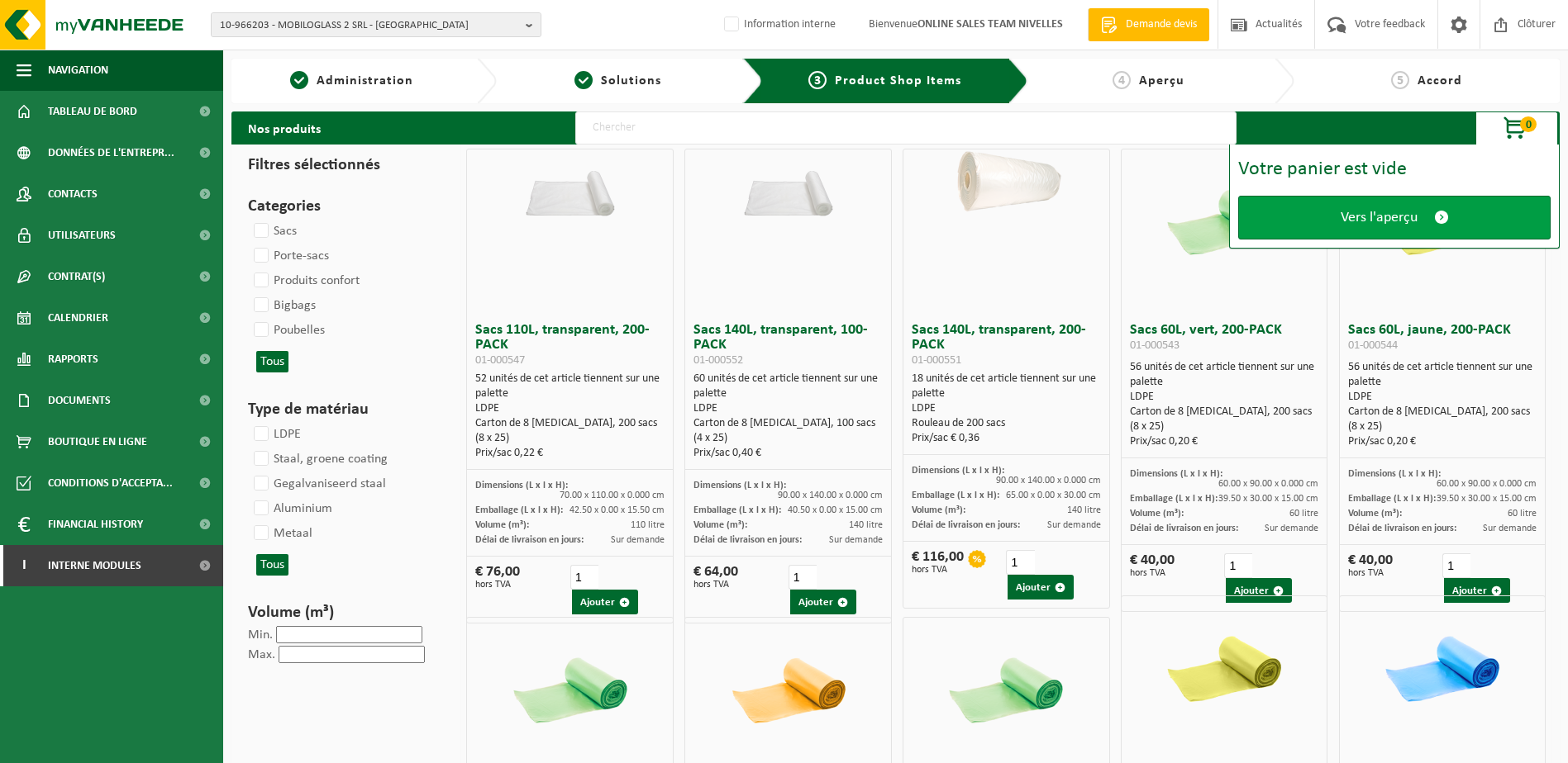
click at [1436, 206] on link "Vers l'aperçu" at bounding box center [1394, 217] width 312 height 44
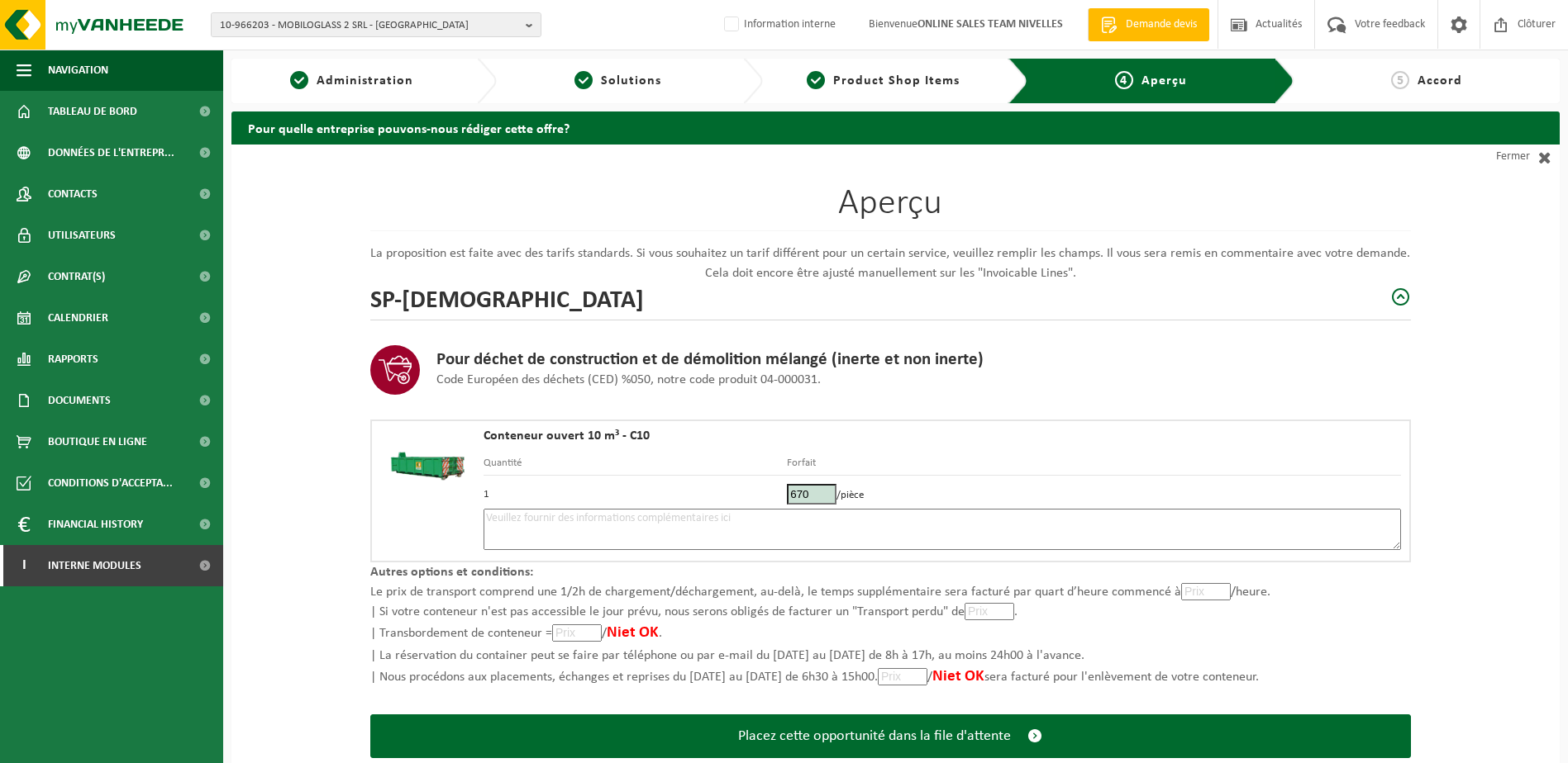
drag, startPoint x: 811, startPoint y: 492, endPoint x: 785, endPoint y: 487, distance: 26.5
click at [785, 487] on tr "1 670 /pièce" at bounding box center [943, 493] width 918 height 33
click at [781, 533] on textarea at bounding box center [943, 529] width 918 height 41
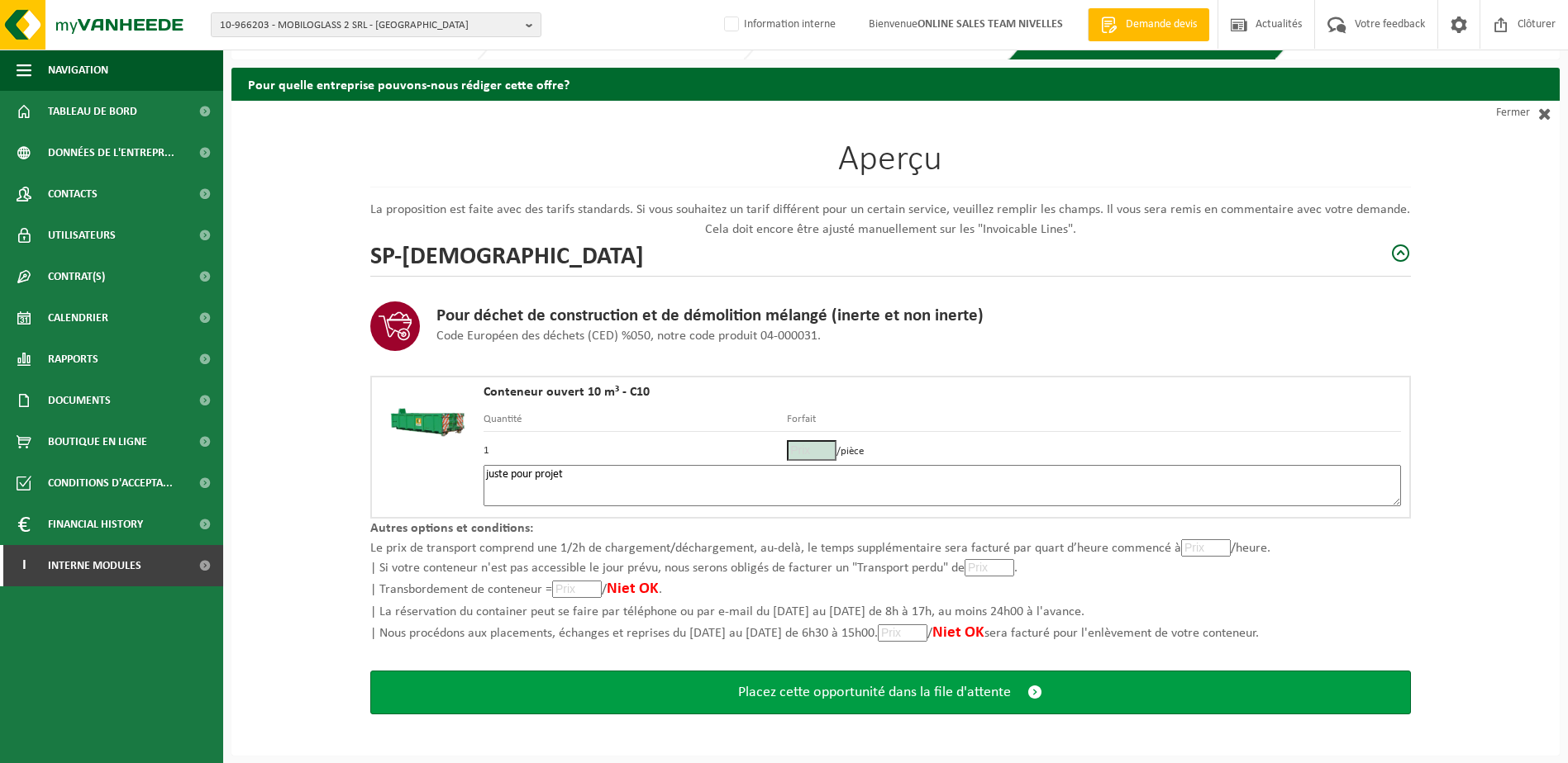
type textarea "juste pour projet"
click at [988, 694] on span "Placez cette opportunité dans la file d'attente" at bounding box center [874, 693] width 273 height 18
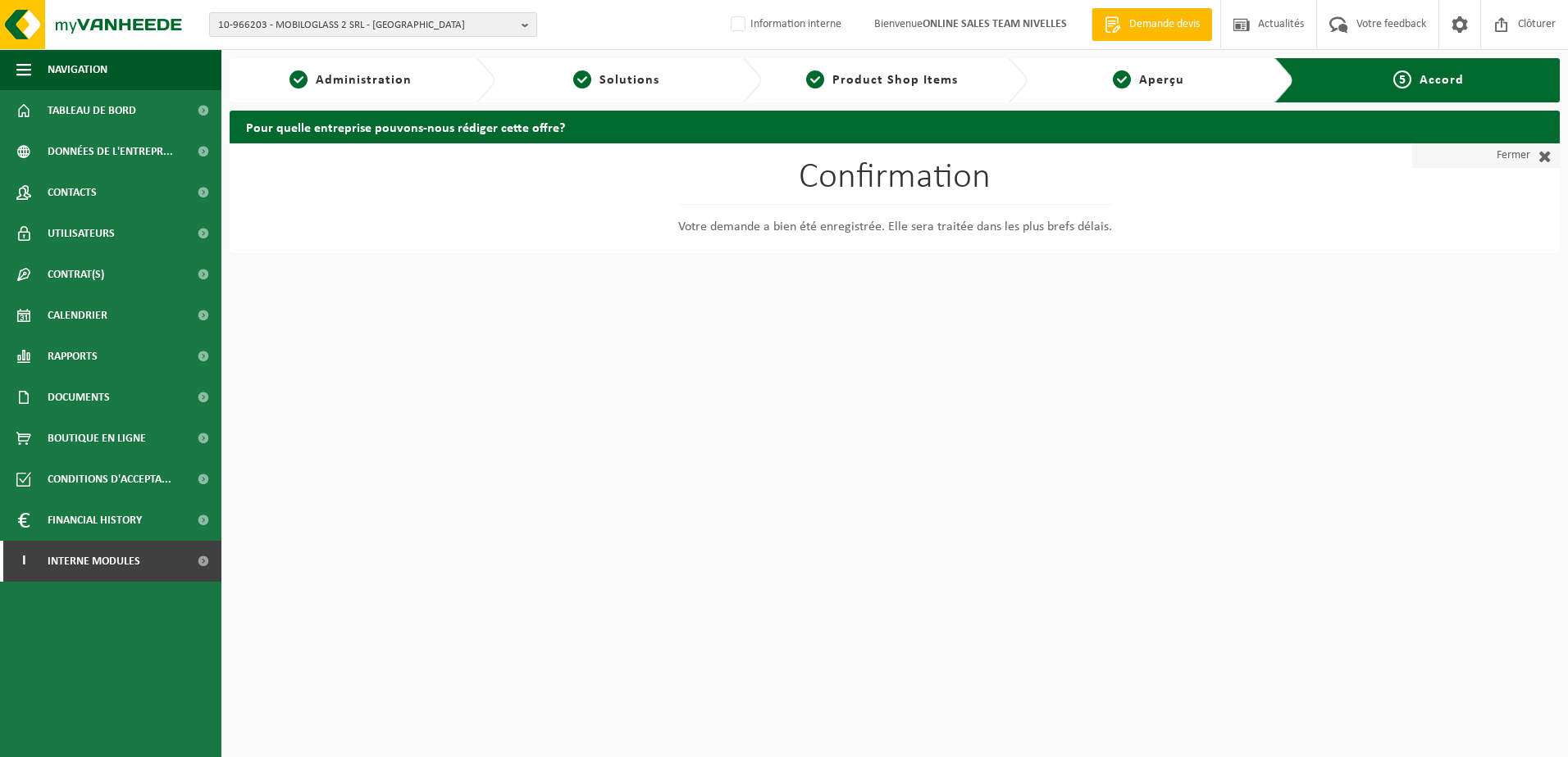
click at [1550, 159] on span at bounding box center [1541, 155] width 21 height 16
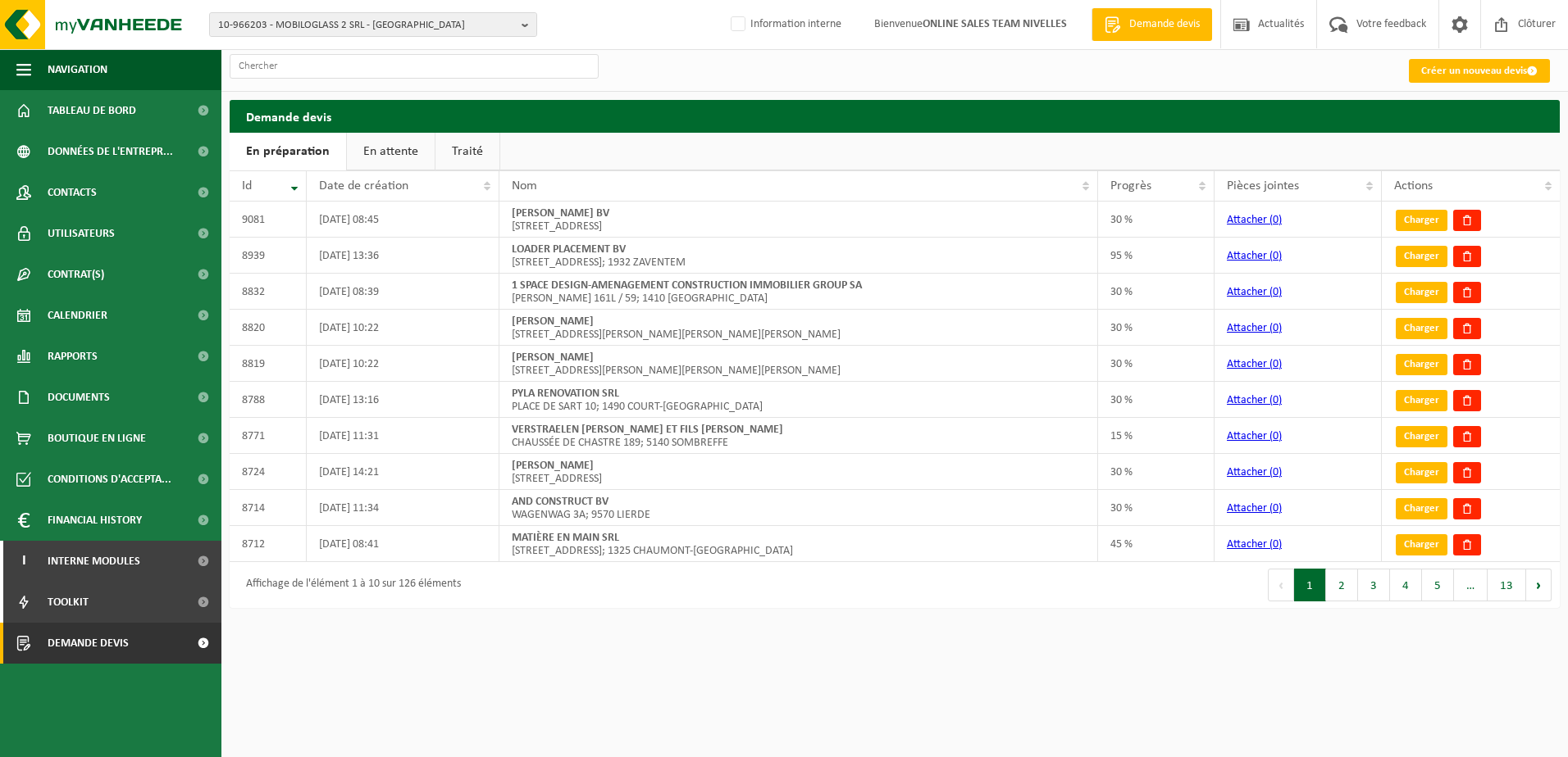
click at [370, 162] on link "En attente" at bounding box center [390, 151] width 87 height 38
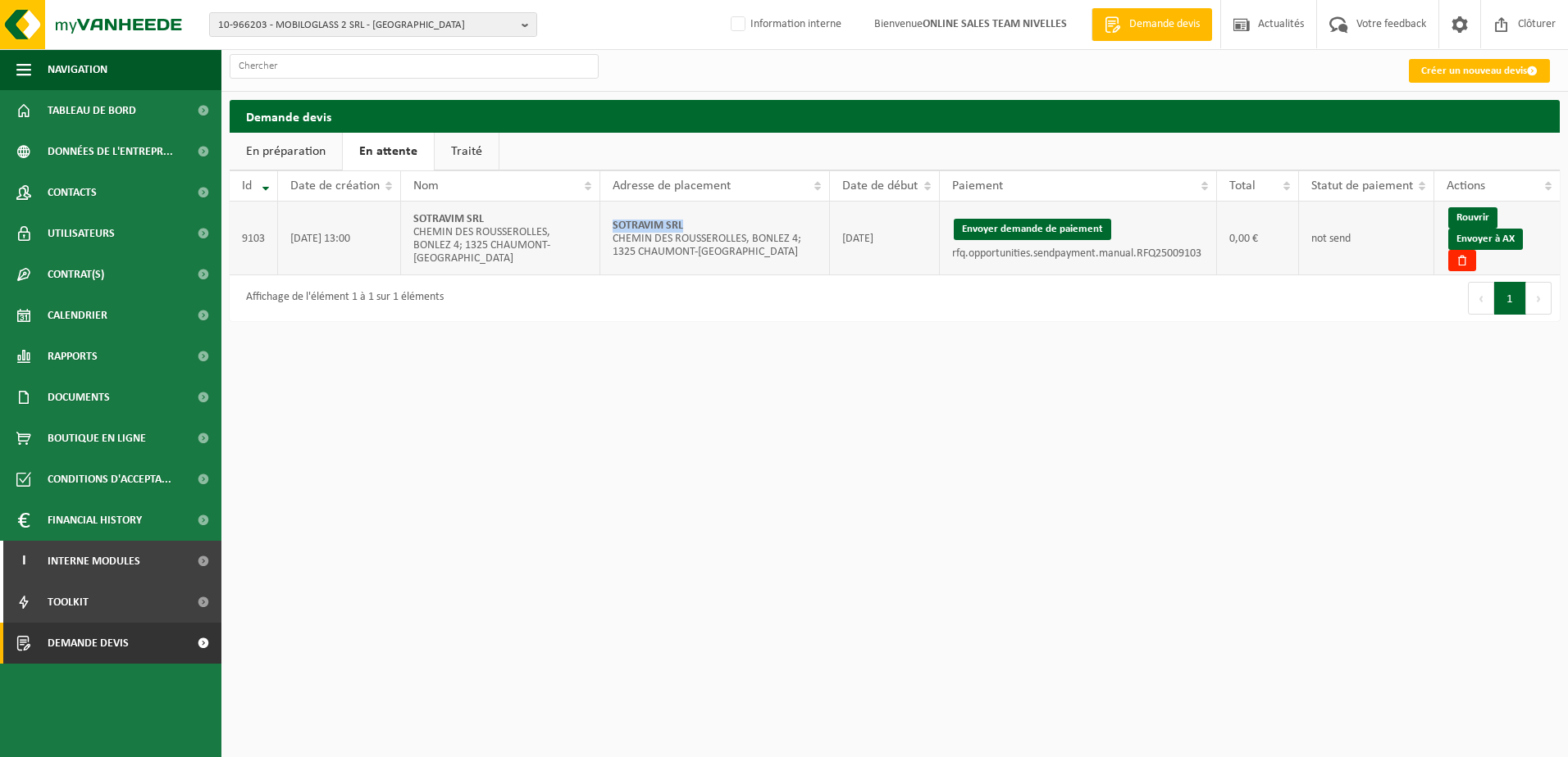
drag, startPoint x: 684, startPoint y: 225, endPoint x: 614, endPoint y: 219, distance: 70.3
click at [614, 219] on td "SOTRAVIM SRL CHEMIN DES ROUSSEROLLES, BONLEZ 4; 1325 CHAUMONT-[GEOGRAPHIC_DATA]" at bounding box center [715, 239] width 230 height 74
copy strong "SOTRAVIM SRL"
click at [1518, 244] on link "Envoyer à AX" at bounding box center [1485, 240] width 75 height 21
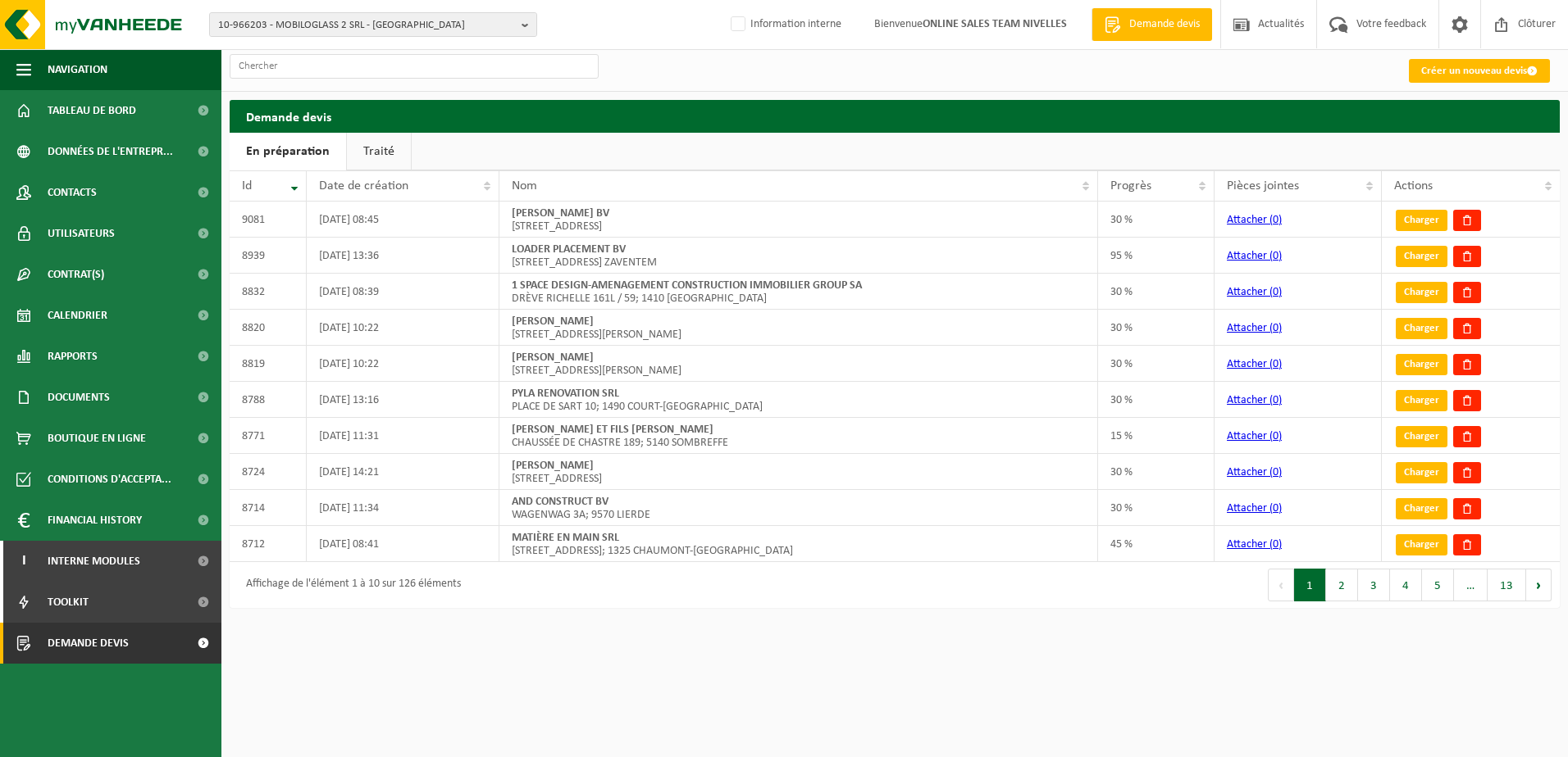
click at [373, 145] on link "Traité" at bounding box center [379, 151] width 64 height 38
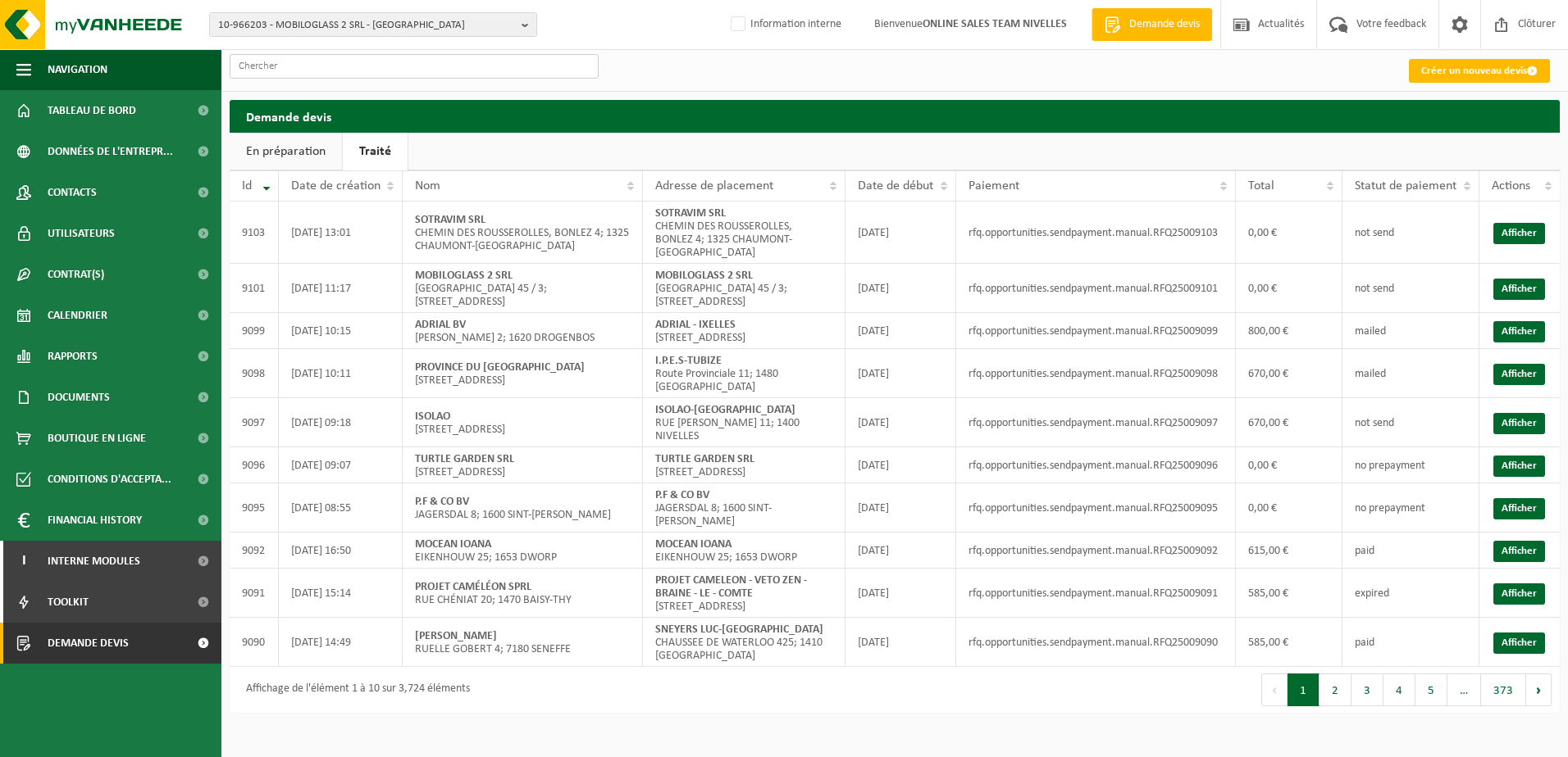
click at [399, 70] on input "text" at bounding box center [415, 66] width 369 height 24
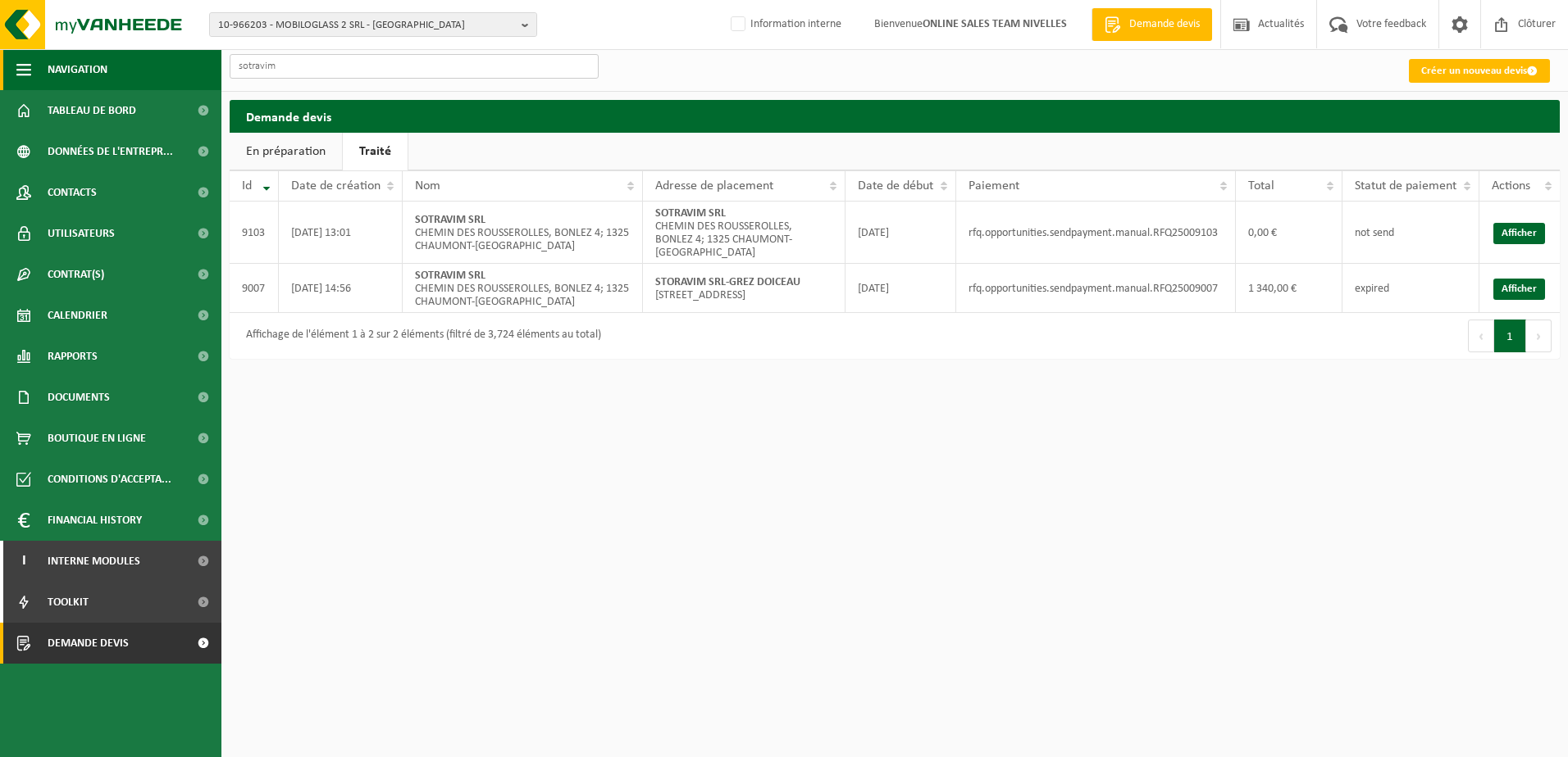
type input "sotravim"
drag, startPoint x: 500, startPoint y: 479, endPoint x: 499, endPoint y: 463, distance: 16.0
click at [499, 463] on html "10-966203 - MOBILOGLASS 2 SRL - [GEOGRAPHIC_DATA] 10-966203 - MOBILOGLASS 2 SRL…" at bounding box center [784, 378] width 1568 height 757
click at [419, 513] on html "10-966203 - MOBILOGLASS 2 SRL - [GEOGRAPHIC_DATA] 10-966203 - MOBILOGLASS 2 SRL…" at bounding box center [784, 378] width 1568 height 757
click at [530, 29] on b "button" at bounding box center [528, 25] width 15 height 23
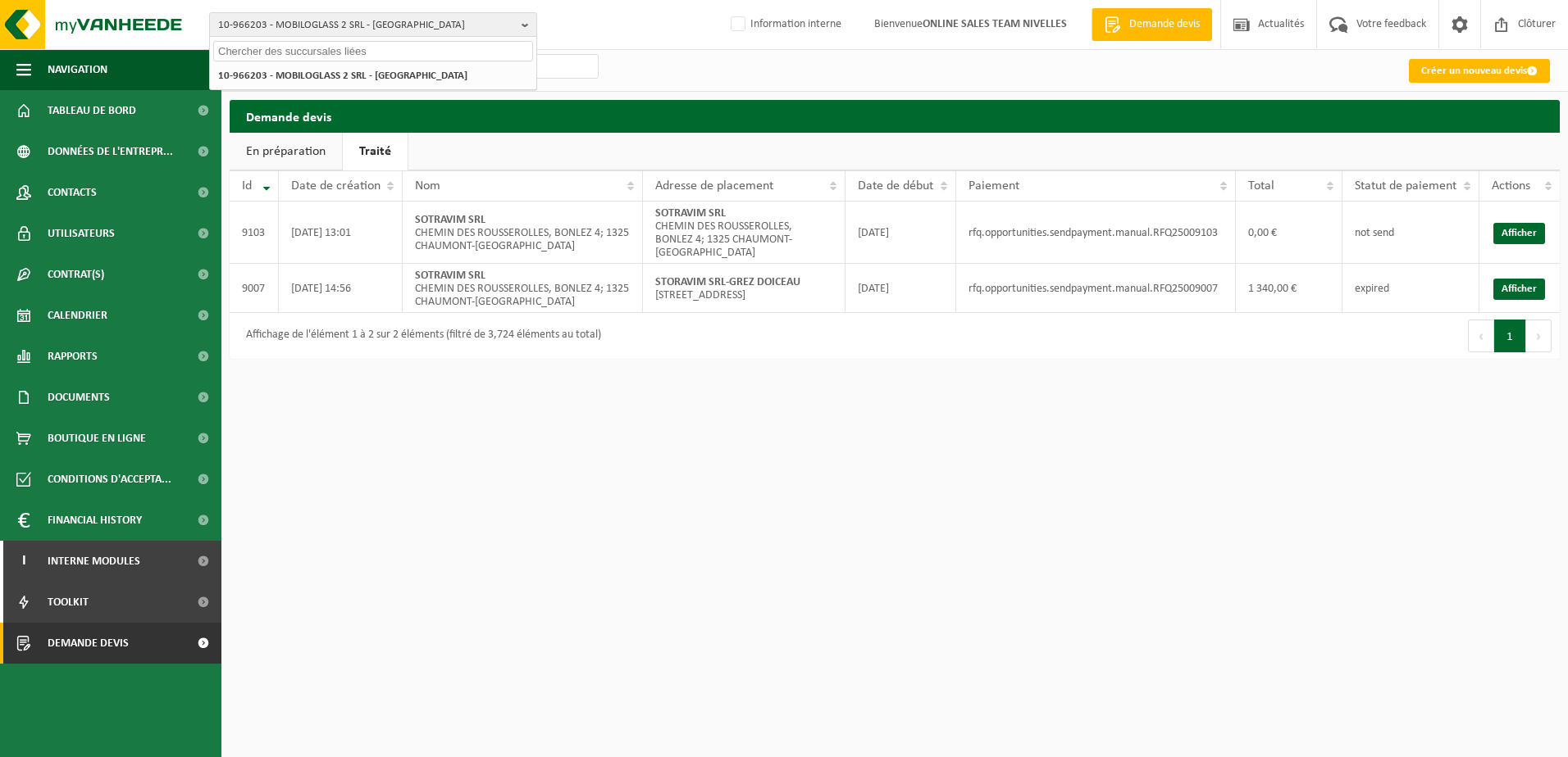
click at [456, 57] on input "text" at bounding box center [373, 50] width 319 height 20
paste input "10-958998"
type input "10-958998"
click at [384, 71] on strong "10-958998 - RENOVE & CONSTRUCT SRL - REBECQ" at bounding box center [327, 75] width 218 height 13
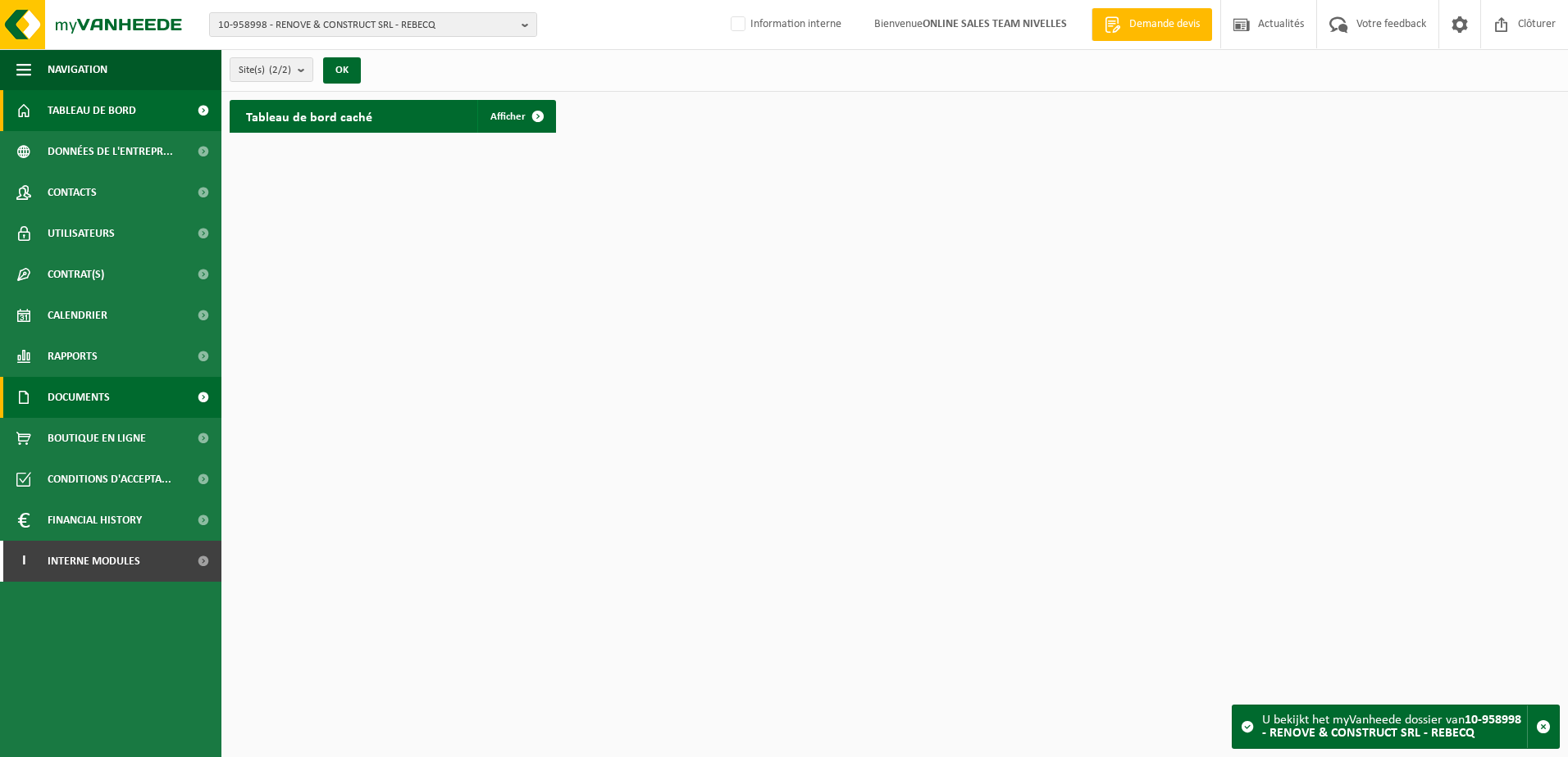
click at [68, 395] on span "Documents" at bounding box center [79, 398] width 62 height 41
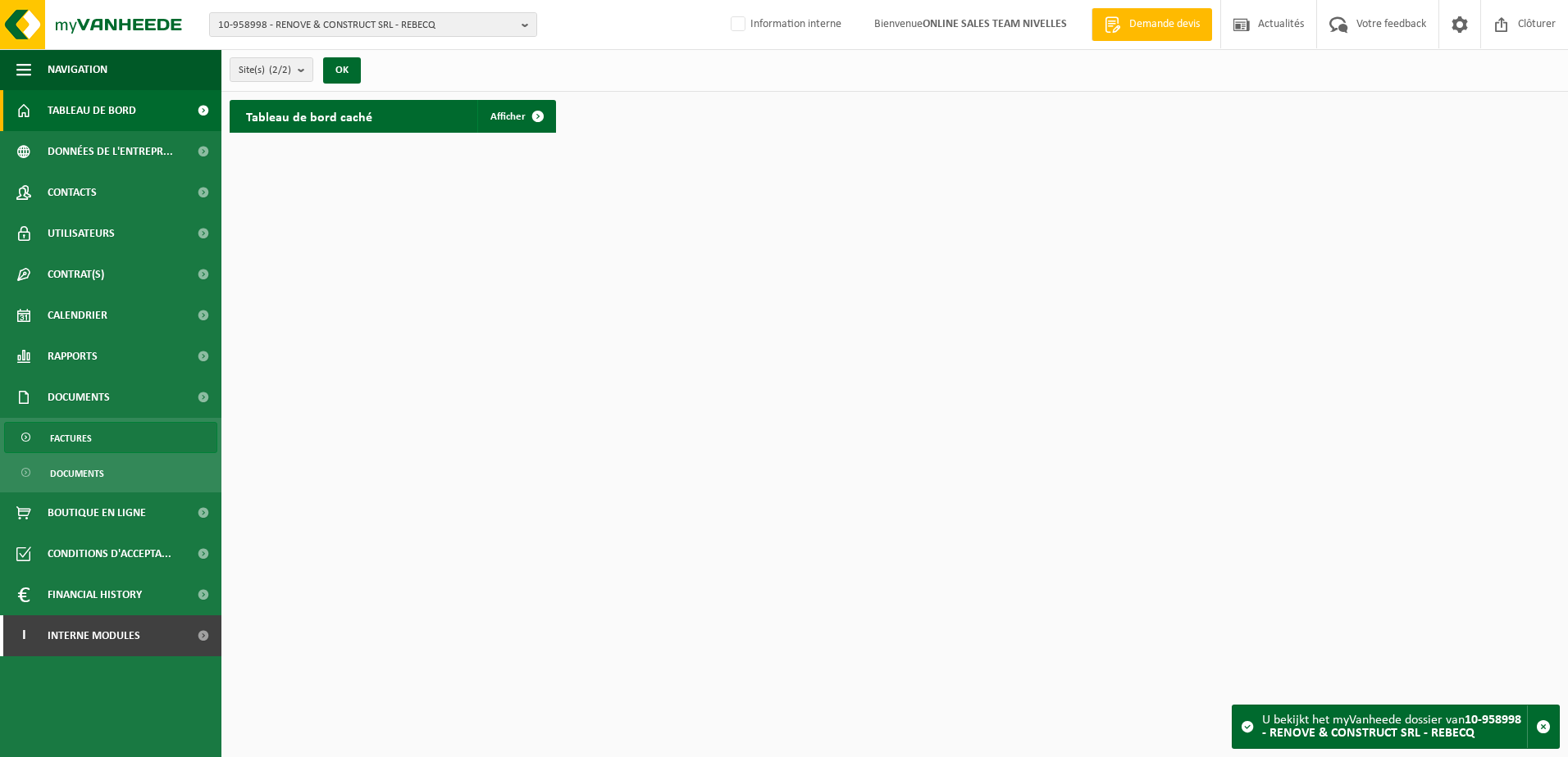
click at [84, 442] on span "Factures" at bounding box center [71, 439] width 42 height 31
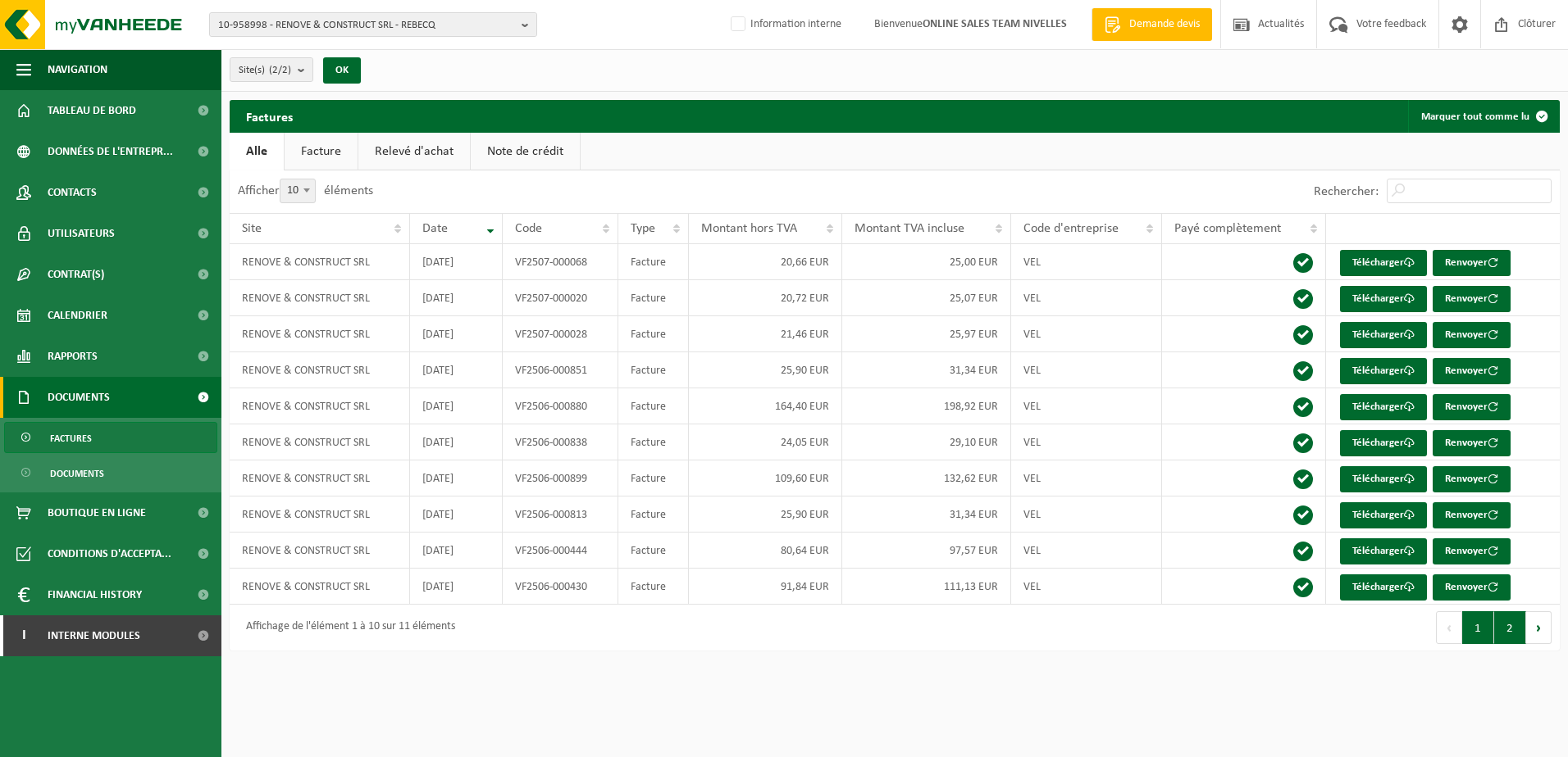
click at [1511, 638] on button "2" at bounding box center [1510, 628] width 32 height 33
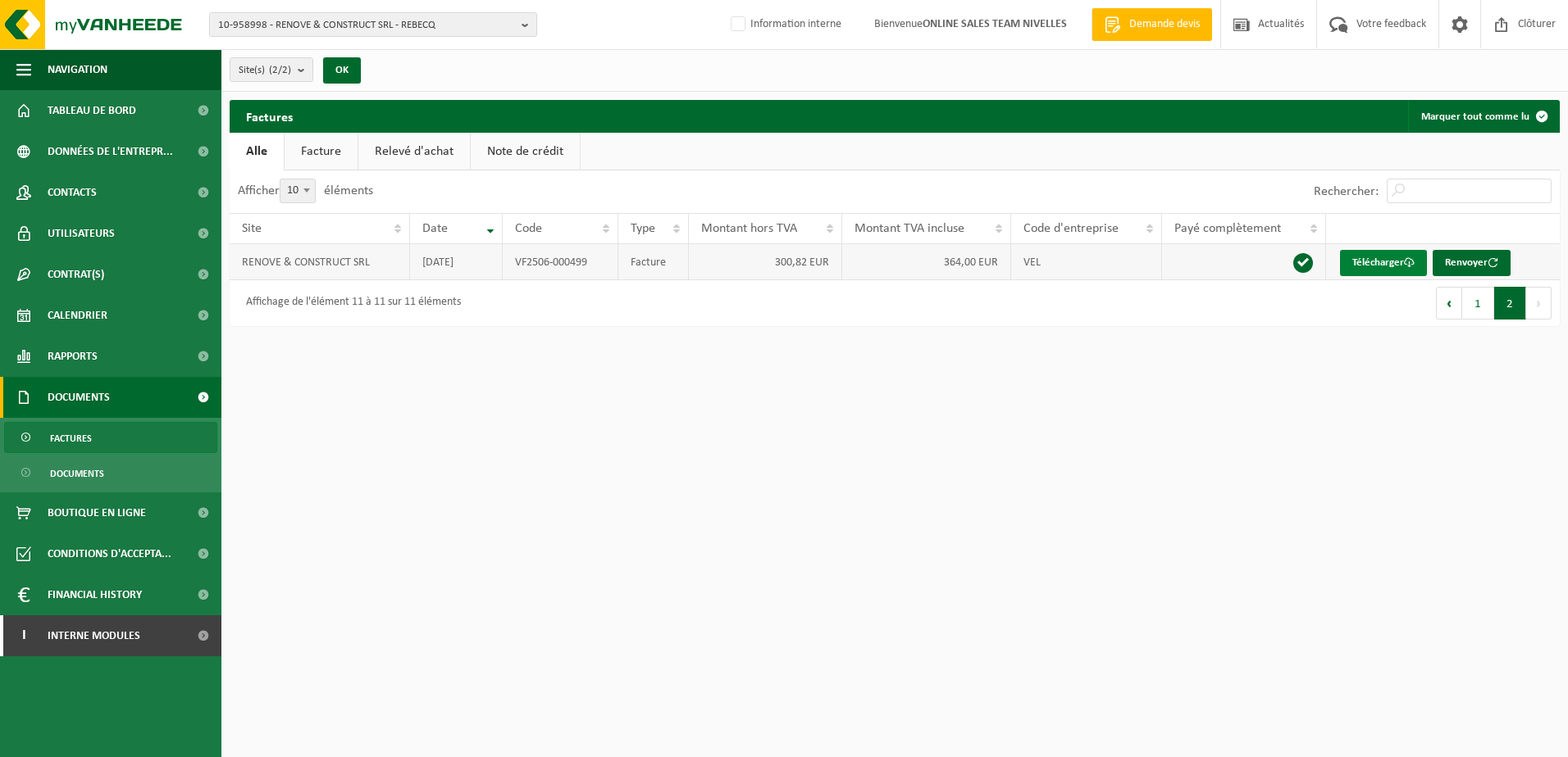
click at [1376, 267] on link "Télécharger" at bounding box center [1384, 263] width 87 height 26
click at [516, 18] on button "10-958998 - RENOVE & CONSTRUCT SRL - REBECQ" at bounding box center [373, 24] width 328 height 24
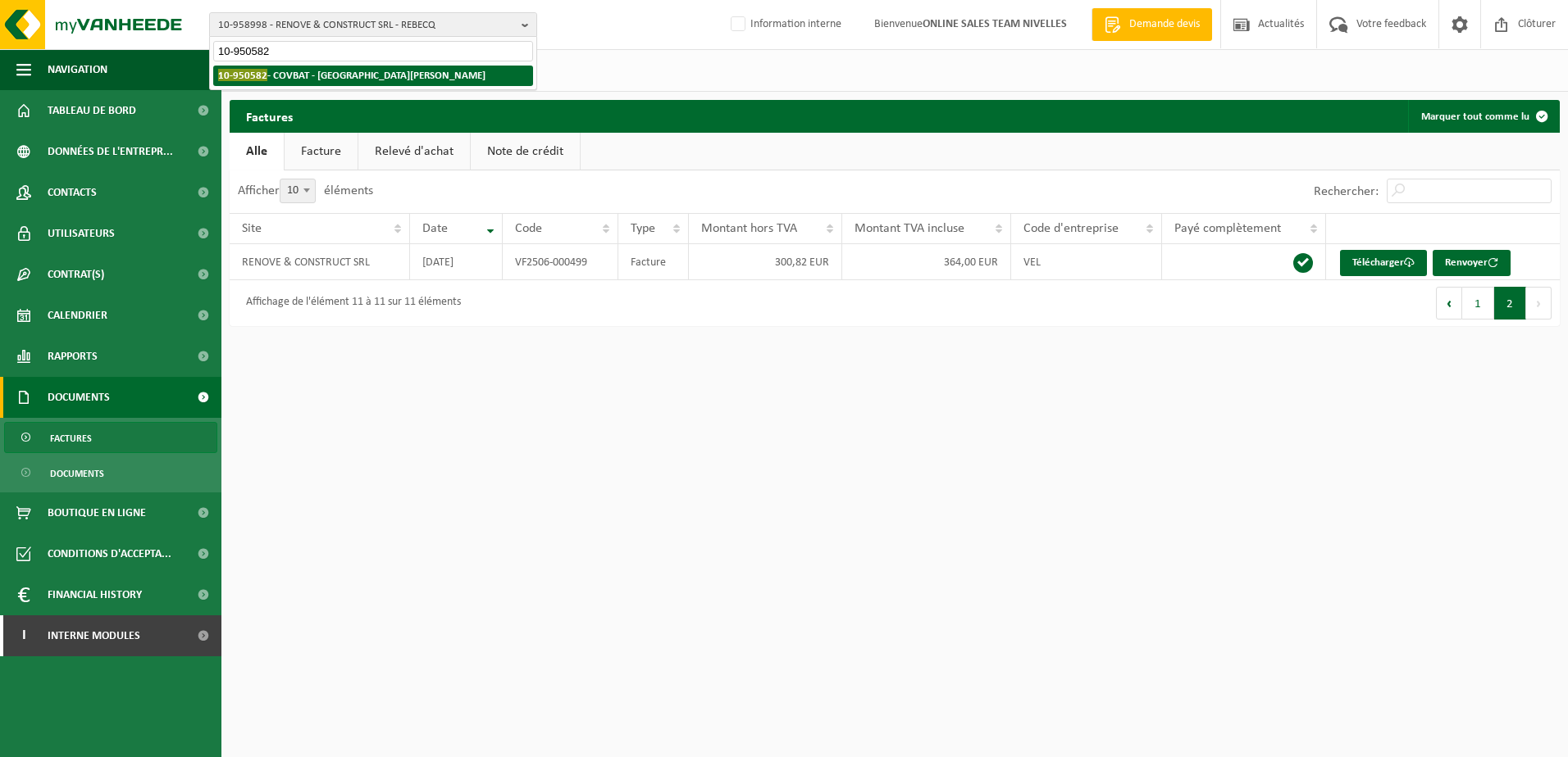
type input "10-950582"
click at [401, 80] on strong "10-950582 - COVBAT - [GEOGRAPHIC_DATA][PERSON_NAME]" at bounding box center [351, 75] width 267 height 13
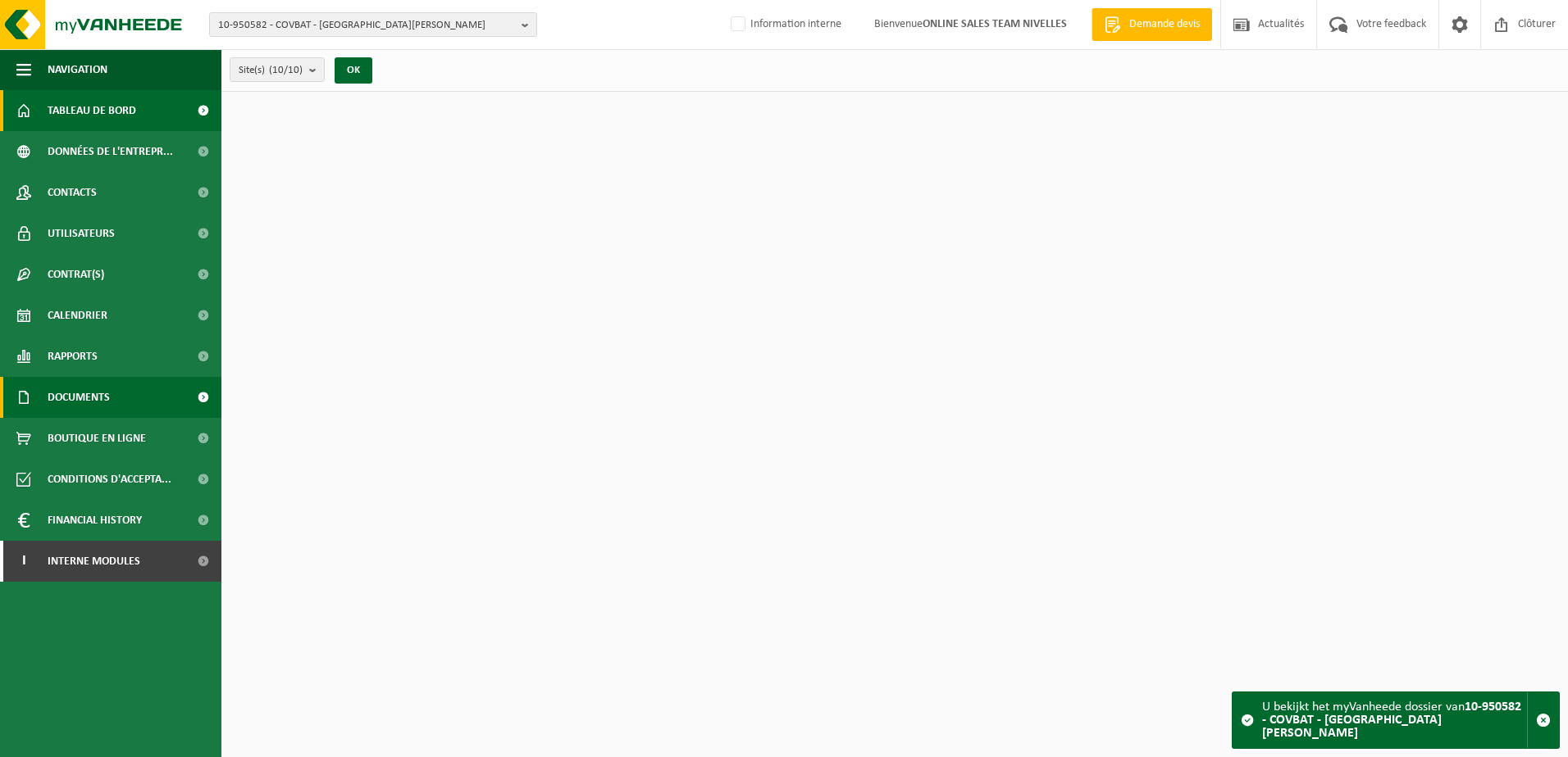
click at [90, 398] on span "Documents" at bounding box center [79, 398] width 62 height 41
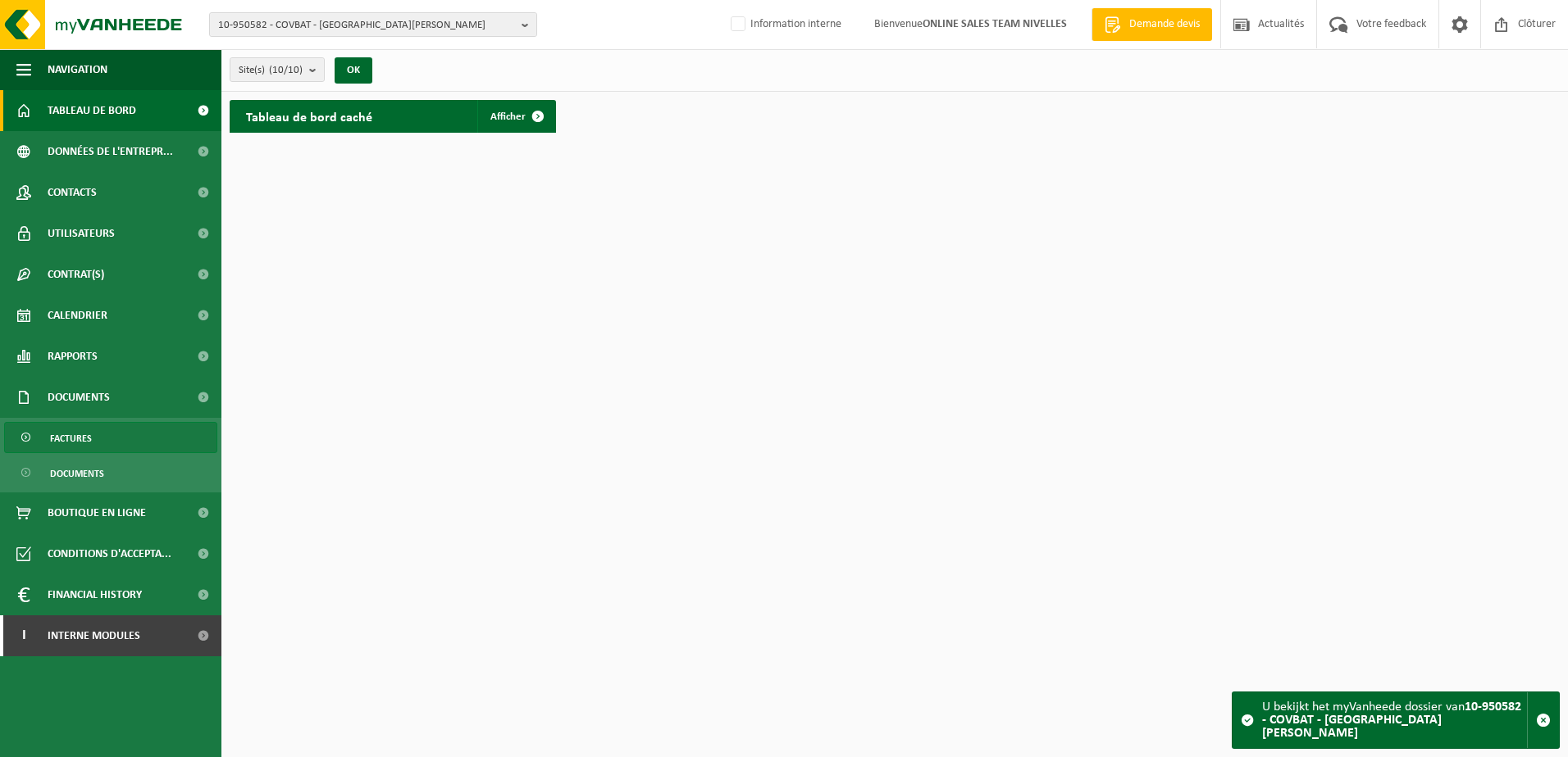
drag, startPoint x: 90, startPoint y: 431, endPoint x: 103, endPoint y: 428, distance: 13.3
click at [91, 430] on span "Factures" at bounding box center [71, 439] width 42 height 31
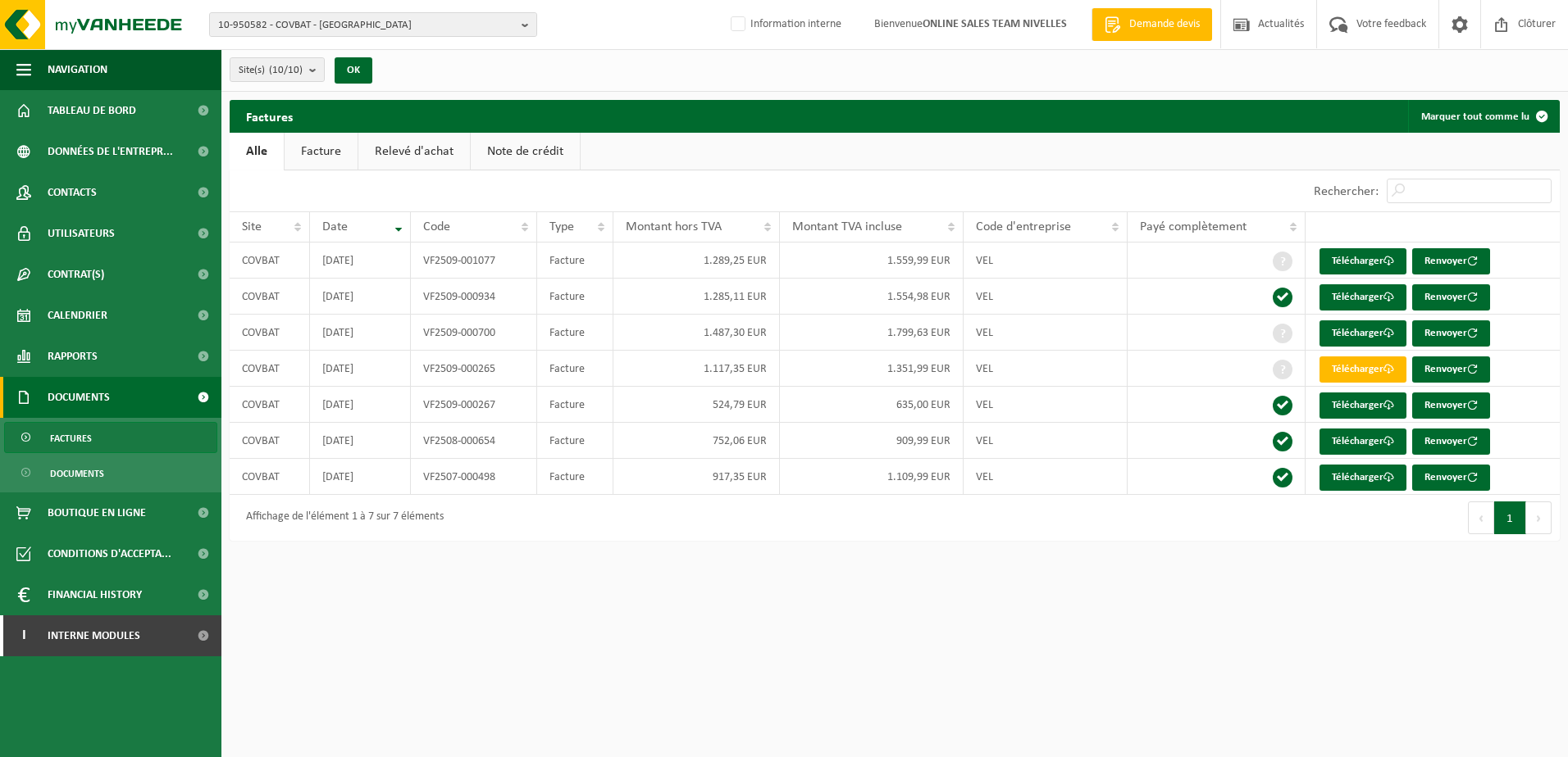
click at [502, 155] on link "Note de crédit" at bounding box center [525, 151] width 109 height 38
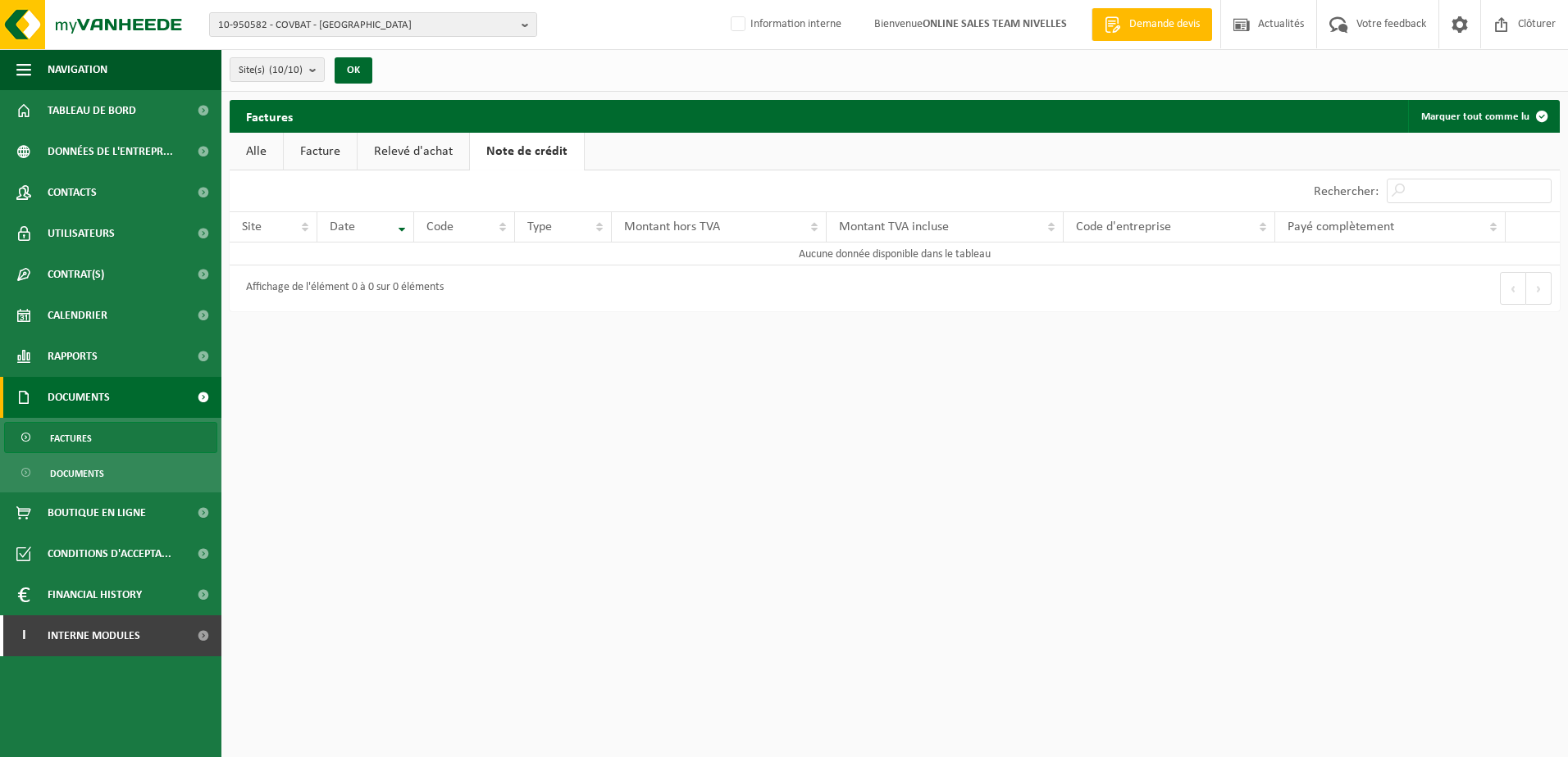
click at [699, 514] on html "10-950582 - COVBAT - [GEOGRAPHIC_DATA]-[GEOGRAPHIC_DATA] 10-950582 - COVBAT - […" at bounding box center [784, 378] width 1568 height 757
